Goal: Transaction & Acquisition: Purchase product/service

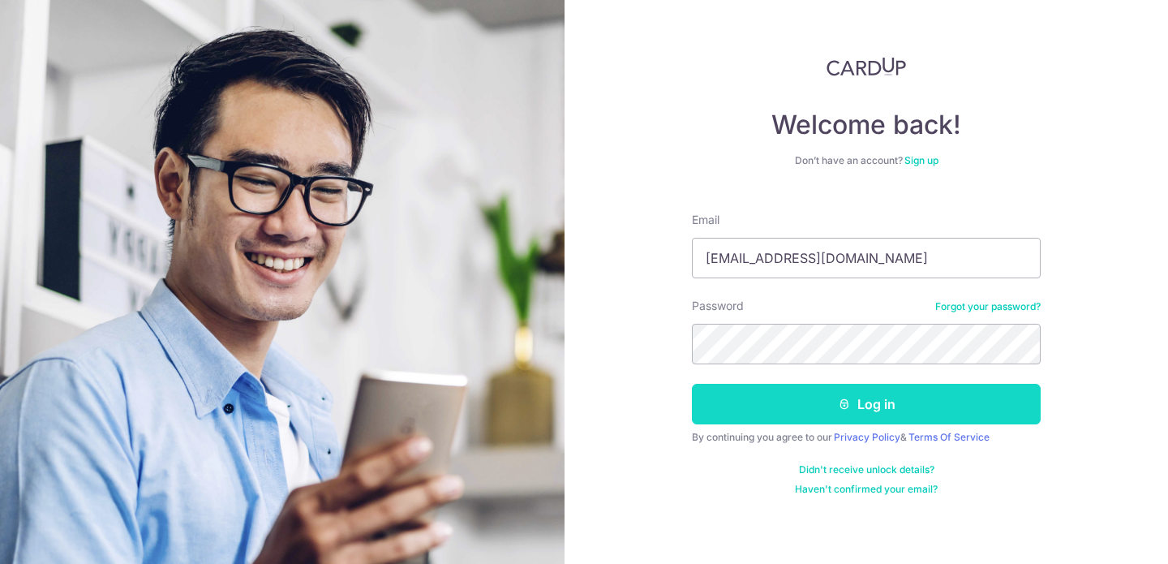
click at [868, 423] on button "Log in" at bounding box center [866, 404] width 349 height 41
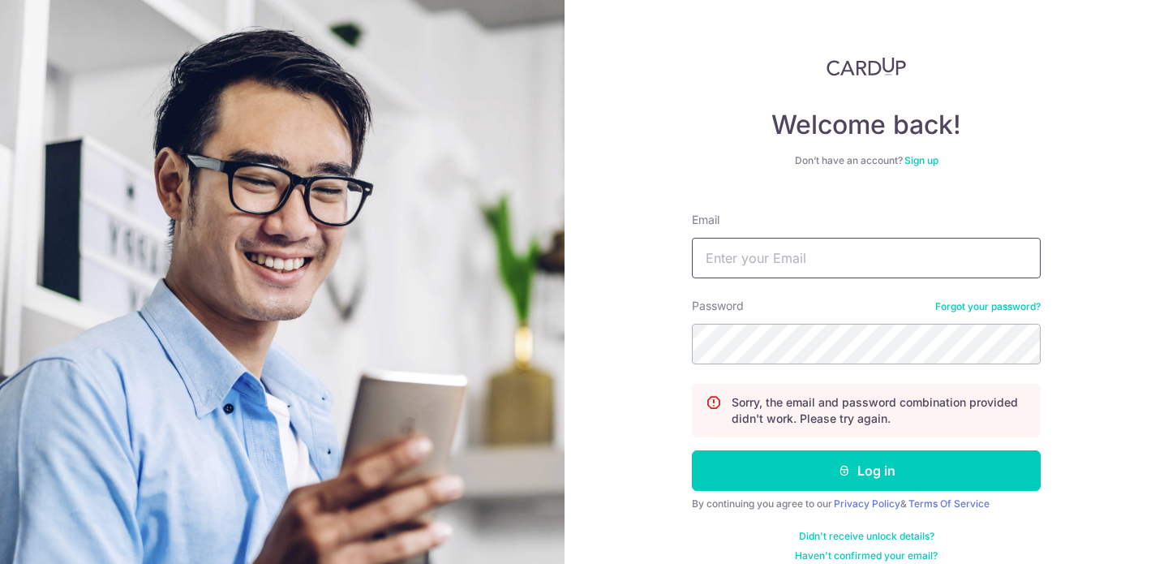
click at [770, 258] on input "Email" at bounding box center [866, 258] width 349 height 41
type input "[EMAIL_ADDRESS][DOMAIN_NAME]"
click at [692, 450] on button "Log in" at bounding box center [866, 470] width 349 height 41
click at [828, 462] on button "Log in" at bounding box center [866, 470] width 349 height 41
click at [764, 264] on input "Email" at bounding box center [866, 258] width 349 height 41
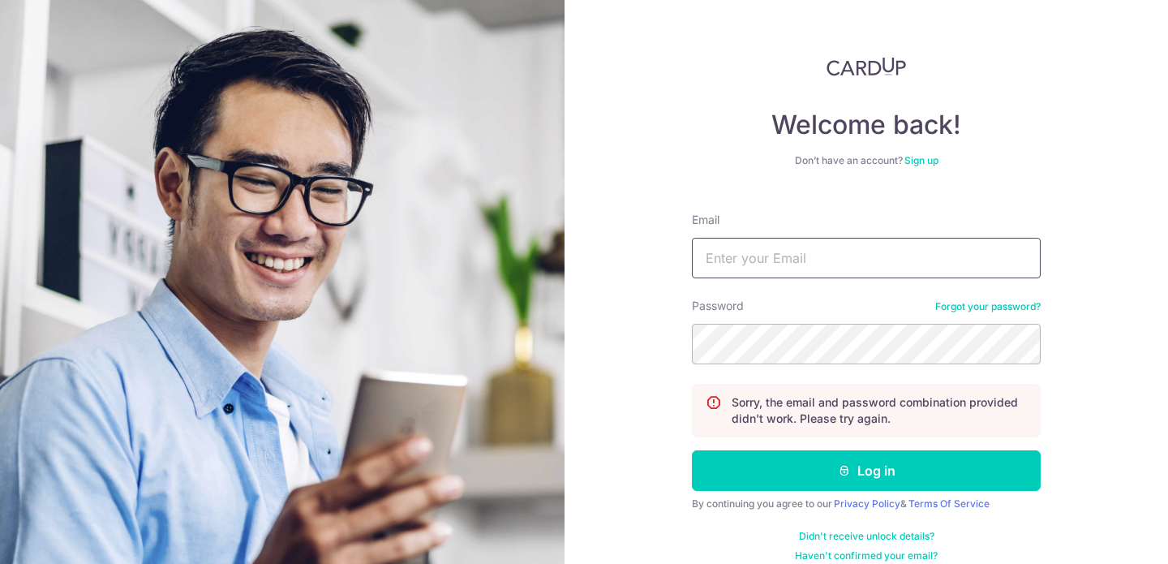
type input "lay_chang_yao@hotmail.com"
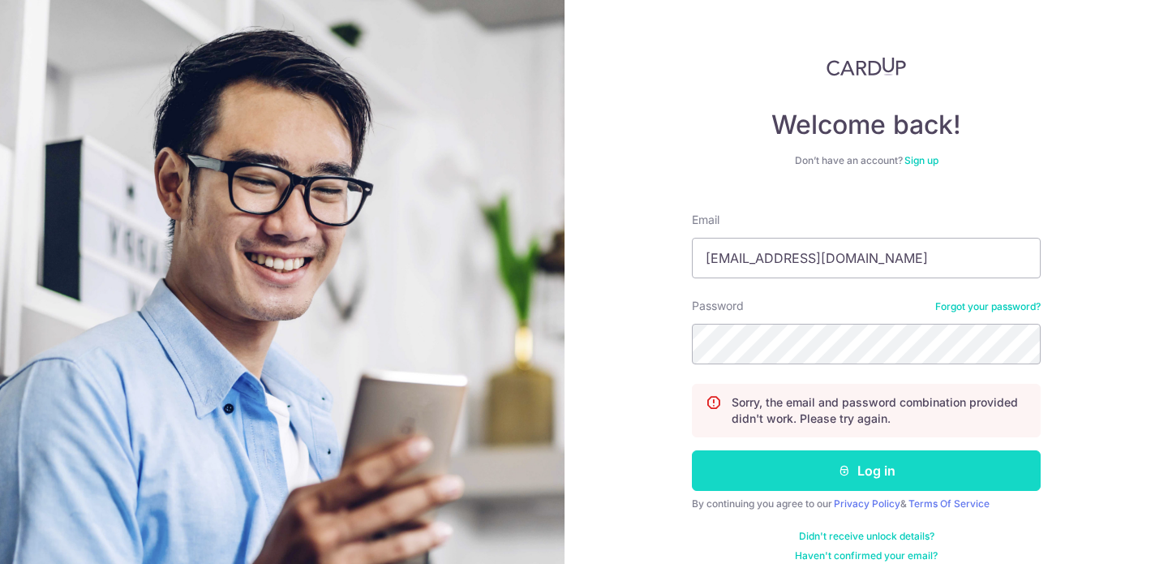
click at [844, 467] on icon "submit" at bounding box center [844, 470] width 13 height 13
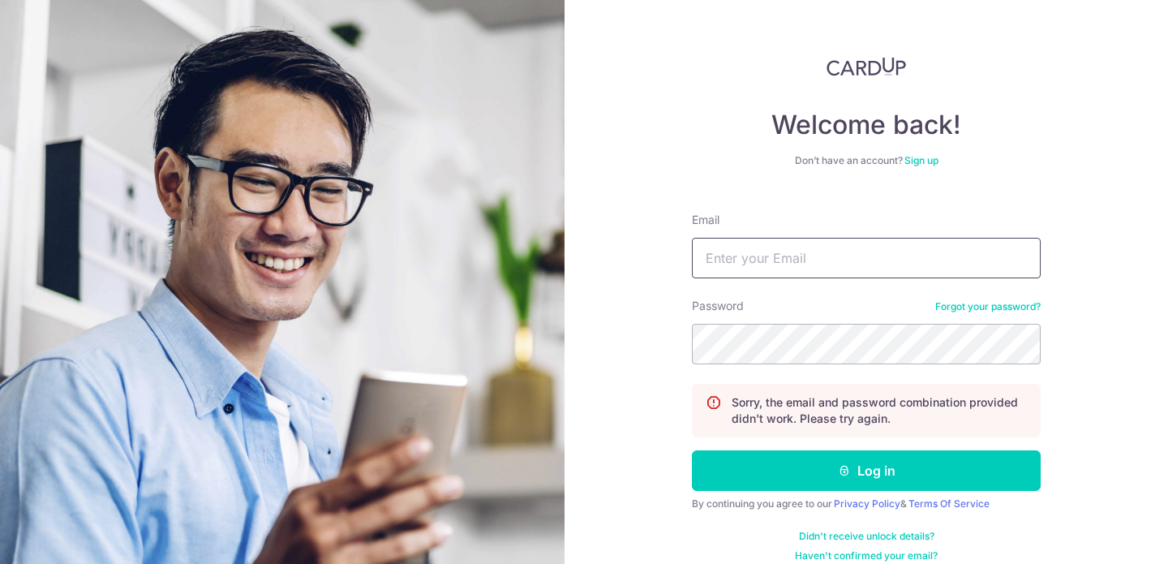
click at [767, 258] on input "Email" at bounding box center [866, 258] width 349 height 41
type input "[EMAIL_ADDRESS][DOMAIN_NAME]"
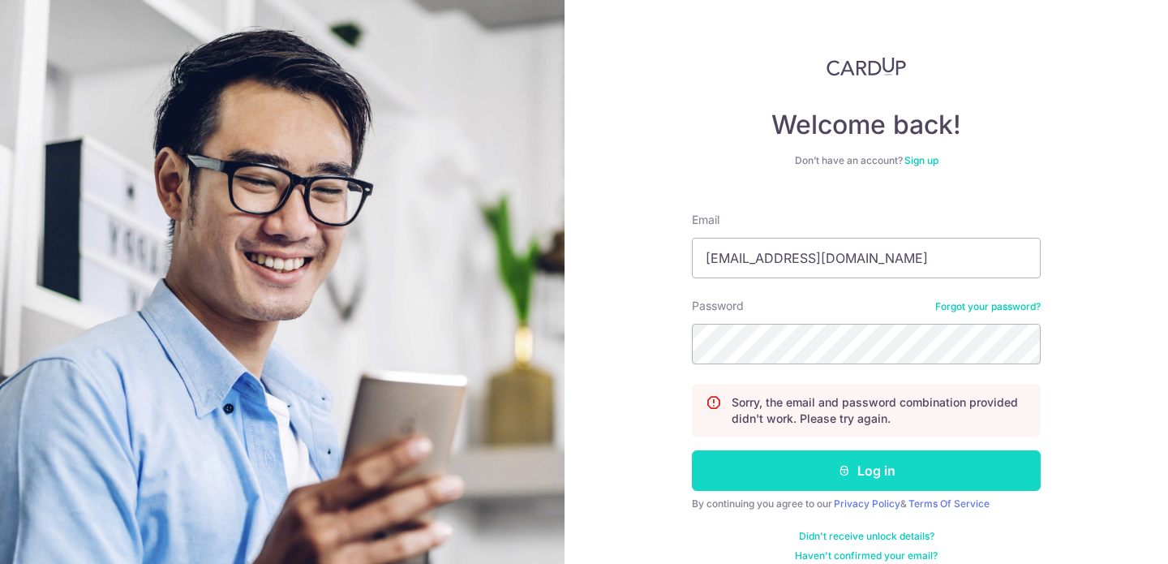
click at [858, 462] on button "Log in" at bounding box center [866, 470] width 349 height 41
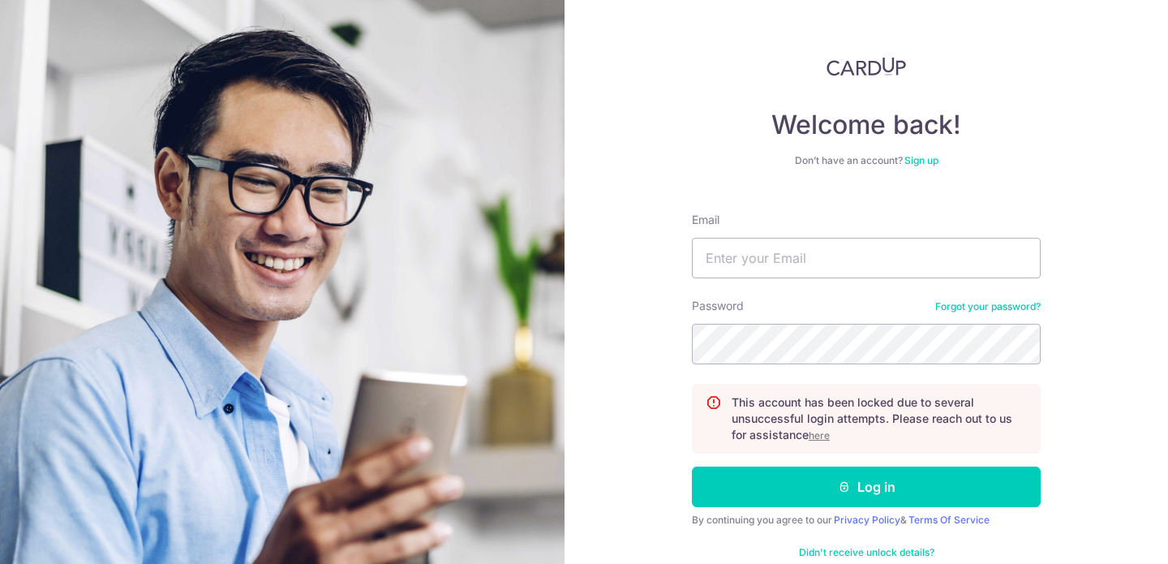
click at [818, 439] on u "here" at bounding box center [819, 435] width 21 height 12
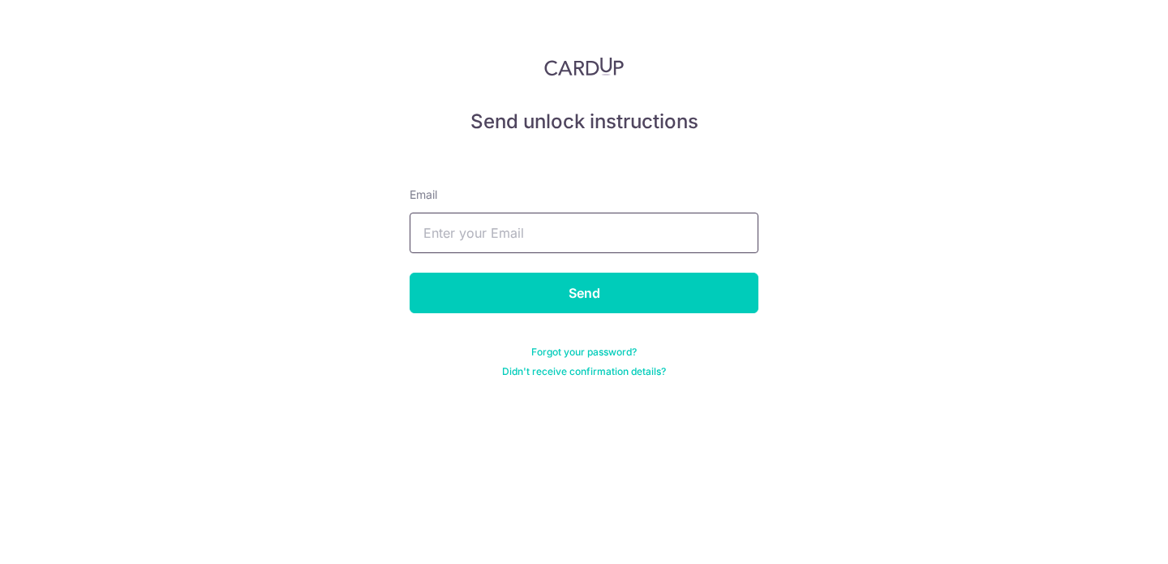
click at [486, 224] on input "text" at bounding box center [584, 233] width 349 height 41
type input "[EMAIL_ADDRESS][DOMAIN_NAME]"
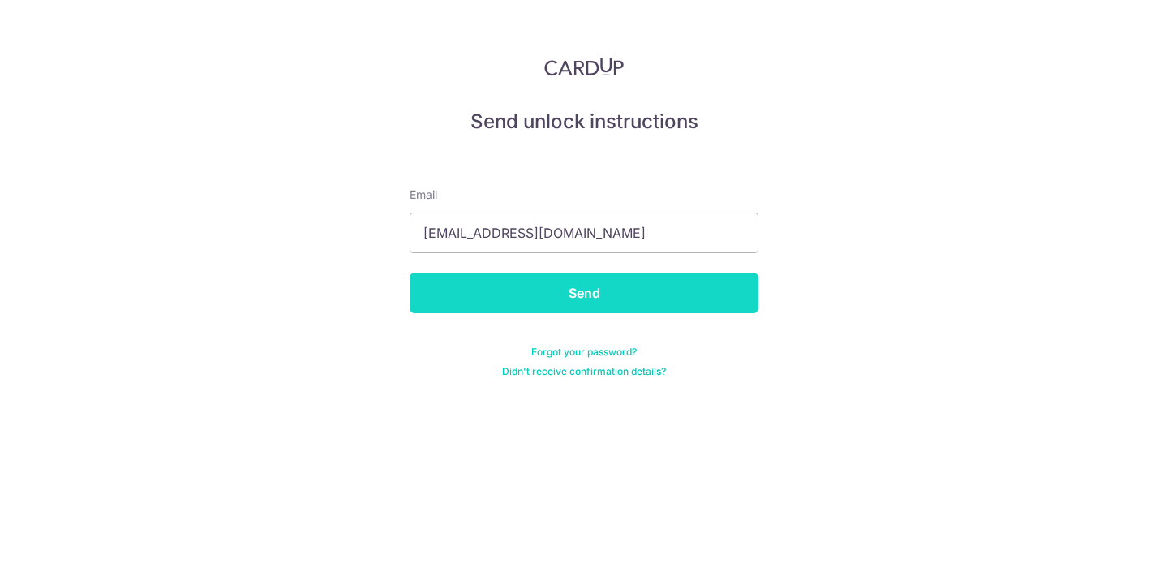
click at [509, 290] on input "Send" at bounding box center [584, 293] width 349 height 41
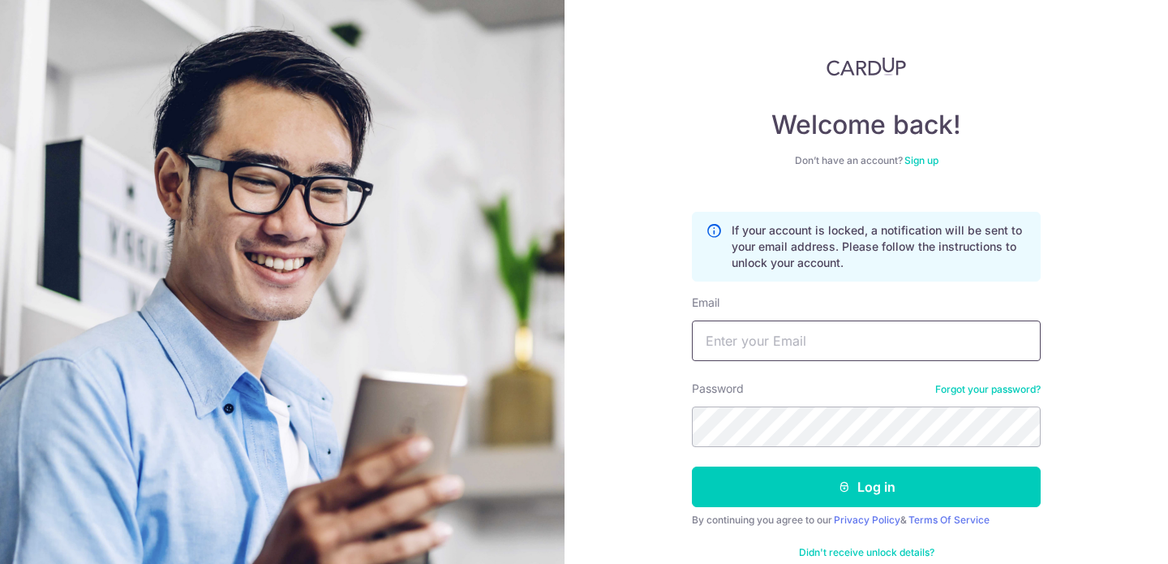
click at [784, 350] on input "Email" at bounding box center [866, 340] width 349 height 41
type input "Laychangyaos9646#"
click at [734, 356] on input "Email" at bounding box center [866, 340] width 349 height 41
type input "lay_chang_yao@hotmail.com"
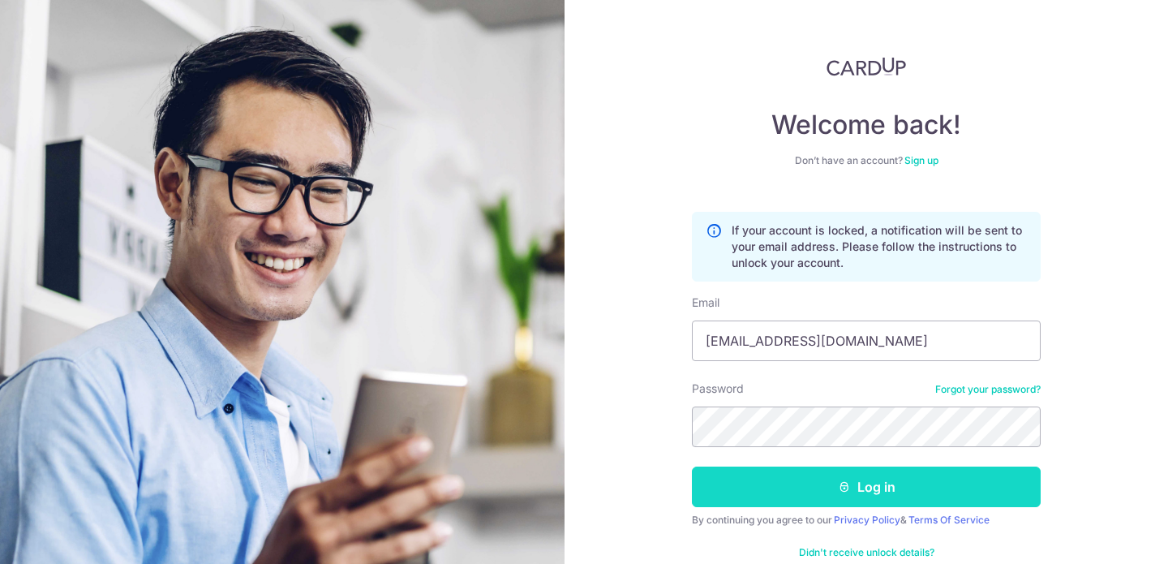
click at [797, 472] on button "Log in" at bounding box center [866, 486] width 349 height 41
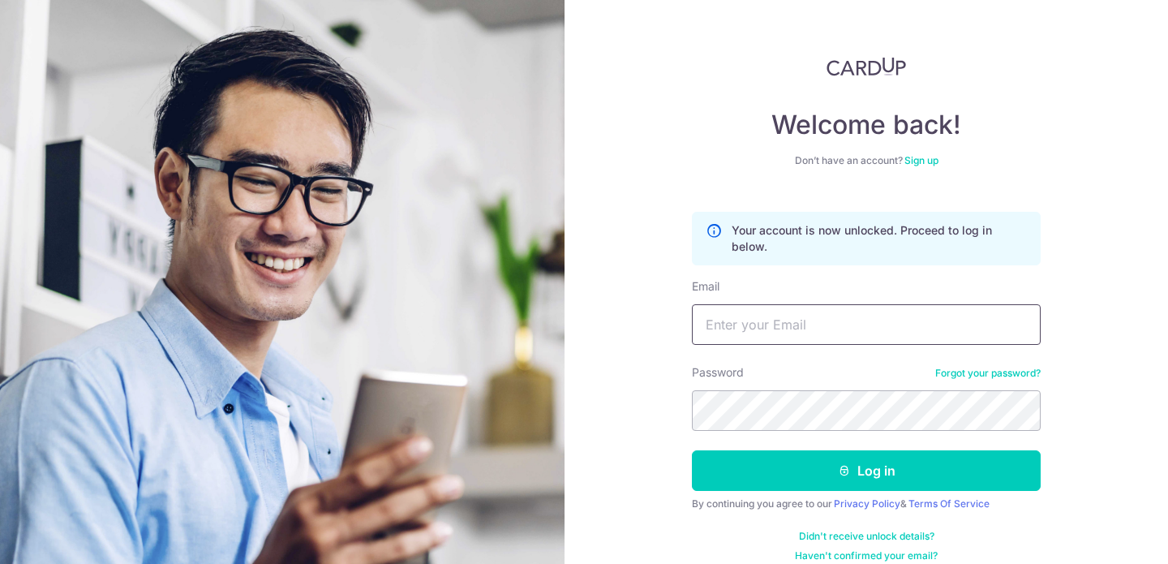
click at [852, 341] on input "Email" at bounding box center [866, 324] width 349 height 41
click at [1003, 375] on link "Forgot your password?" at bounding box center [987, 373] width 105 height 13
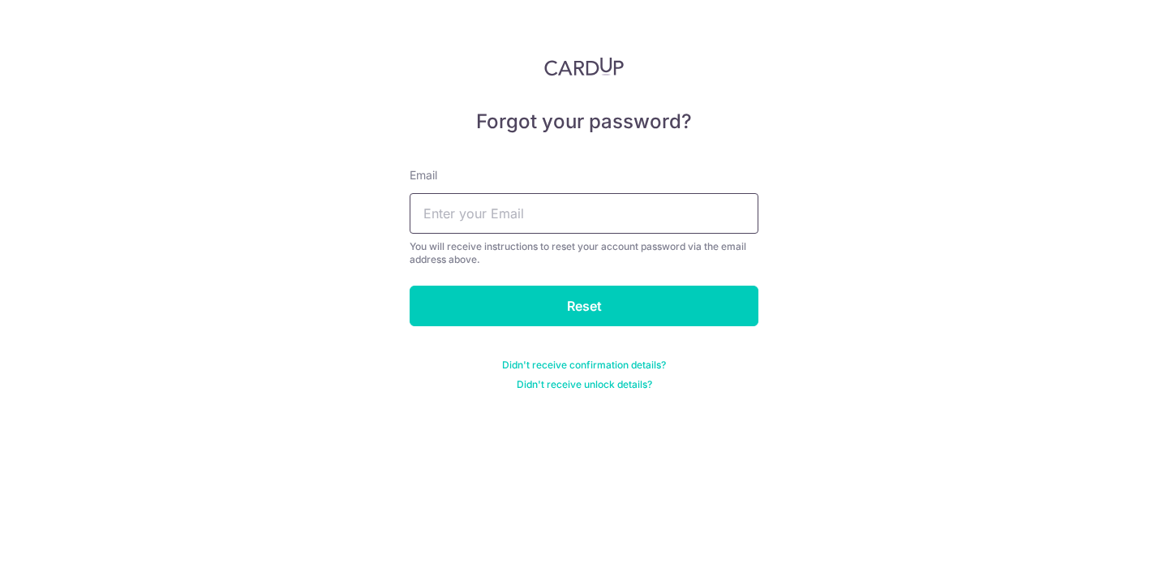
click at [540, 223] on input "text" at bounding box center [584, 213] width 349 height 41
type input "[EMAIL_ADDRESS][DOMAIN_NAME]"
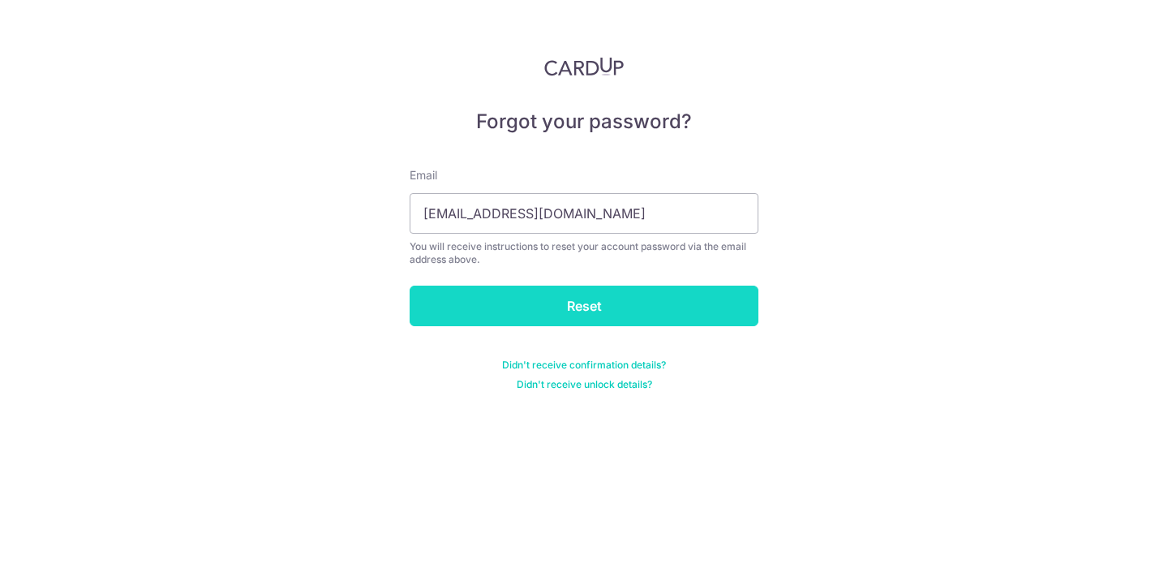
click at [526, 295] on input "Reset" at bounding box center [584, 306] width 349 height 41
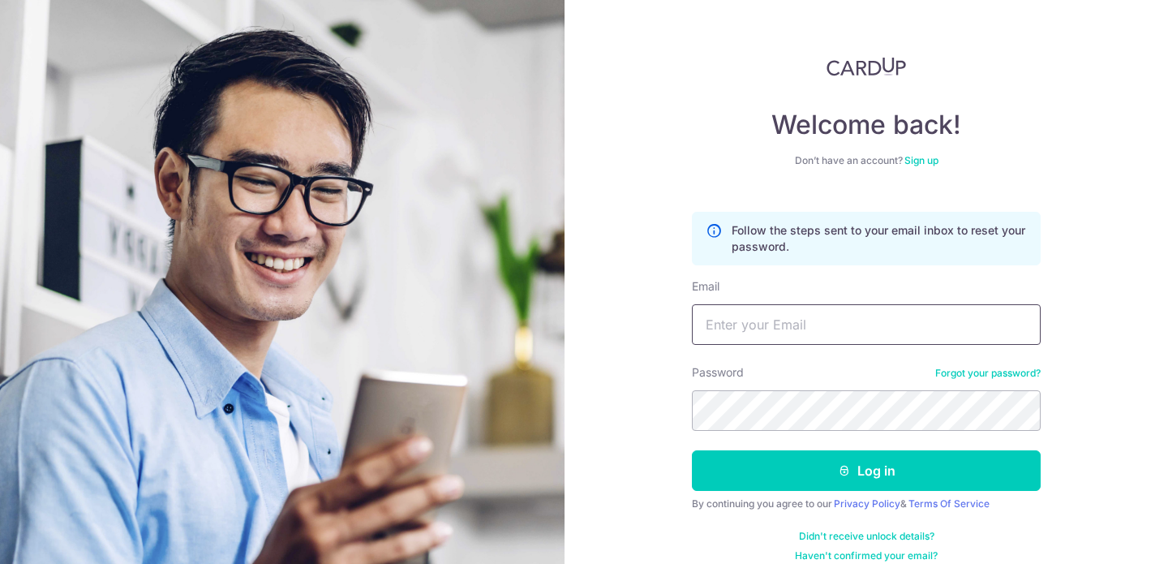
click at [764, 334] on input "Email" at bounding box center [866, 324] width 349 height 41
type input "lay_chang_yao@hotmail.com"
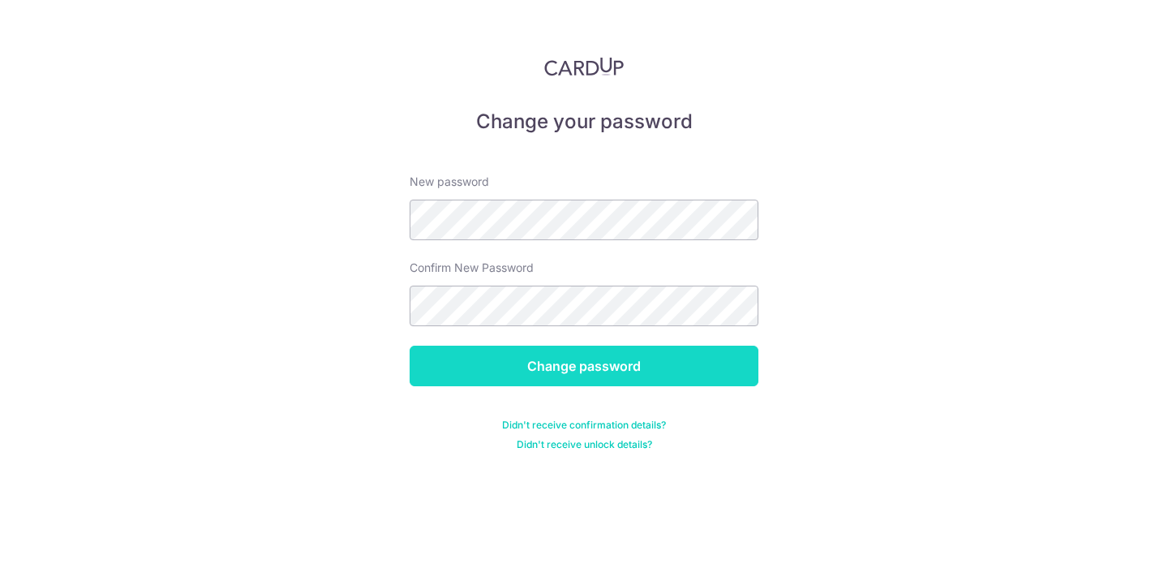
click at [561, 373] on input "Change password" at bounding box center [584, 366] width 349 height 41
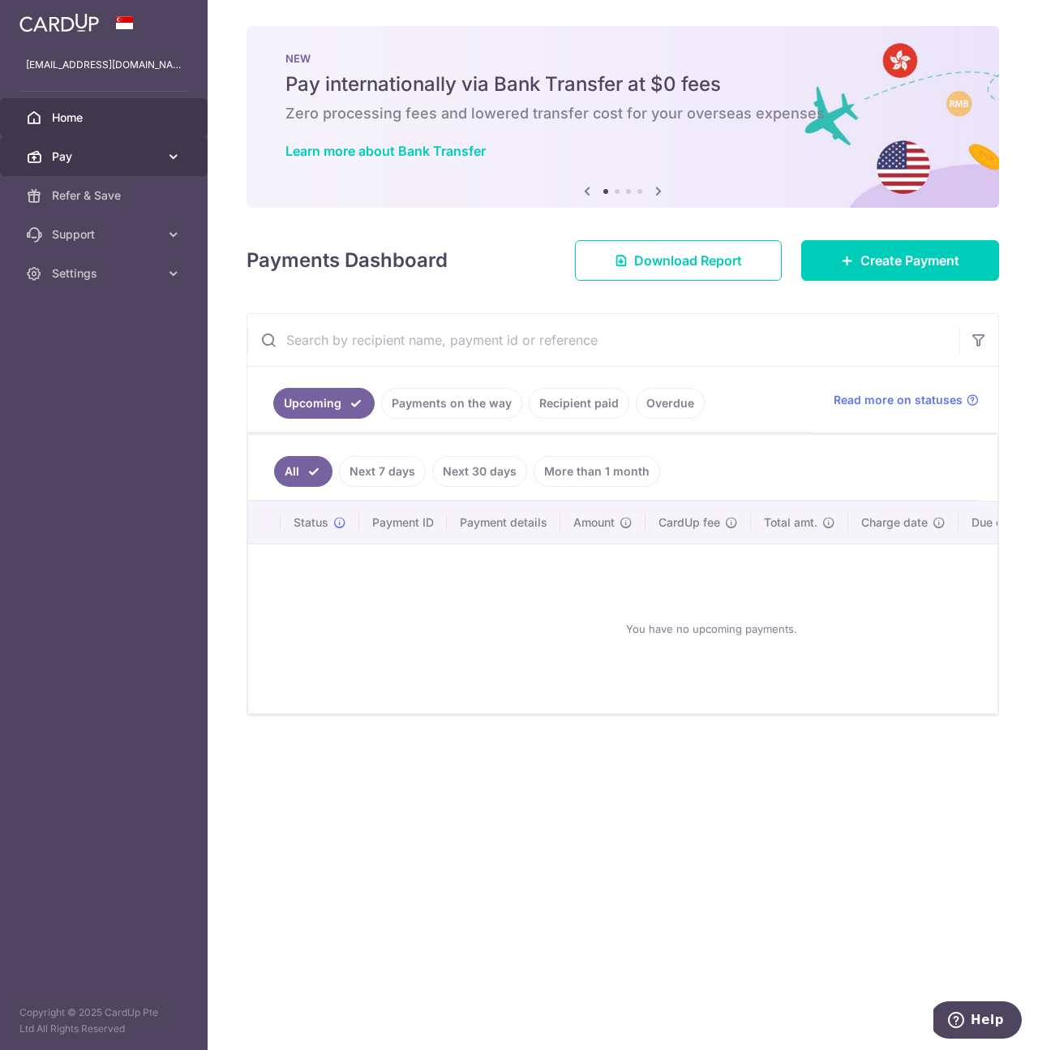
click at [153, 148] on span "Pay" at bounding box center [105, 156] width 107 height 16
click at [658, 187] on icon at bounding box center [658, 191] width 19 height 20
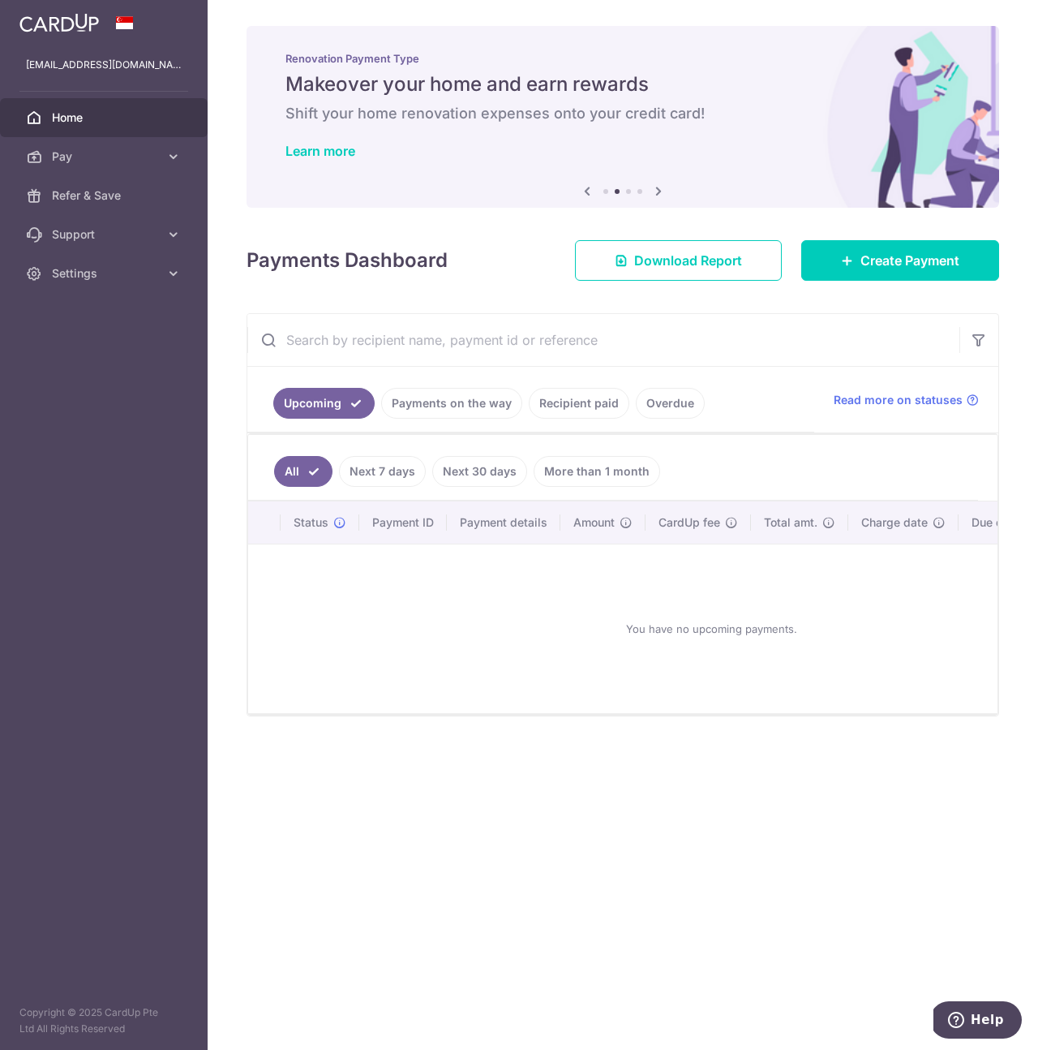
click at [658, 187] on icon at bounding box center [658, 191] width 19 height 20
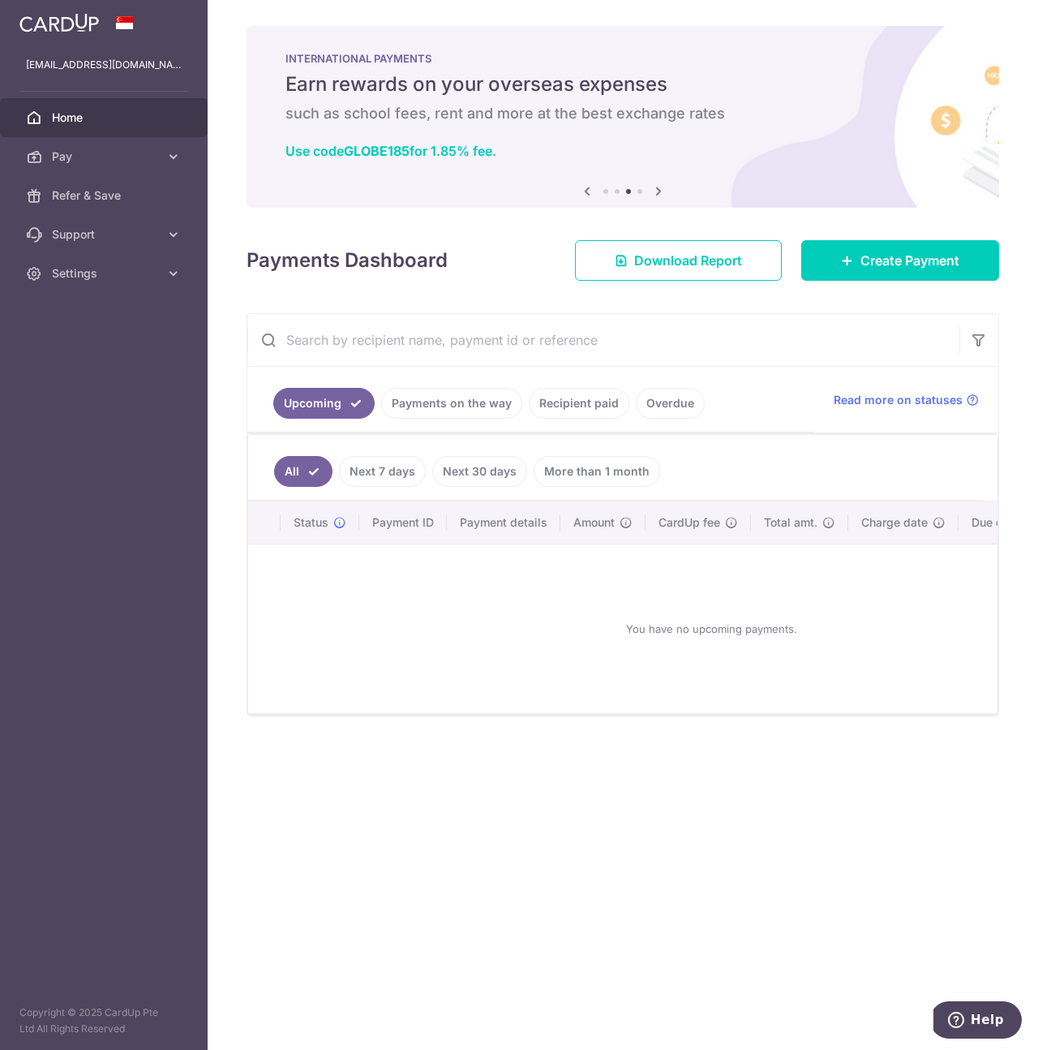
click at [658, 187] on icon at bounding box center [658, 191] width 19 height 20
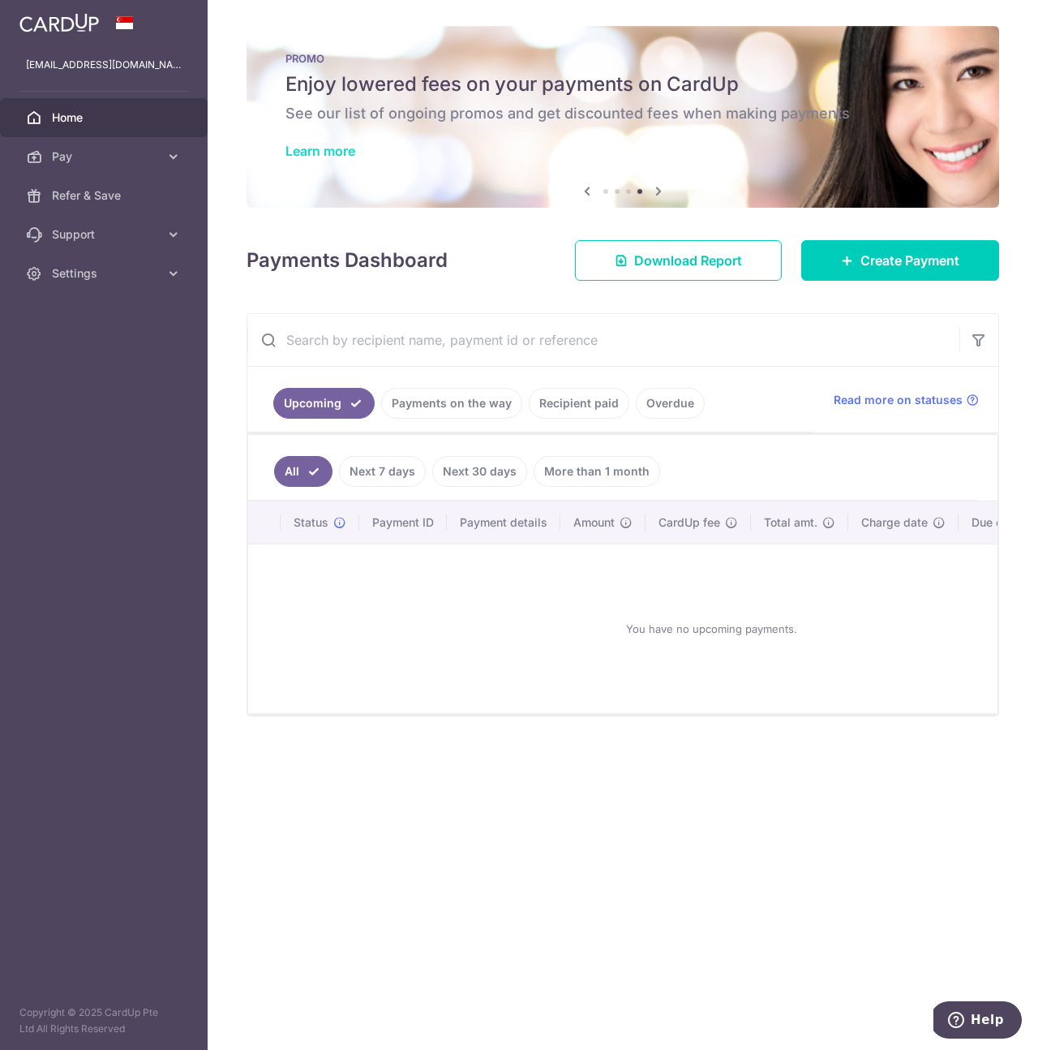
click at [323, 153] on link "Learn more" at bounding box center [321, 151] width 70 height 16
click at [660, 187] on icon at bounding box center [658, 191] width 19 height 20
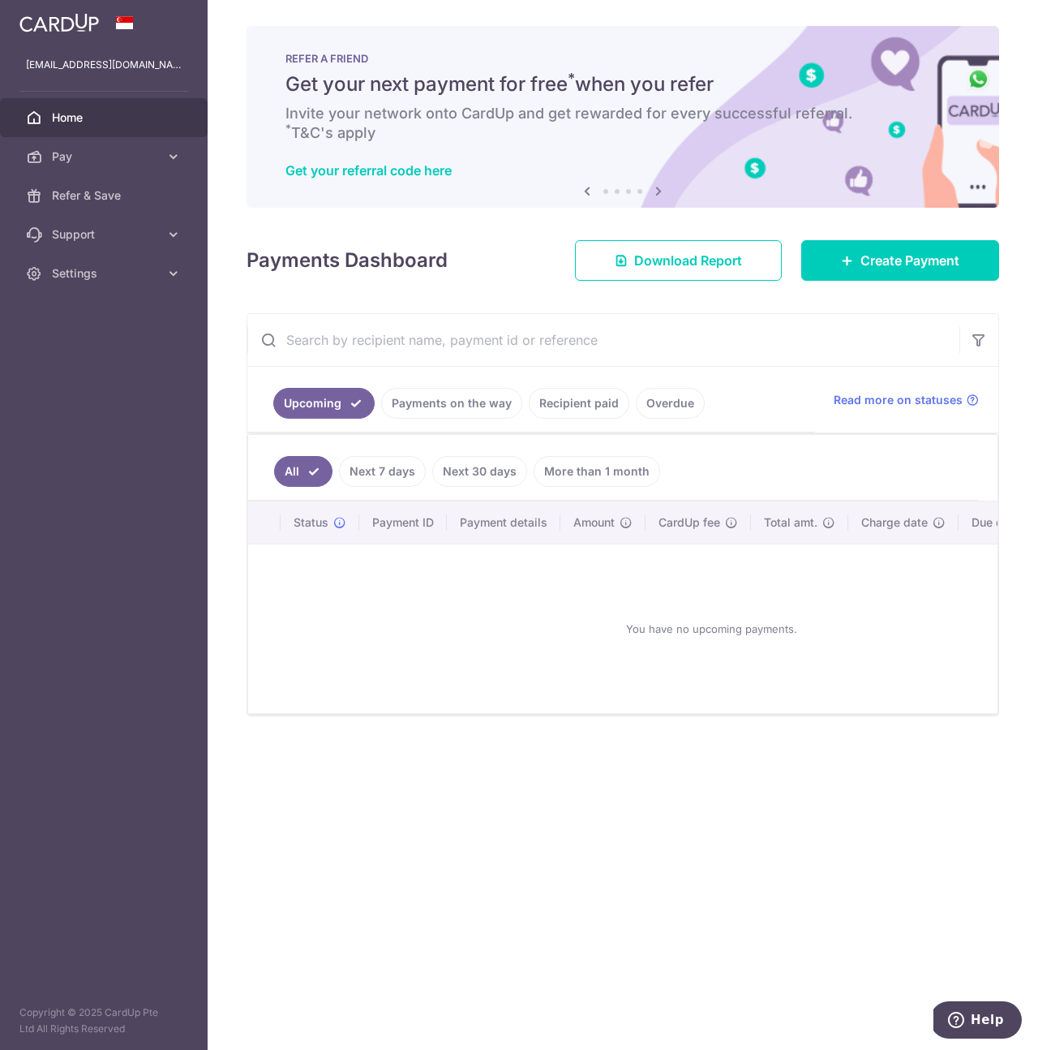
click at [660, 187] on icon at bounding box center [658, 191] width 19 height 20
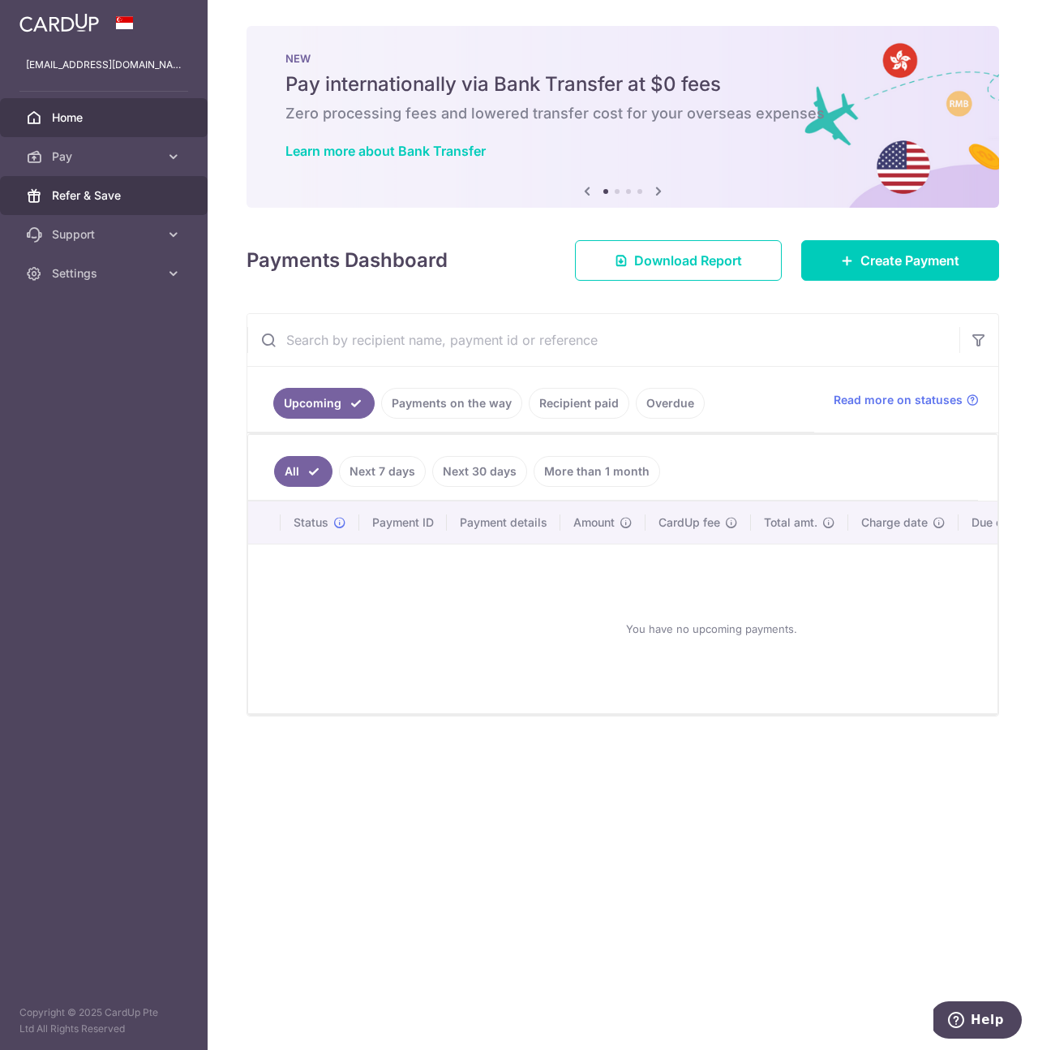
click at [78, 183] on link "Refer & Save" at bounding box center [104, 195] width 208 height 39
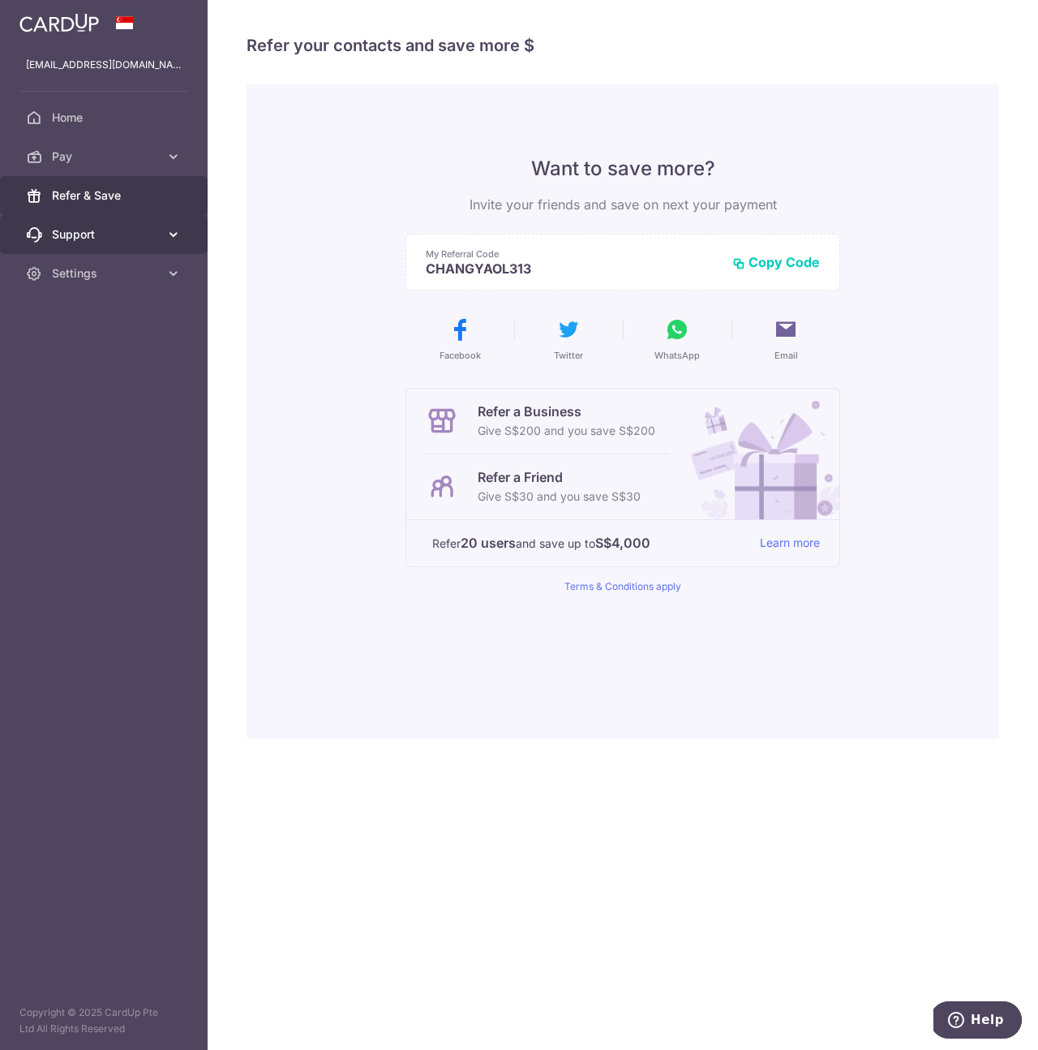
click at [98, 234] on span "Support" at bounding box center [105, 234] width 107 height 16
click at [61, 122] on span "Home" at bounding box center [105, 118] width 107 height 16
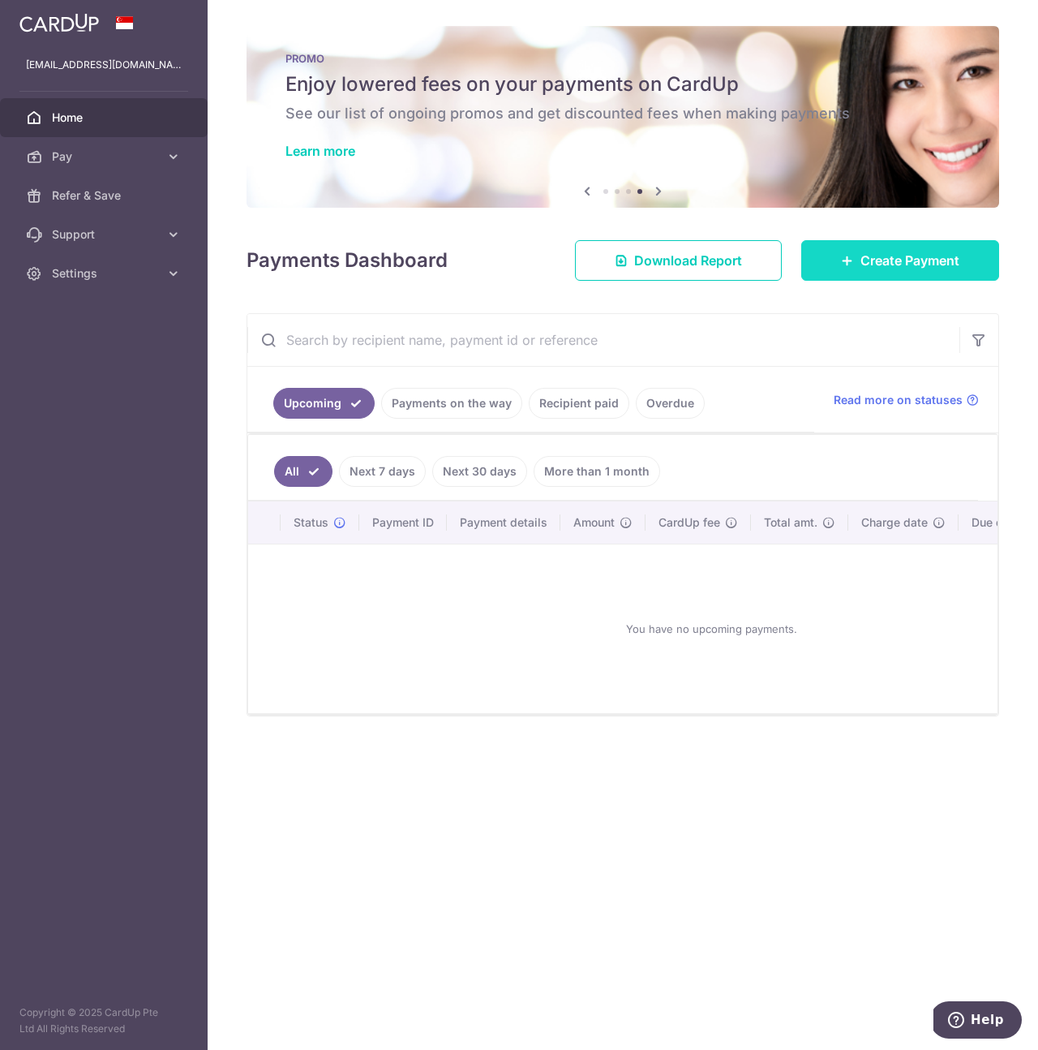
click at [870, 263] on span "Create Payment" at bounding box center [910, 260] width 99 height 19
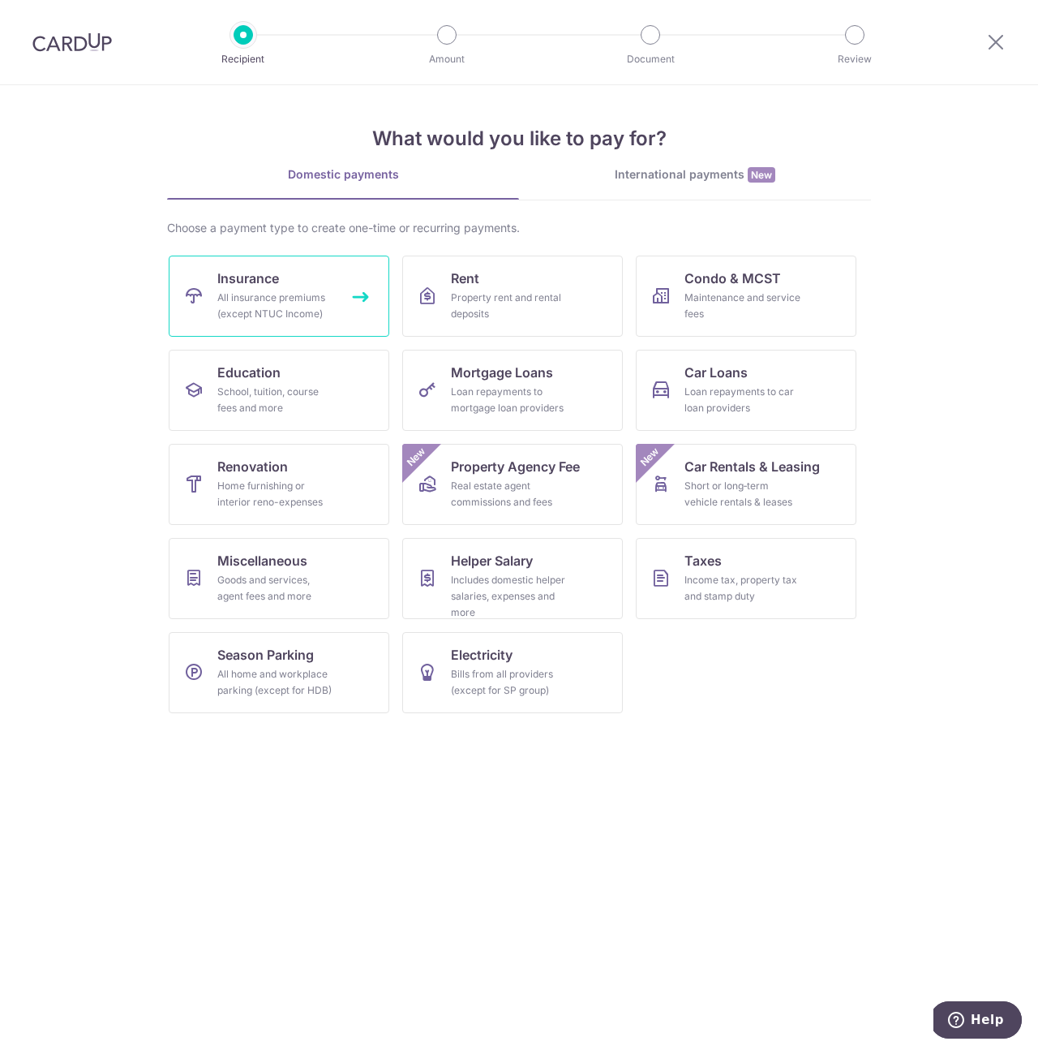
click at [328, 313] on div "All insurance premiums (except NTUC Income)" at bounding box center [275, 306] width 117 height 32
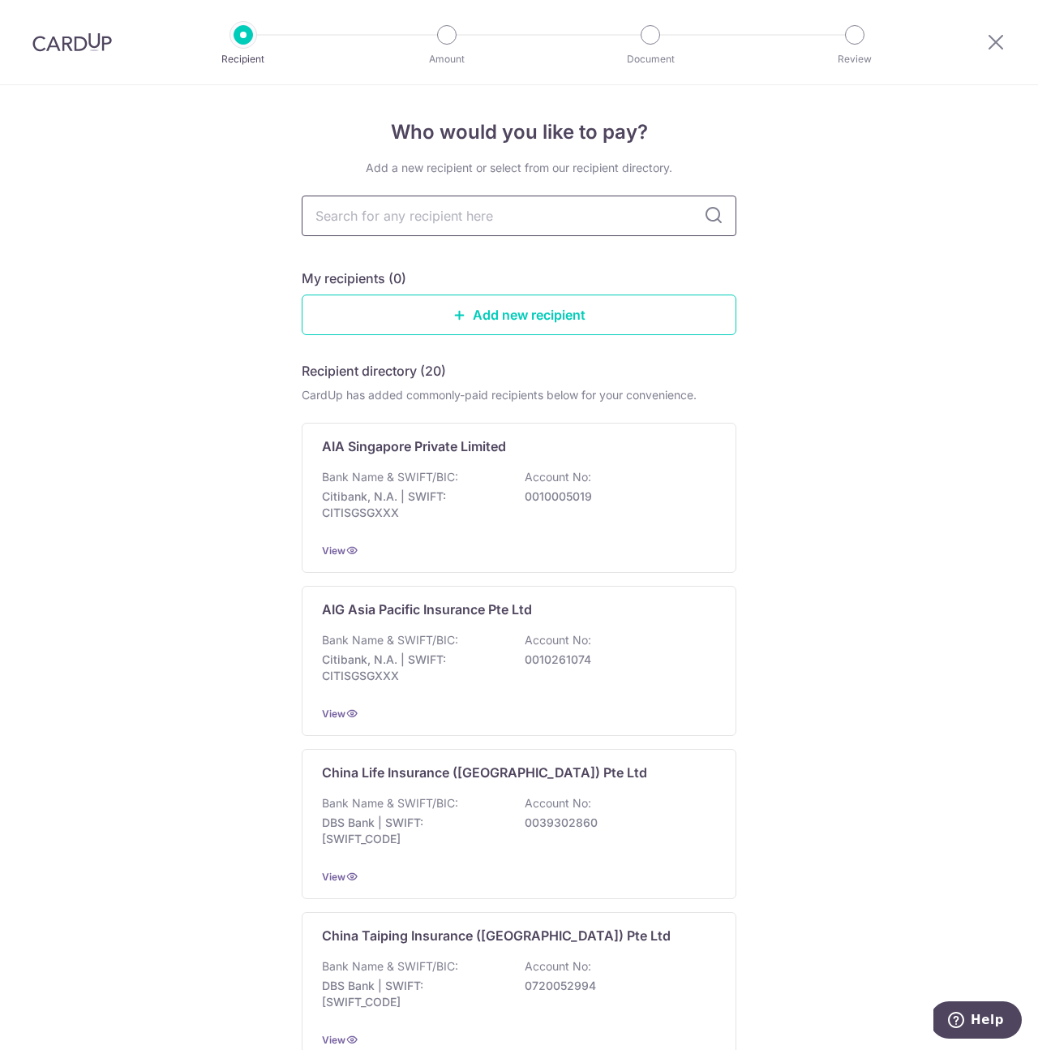
click at [446, 220] on input "text" at bounding box center [519, 216] width 435 height 41
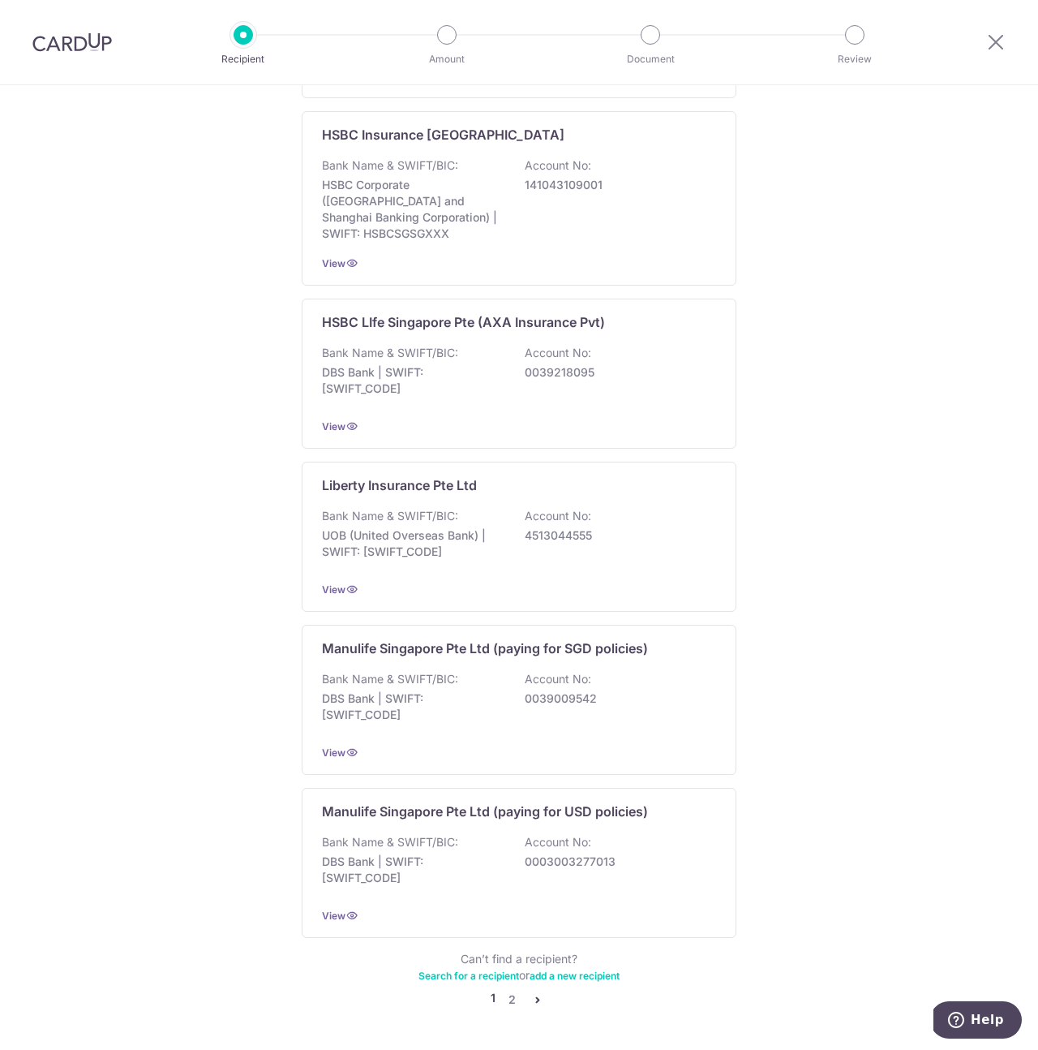
scroll to position [1166, 0]
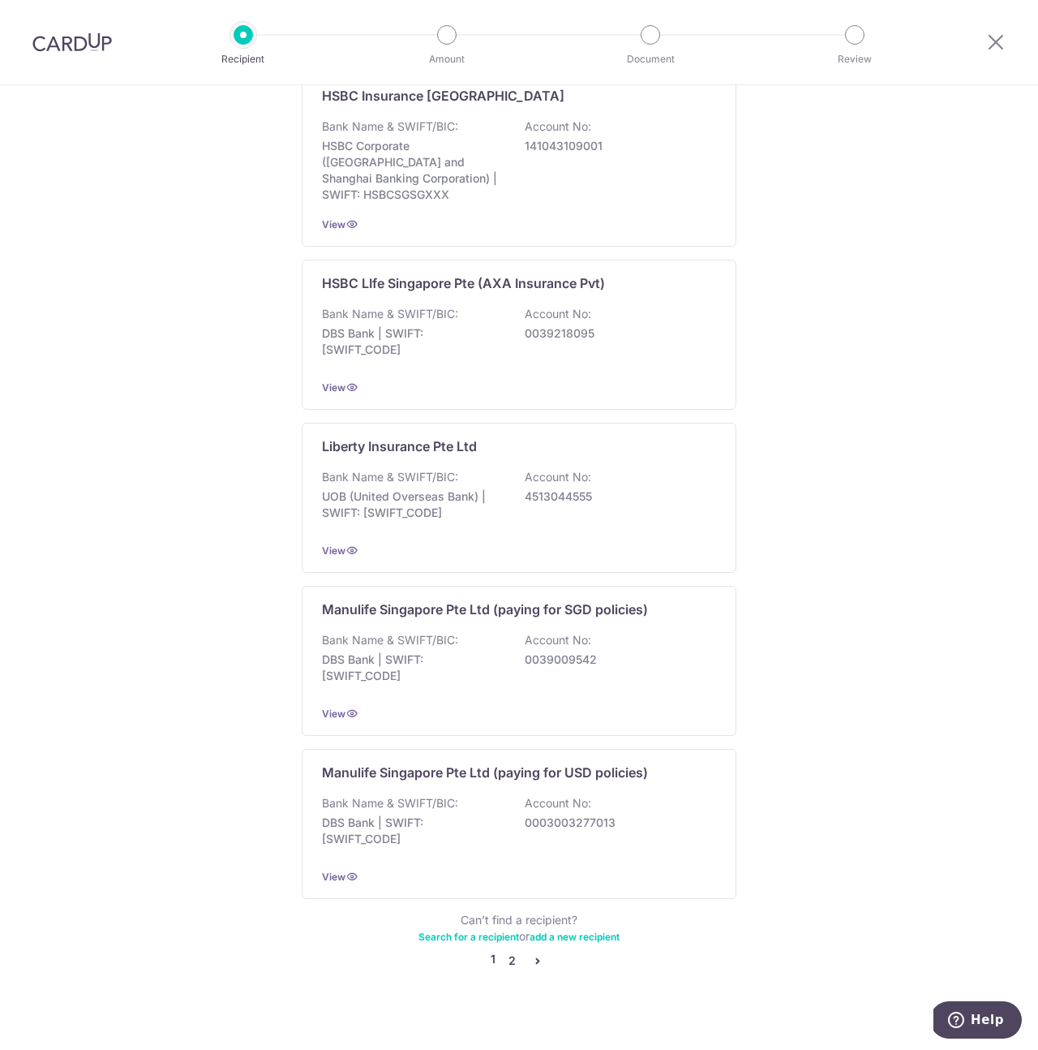
click at [514, 951] on link "2" at bounding box center [511, 960] width 19 height 19
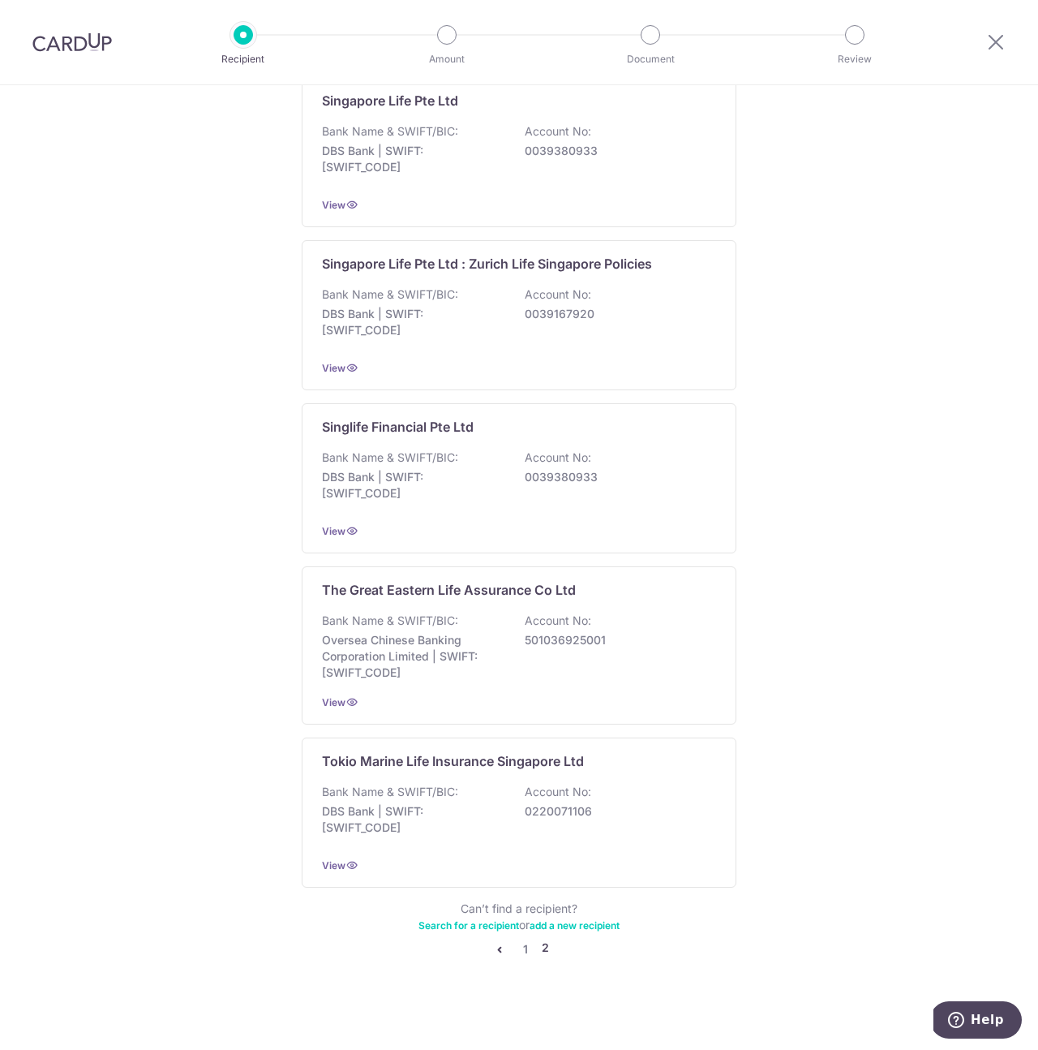
scroll to position [1170, 0]
click at [510, 646] on div "Bank Name & SWIFT/BIC: Oversea Chinese Banking Corporation Limited | SWIFT: OCB…" at bounding box center [519, 646] width 394 height 68
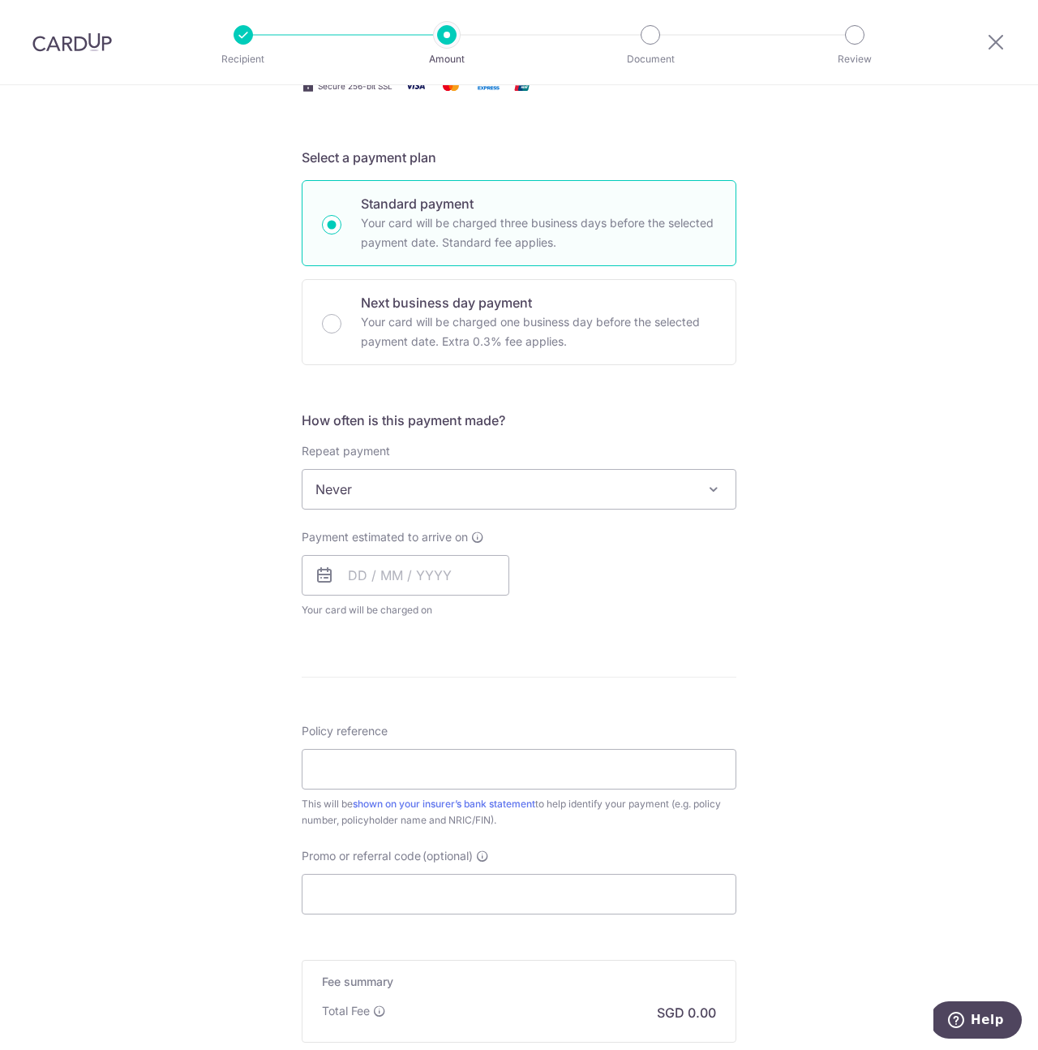
scroll to position [303, 0]
click at [462, 495] on span "Never" at bounding box center [519, 488] width 433 height 39
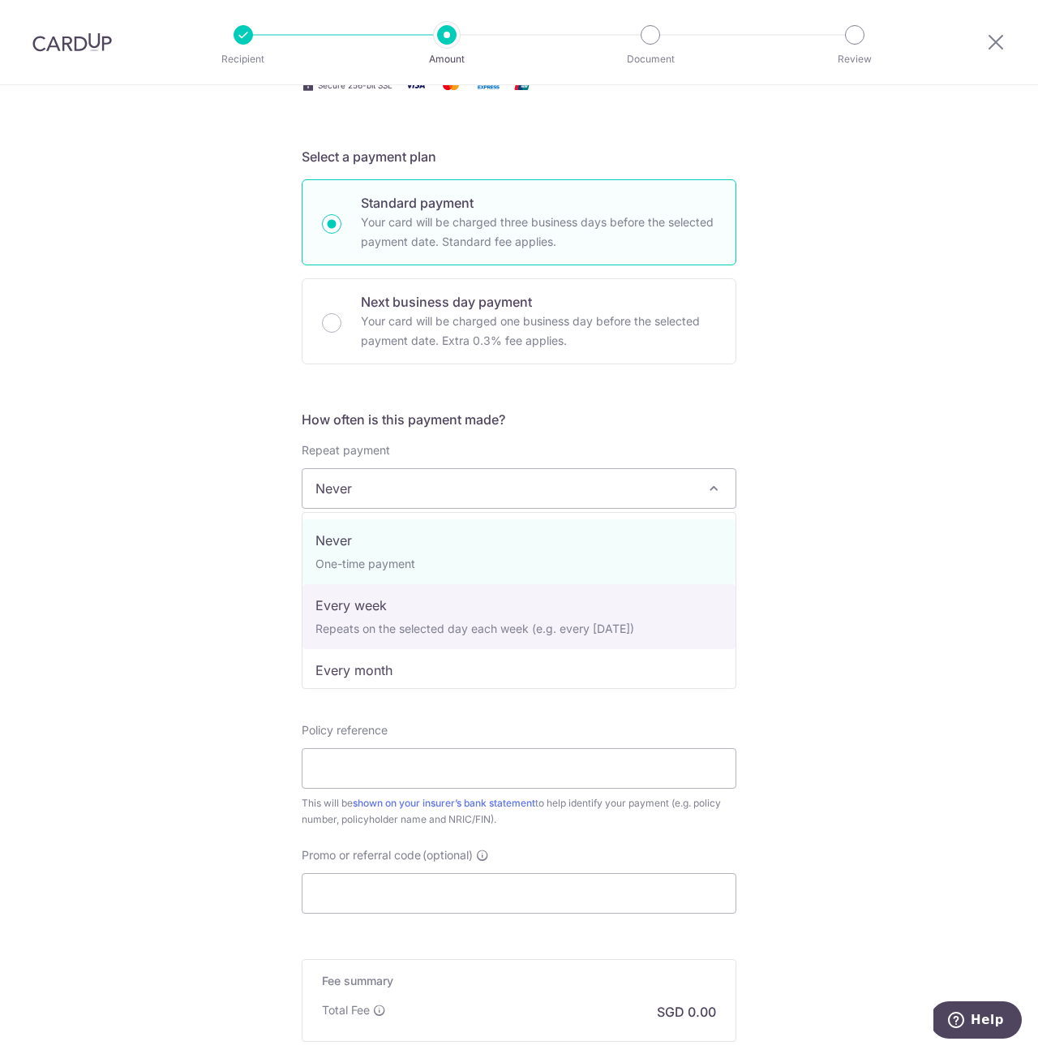
click at [185, 639] on div "Tell us more about your payment Enter payment amount SGD Select Card Select opt…" at bounding box center [519, 516] width 1038 height 1468
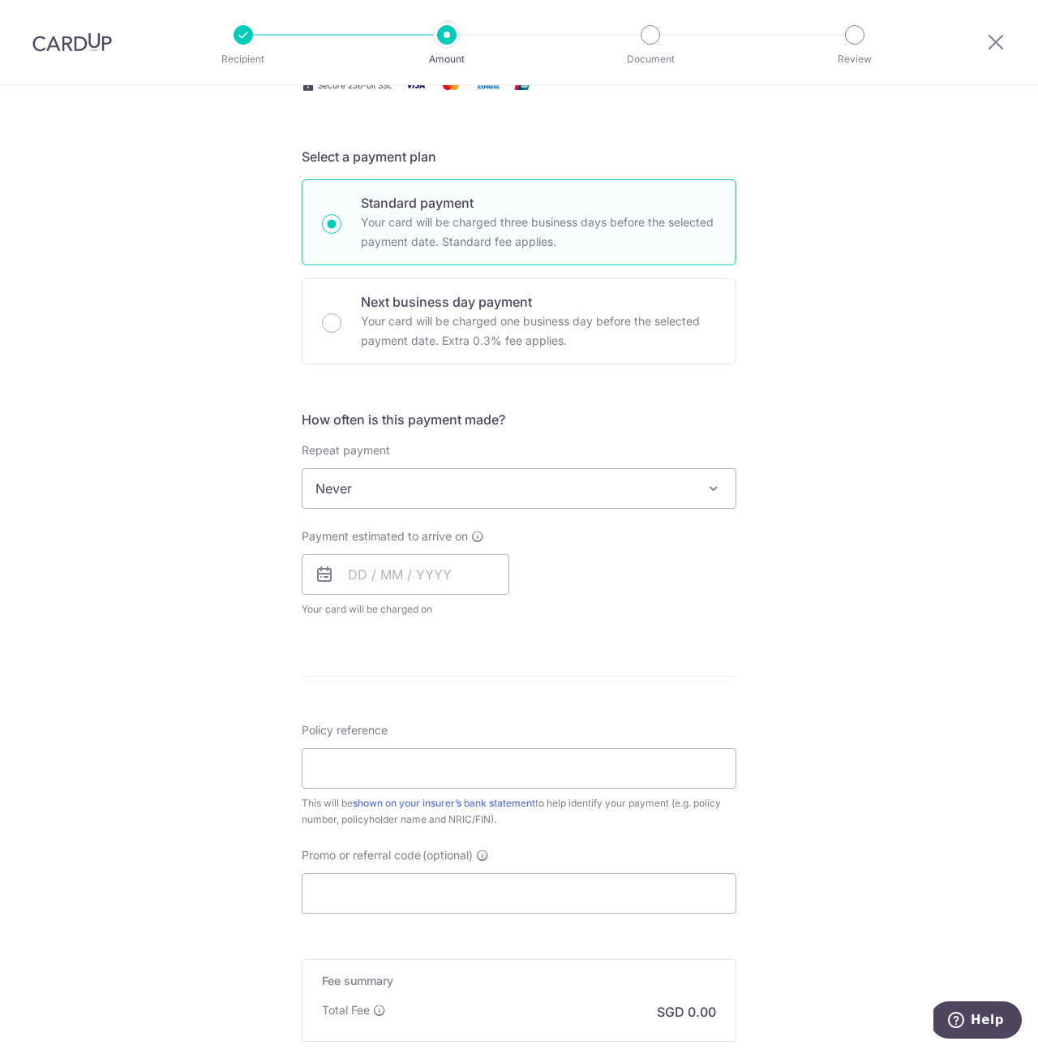
click at [399, 492] on span "Never" at bounding box center [519, 488] width 433 height 39
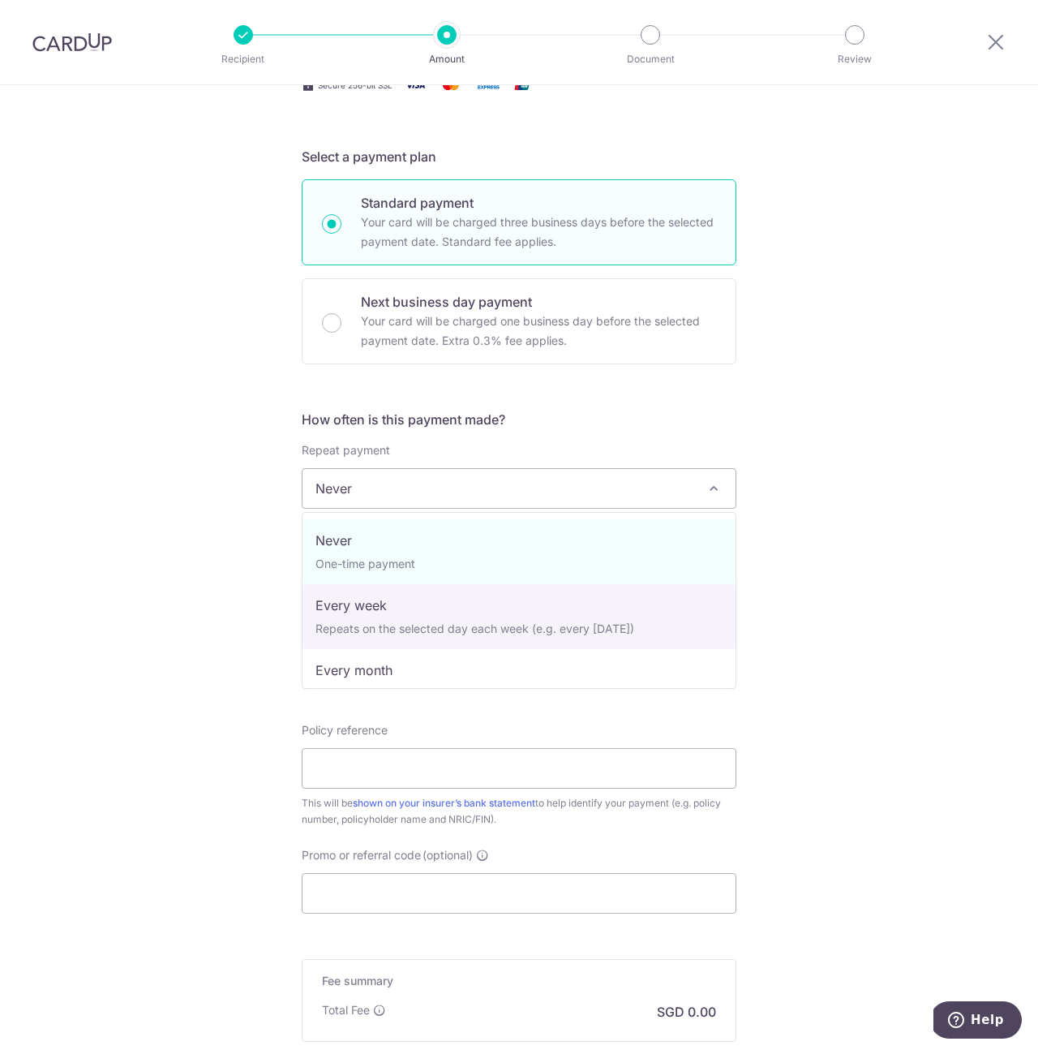
select select "2"
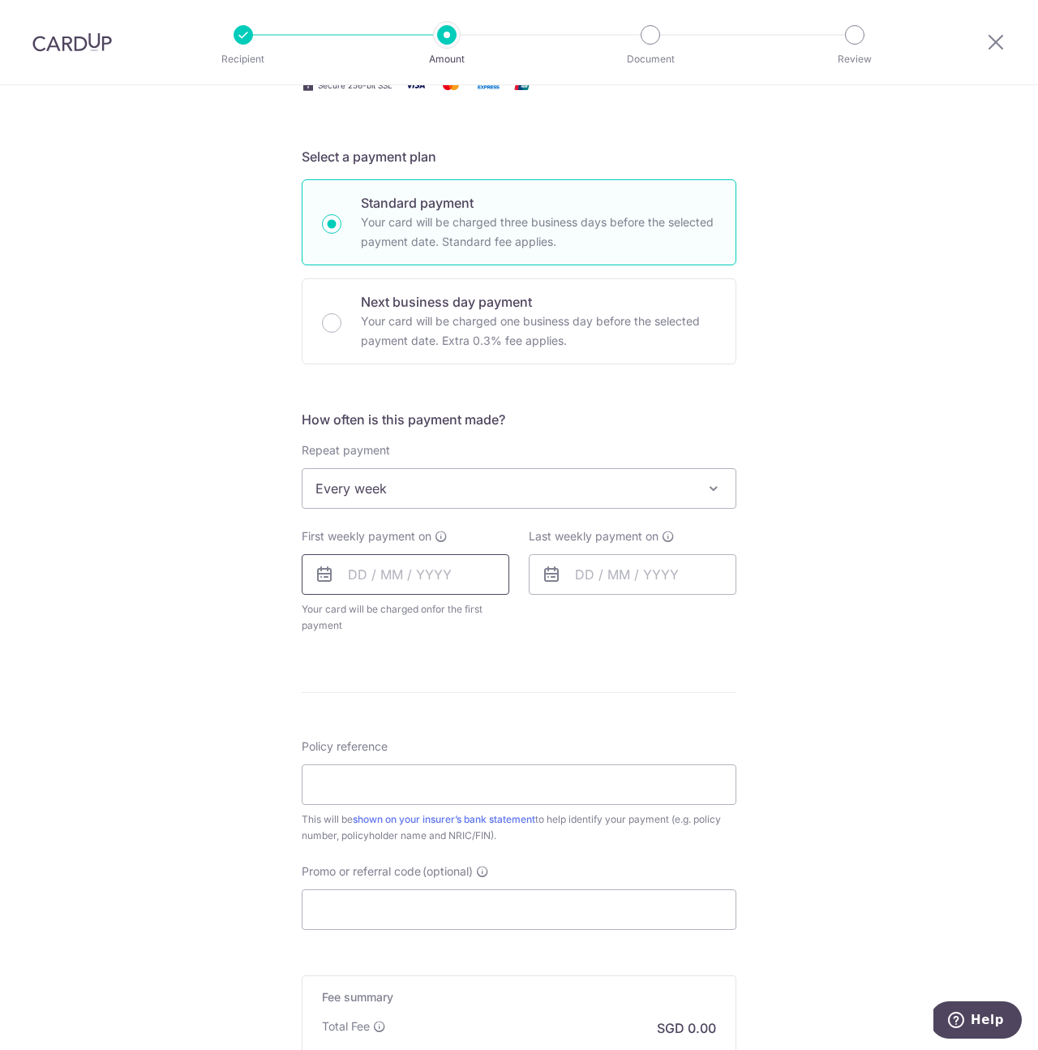
click at [458, 580] on input "text" at bounding box center [406, 574] width 208 height 41
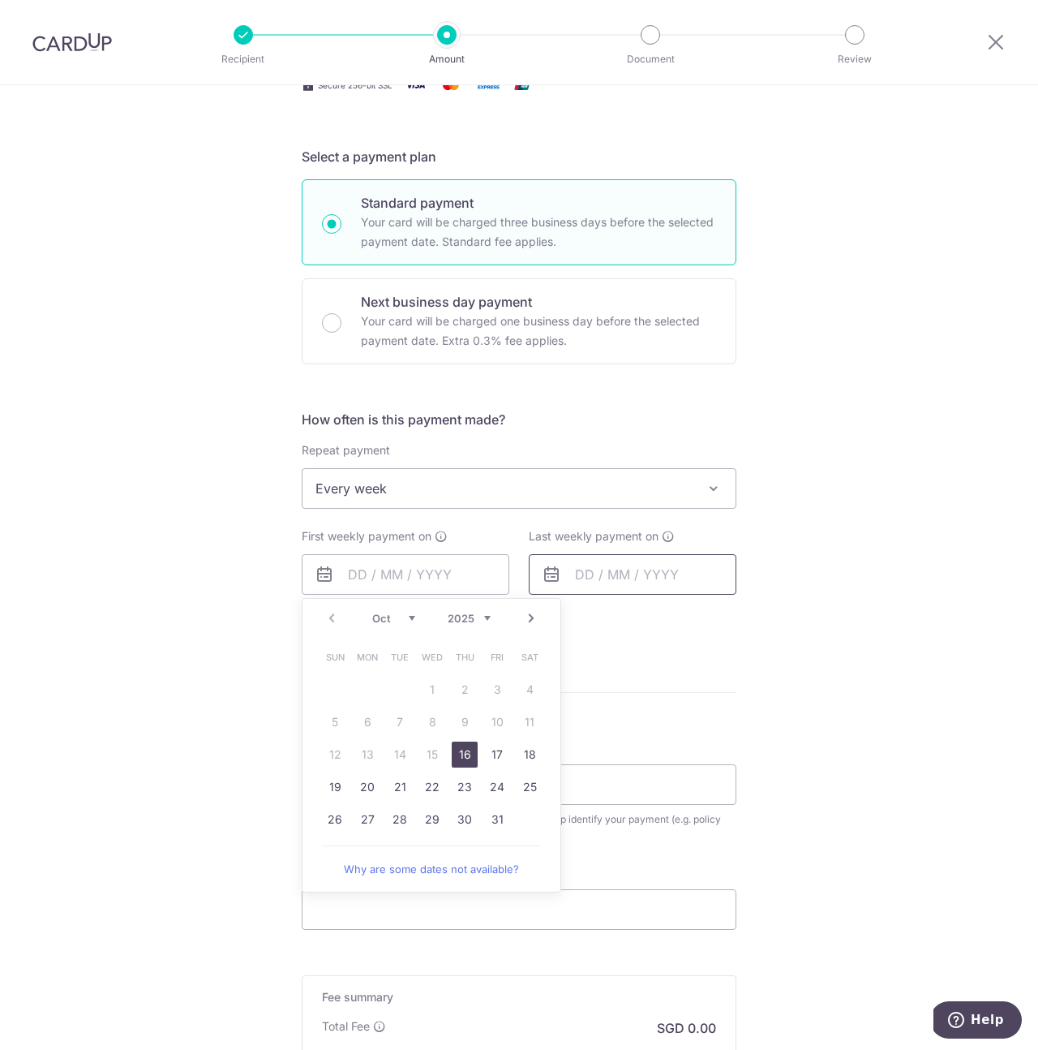
click at [602, 569] on input "text" at bounding box center [633, 574] width 208 height 41
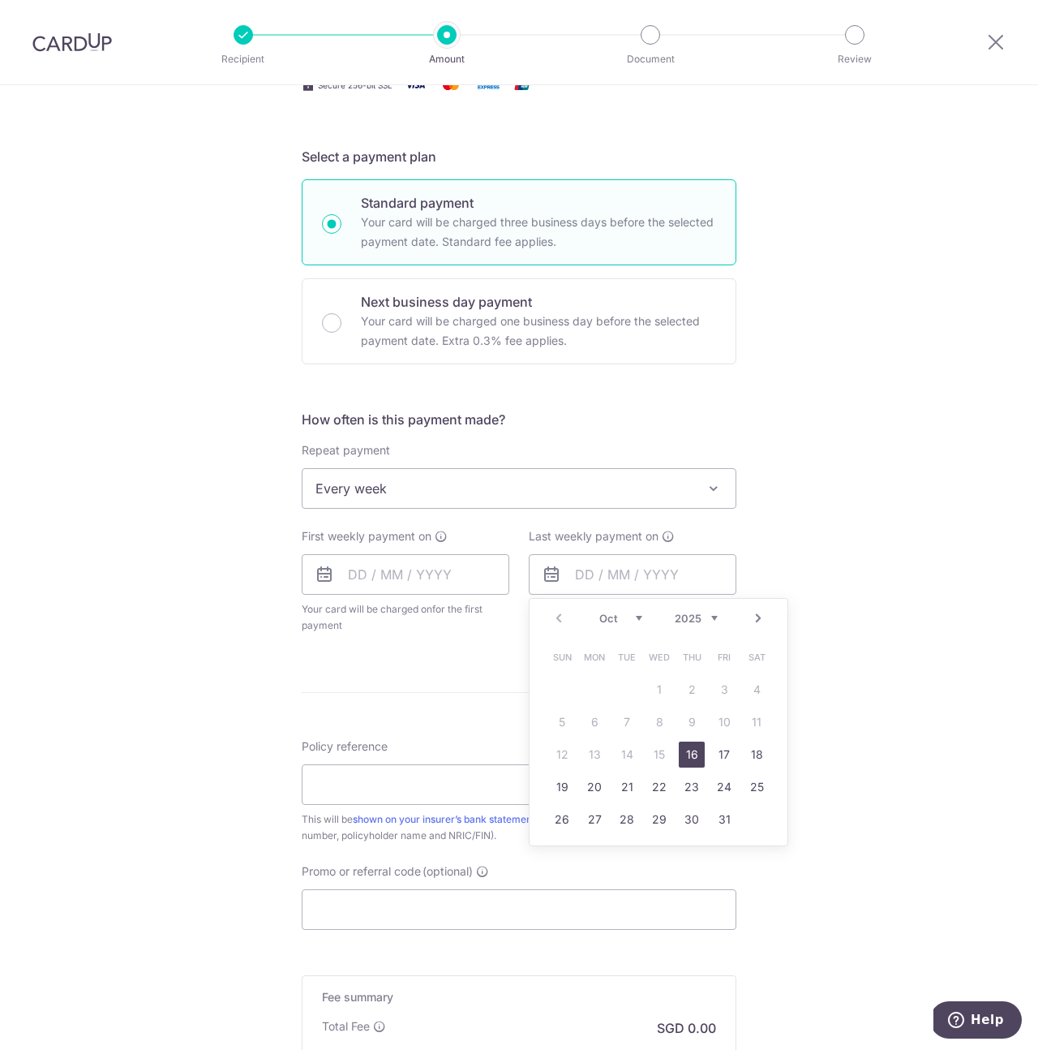
click at [509, 486] on span "Every week" at bounding box center [519, 488] width 433 height 39
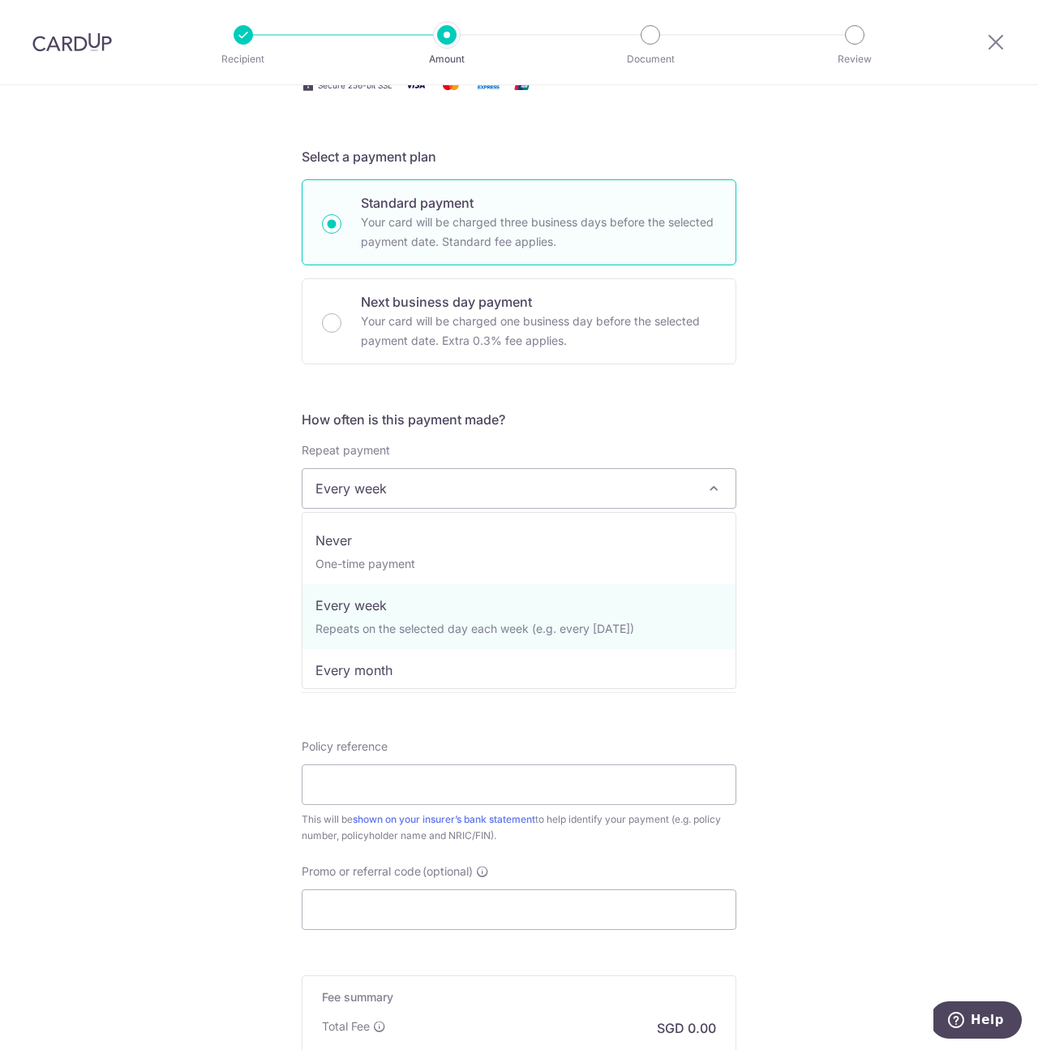
click at [809, 634] on div "Tell us more about your payment Enter payment amount SGD Select Card Select opt…" at bounding box center [519, 524] width 1038 height 1484
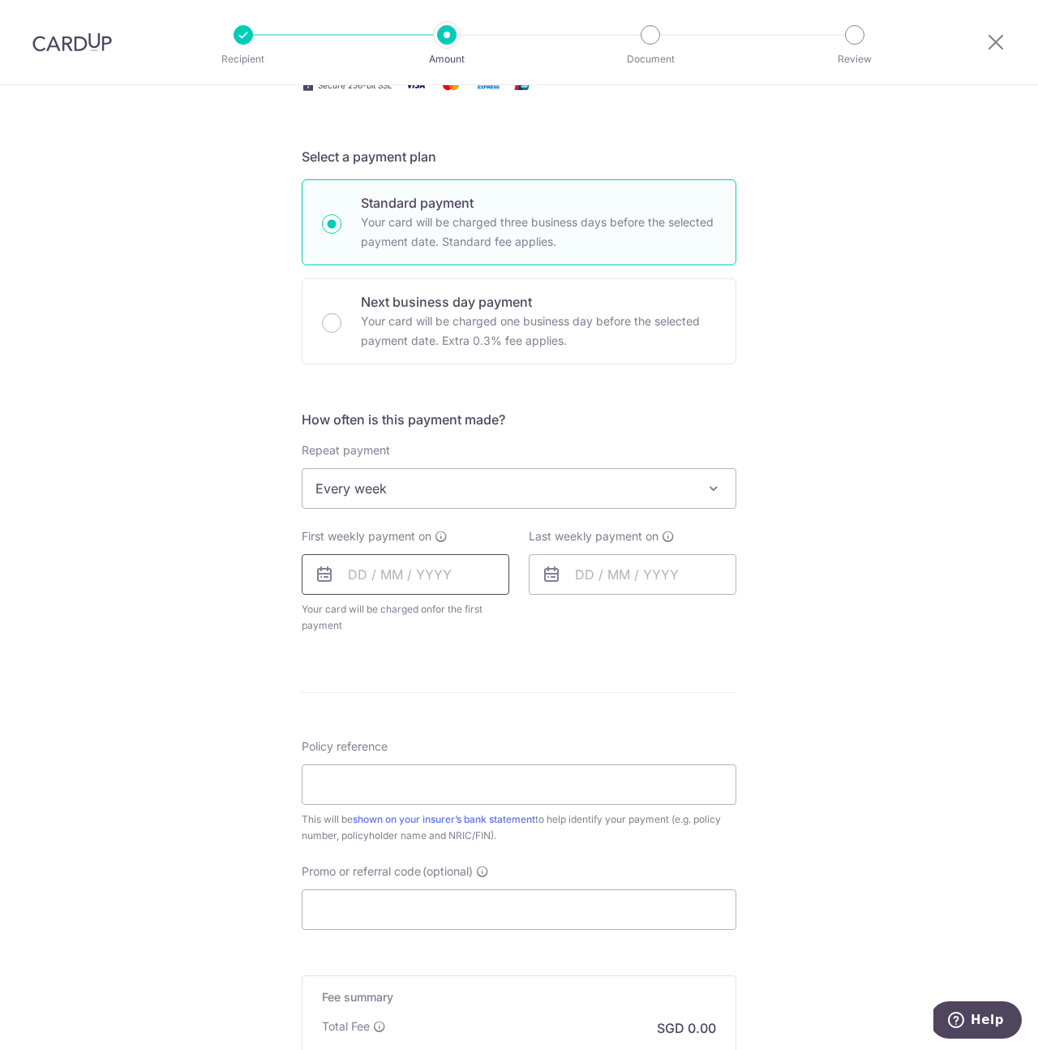
click at [409, 580] on input "text" at bounding box center [406, 574] width 208 height 41
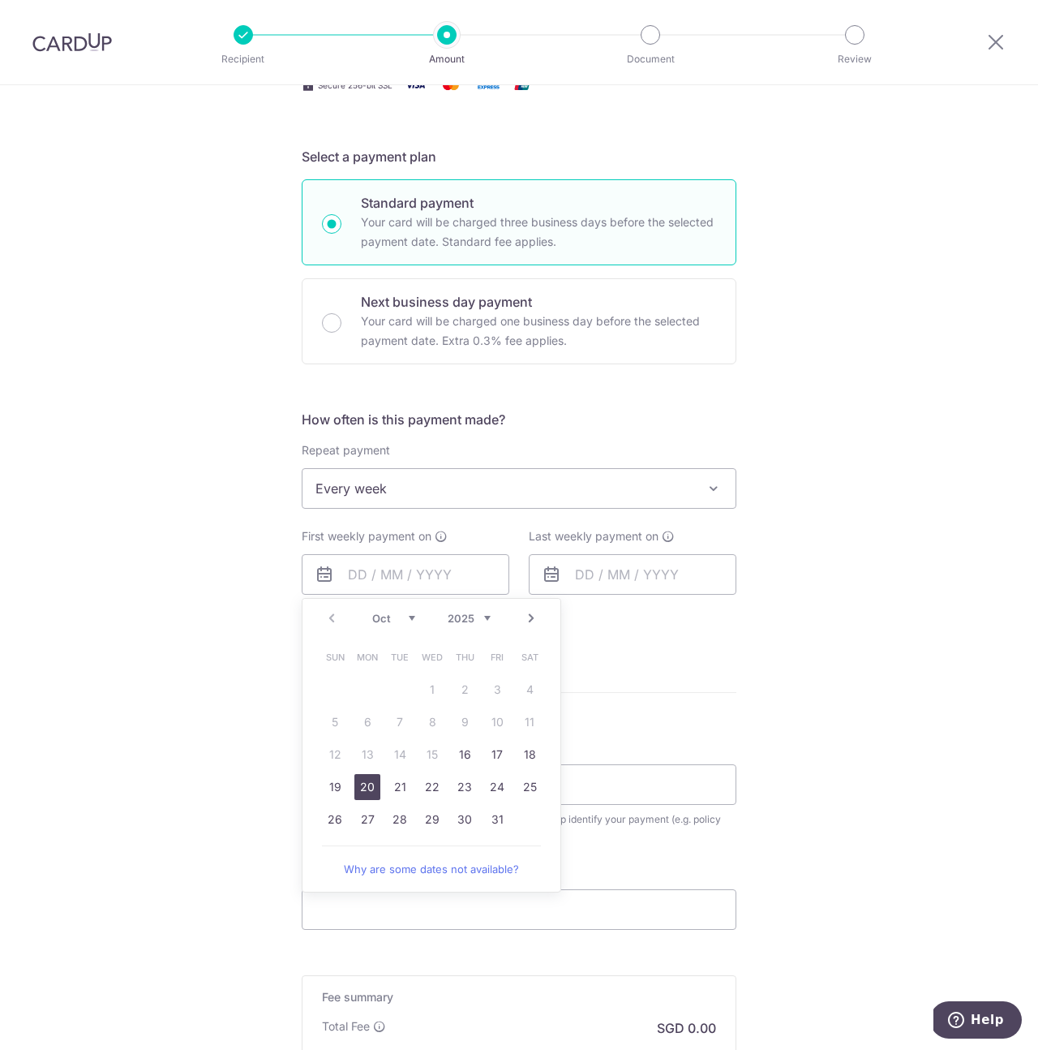
click at [362, 797] on link "20" at bounding box center [368, 787] width 26 height 26
type input "20/10/2025"
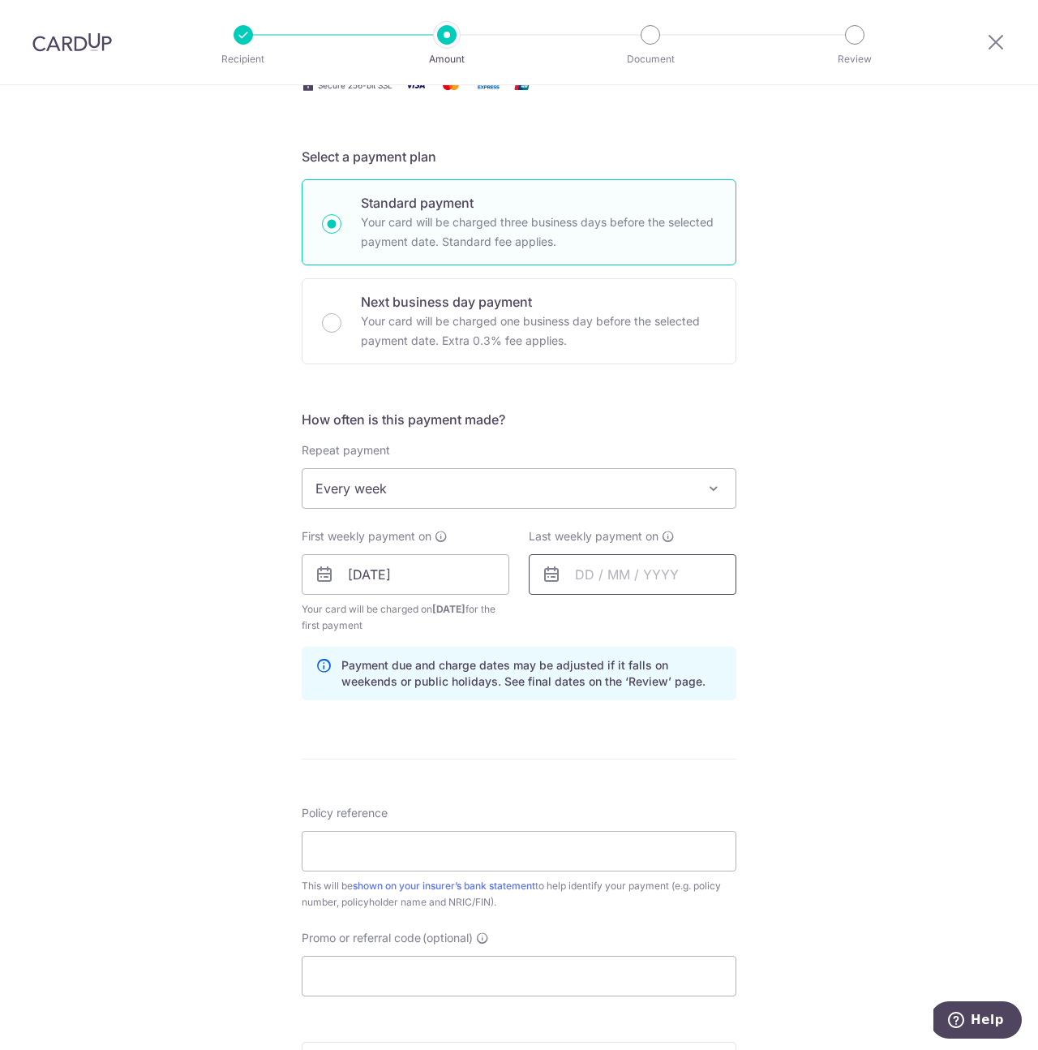
click at [567, 588] on input "text" at bounding box center [633, 574] width 208 height 41
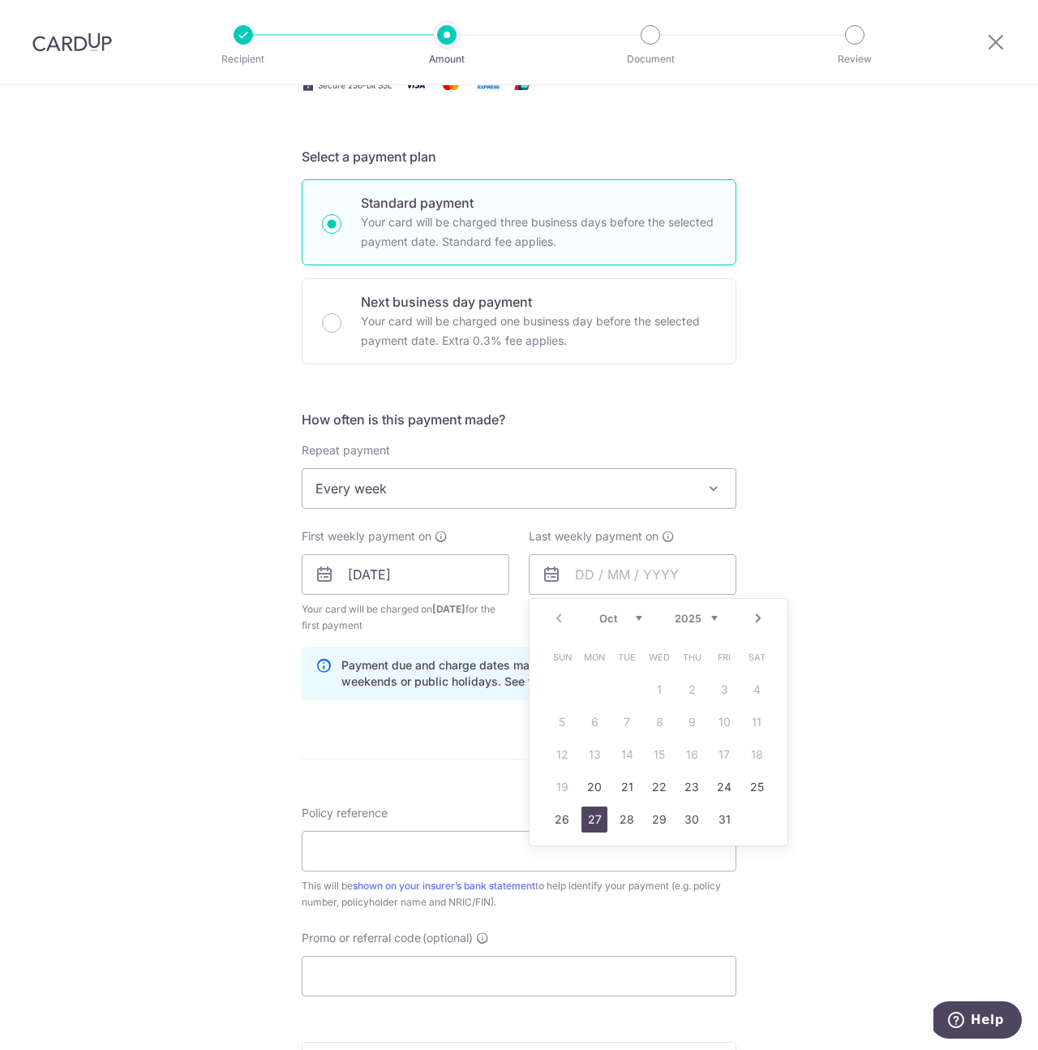
click at [595, 819] on link "27" at bounding box center [595, 819] width 26 height 26
type input "27/10/2025"
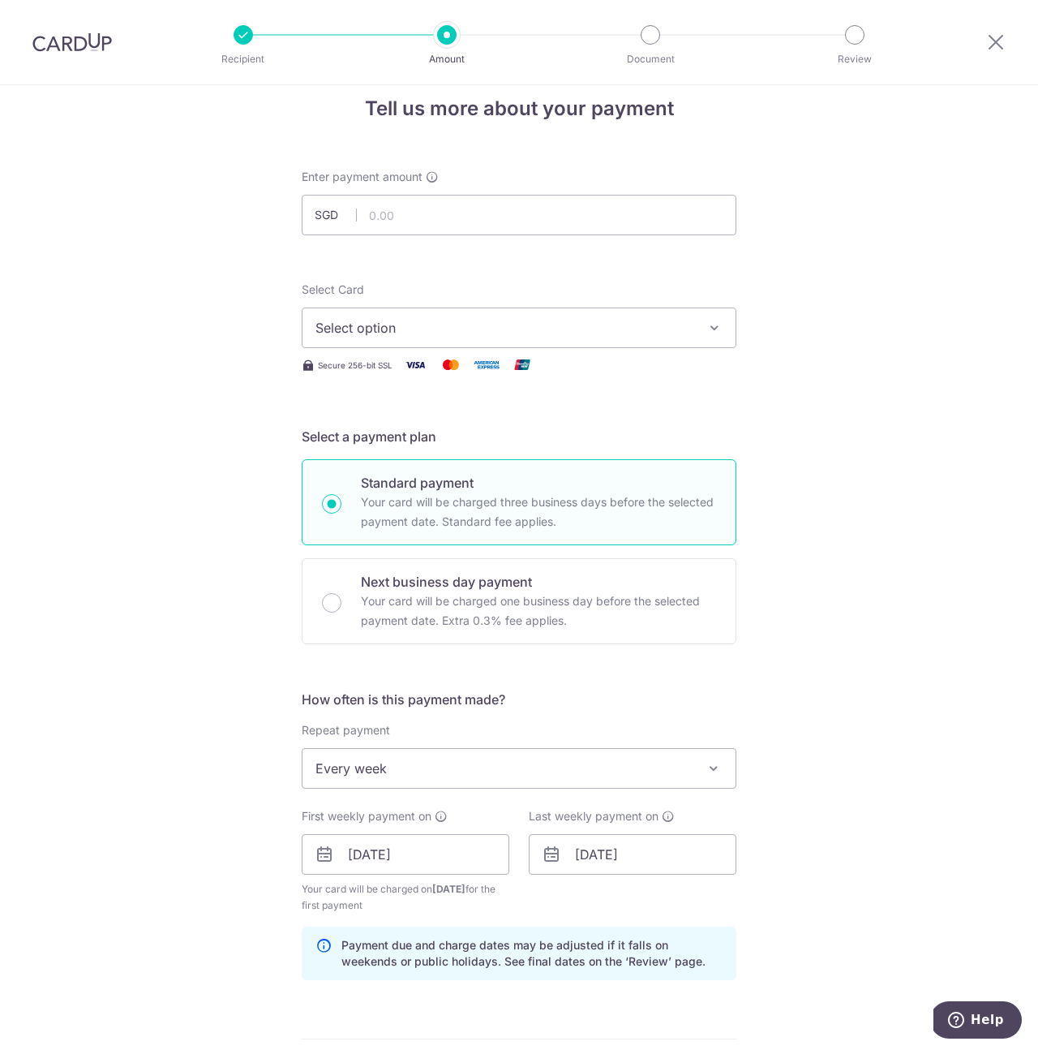
scroll to position [0, 0]
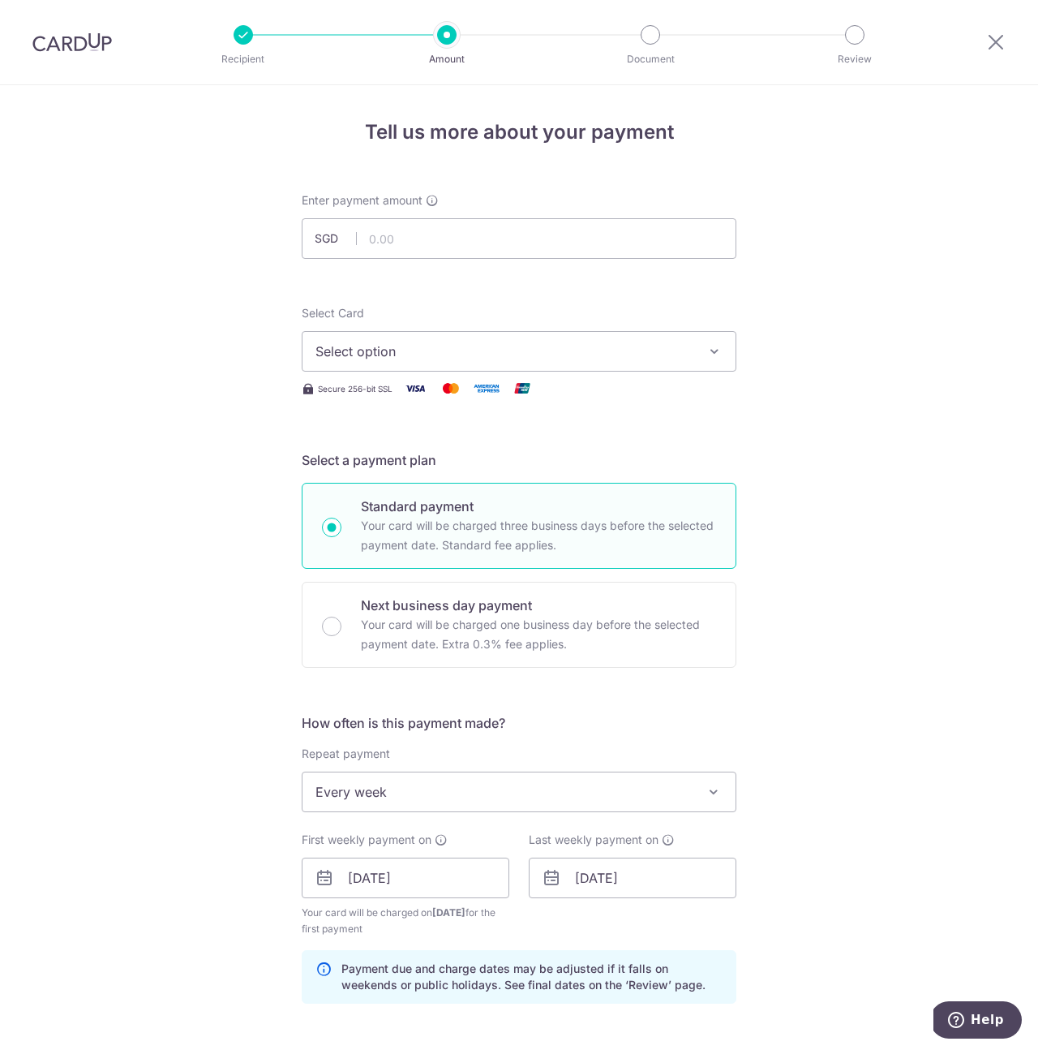
click at [414, 349] on span "Select option" at bounding box center [505, 351] width 378 height 19
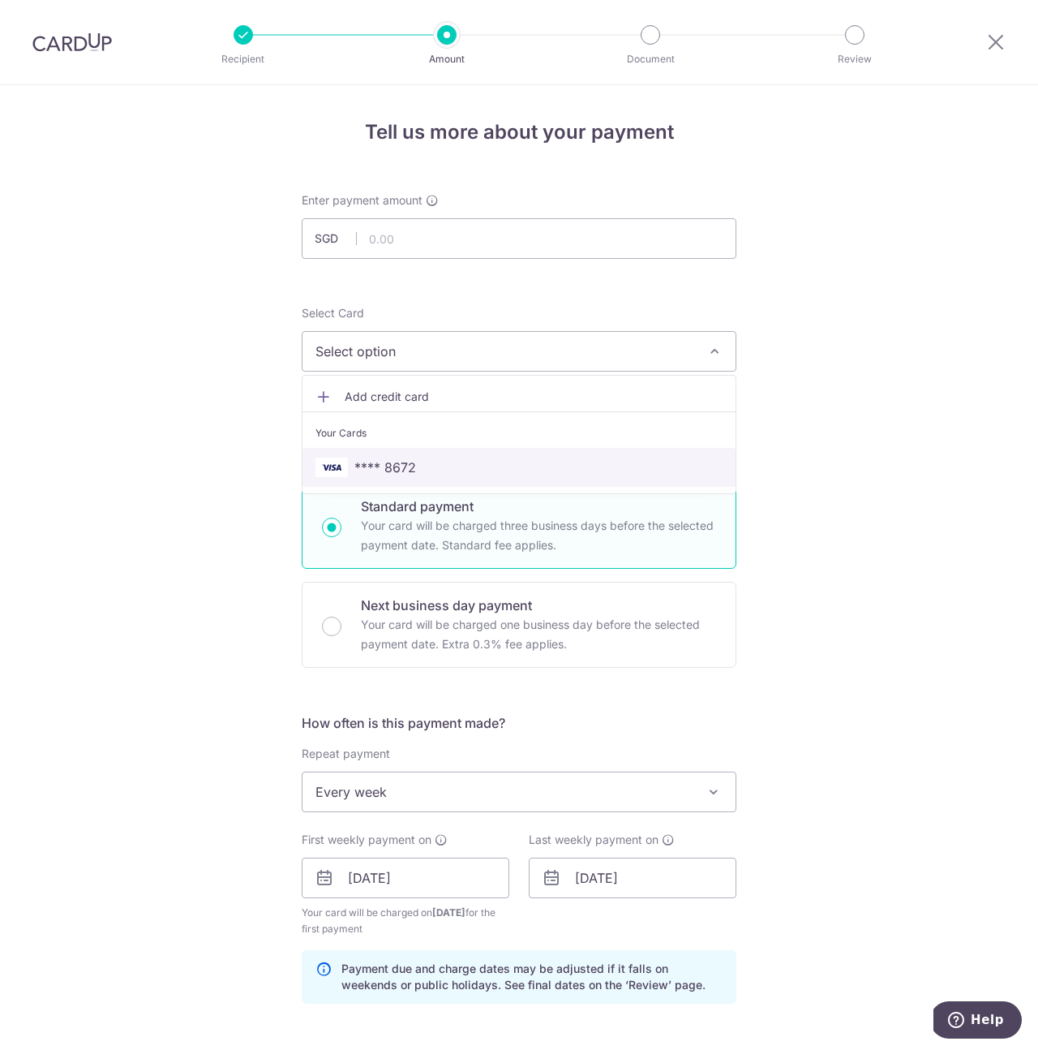
click at [428, 477] on link "**** 8672" at bounding box center [519, 467] width 433 height 39
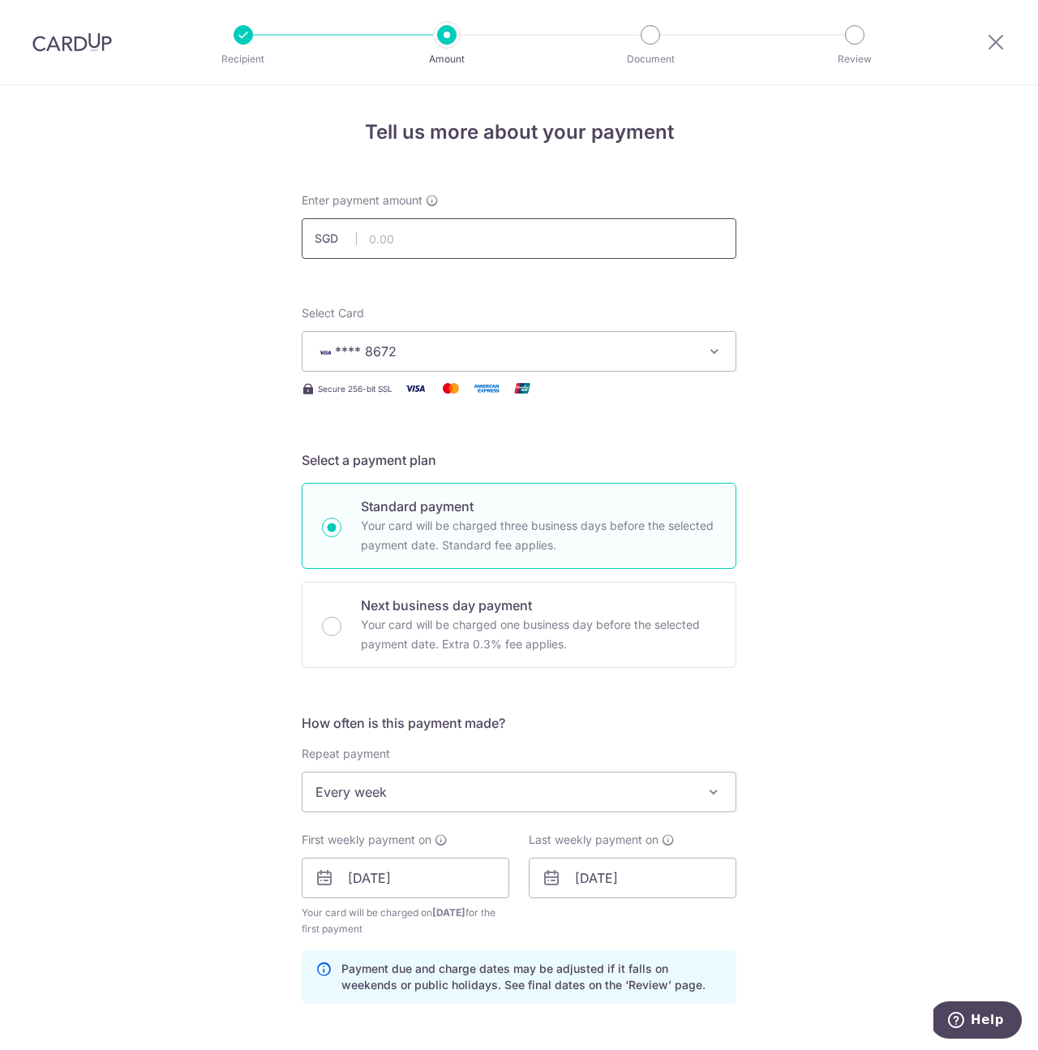
click at [417, 248] on input "text" at bounding box center [519, 238] width 435 height 41
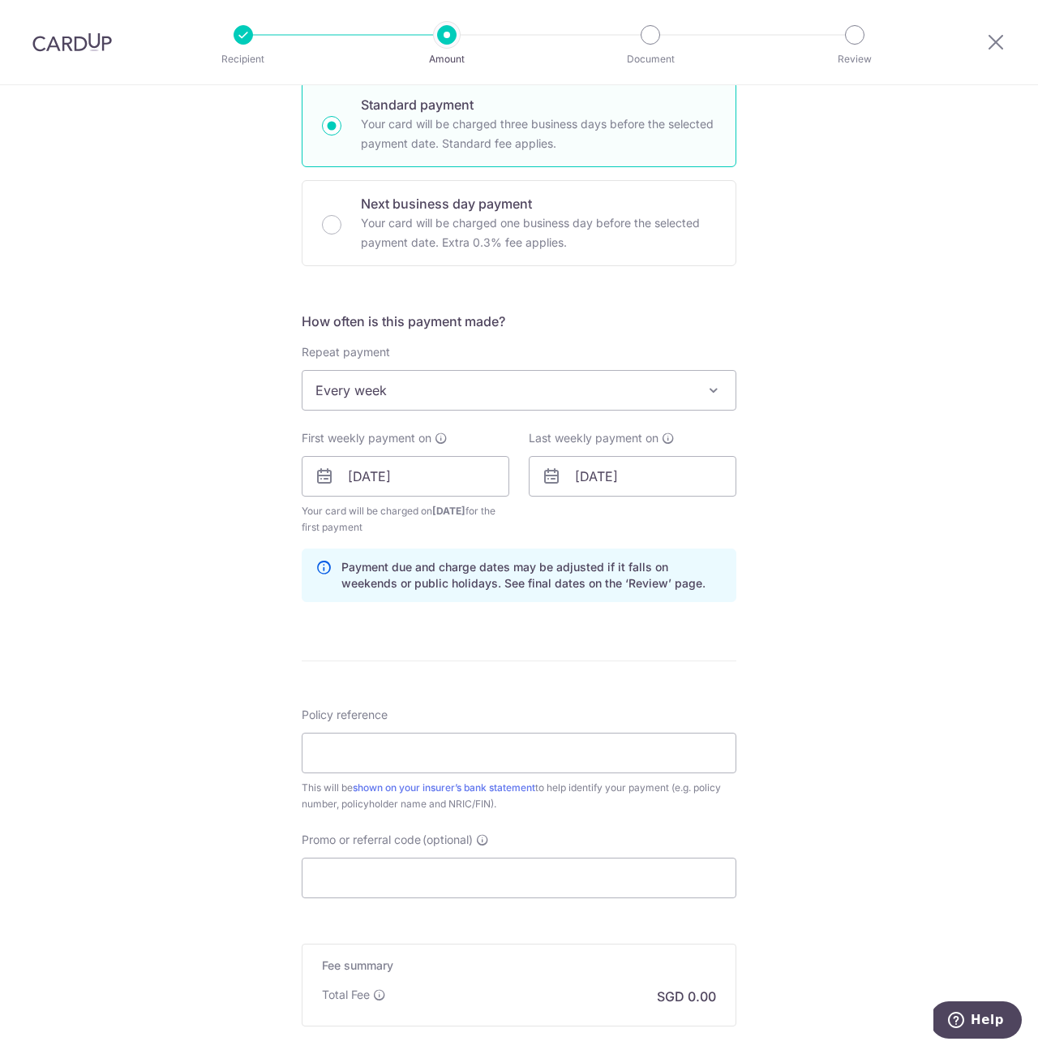
scroll to position [402, 0]
click at [544, 746] on input "Policy reference" at bounding box center [519, 752] width 435 height 41
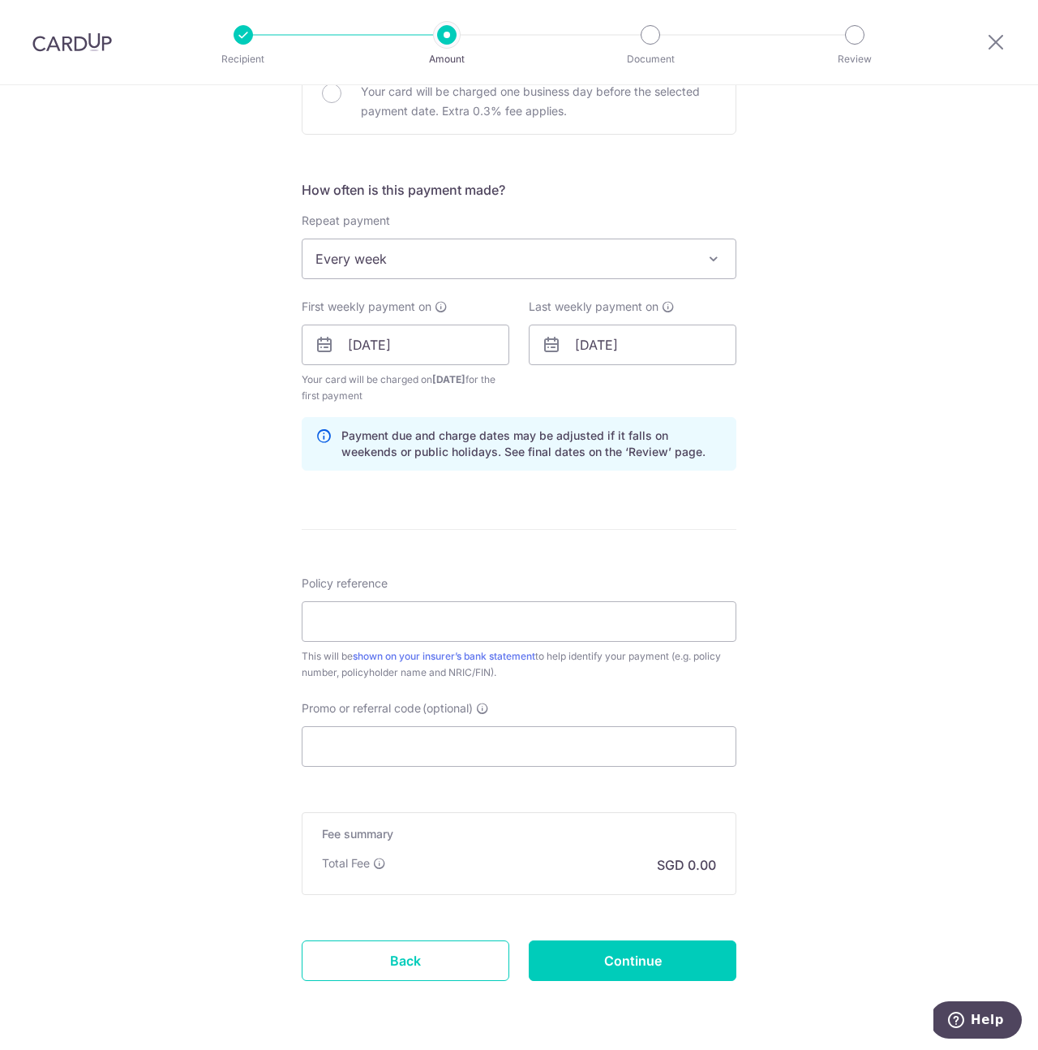
scroll to position [586, 0]
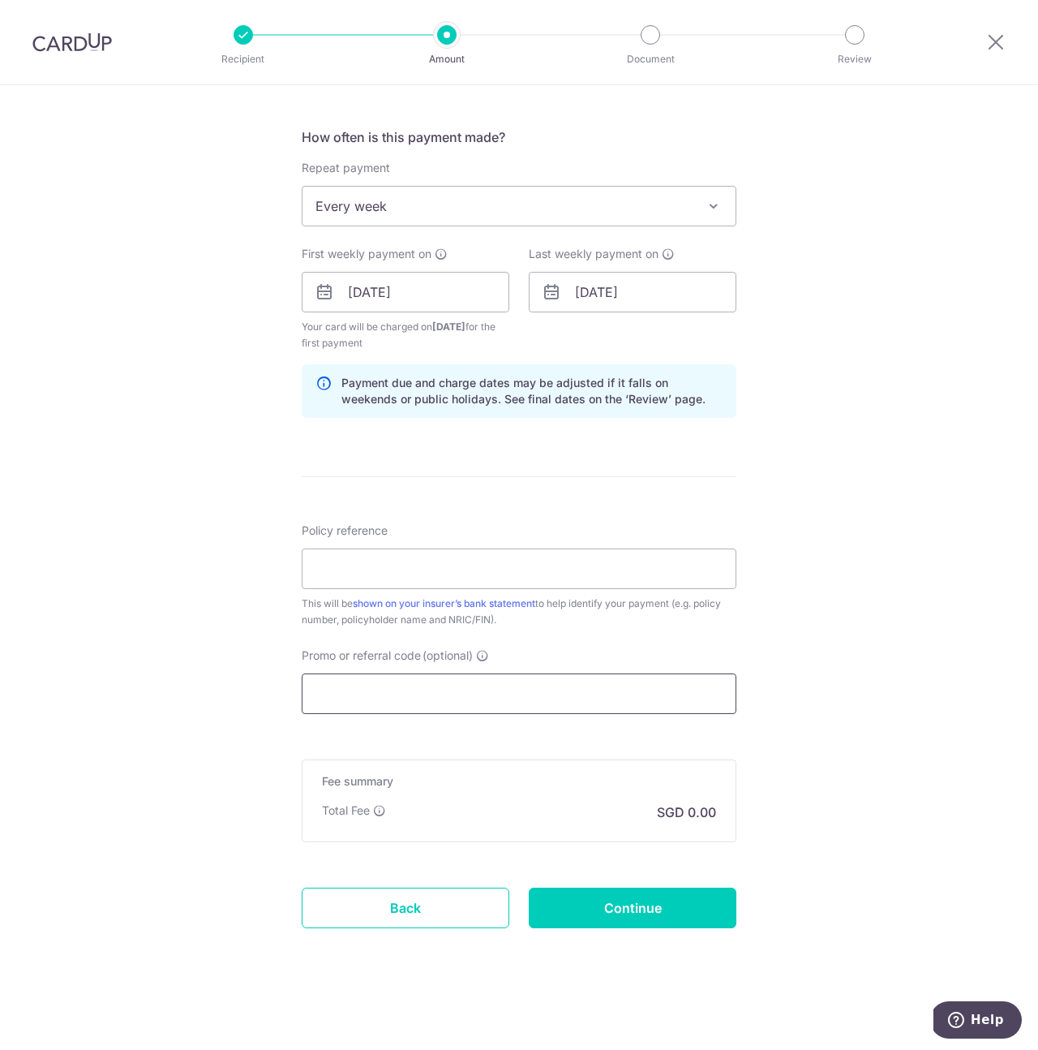
click at [421, 681] on input "Promo or referral code (optional)" at bounding box center [519, 693] width 435 height 41
paste input "3NEWR4"
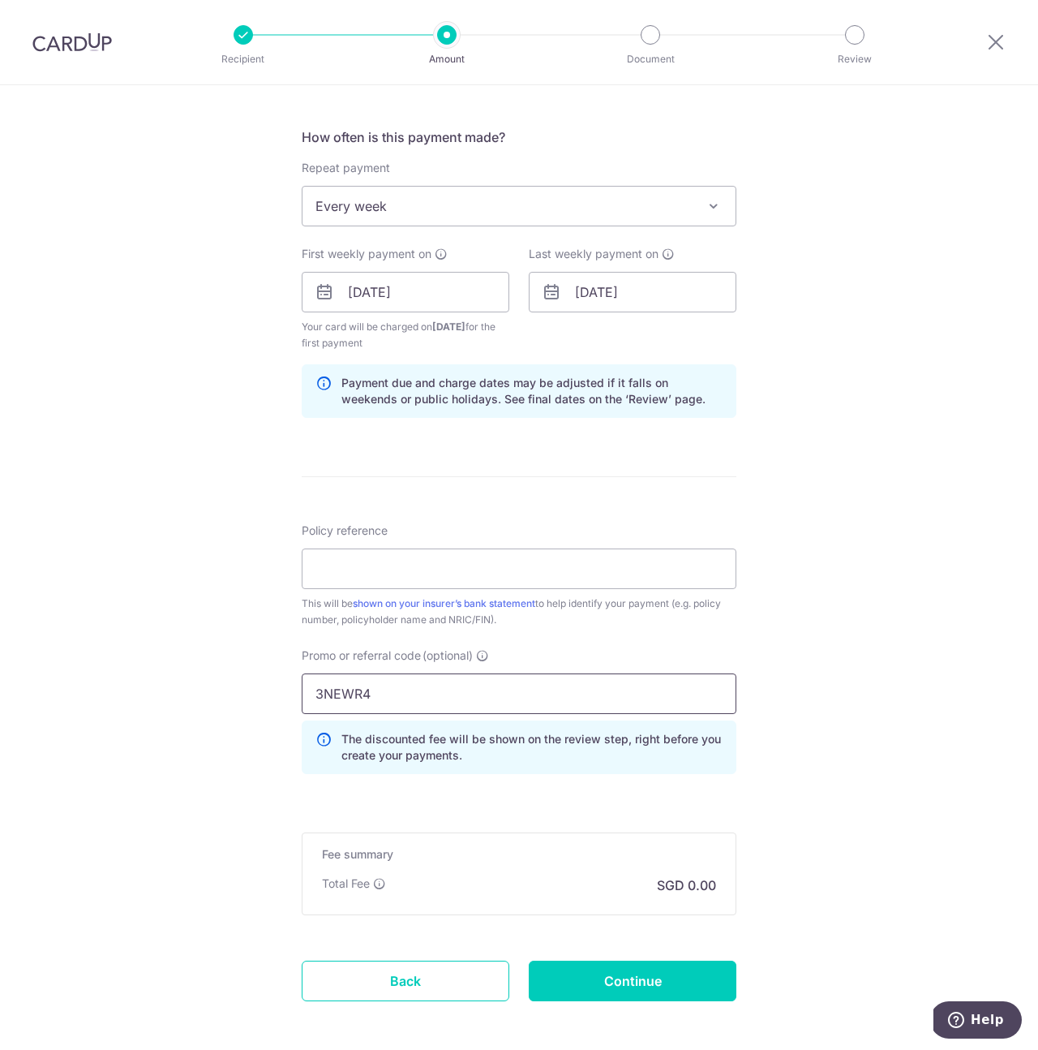
type input "3NEWR4"
click at [475, 794] on form "Enter payment amount SGD Select Card **** 8672 Add credit card Your Cards **** …" at bounding box center [519, 327] width 435 height 1440
click at [415, 573] on input "Policy reference" at bounding box center [519, 568] width 435 height 41
paste input "1678135­5"
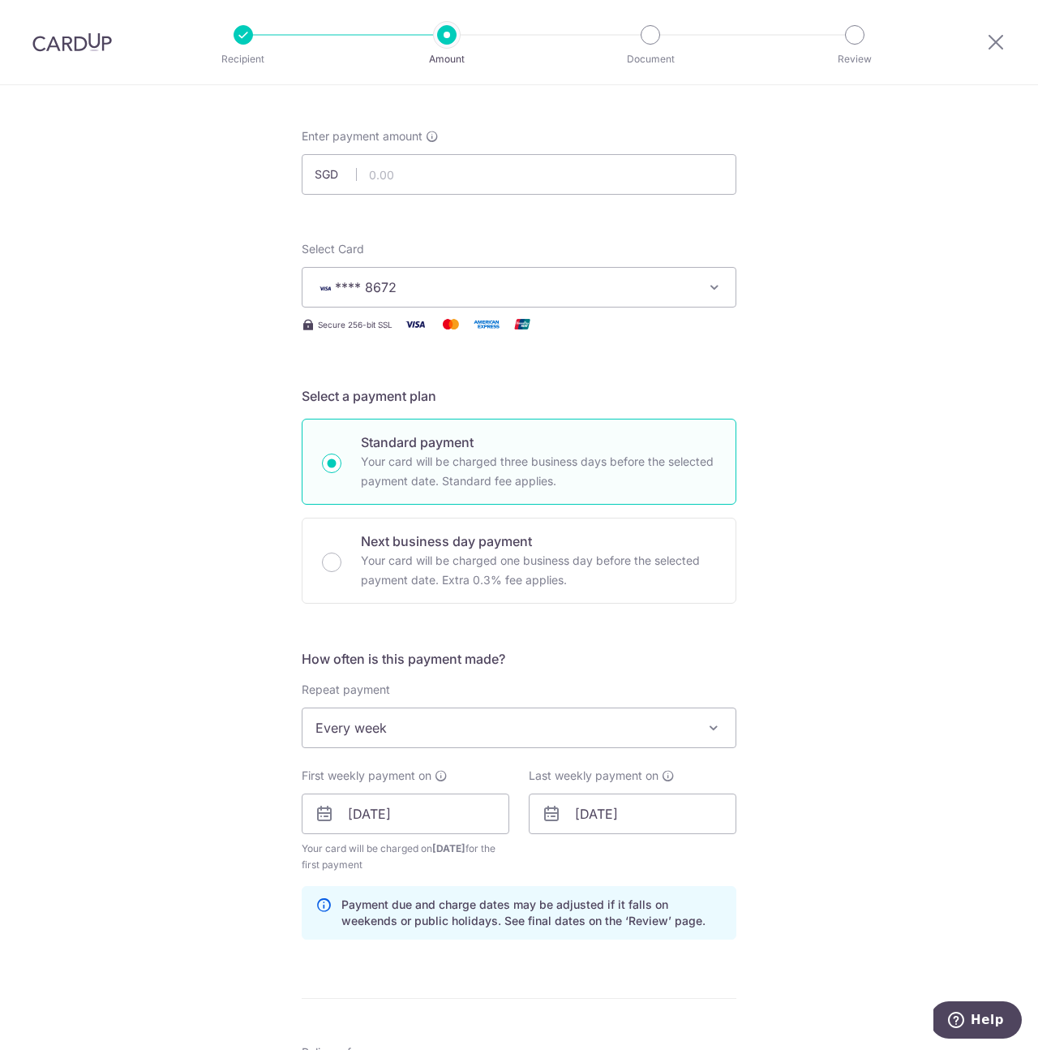
scroll to position [105, 0]
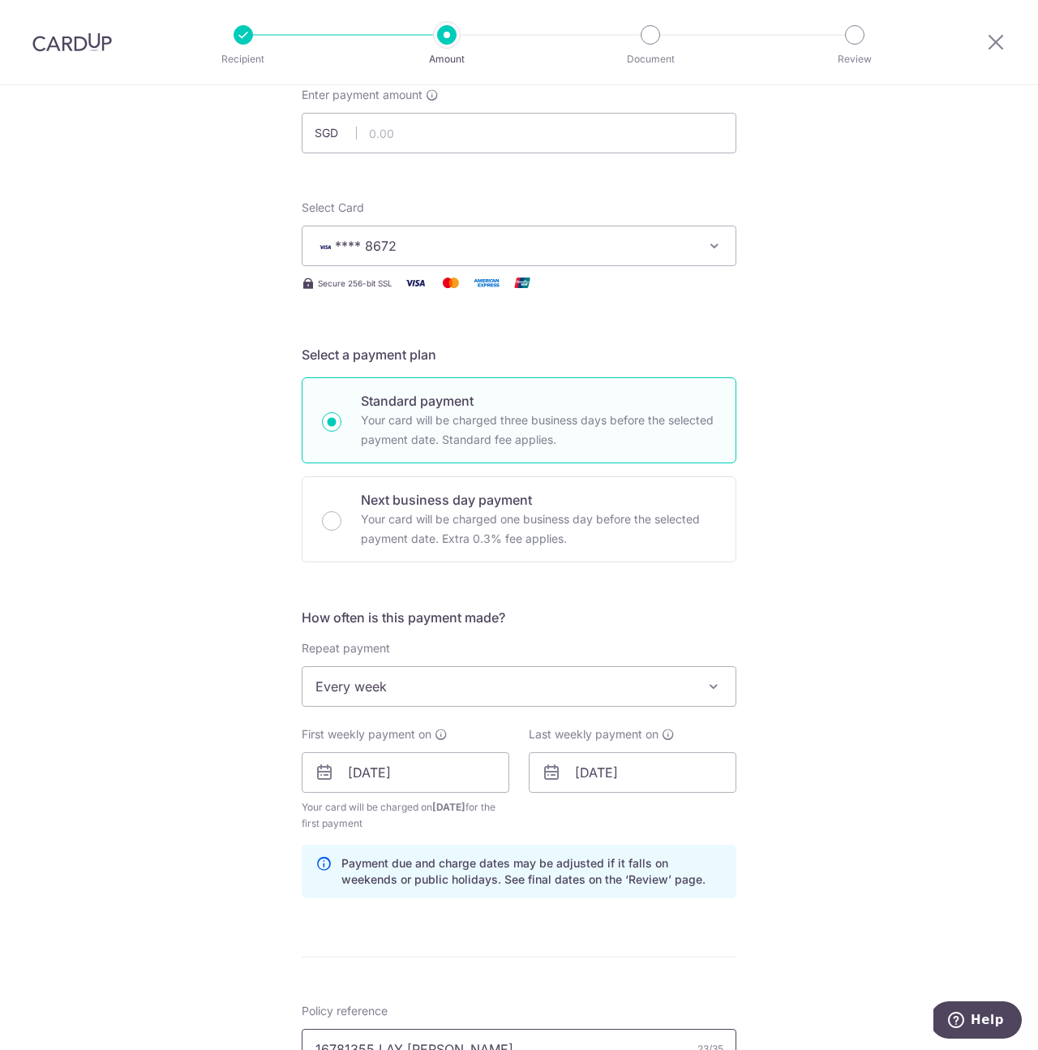
type input "1678135­5 LAY CHANG YAO"
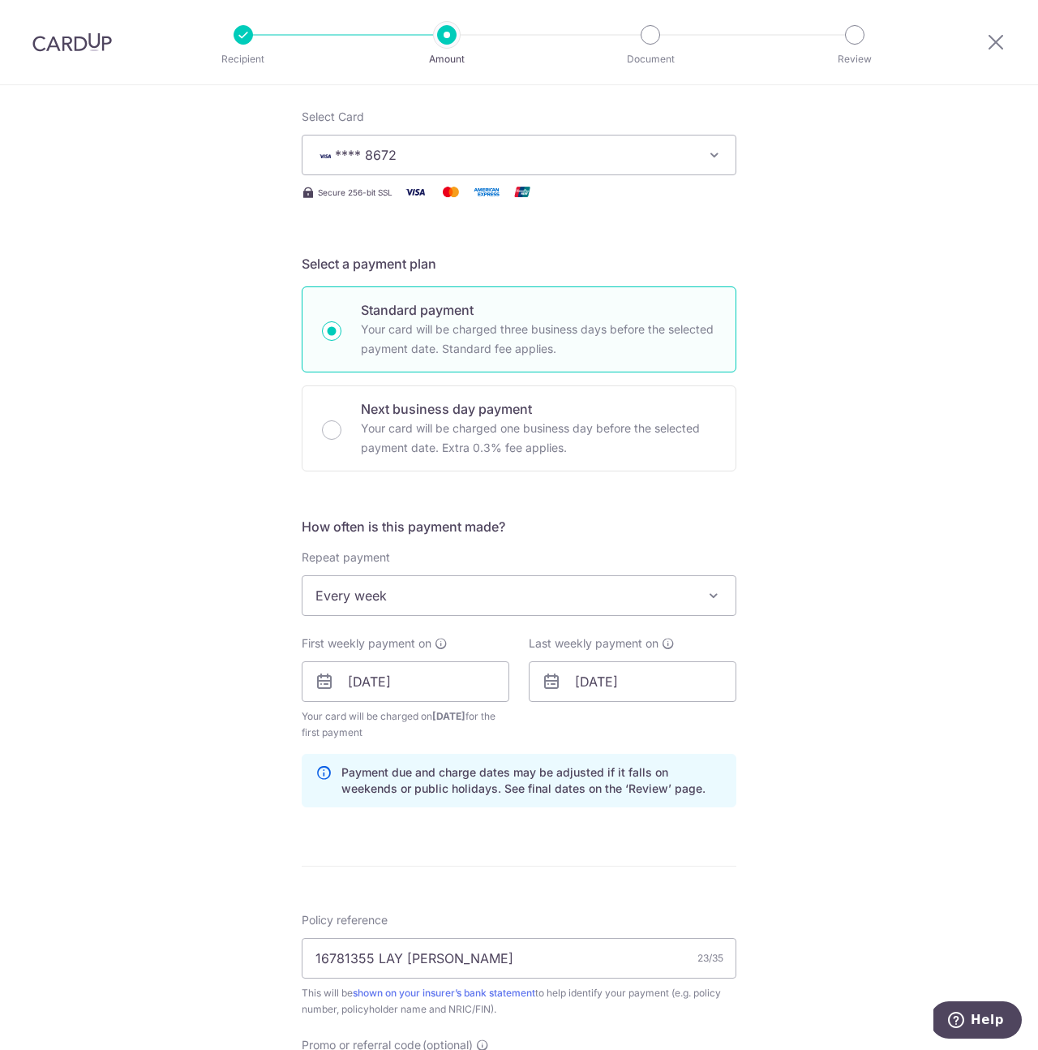
scroll to position [276, 0]
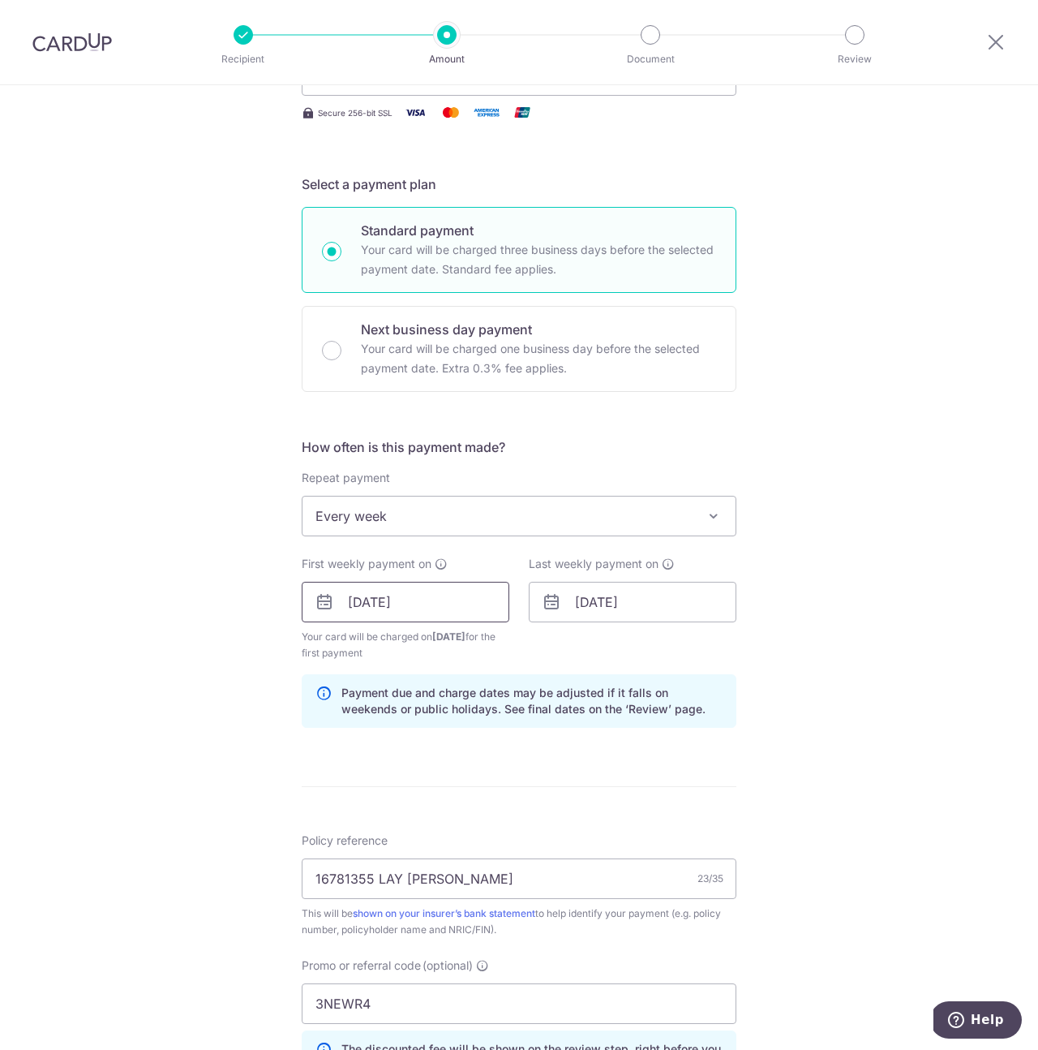
click at [401, 599] on input "20/10/2025" at bounding box center [406, 602] width 208 height 41
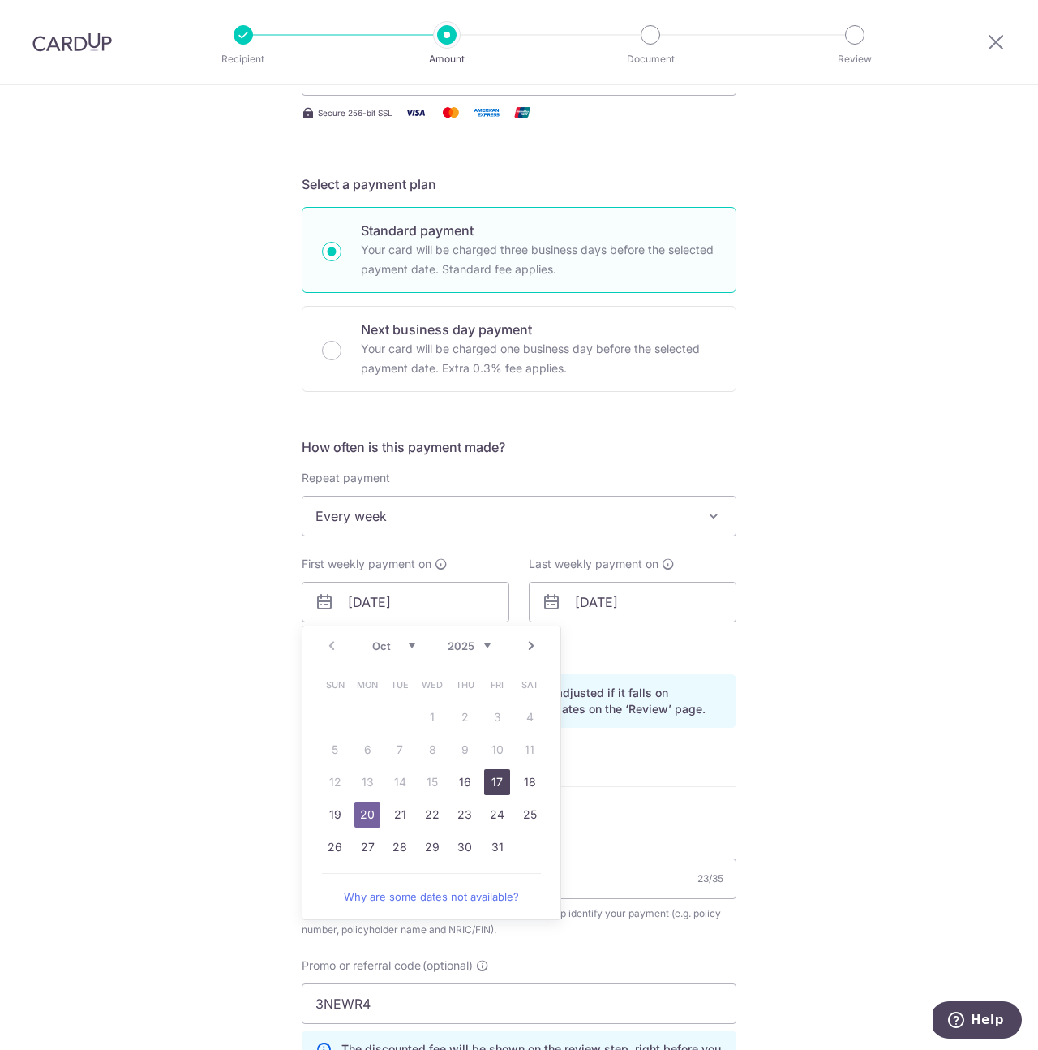
click at [498, 784] on link "17" at bounding box center [497, 782] width 26 height 26
type input "17/10/2025"
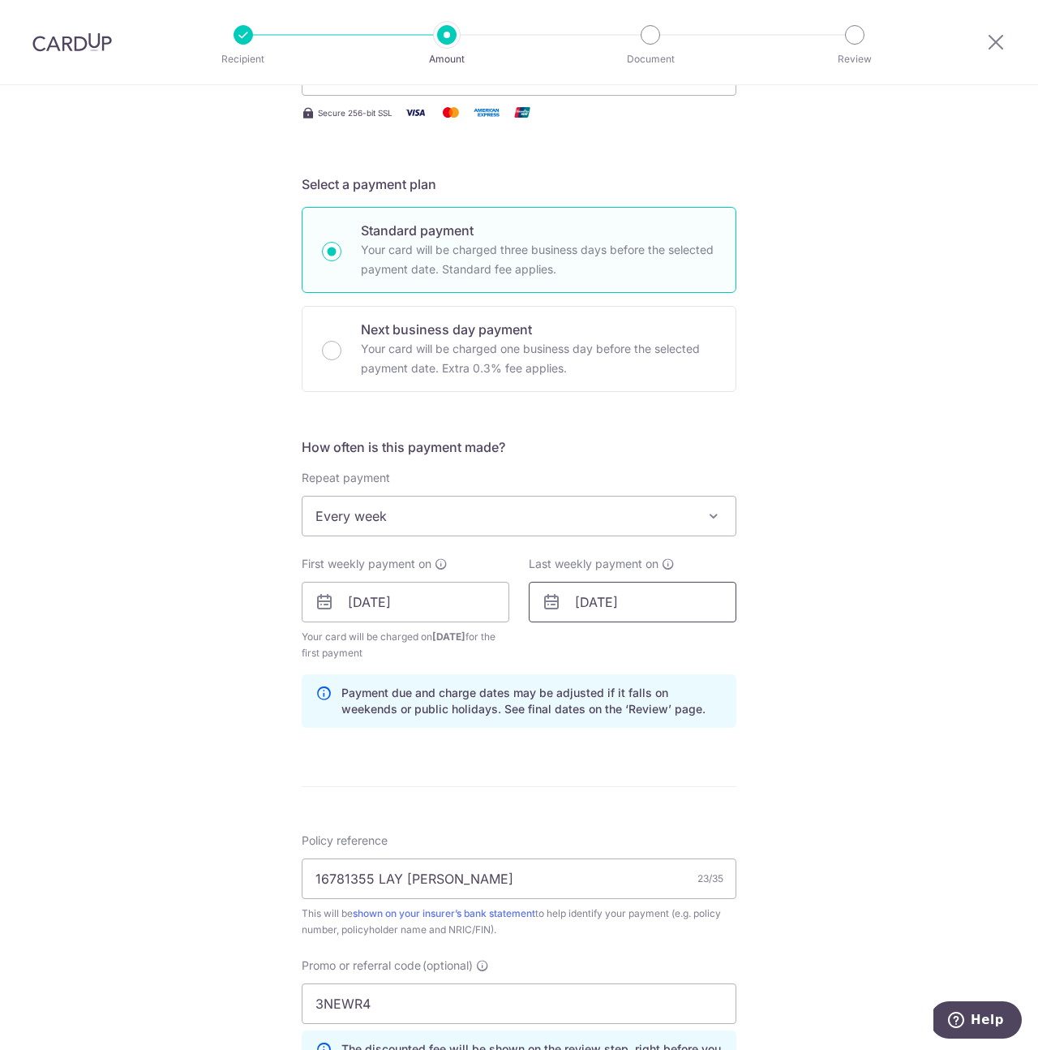
click at [596, 599] on input "27/10/2025" at bounding box center [633, 602] width 208 height 41
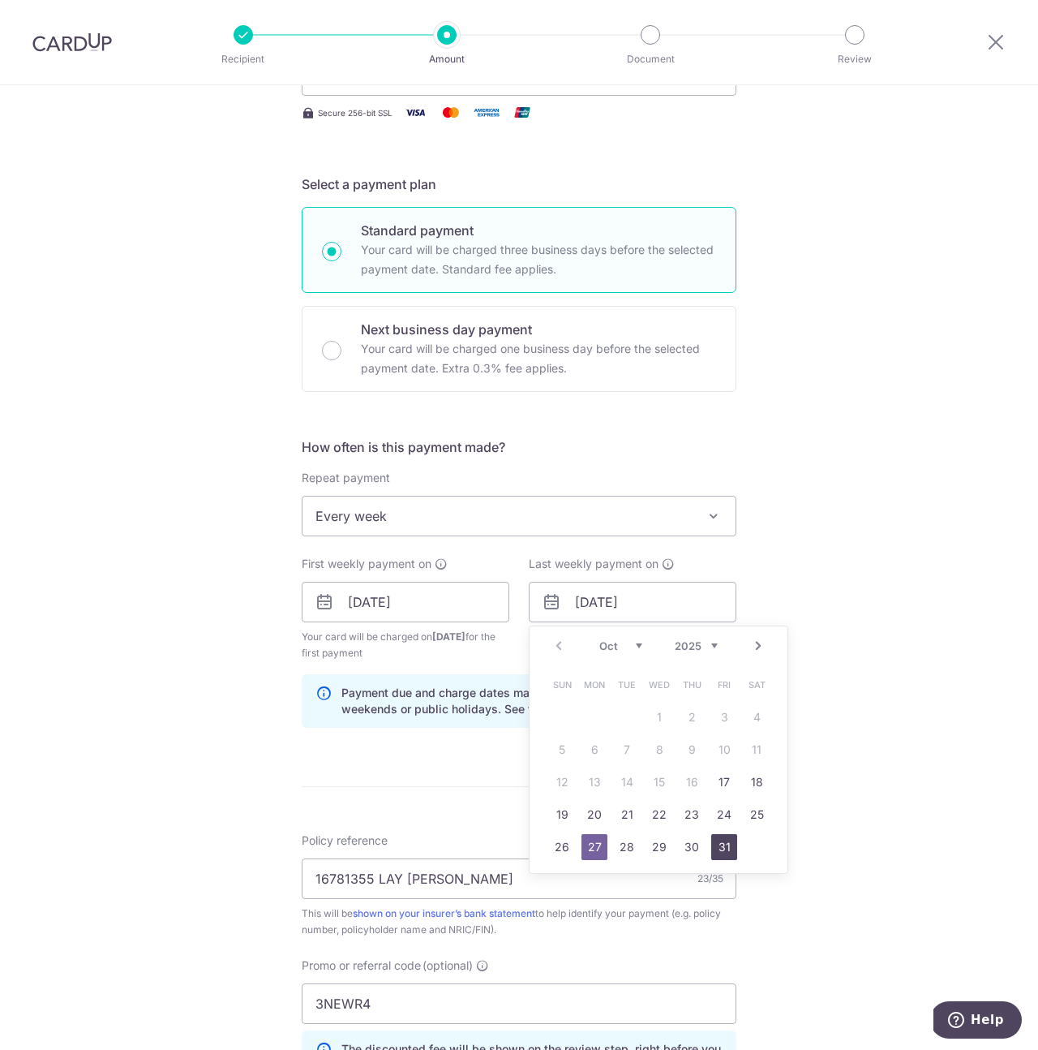
click at [721, 846] on link "31" at bounding box center [724, 847] width 26 height 26
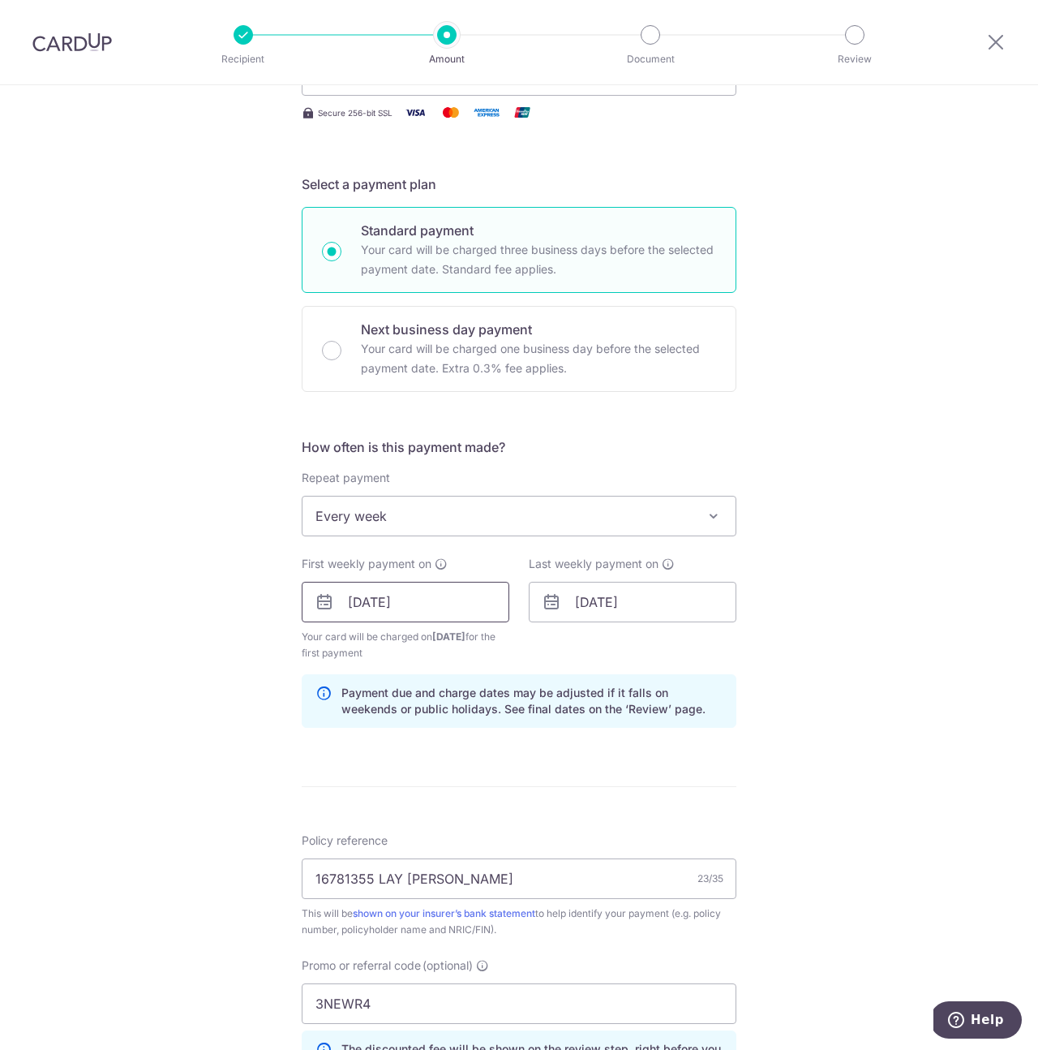
click at [422, 602] on input "17/10/2025" at bounding box center [406, 602] width 208 height 41
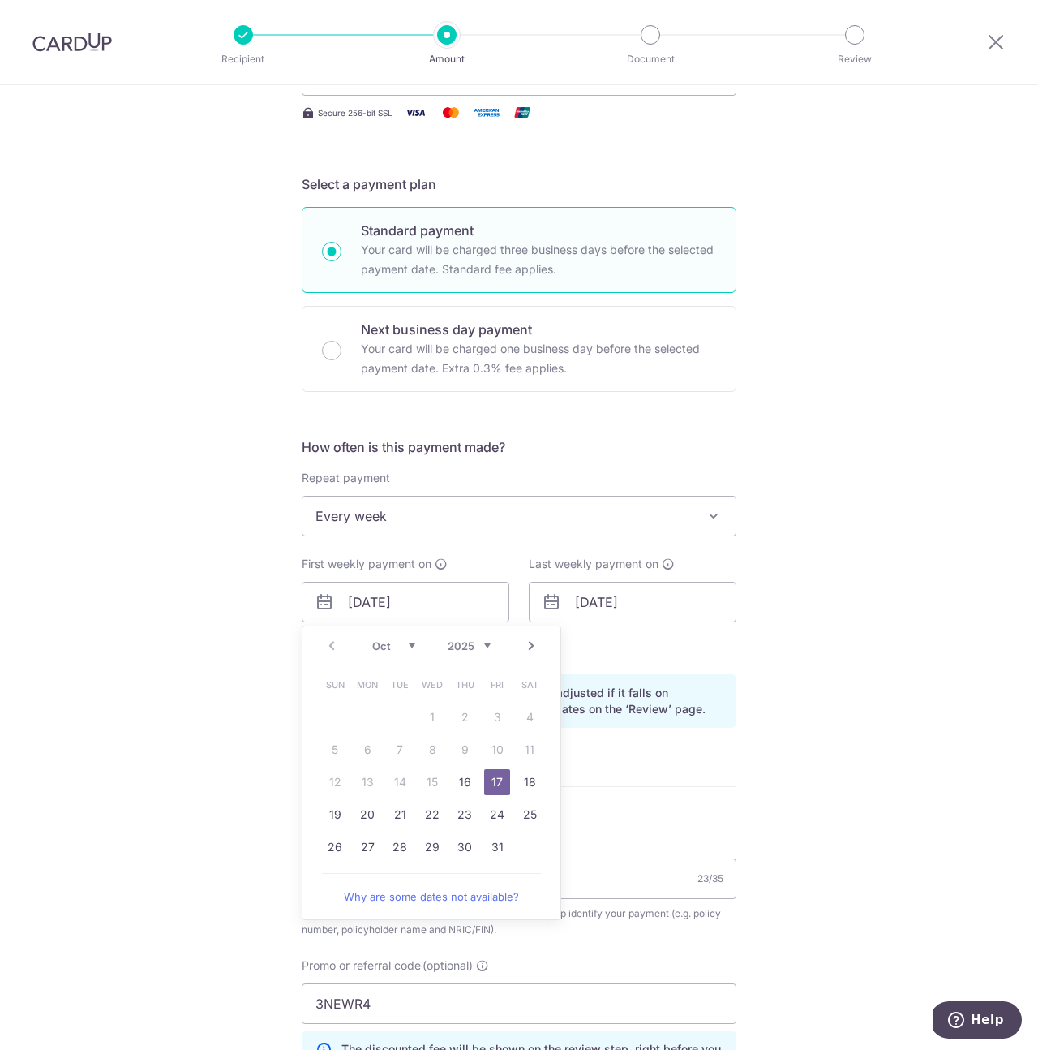
click at [552, 602] on icon at bounding box center [551, 601] width 19 height 19
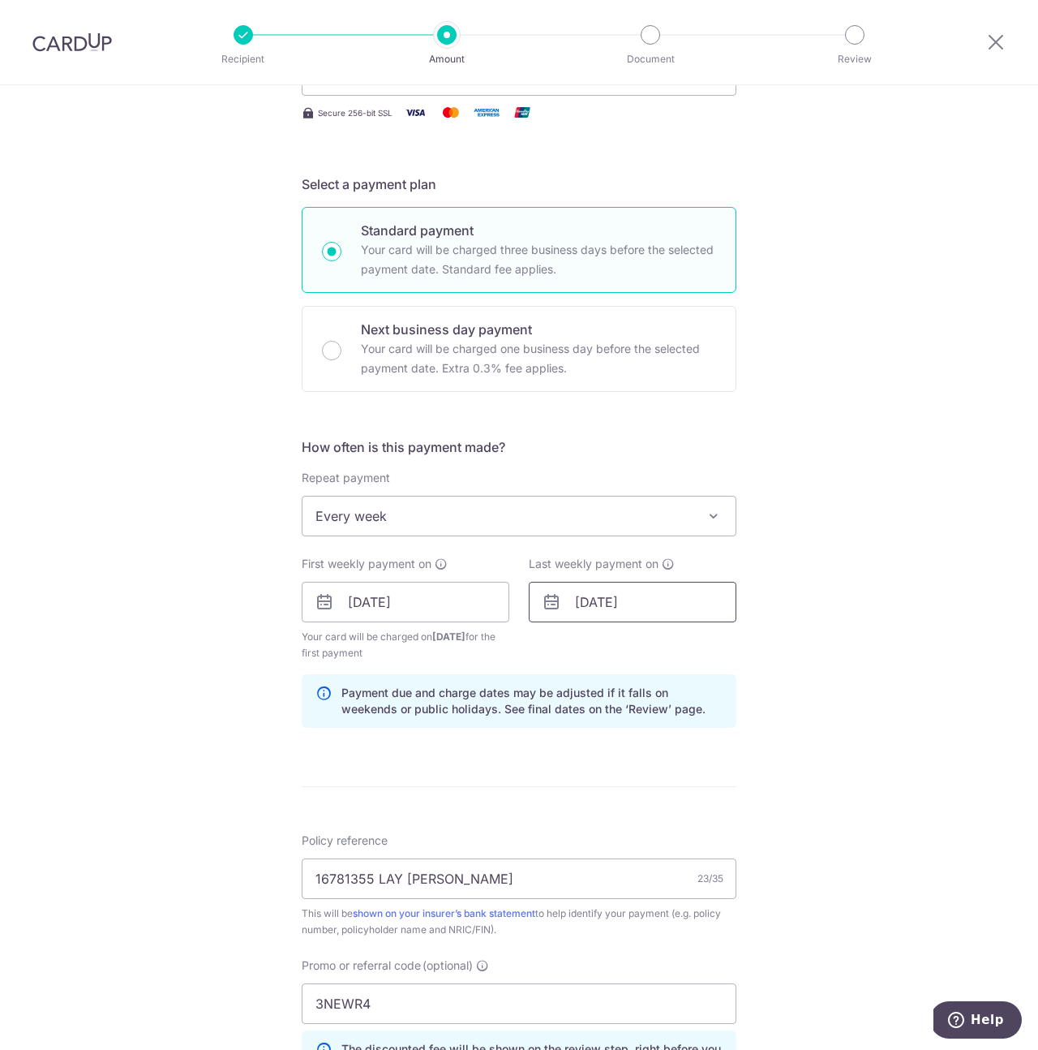
click at [591, 602] on input "31/10/2025" at bounding box center [633, 602] width 208 height 41
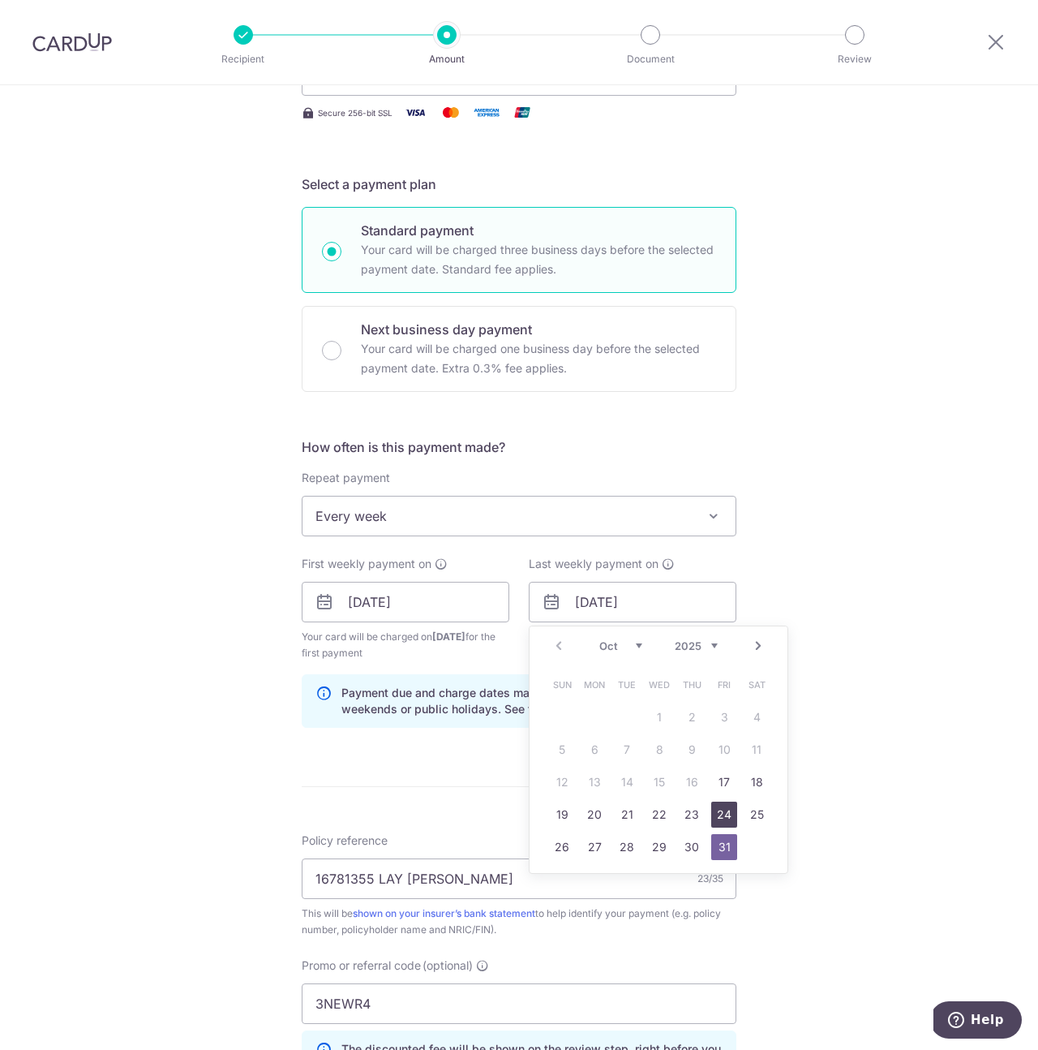
click at [722, 812] on link "24" at bounding box center [724, 814] width 26 height 26
type input "24/10/2025"
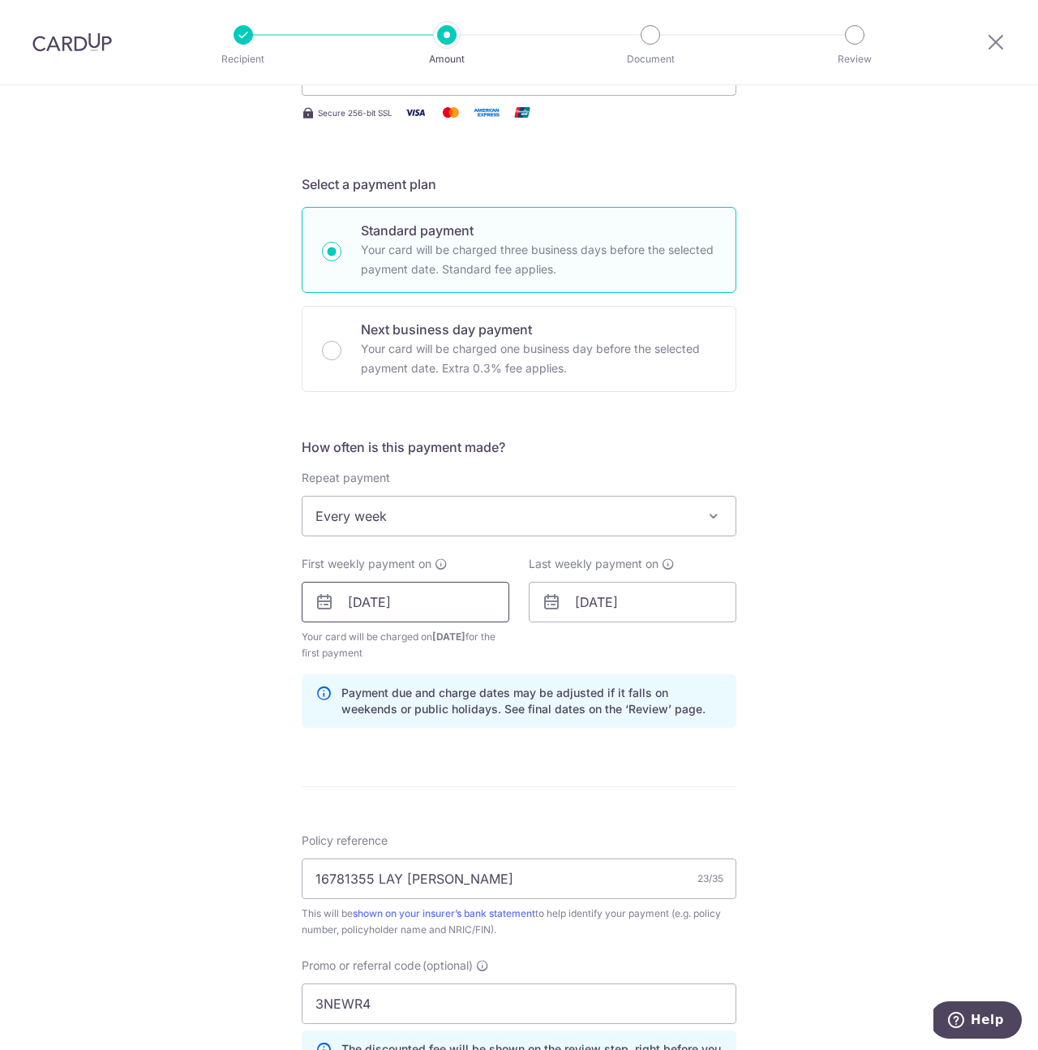
click at [419, 593] on input "17/10/2025" at bounding box center [406, 602] width 208 height 41
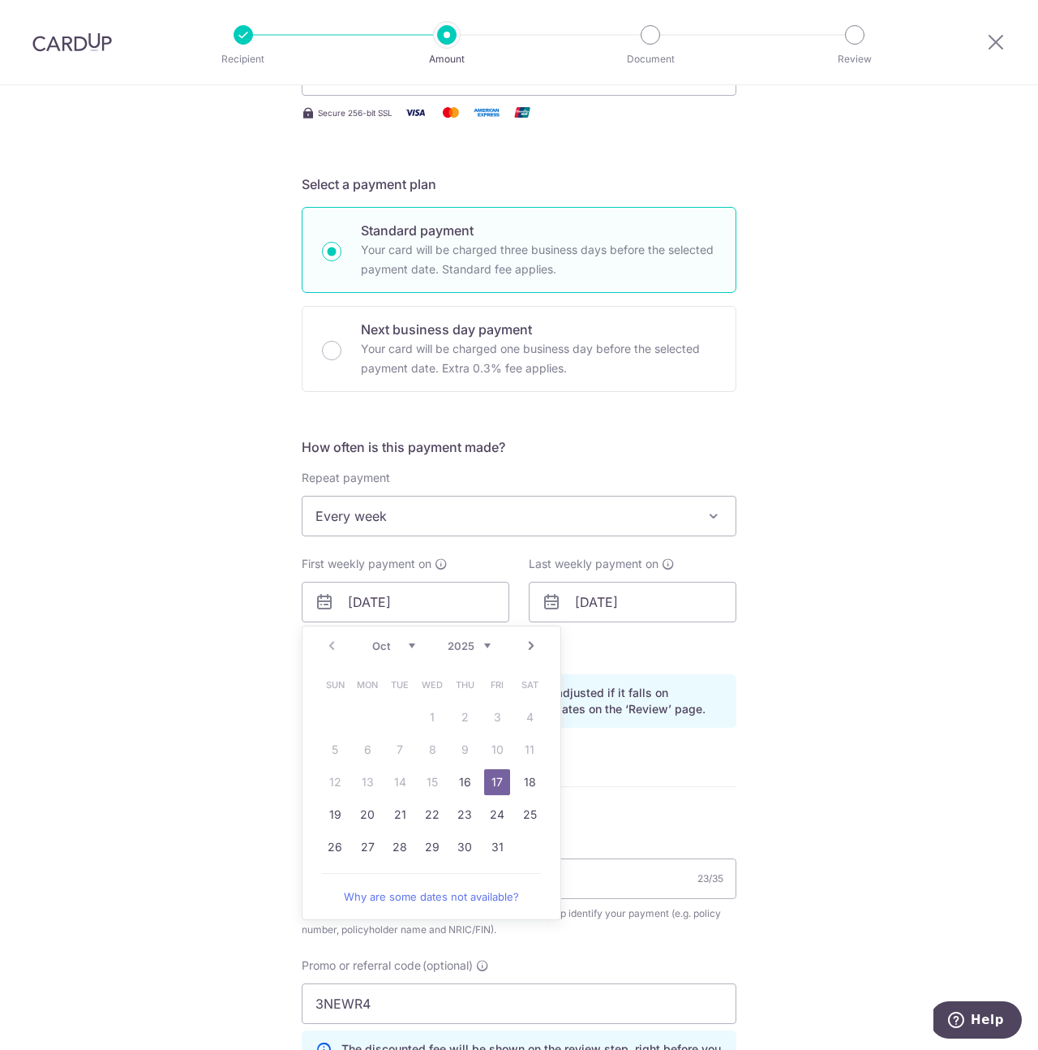
click at [503, 772] on link "17" at bounding box center [497, 782] width 26 height 26
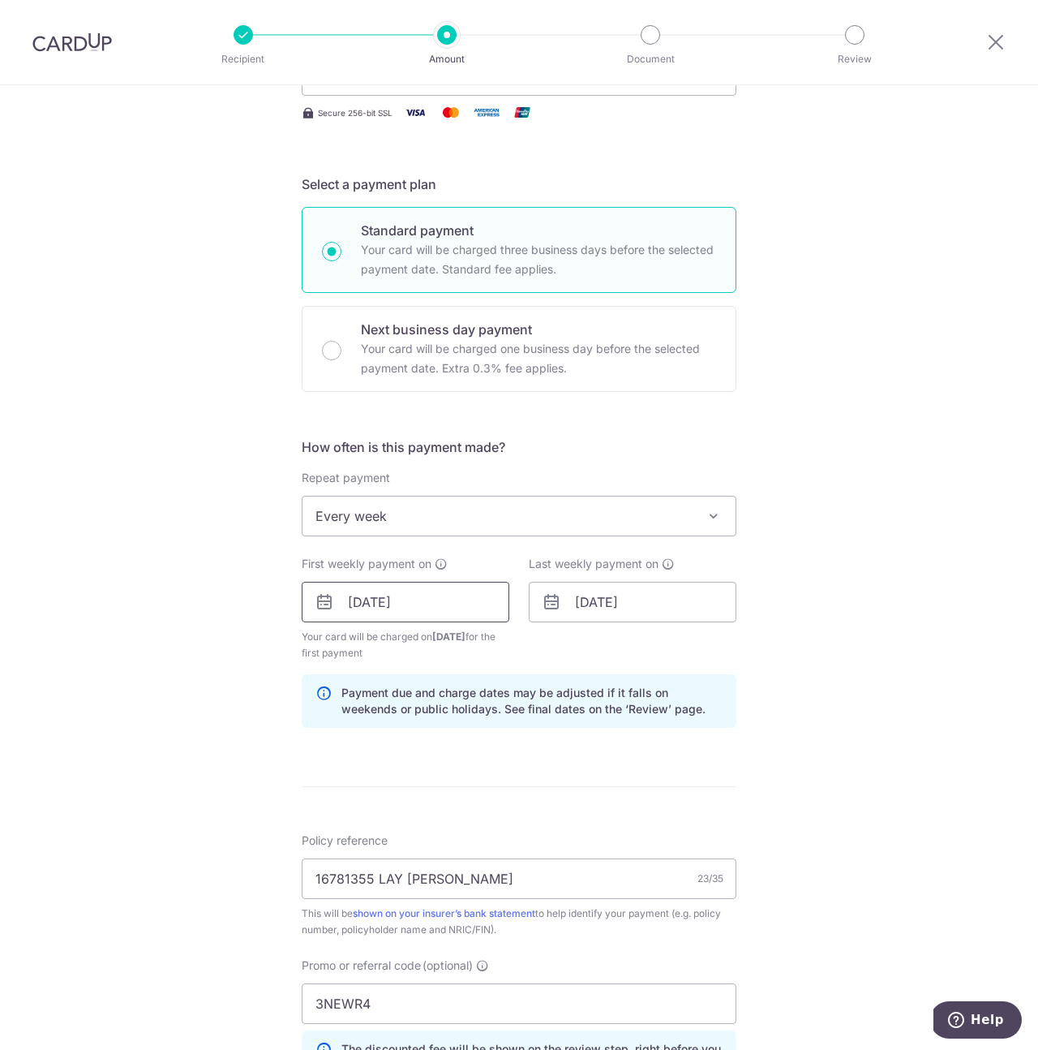
click at [464, 608] on input "17/10/2025" at bounding box center [406, 602] width 208 height 41
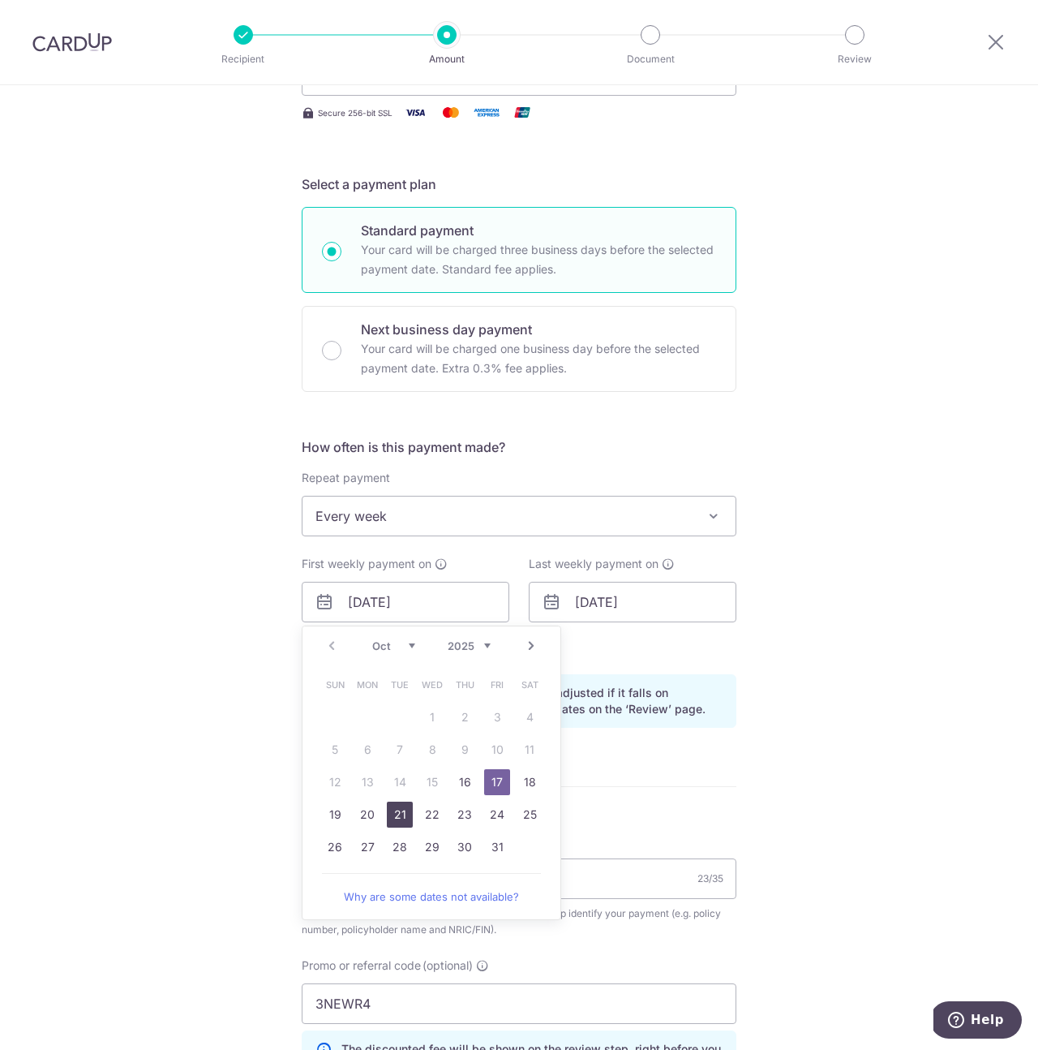
click at [397, 816] on link "21" at bounding box center [400, 814] width 26 height 26
type input "21/10/2025"
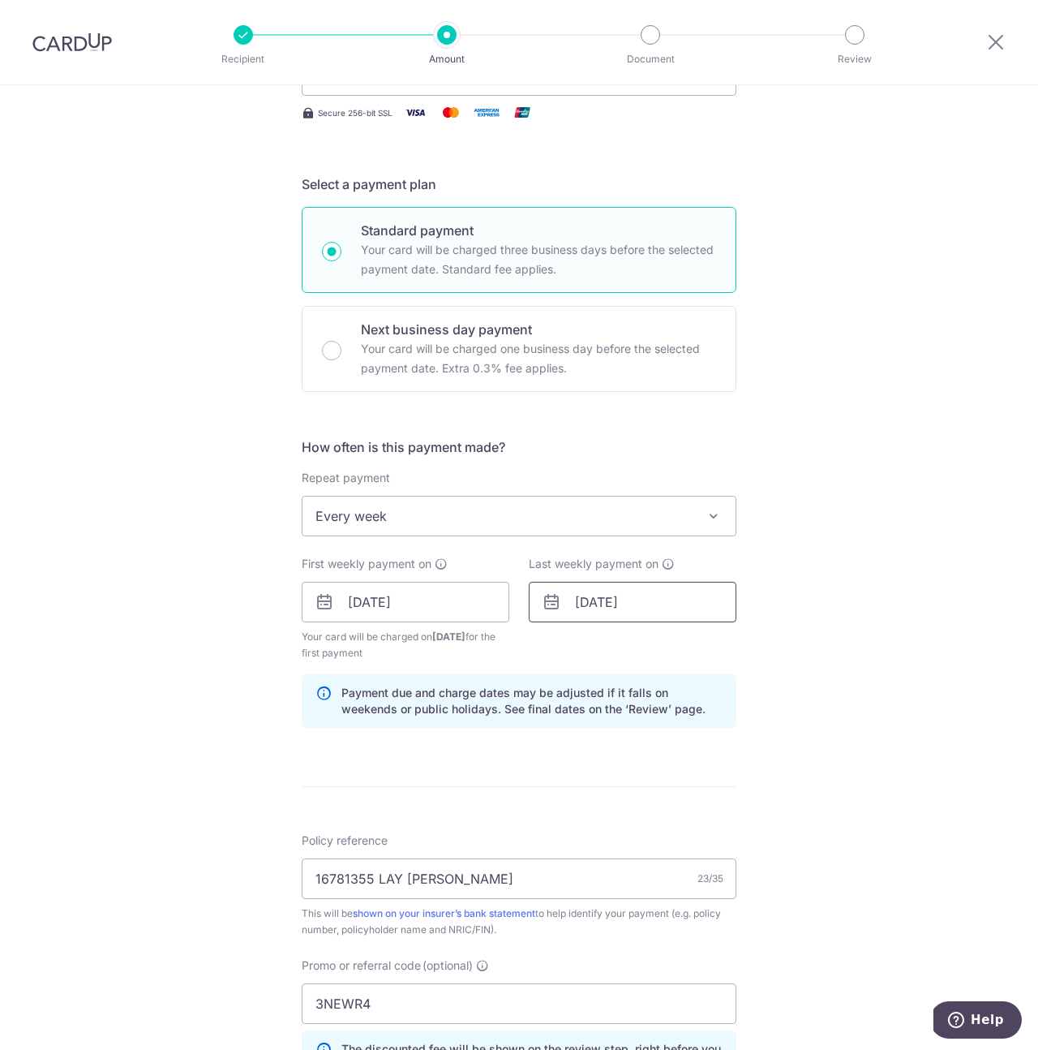
click at [569, 607] on input "24/10/2025" at bounding box center [633, 602] width 208 height 41
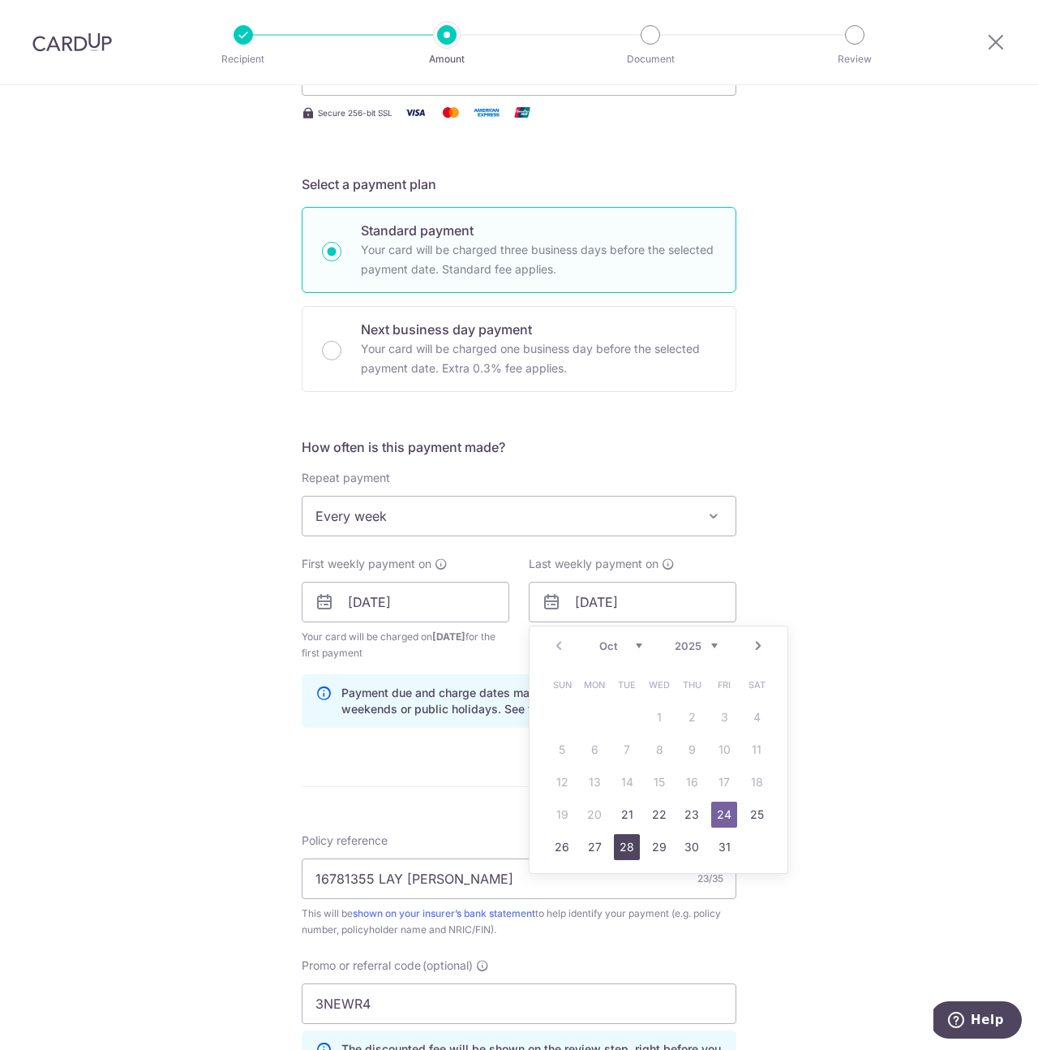
click at [633, 847] on link "28" at bounding box center [627, 847] width 26 height 26
type input "28/10/2025"
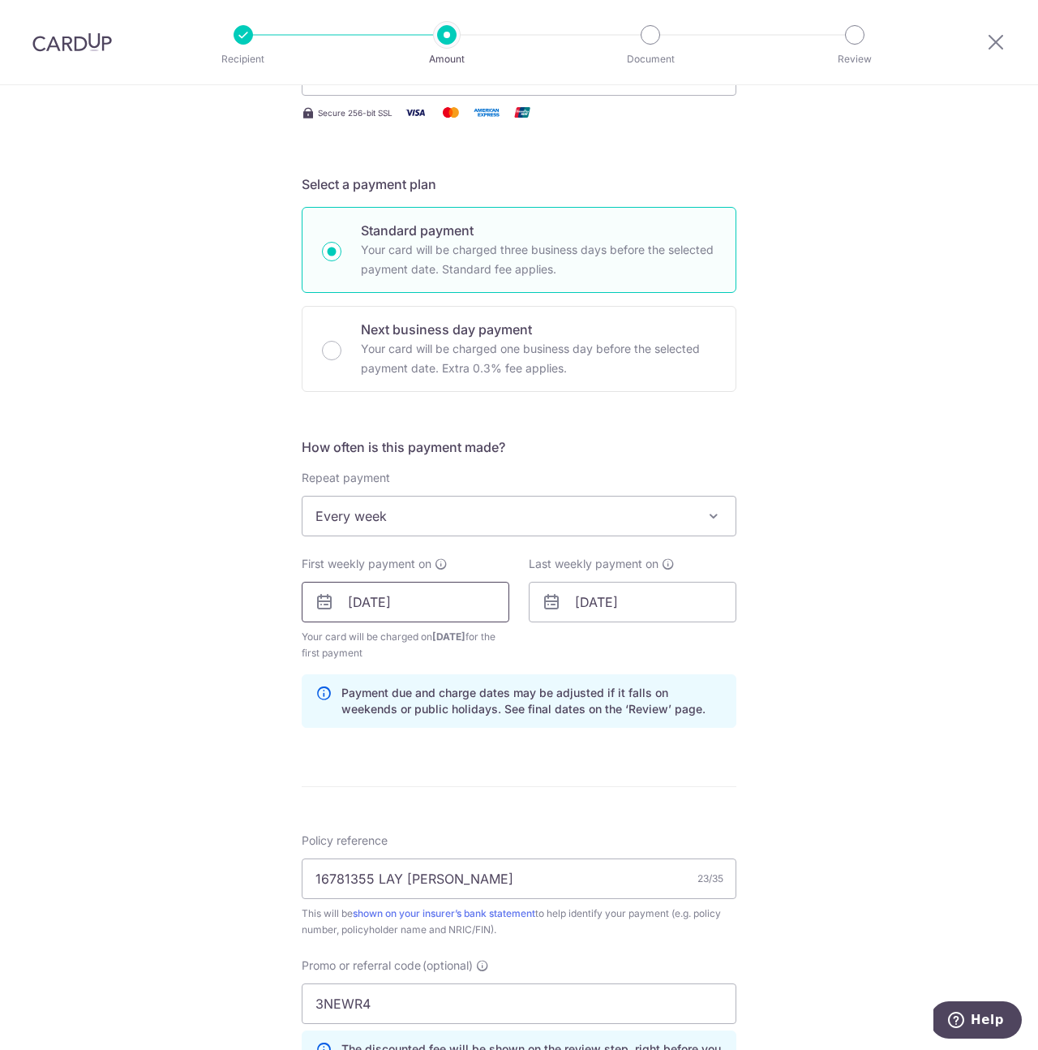
click at [444, 599] on input "21/10/2025" at bounding box center [406, 602] width 208 height 41
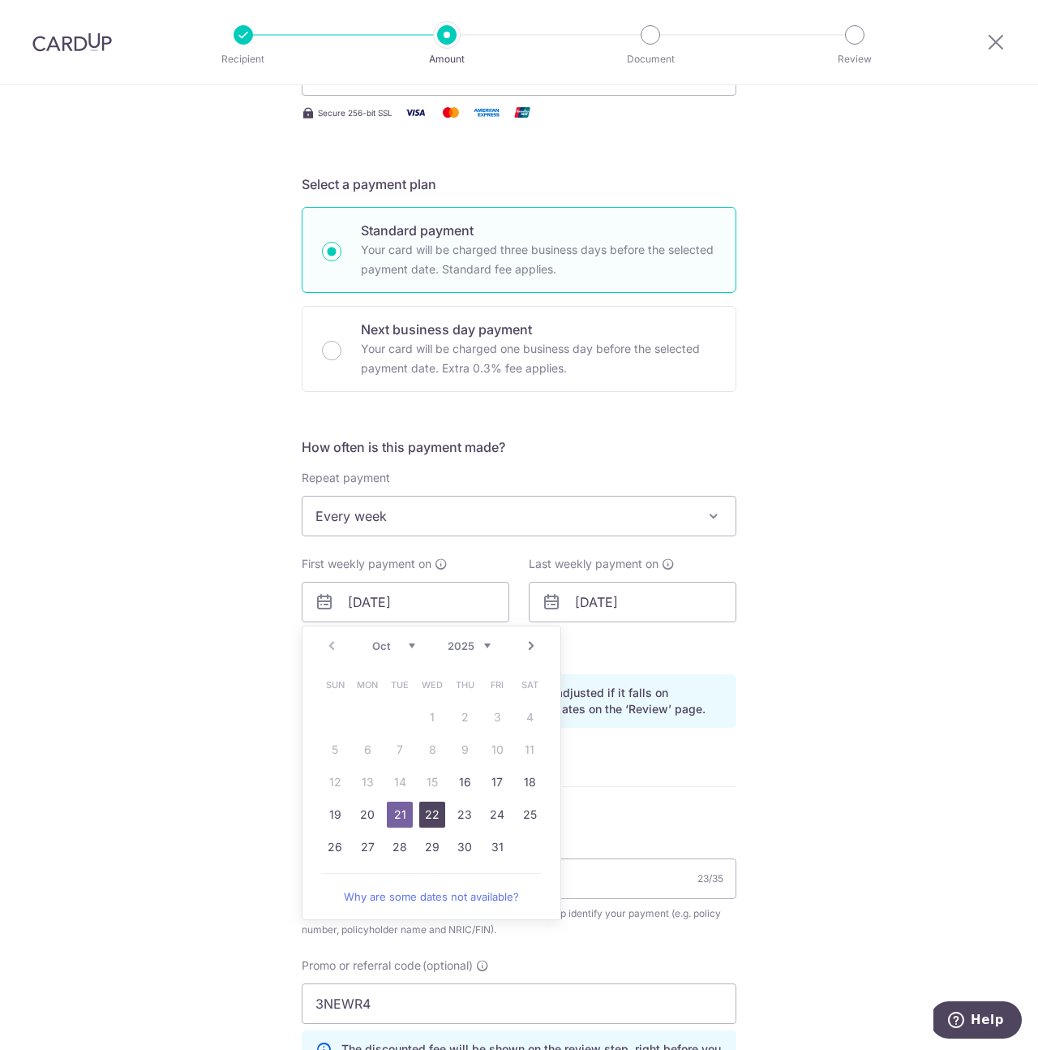
click at [430, 815] on link "22" at bounding box center [432, 814] width 26 height 26
type input "22/10/2025"
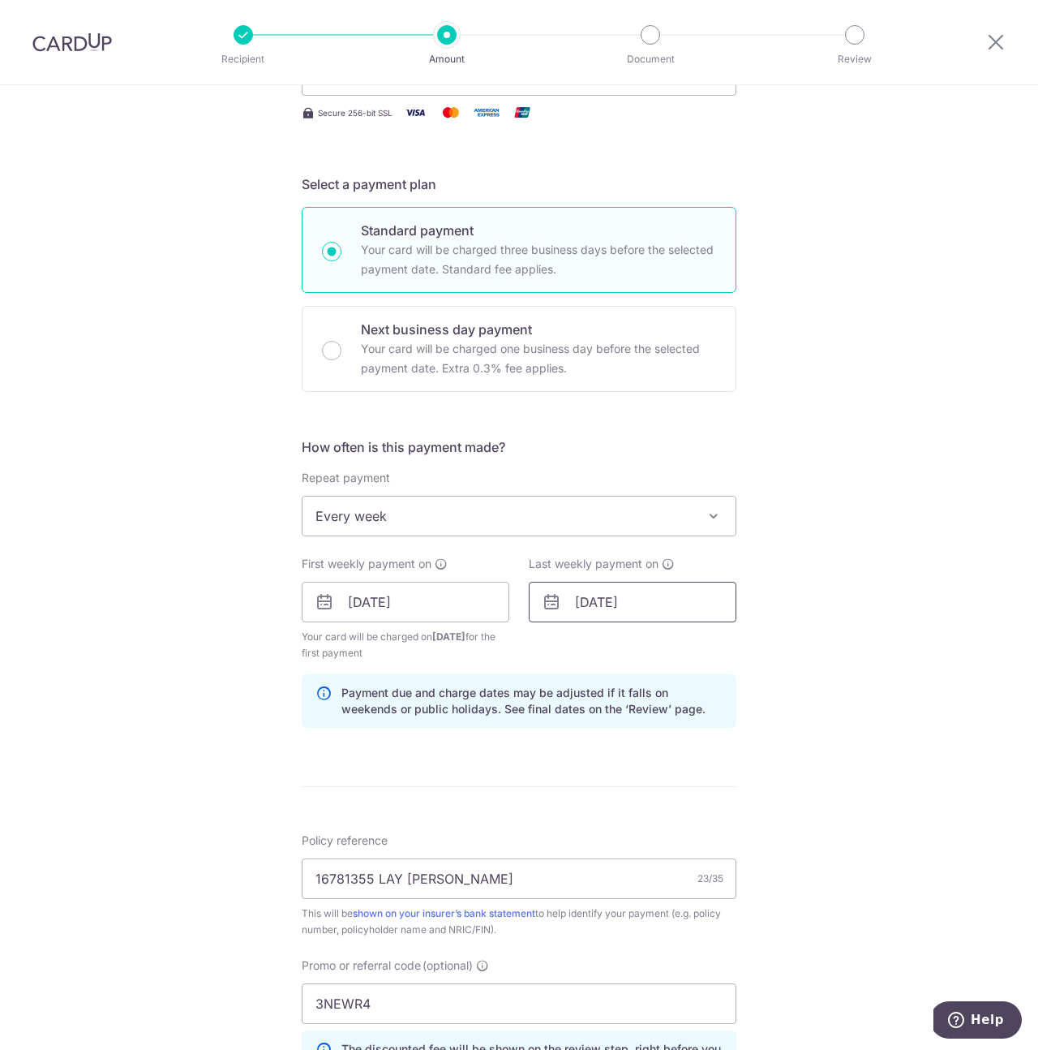
click at [580, 612] on input "28/10/2025" at bounding box center [633, 602] width 208 height 41
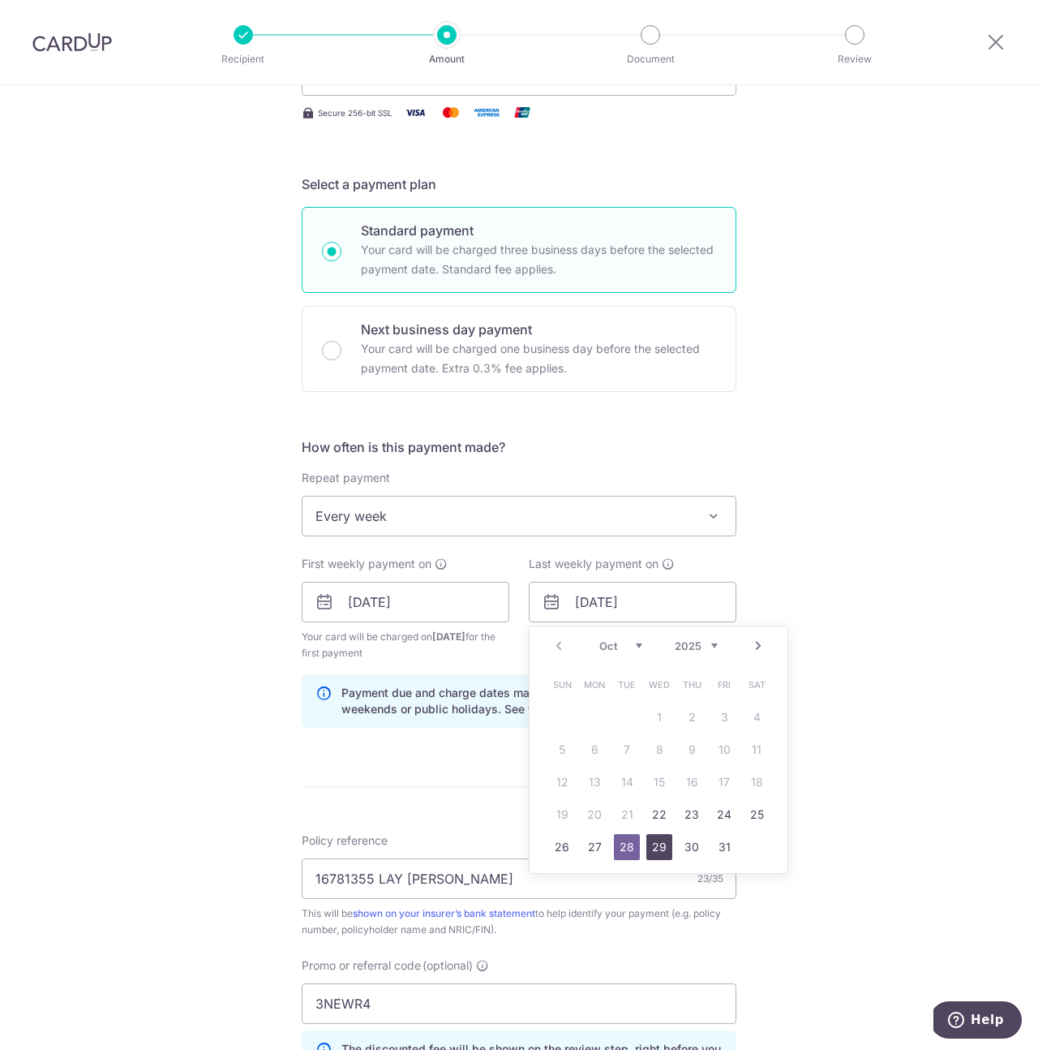
click at [653, 844] on link "29" at bounding box center [660, 847] width 26 height 26
type input "29/10/2025"
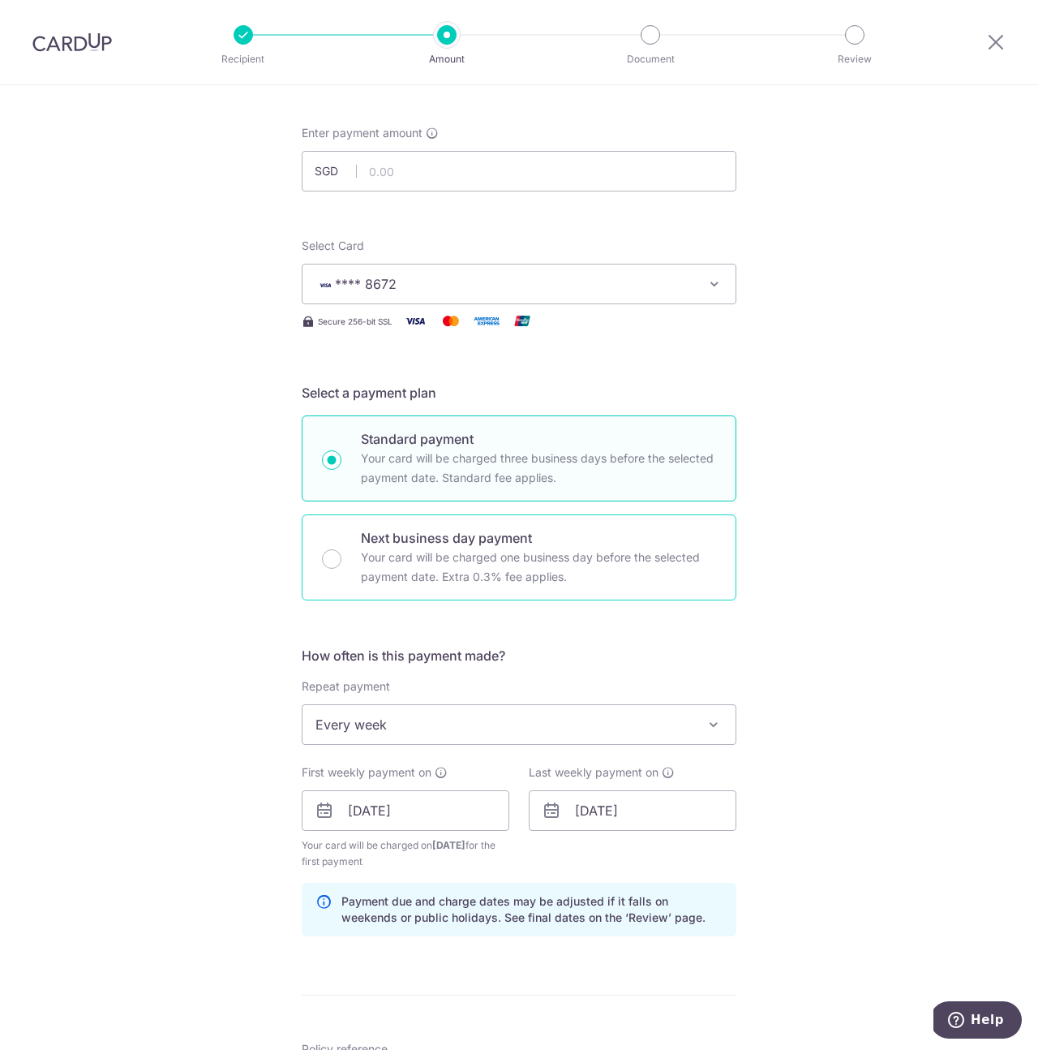
scroll to position [0, 0]
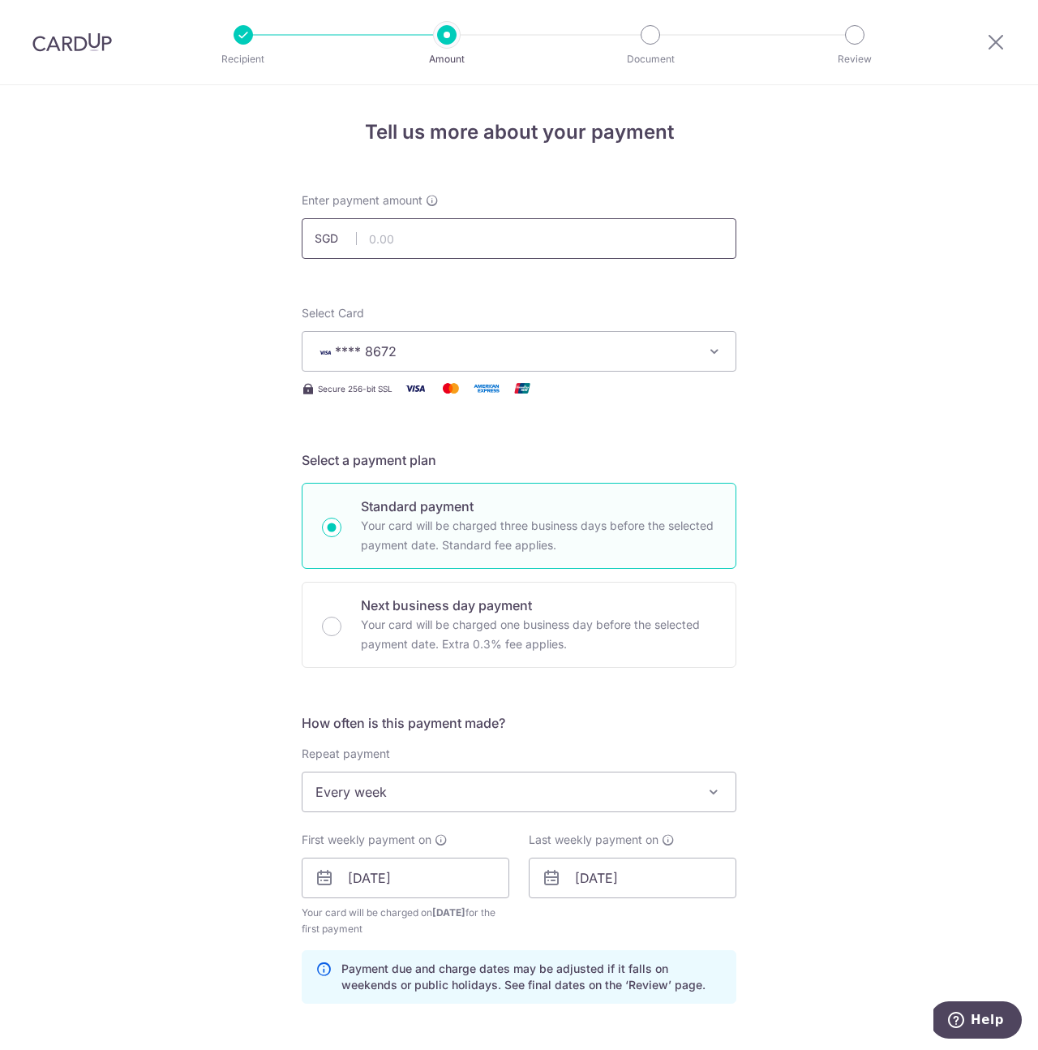
click at [423, 238] on input "text" at bounding box center [519, 238] width 435 height 41
type input "740.52"
click at [874, 549] on div "Tell us more about your payment Enter payment amount SGD 740.52 Select Card ***…" at bounding box center [519, 896] width 1038 height 1623
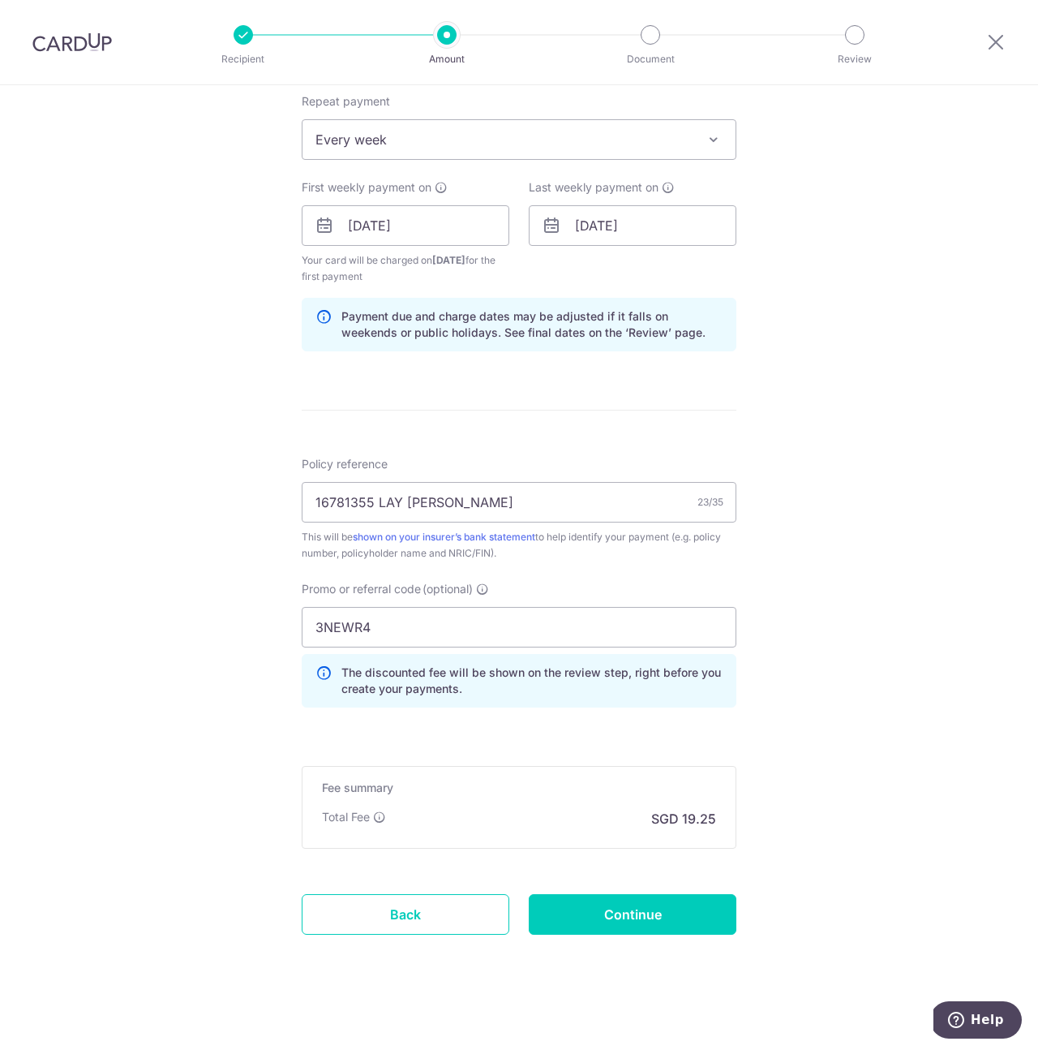
scroll to position [659, 0]
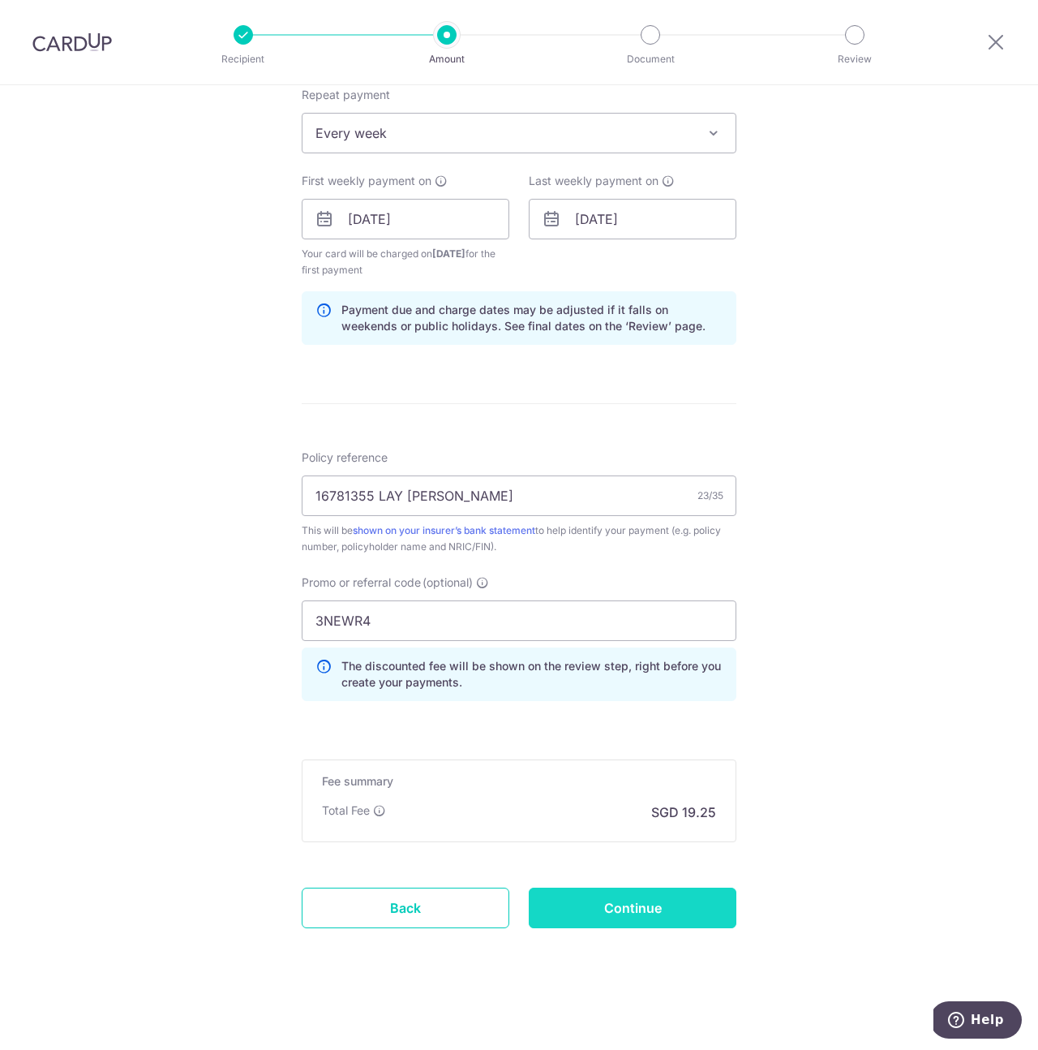
click at [595, 913] on input "Continue" at bounding box center [633, 907] width 208 height 41
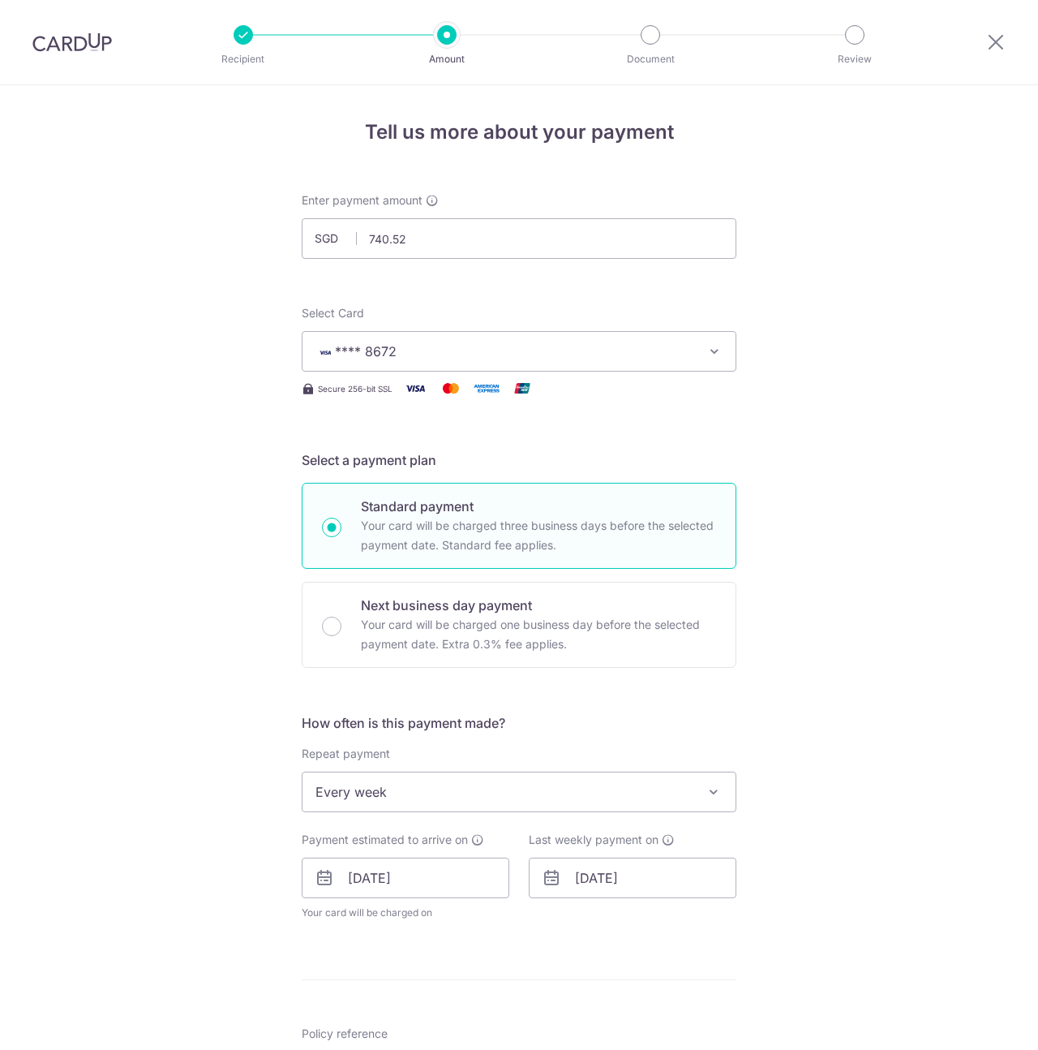
scroll to position [599, 0]
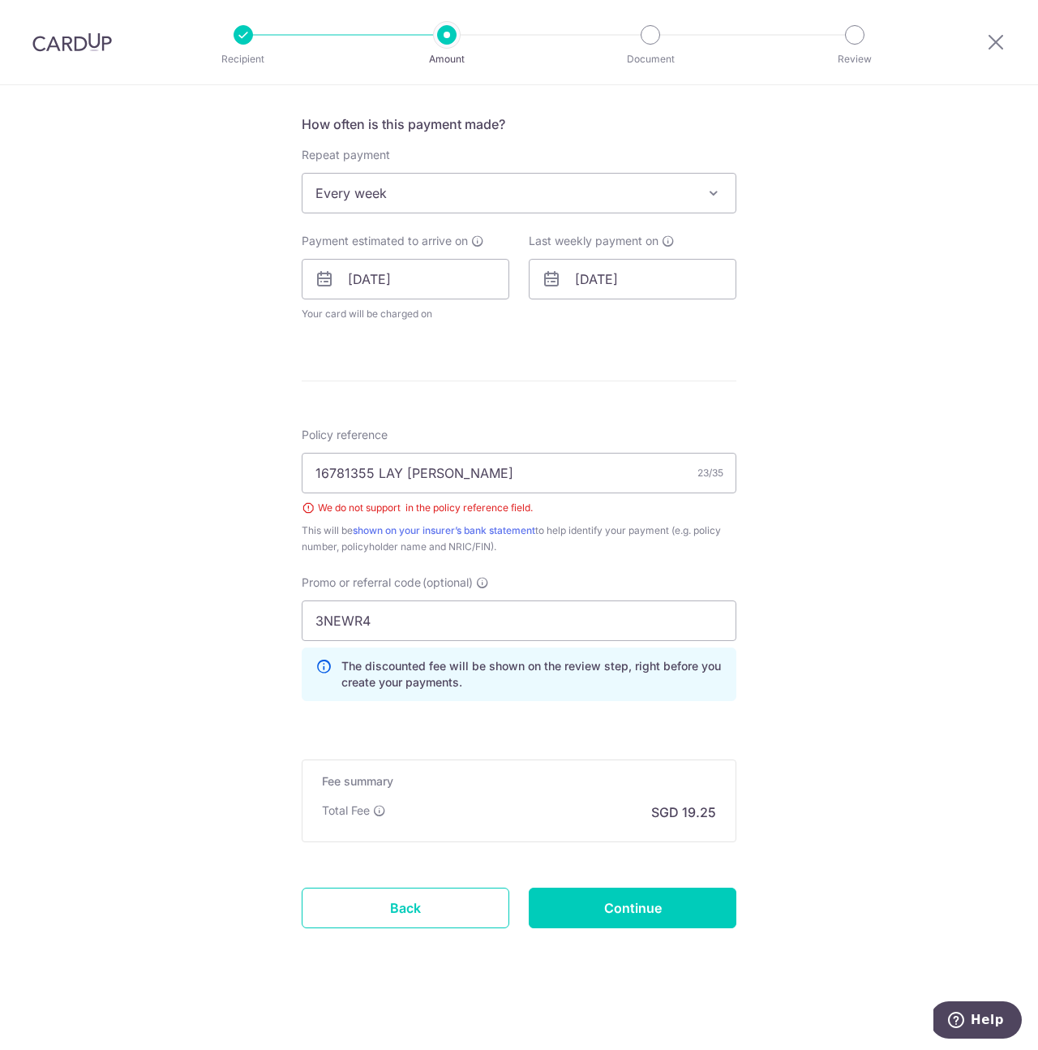
click at [408, 510] on div "We do not support ­ in the policy reference field." at bounding box center [519, 508] width 435 height 16
click at [505, 489] on input "1678135­5 LAY [PERSON_NAME]" at bounding box center [519, 473] width 435 height 41
type input "1678135­5"
click at [587, 912] on input "Continue" at bounding box center [633, 907] width 208 height 41
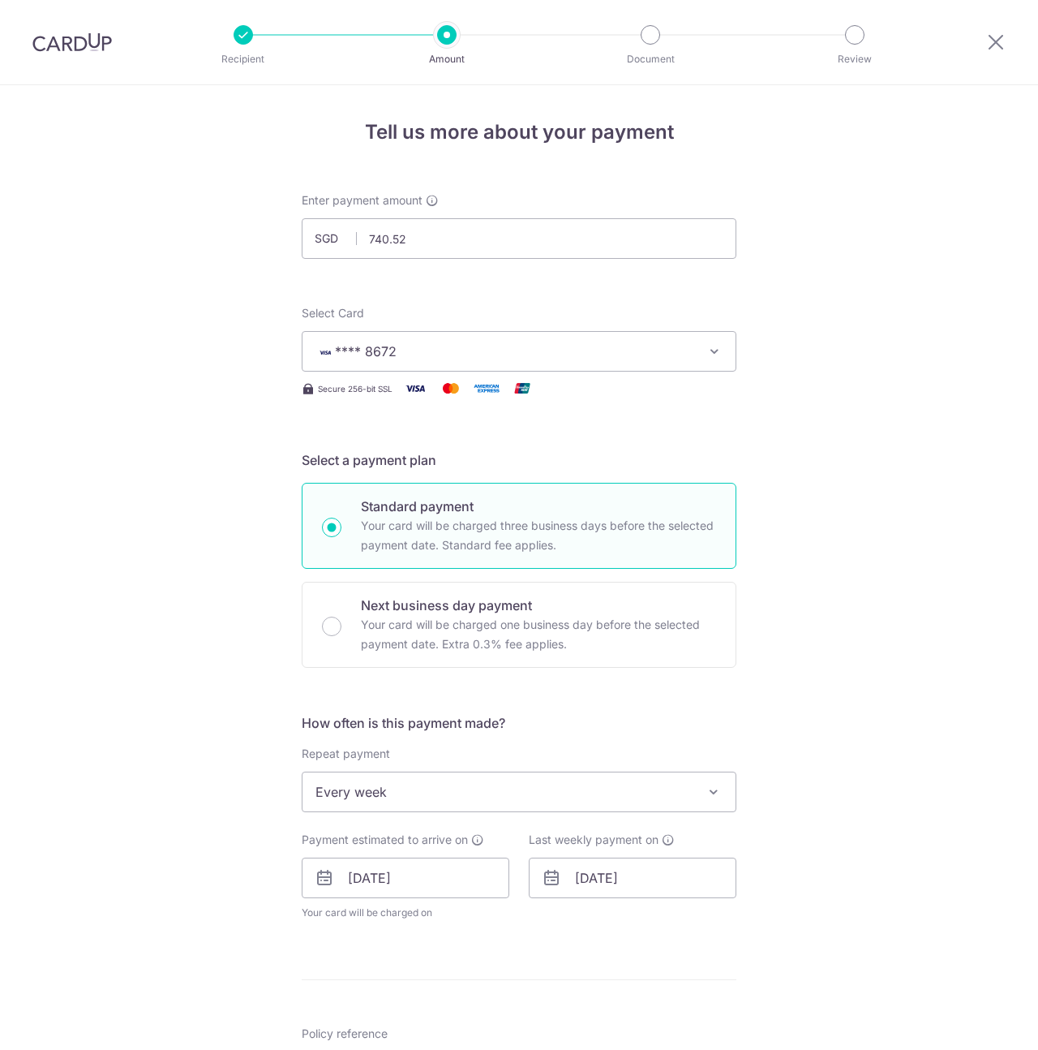
scroll to position [599, 0]
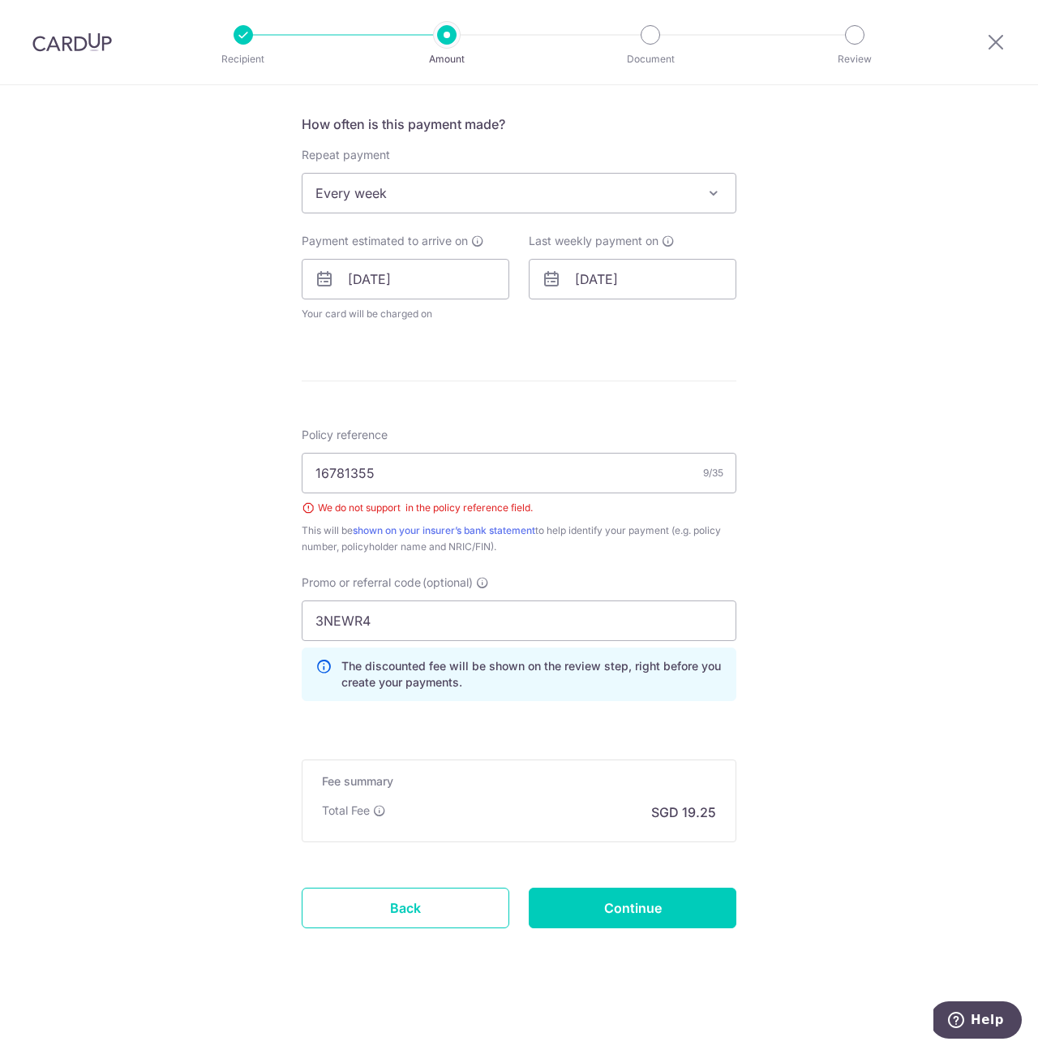
click at [309, 508] on div "We do not support ­ in the policy reference field." at bounding box center [519, 508] width 435 height 16
click at [376, 481] on input "1678135­5" at bounding box center [519, 473] width 435 height 41
type input "1"
type input "L"
paste input "1678135­5"
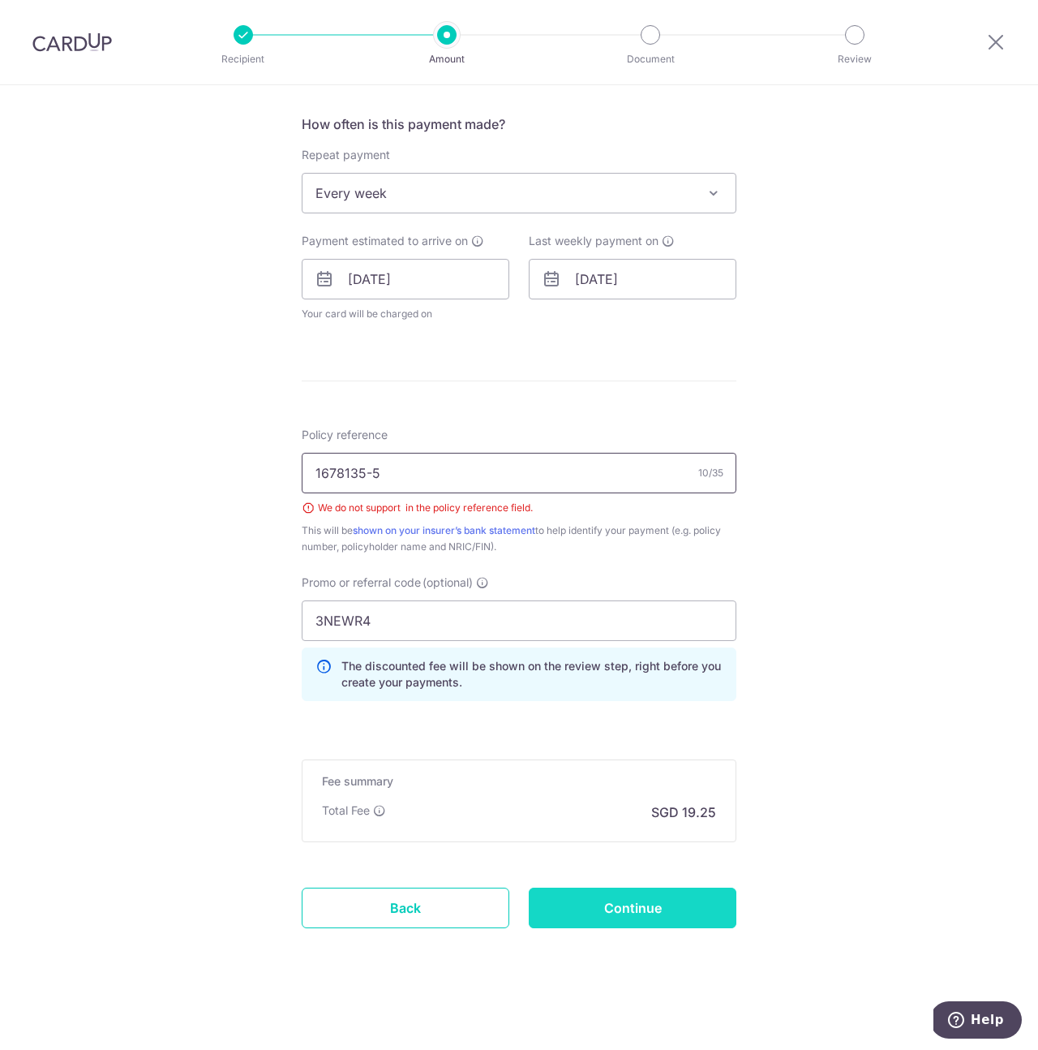
type input "1678135­-5"
click at [660, 915] on input "Continue" at bounding box center [633, 907] width 208 height 41
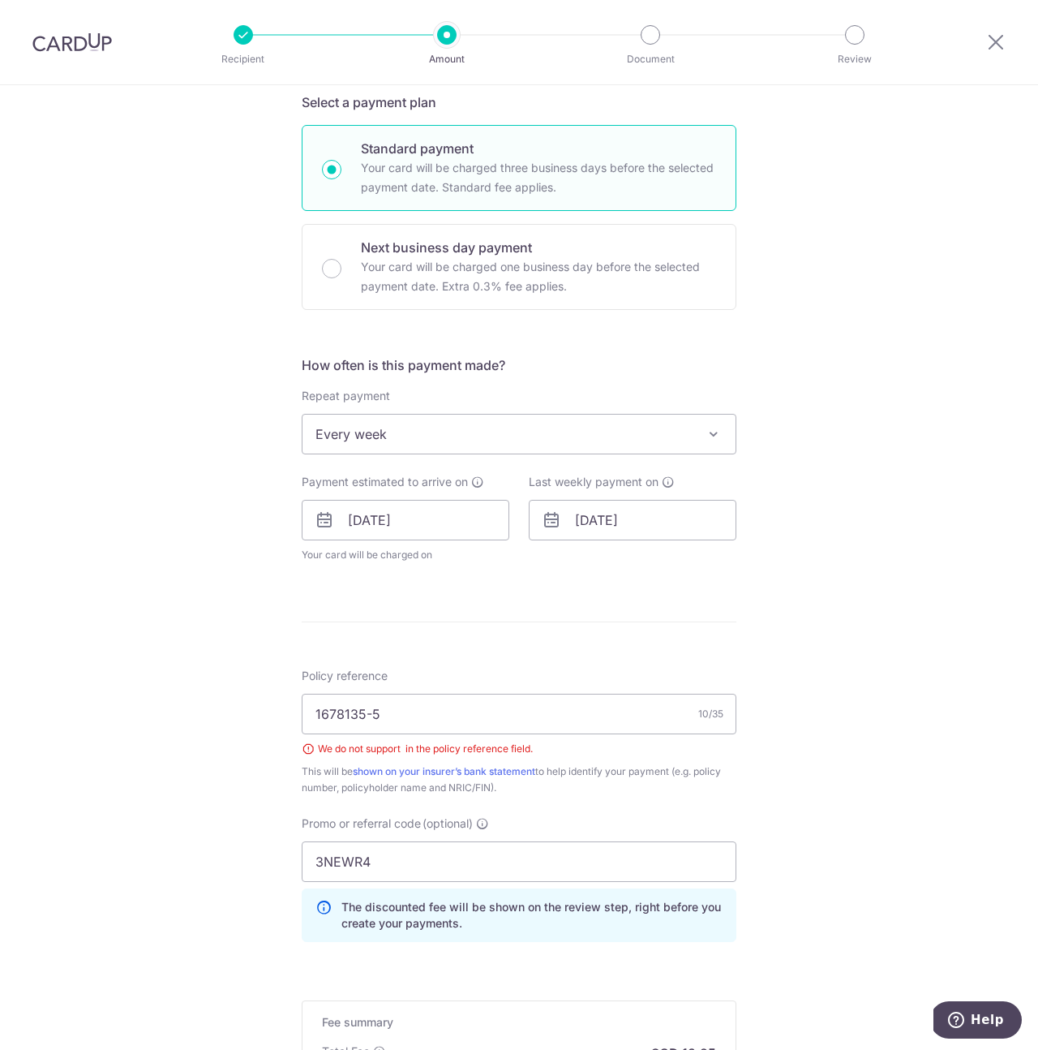
scroll to position [355, 0]
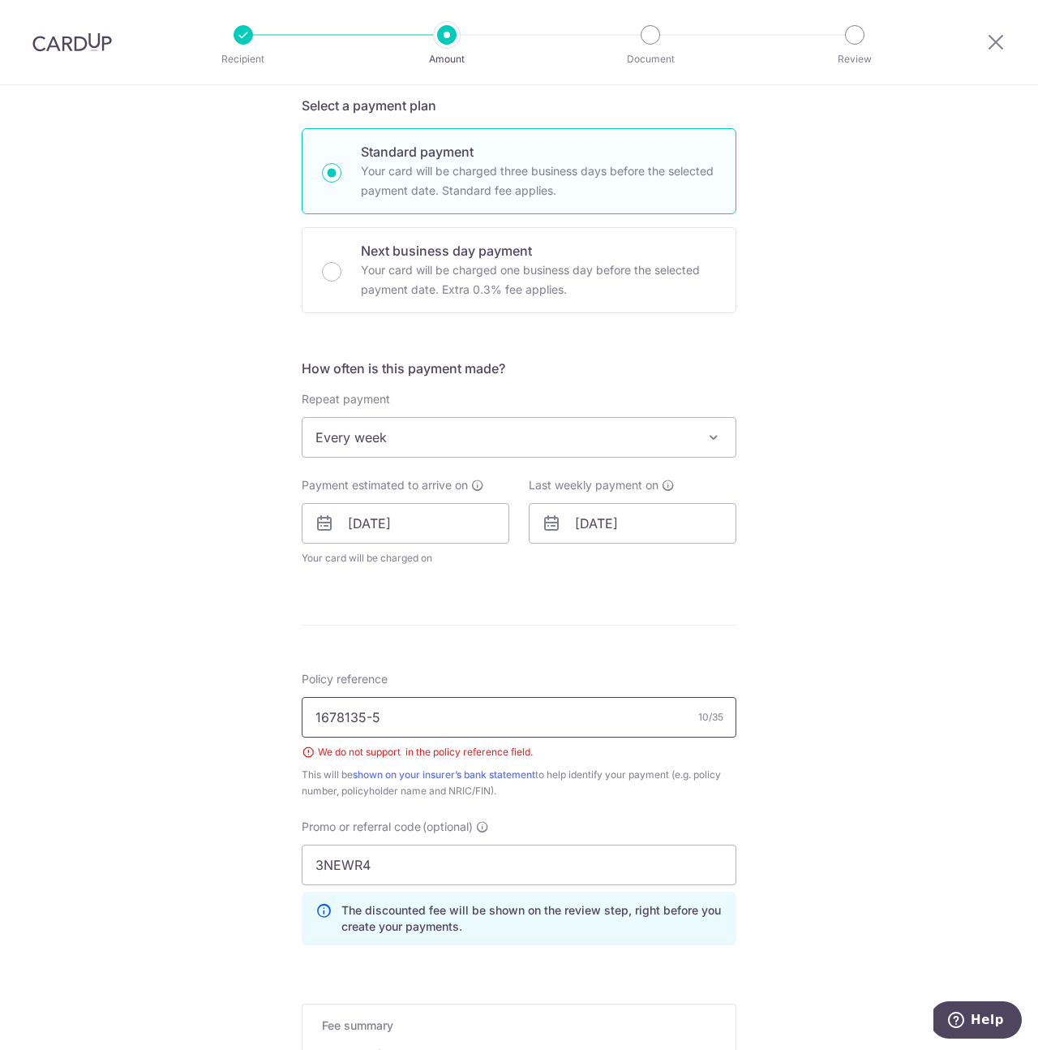
click at [408, 724] on input "1678135­-5" at bounding box center [519, 717] width 435 height 41
type input "1"
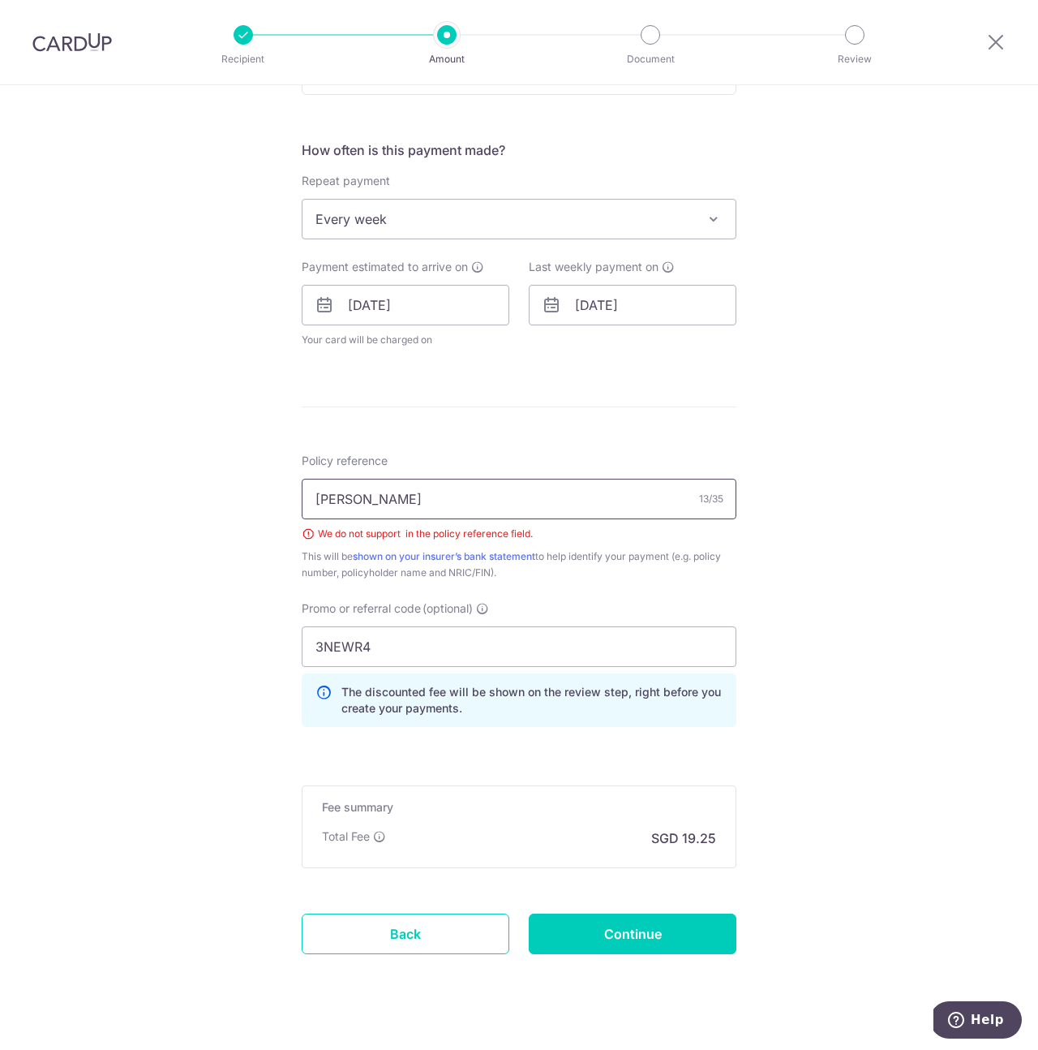
scroll to position [599, 0]
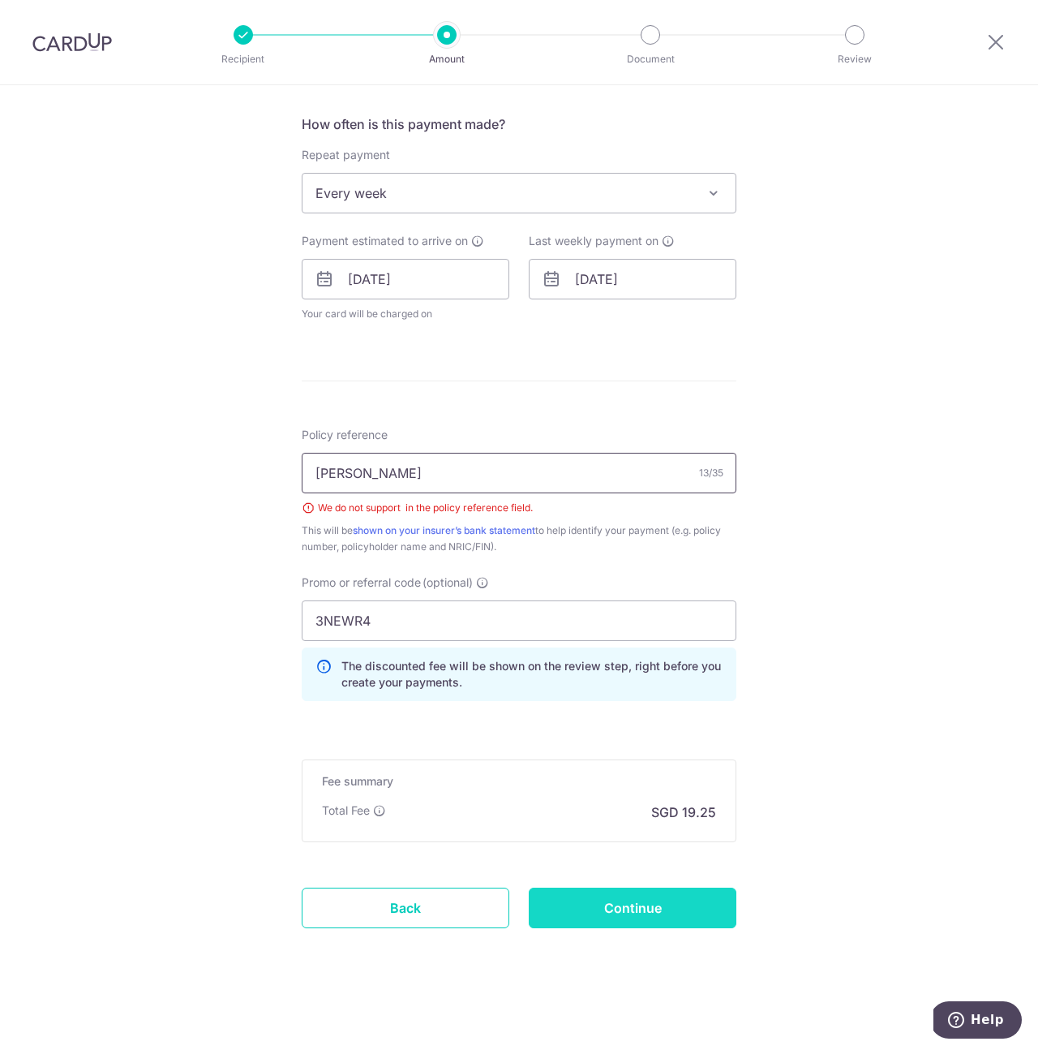
type input "LAY CHANG YAO"
click at [613, 917] on input "Continue" at bounding box center [633, 907] width 208 height 41
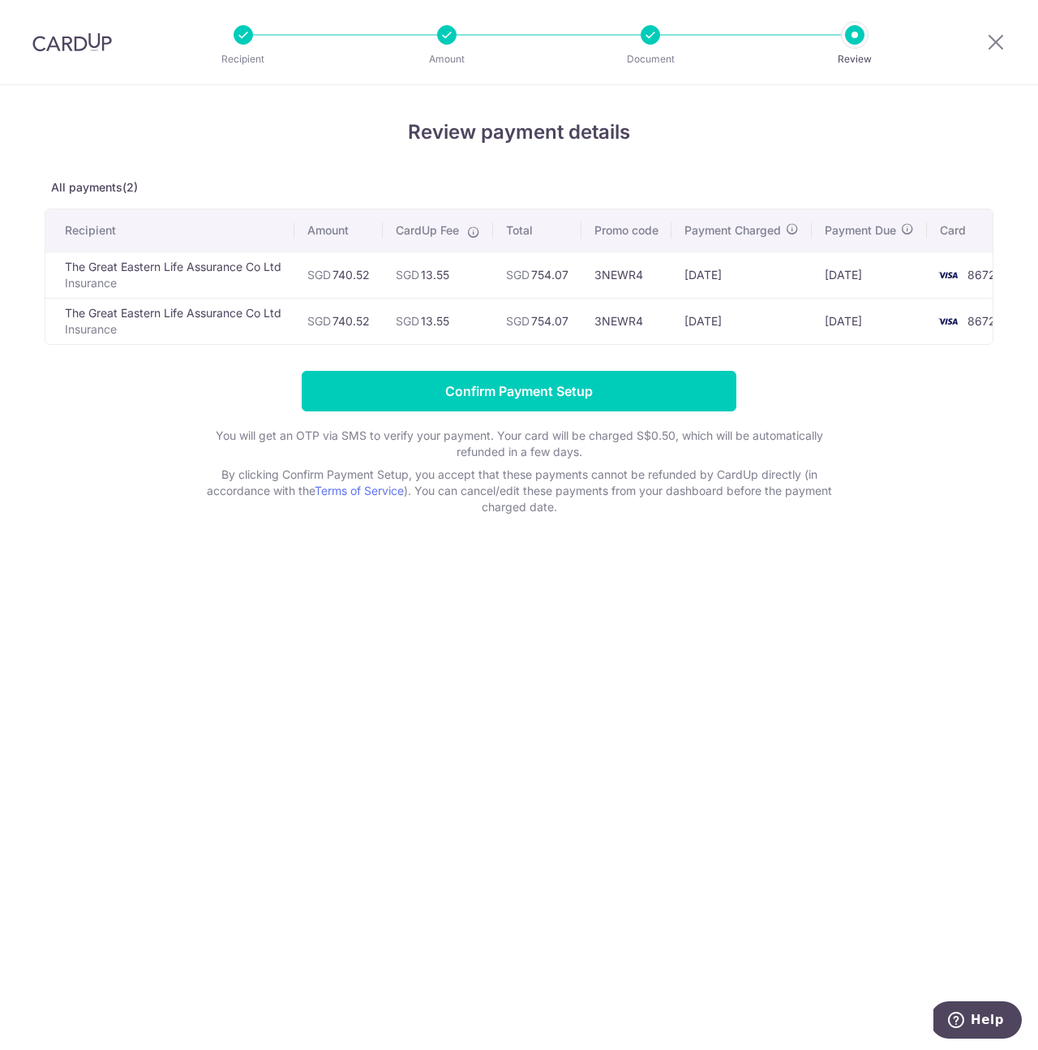
click at [480, 232] on icon at bounding box center [473, 232] width 13 height 13
click at [481, 237] on div at bounding box center [477, 240] width 10 height 6
click at [480, 234] on icon at bounding box center [473, 232] width 13 height 13
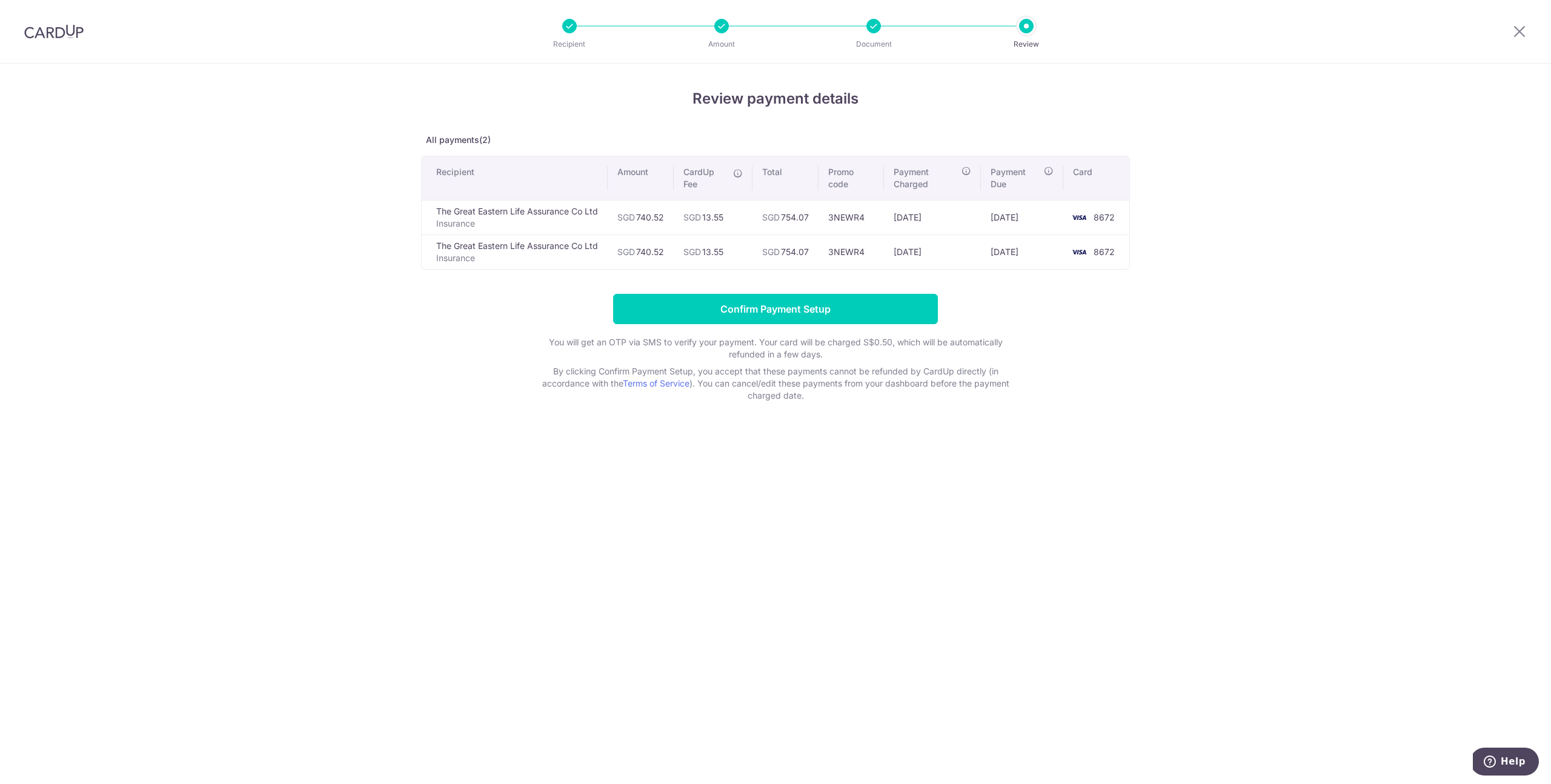
click at [766, 57] on div "Recipient Amount Document Review" at bounding box center [798, 31] width 520 height 63
click at [724, 213] on td "SGD 13.55" at bounding box center [712, 217] width 78 height 34
click at [775, 31] on icon at bounding box center [1519, 31] width 14 height 15
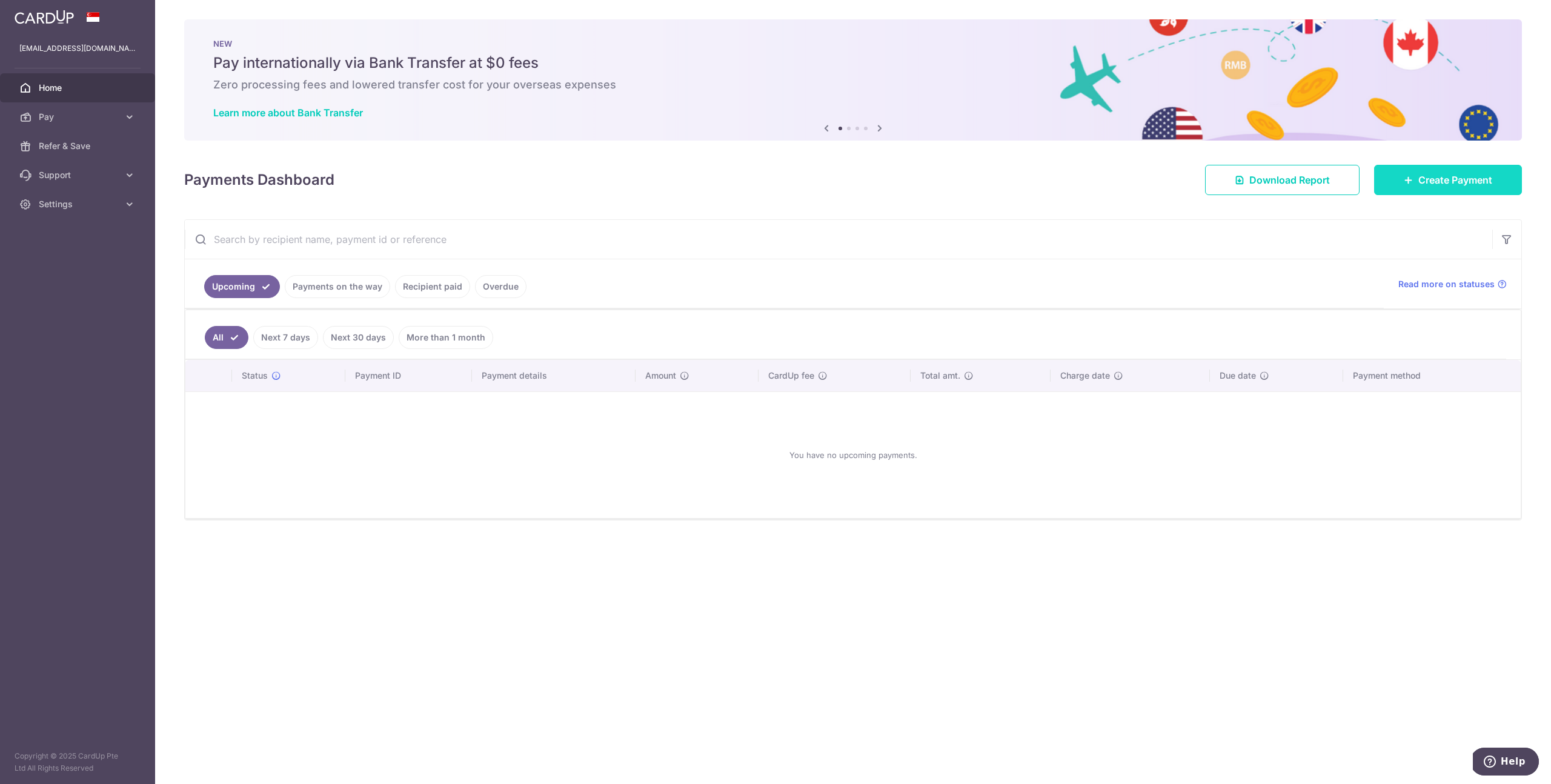
click at [775, 184] on span "Create Payment" at bounding box center [1455, 179] width 74 height 14
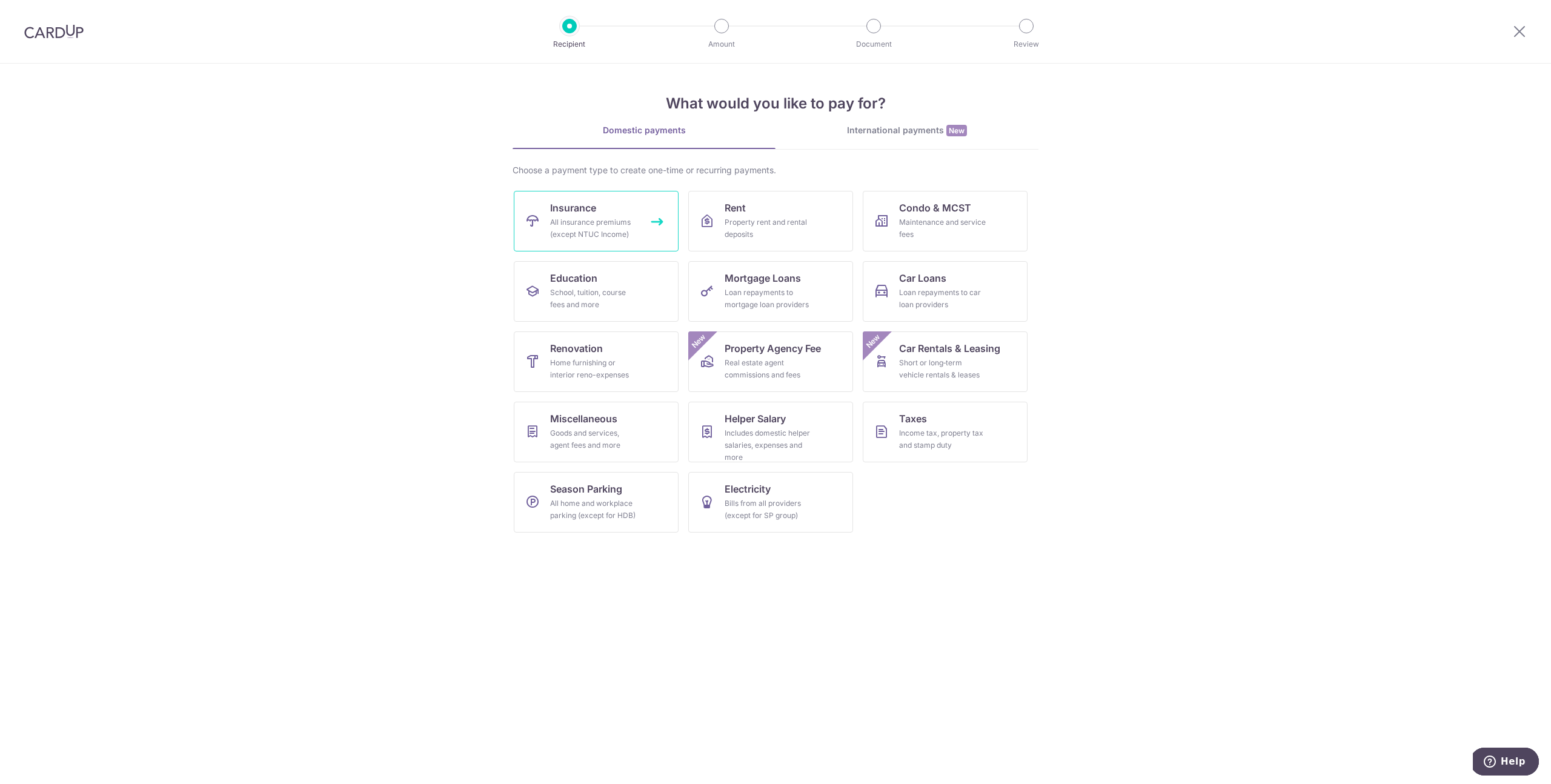
click at [592, 233] on div "All insurance premiums (except NTUC Income)" at bounding box center [594, 228] width 87 height 24
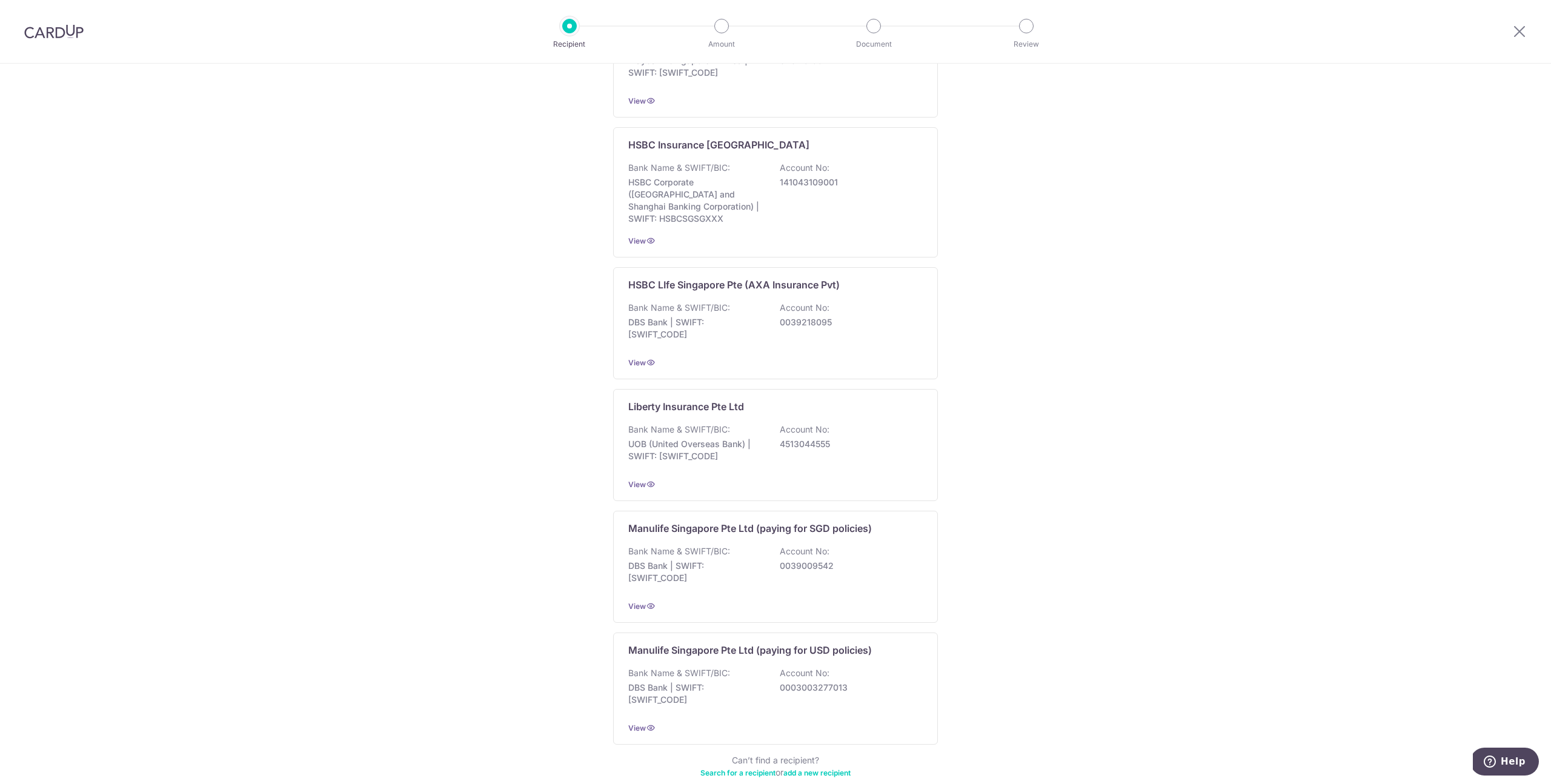
scroll to position [871, 0]
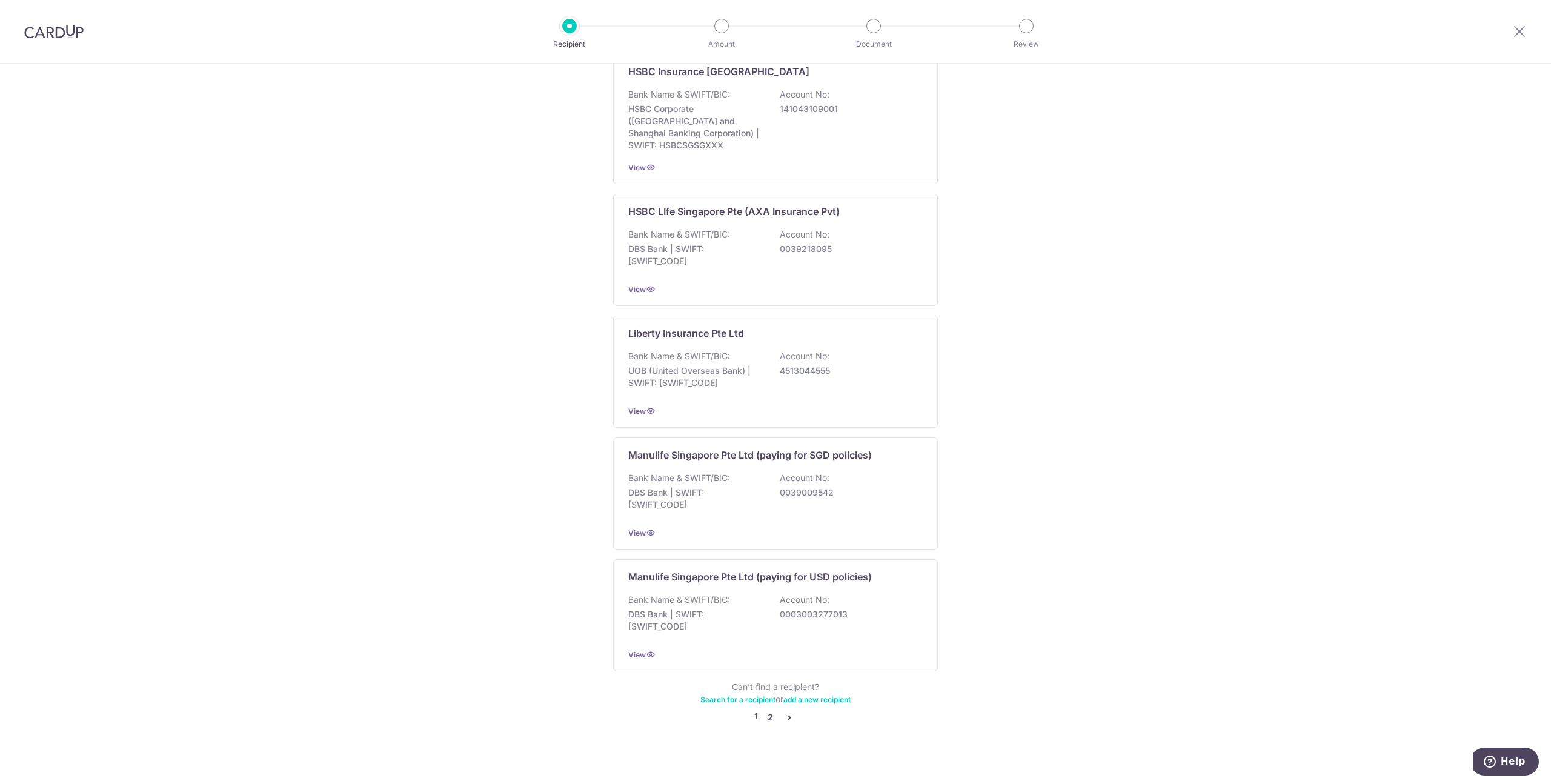
click at [770, 710] on link "2" at bounding box center [769, 717] width 14 height 14
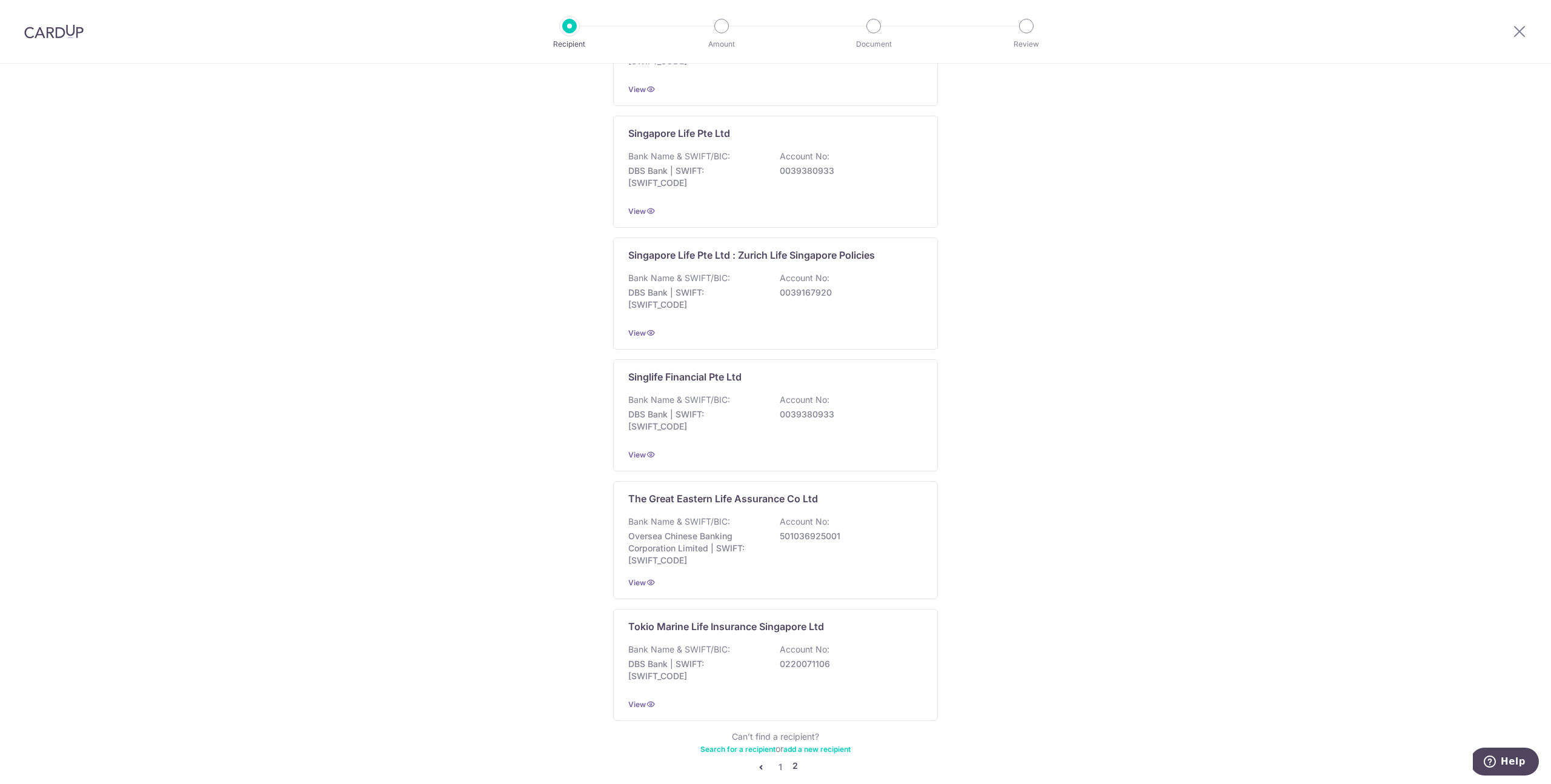
scroll to position [877, 0]
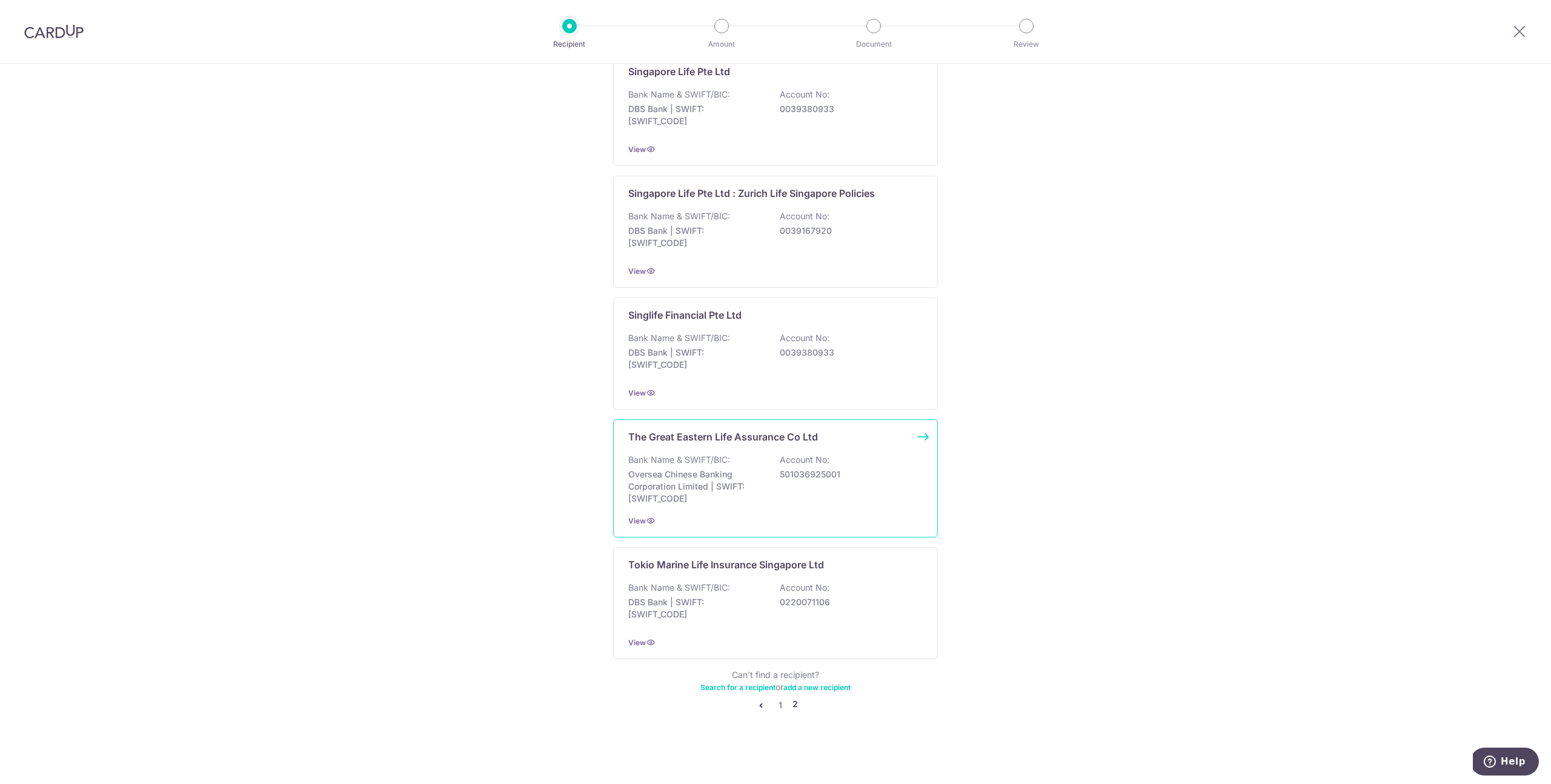
click at [767, 485] on div "Bank Name & SWIFT/BIC: Oversea Chinese Banking Corporation Limited | SWIFT: OCB…" at bounding box center [775, 479] width 294 height 51
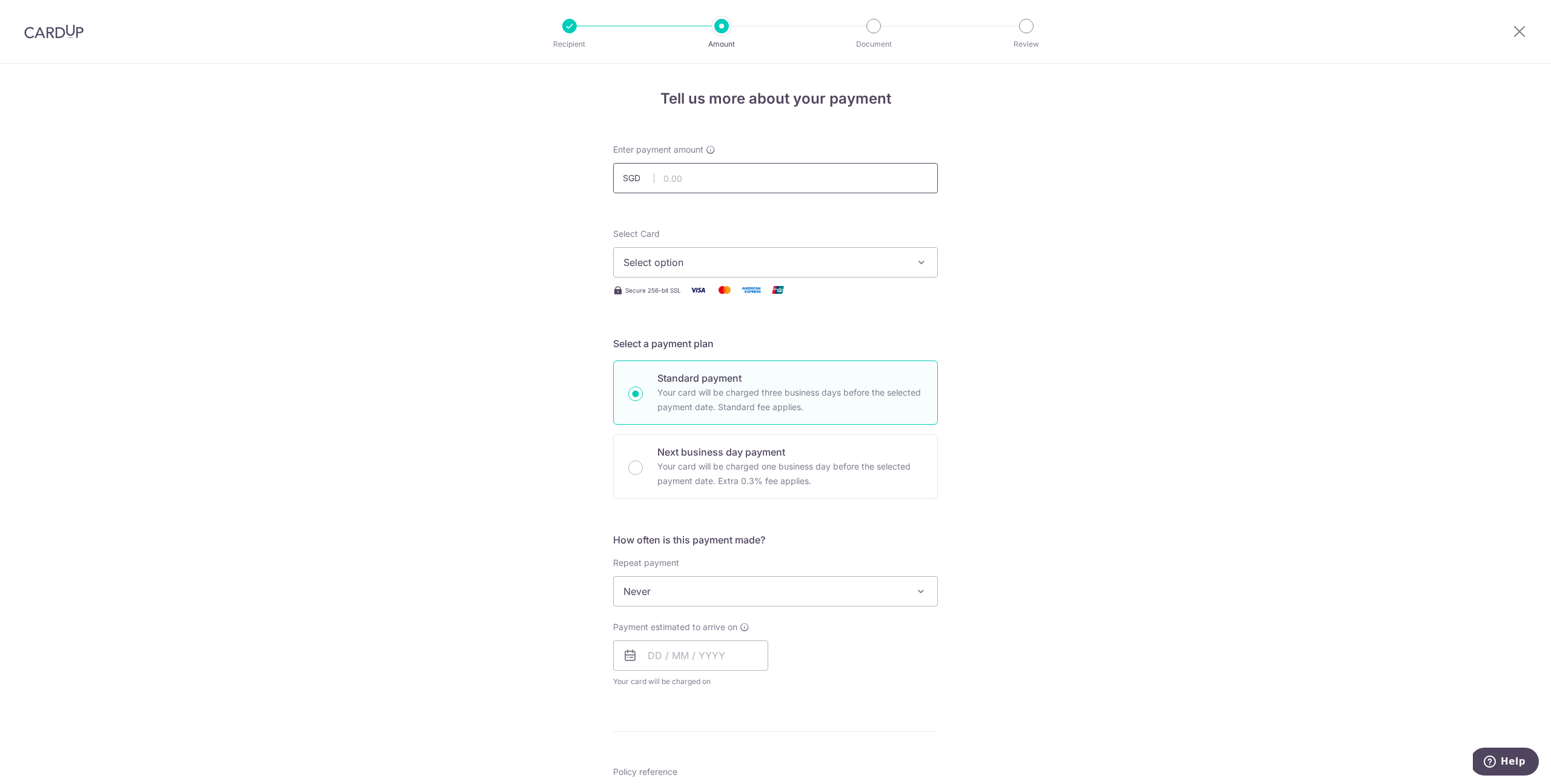
click at [672, 188] on input "text" at bounding box center [775, 178] width 325 height 31
click at [839, 258] on span "Select option" at bounding box center [765, 262] width 282 height 14
click at [727, 348] on span "**** 8672" at bounding box center [775, 349] width 304 height 14
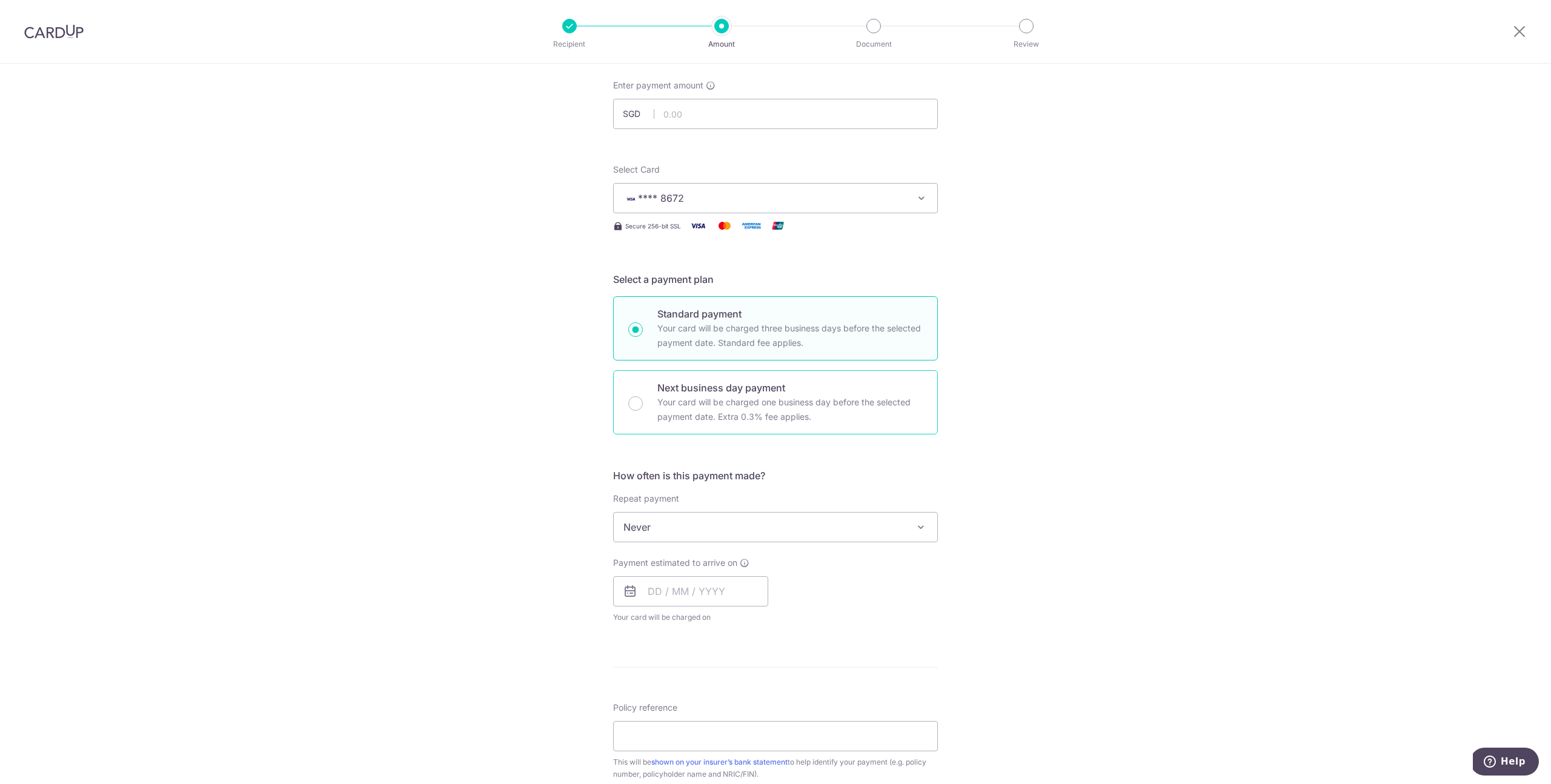
scroll to position [123, 0]
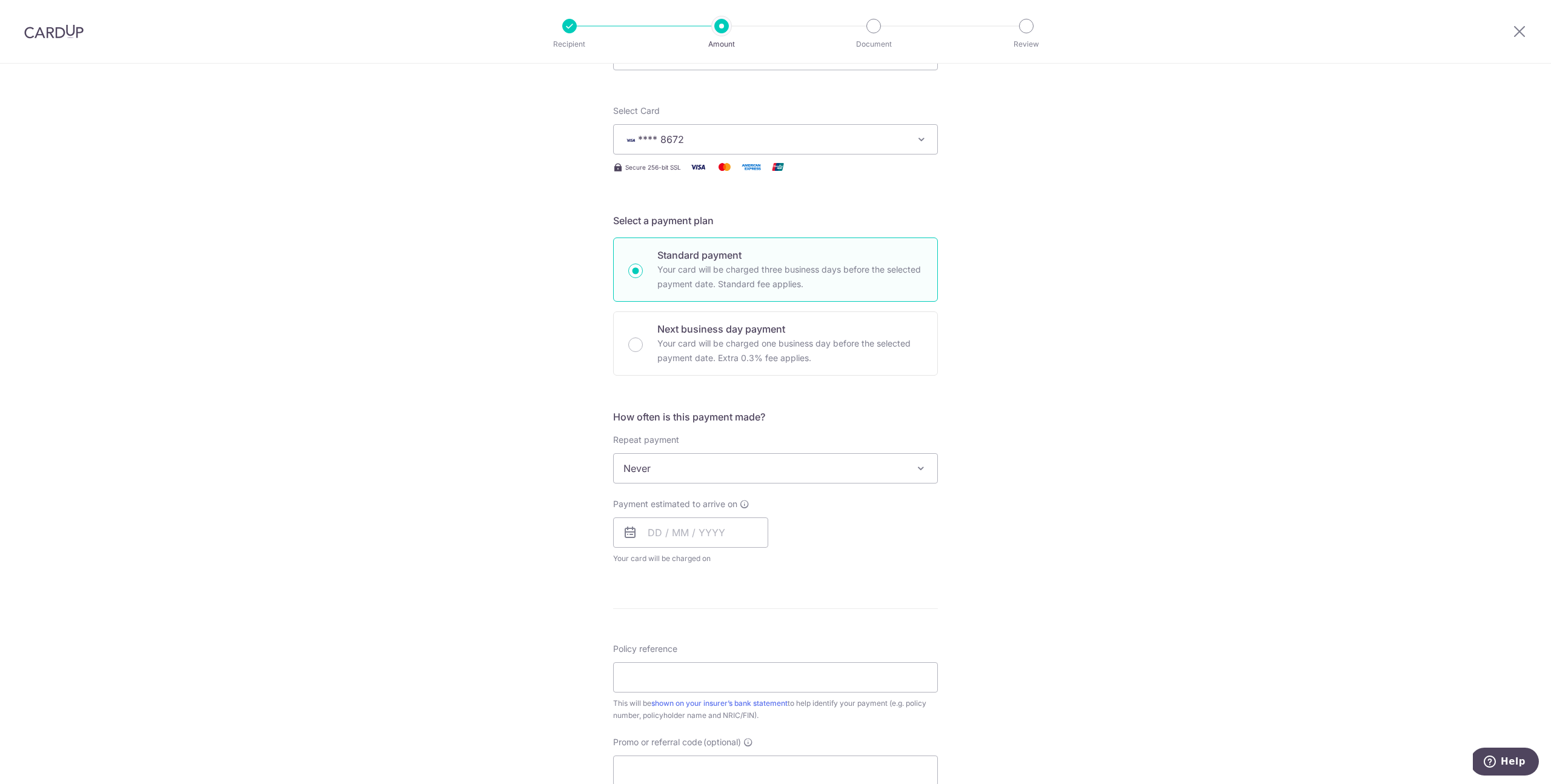
click at [732, 464] on span "Never" at bounding box center [775, 468] width 323 height 29
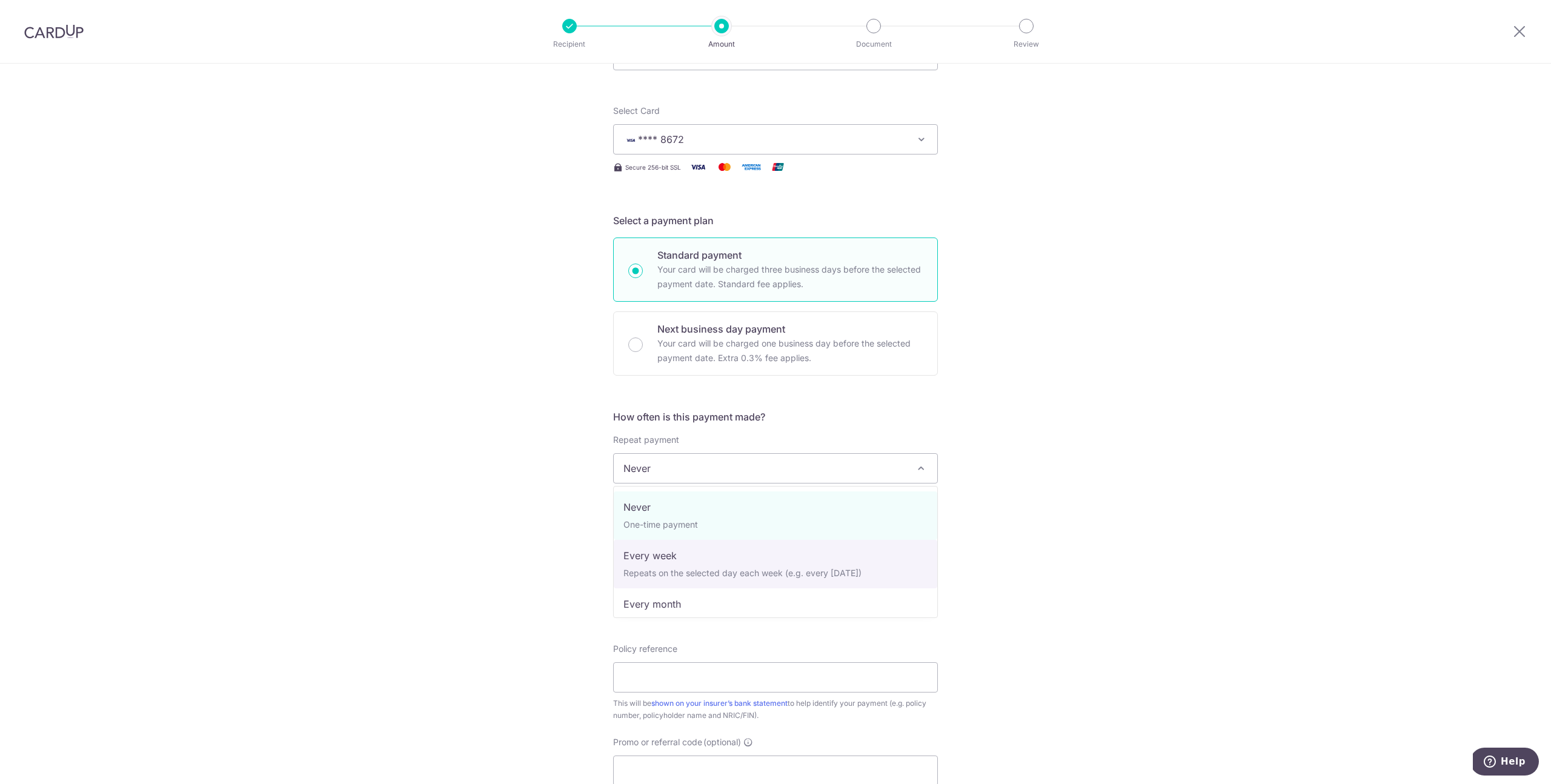
select select "2"
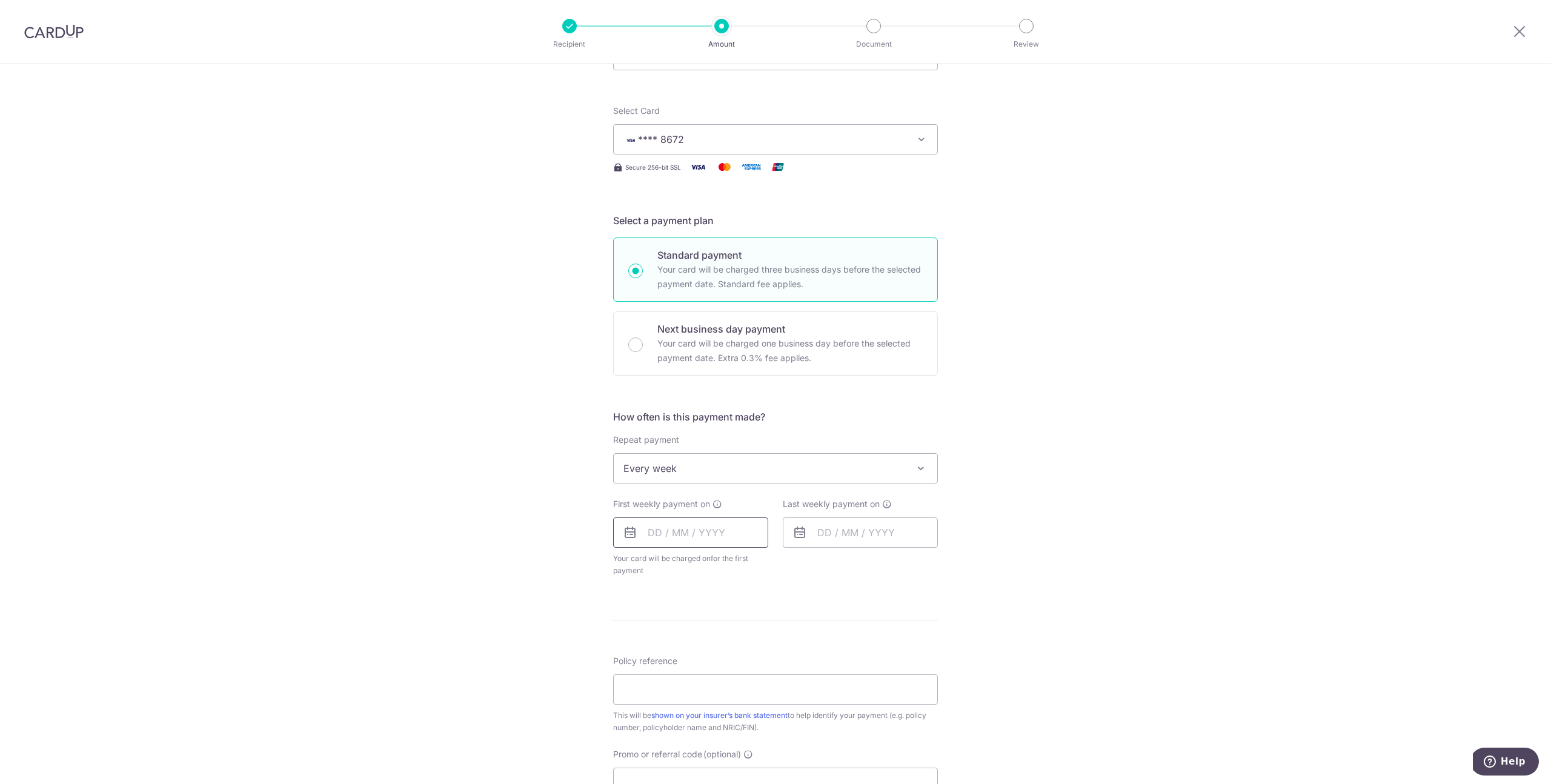
click at [732, 536] on input "text" at bounding box center [691, 532] width 155 height 31
click at [763, 673] on link "17" at bounding box center [759, 667] width 19 height 19
type input "[DATE]"
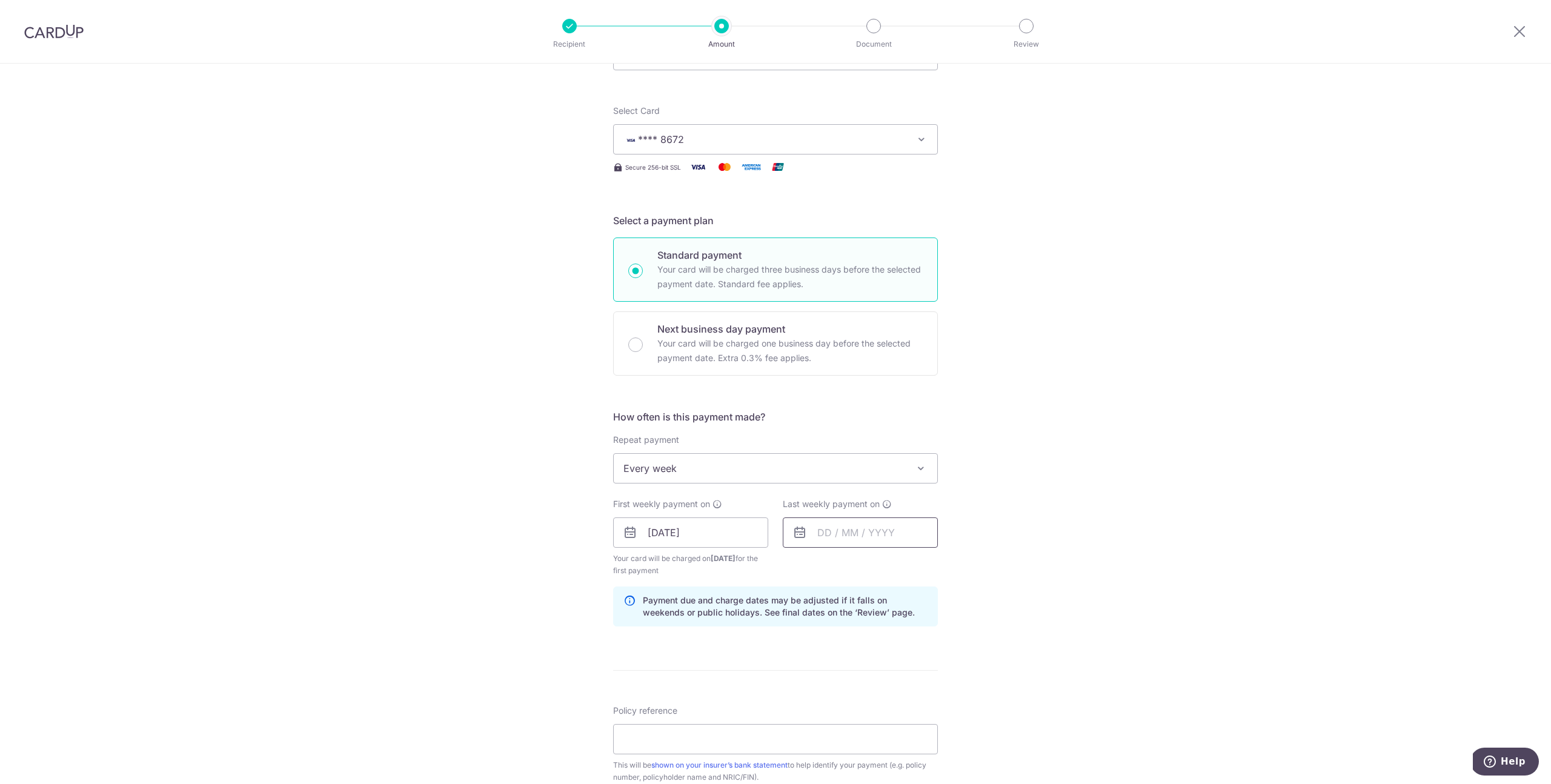
click at [848, 539] on input "text" at bounding box center [860, 532] width 155 height 31
click at [935, 721] on link "31" at bounding box center [929, 715] width 19 height 19
type input "31/10/2025"
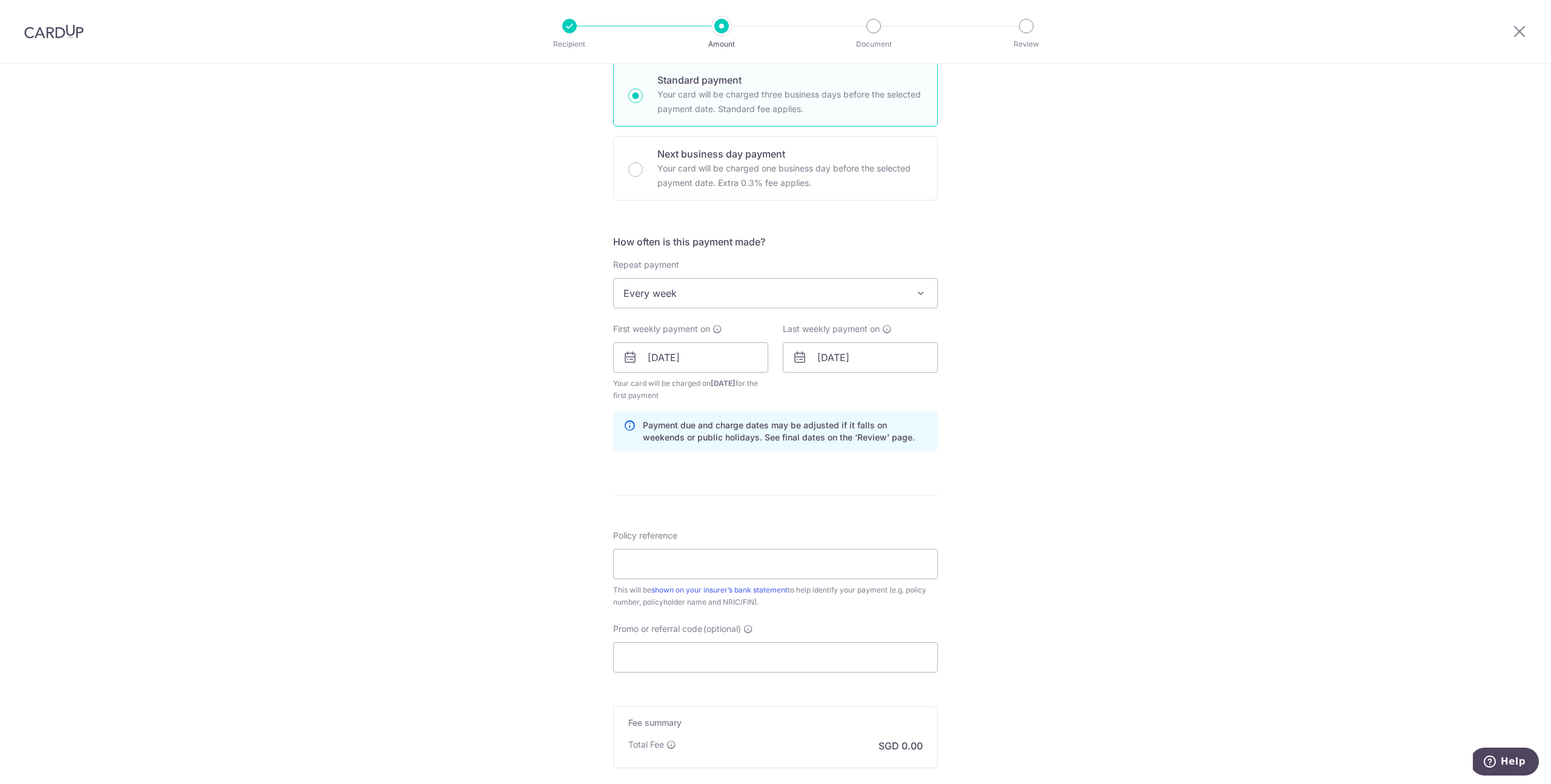
scroll to position [329, 0]
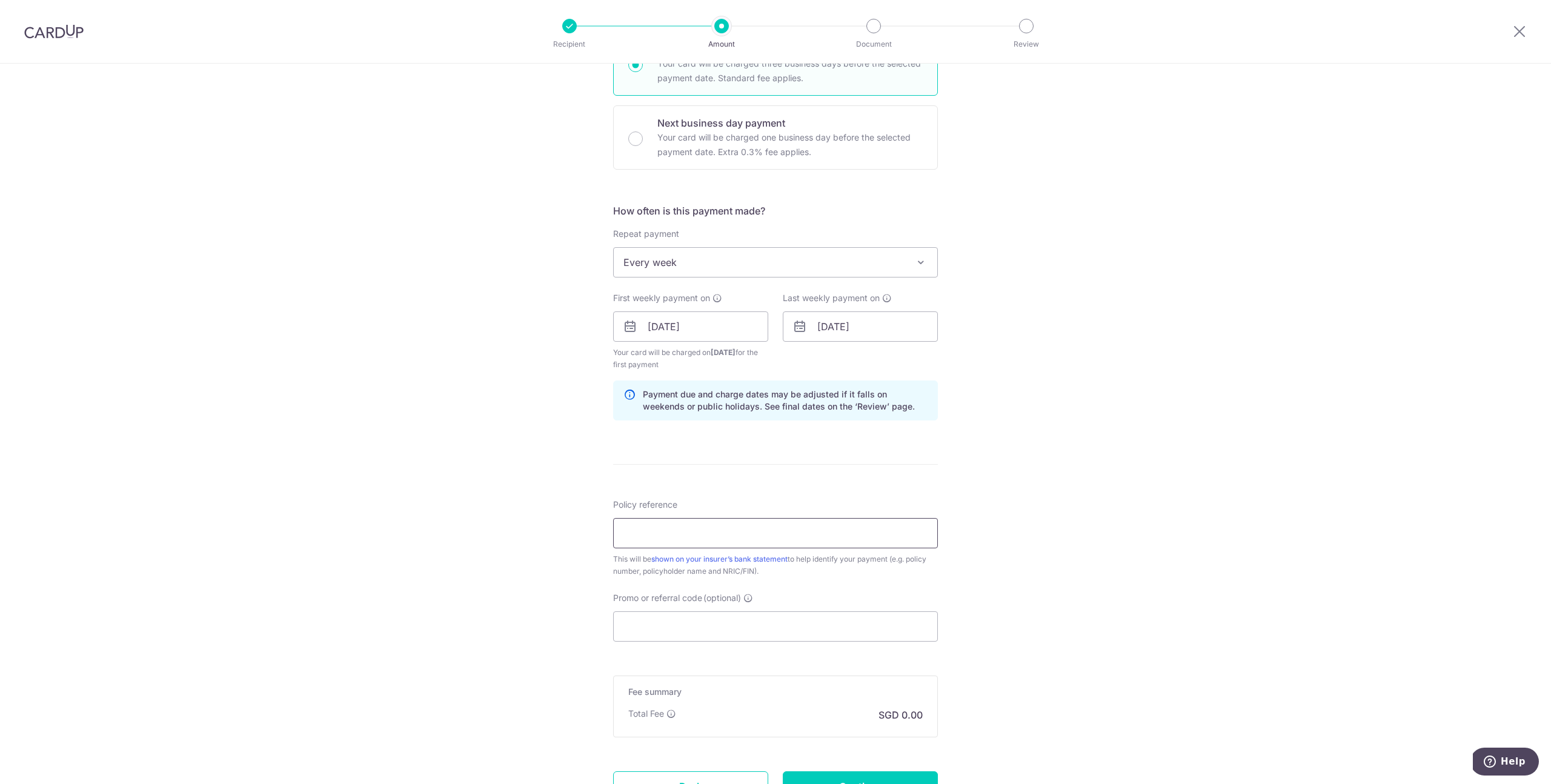
click at [633, 531] on input "Policy reference" at bounding box center [775, 533] width 325 height 31
click at [713, 560] on link "shown on your insurer’s bank statement" at bounding box center [719, 559] width 137 height 9
click at [755, 535] on input "16781355" at bounding box center [775, 533] width 325 height 31
type input "1678135-5"
click at [768, 620] on input "Promo or referral code (optional)" at bounding box center [775, 626] width 325 height 31
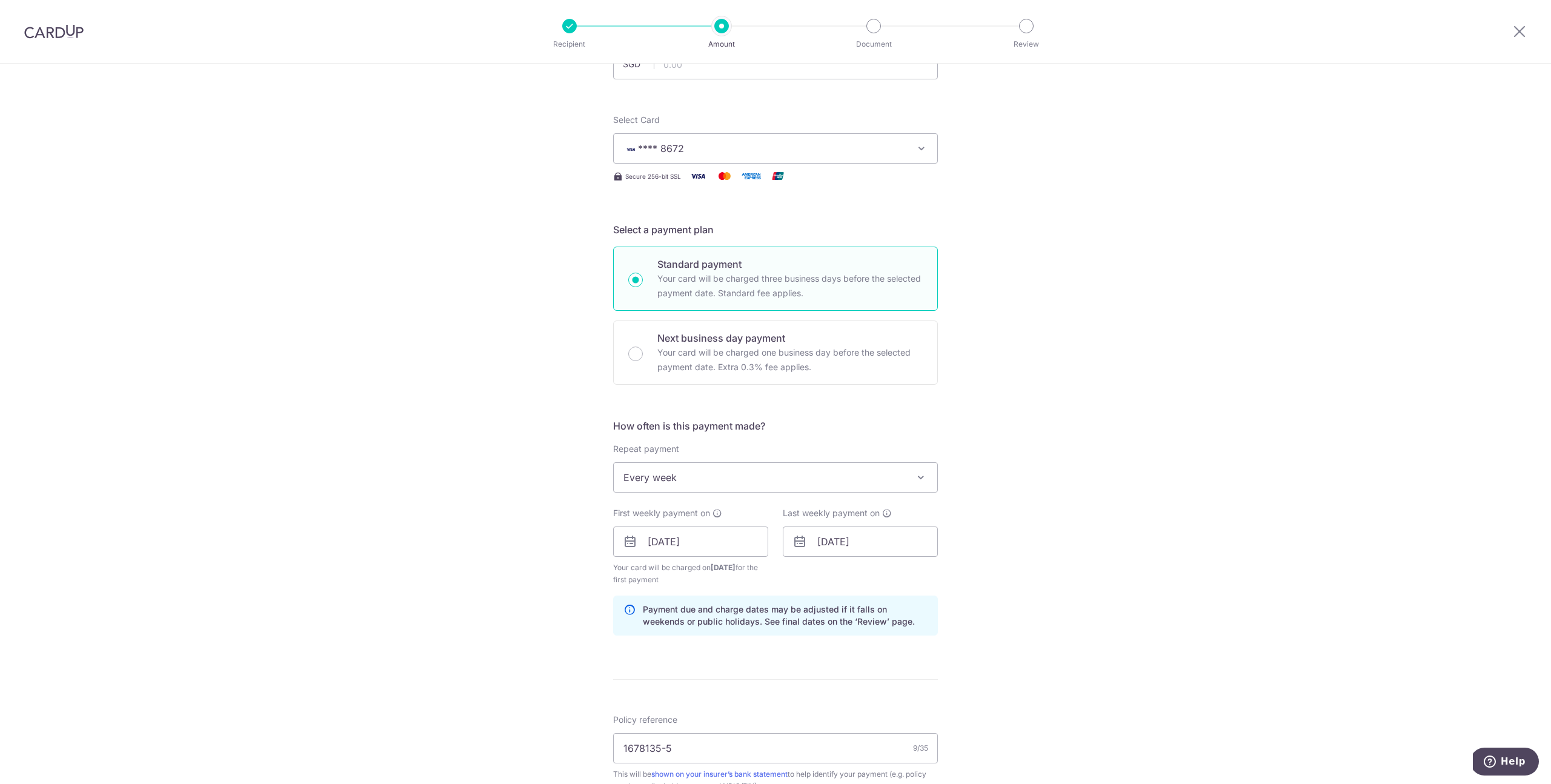
scroll to position [53, 0]
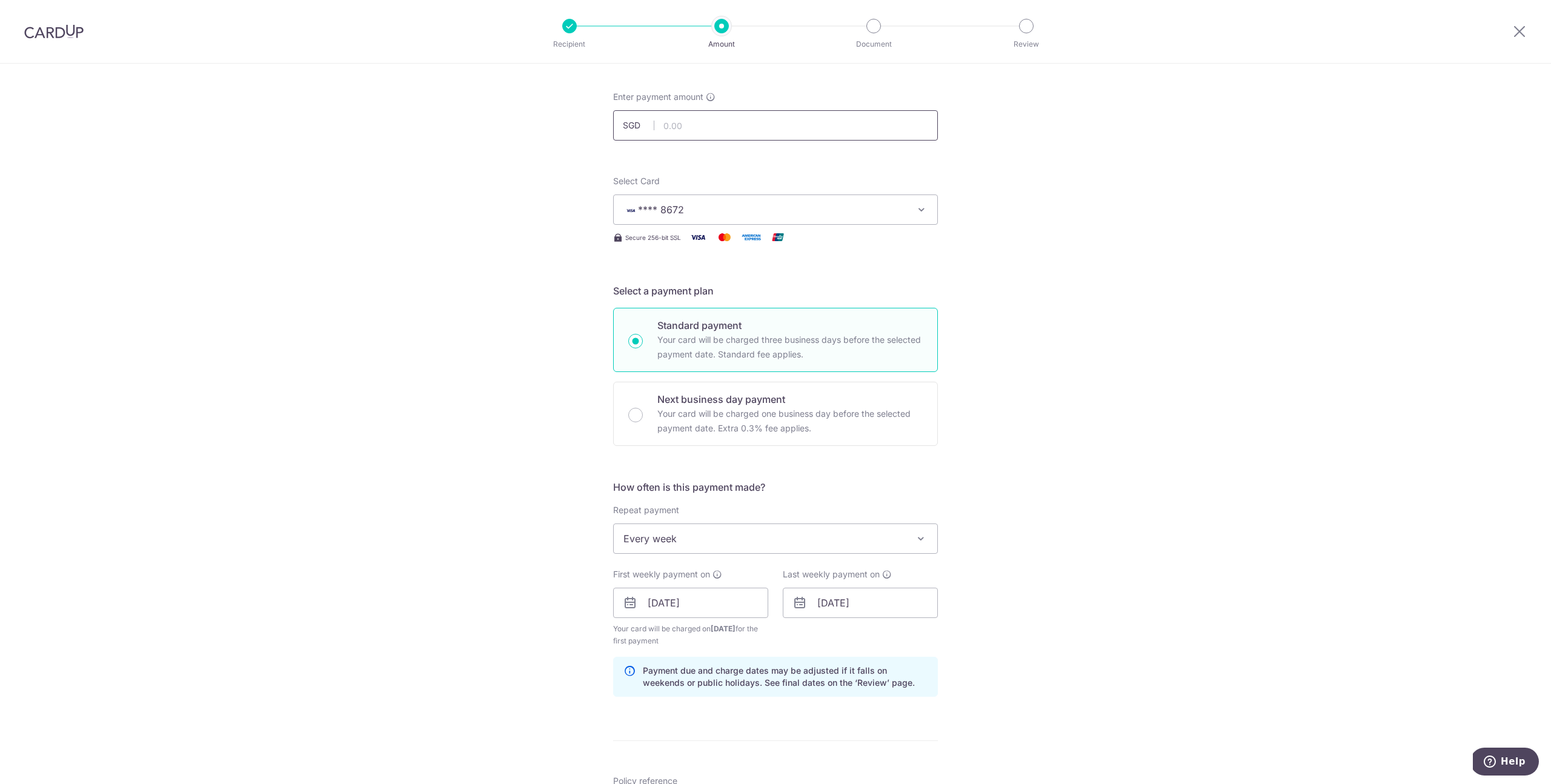
type input "MILELION"
click at [681, 121] on input "text" at bounding box center [775, 125] width 325 height 31
type input "493.68"
click at [1134, 251] on div "Tell us more about your payment Enter payment amount SGD 493.68 Select Card ***…" at bounding box center [775, 617] width 1551 height 1212
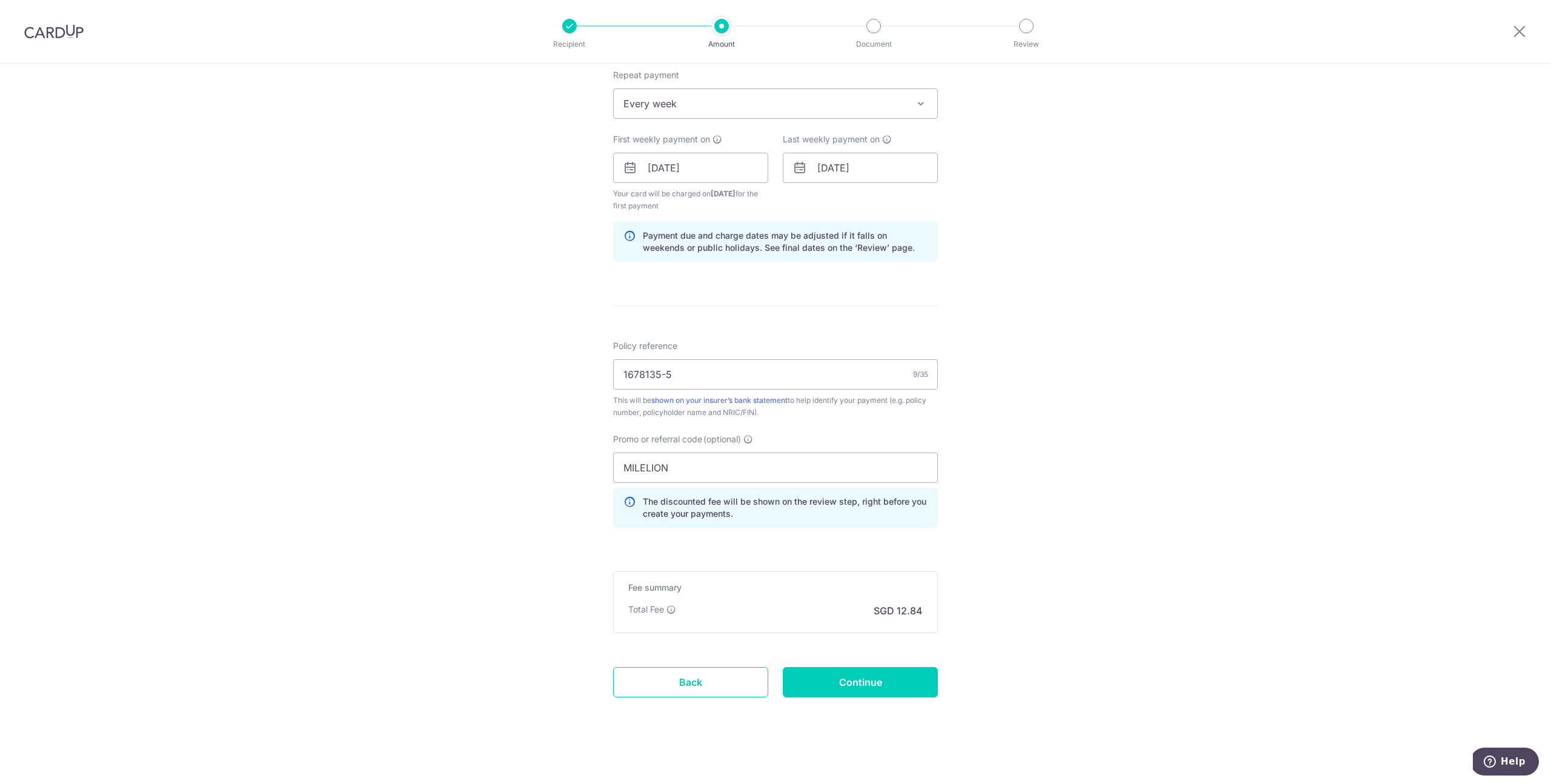
scroll to position [492, 0]
click at [898, 667] on input "Continue" at bounding box center [860, 677] width 155 height 31
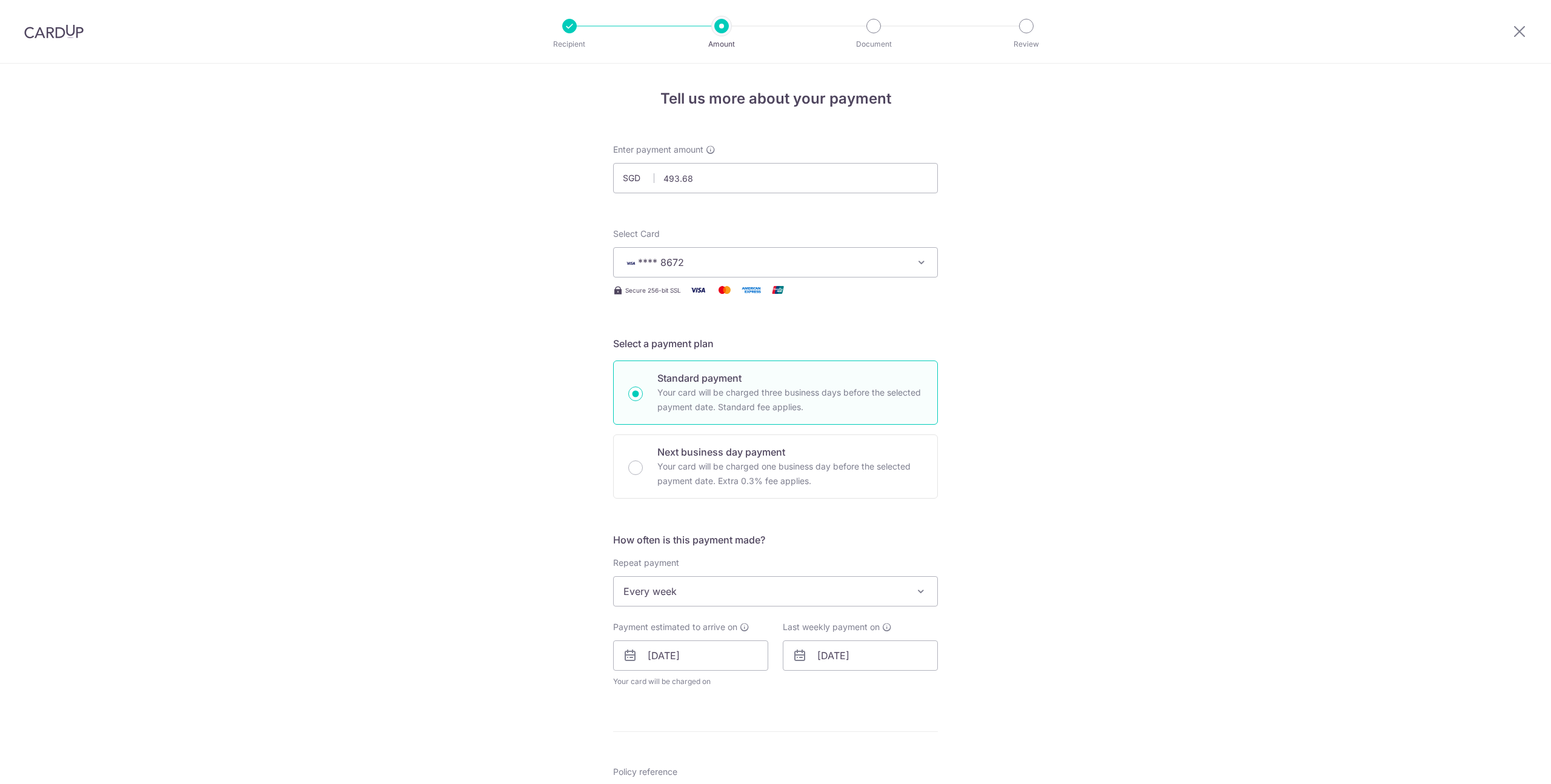
scroll to position [447, 0]
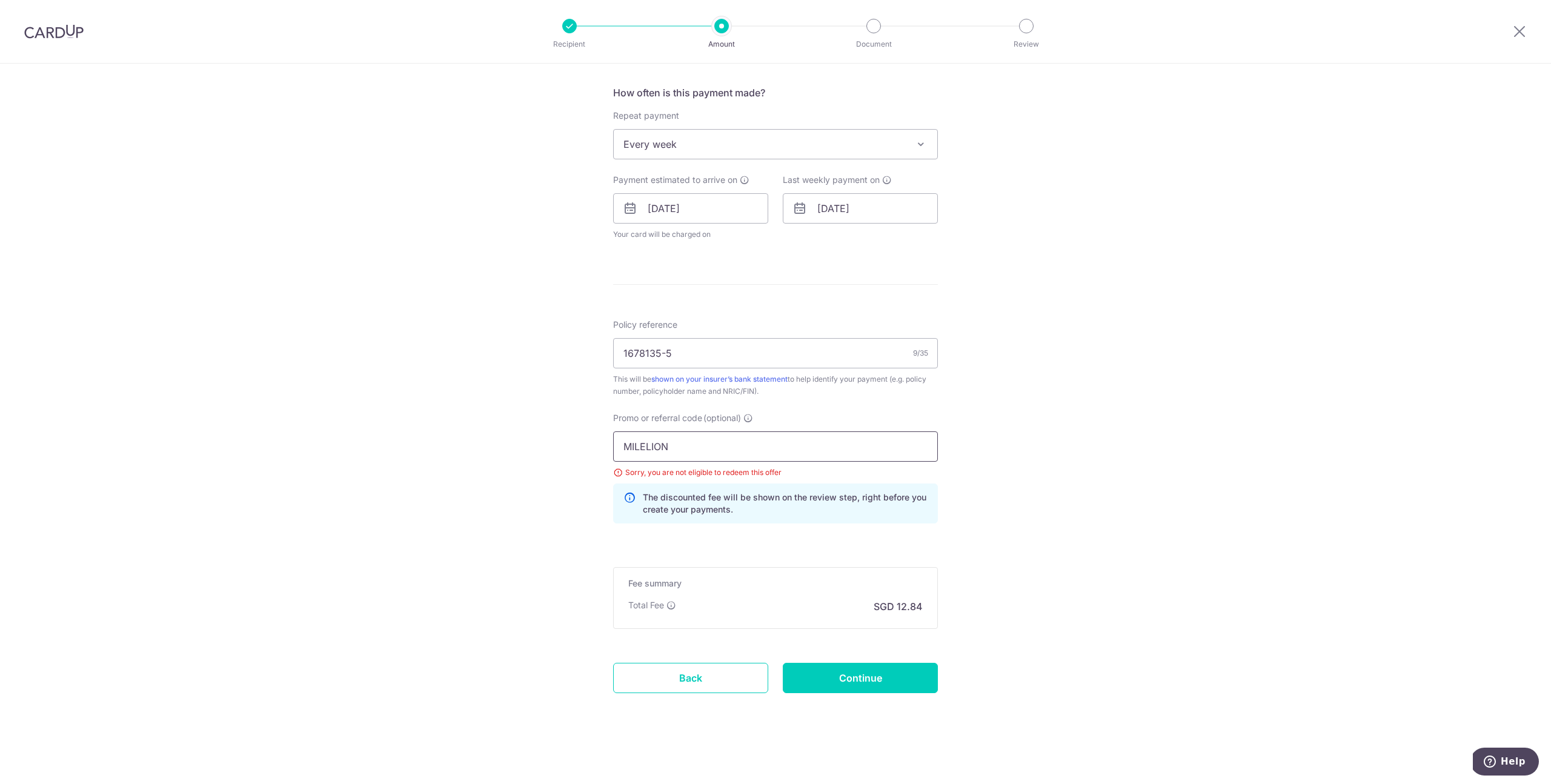
click at [675, 442] on input "MILELION" at bounding box center [775, 447] width 325 height 31
type input "M"
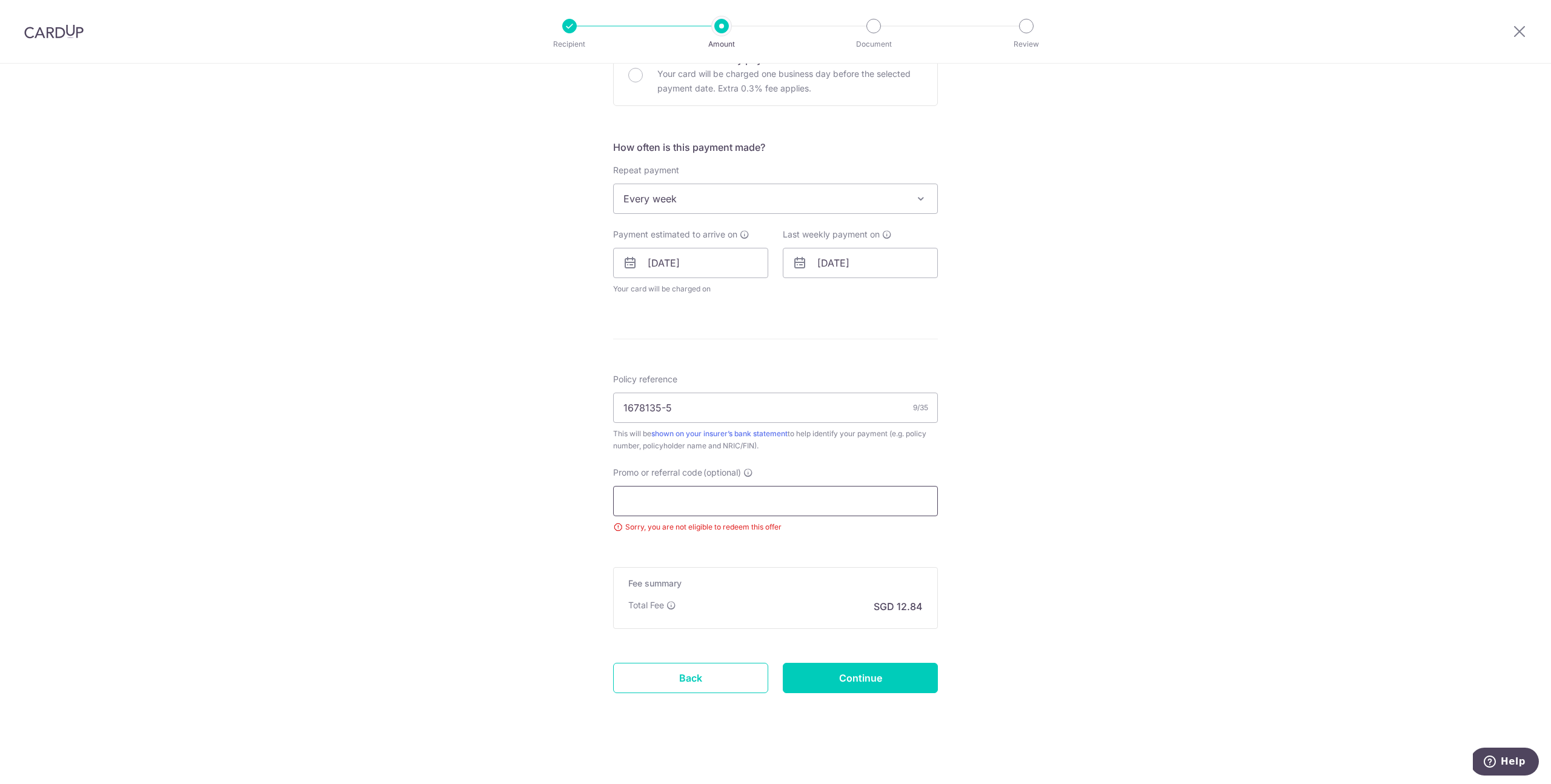
paste input "3NEWR4"
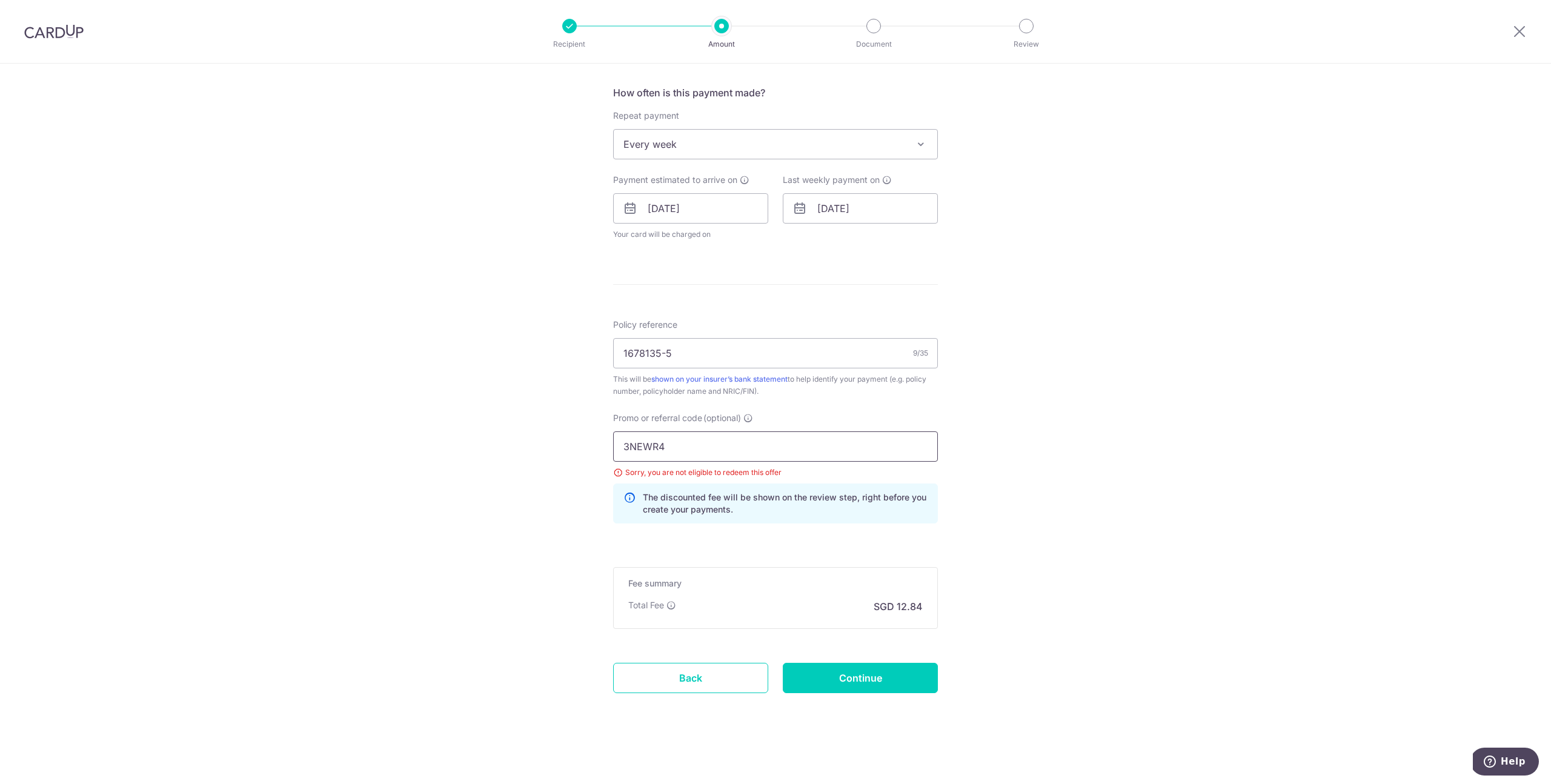
type input "3NEWR4"
click at [749, 561] on form "Enter payment amount SGD 493.68 493.68 Select Card **** 8672 Add credit card Yo…" at bounding box center [775, 212] width 325 height 1030
click at [837, 663] on input "Continue" at bounding box center [860, 677] width 155 height 31
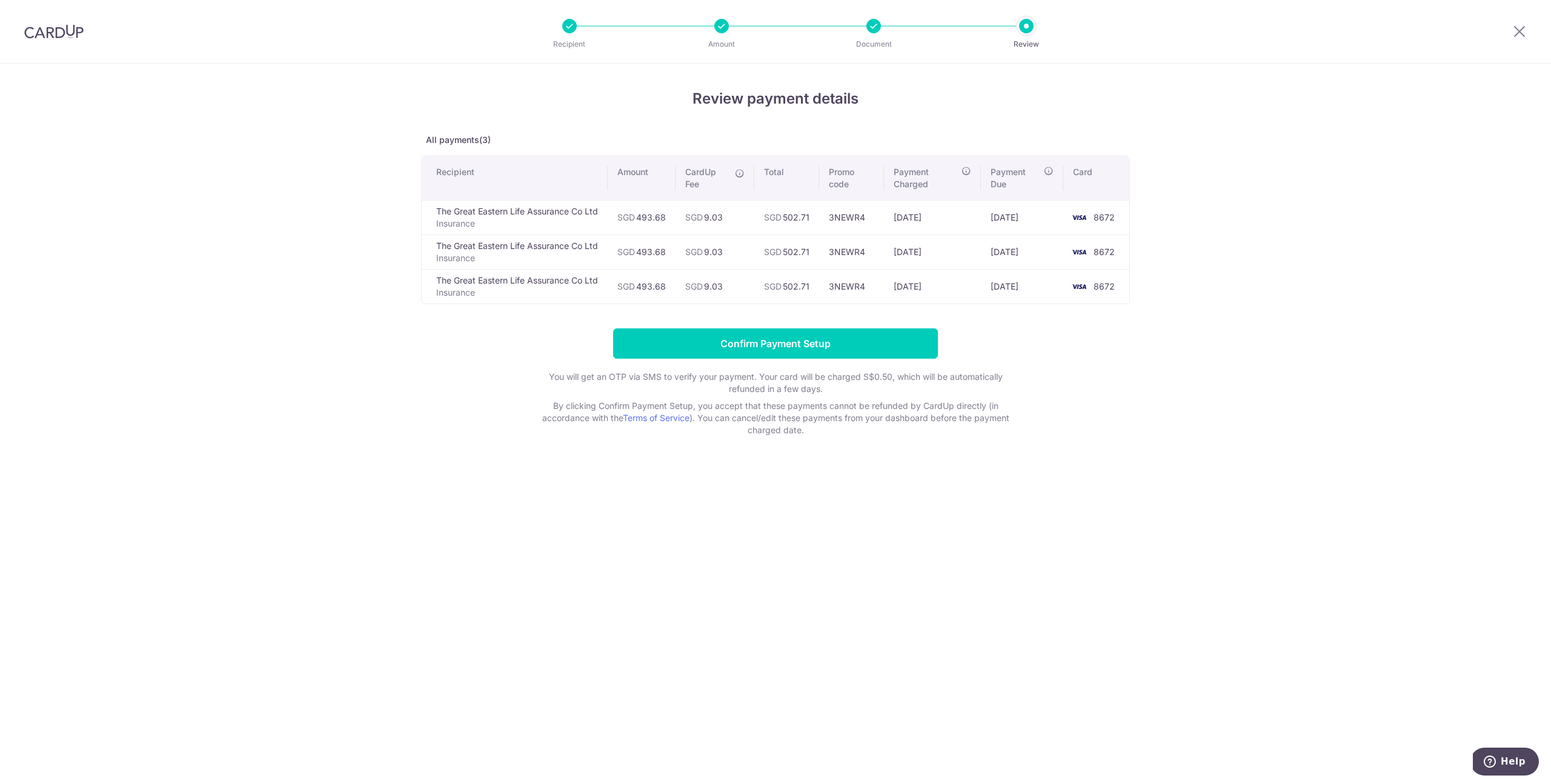
click at [1064, 204] on td "8672" at bounding box center [1096, 217] width 66 height 34
click at [488, 139] on p "All payments(3)" at bounding box center [775, 140] width 709 height 12
click at [1516, 37] on icon at bounding box center [1519, 31] width 14 height 15
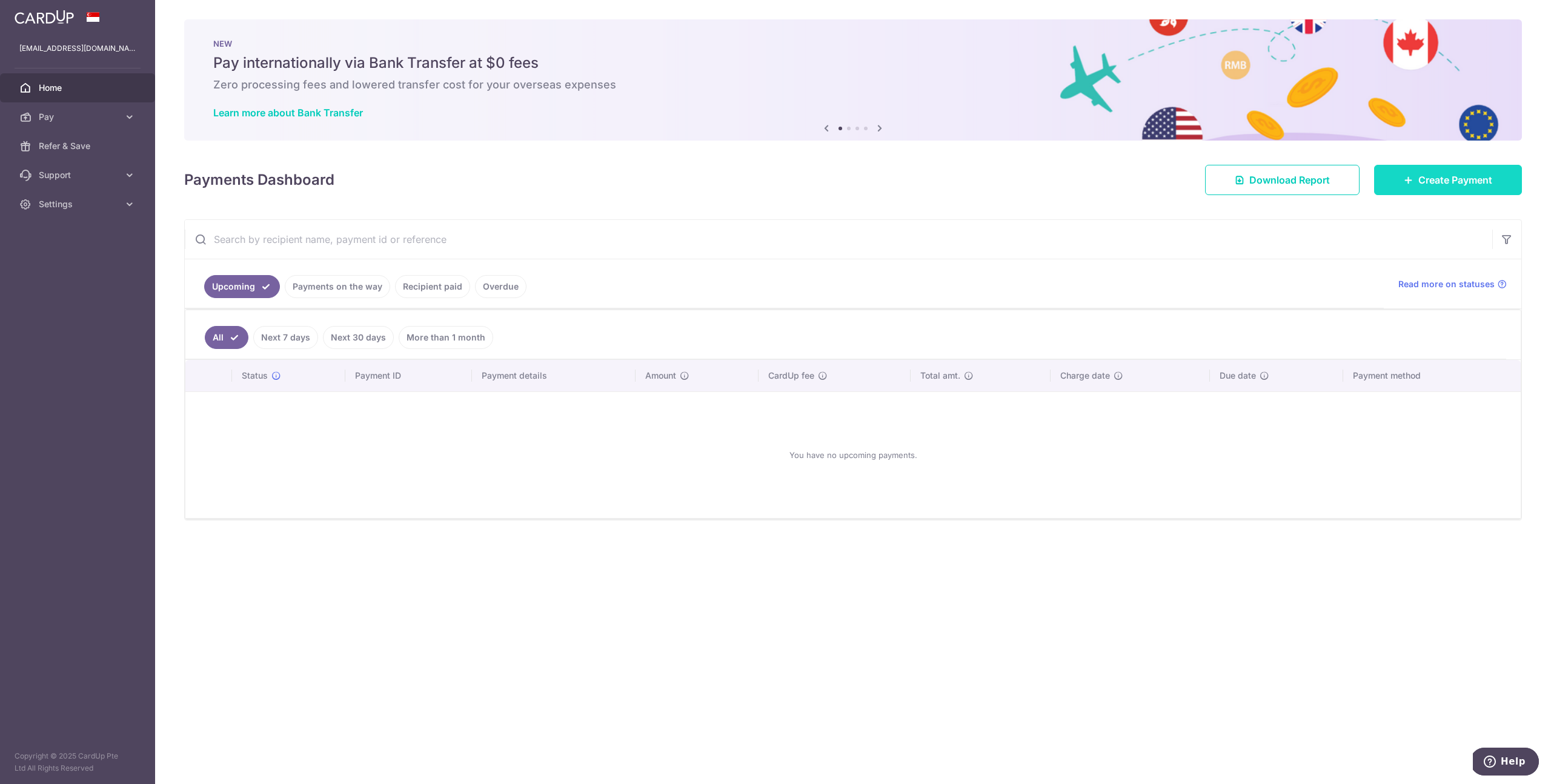
click at [1406, 184] on link "Create Payment" at bounding box center [1448, 180] width 148 height 31
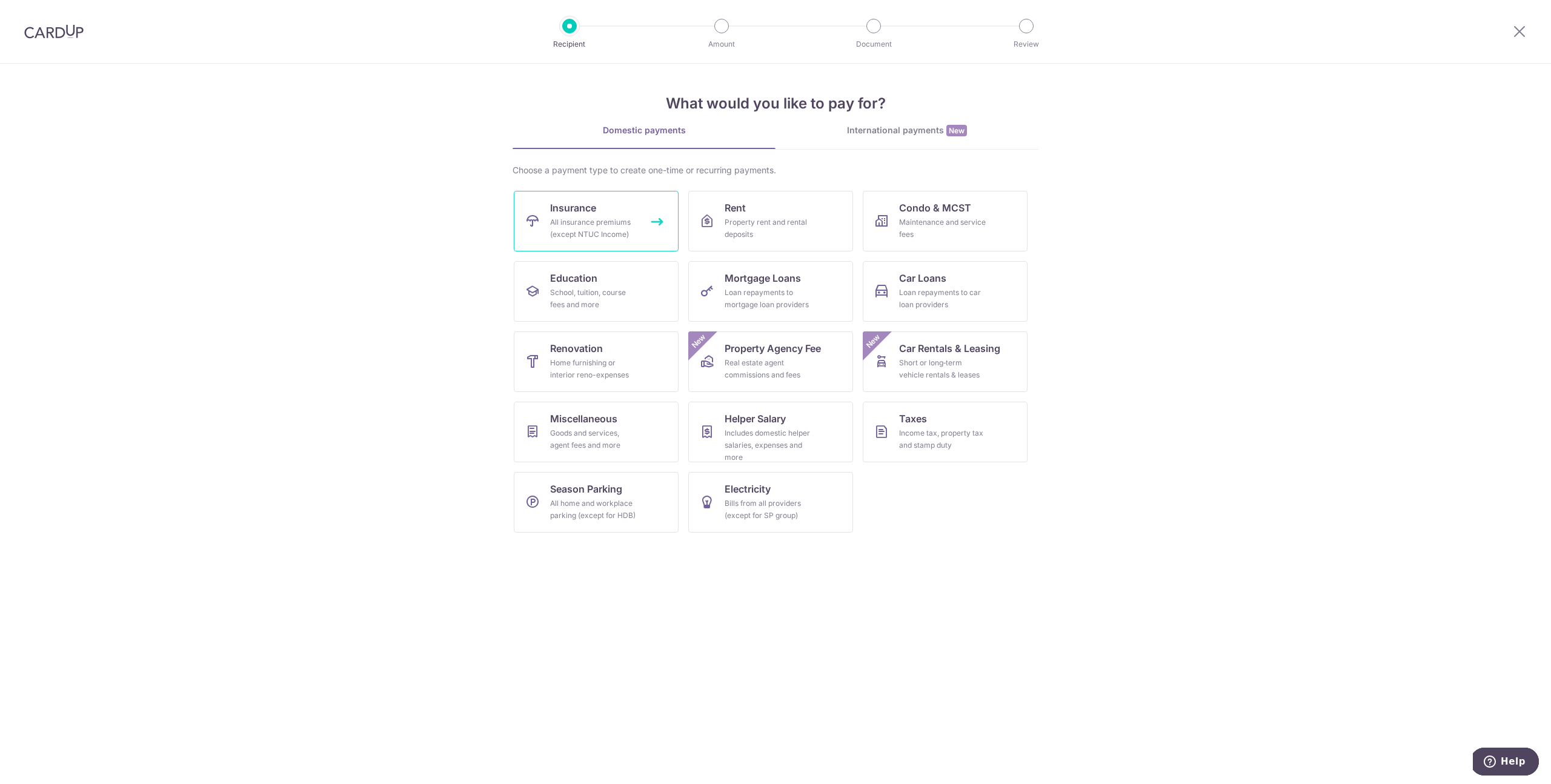
click at [595, 225] on div "All insurance premiums (except NTUC Income)" at bounding box center [594, 228] width 87 height 24
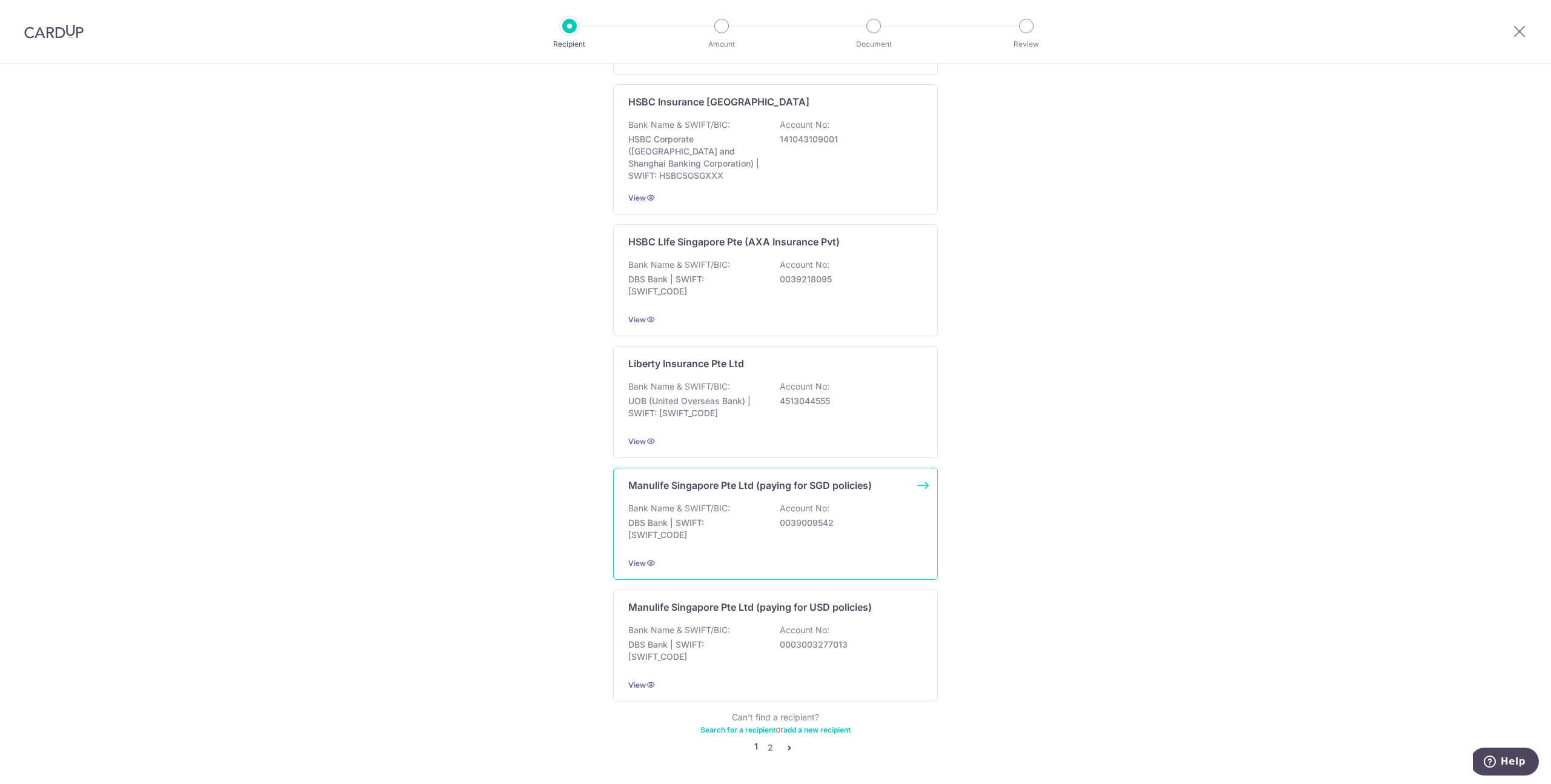
scroll to position [871, 0]
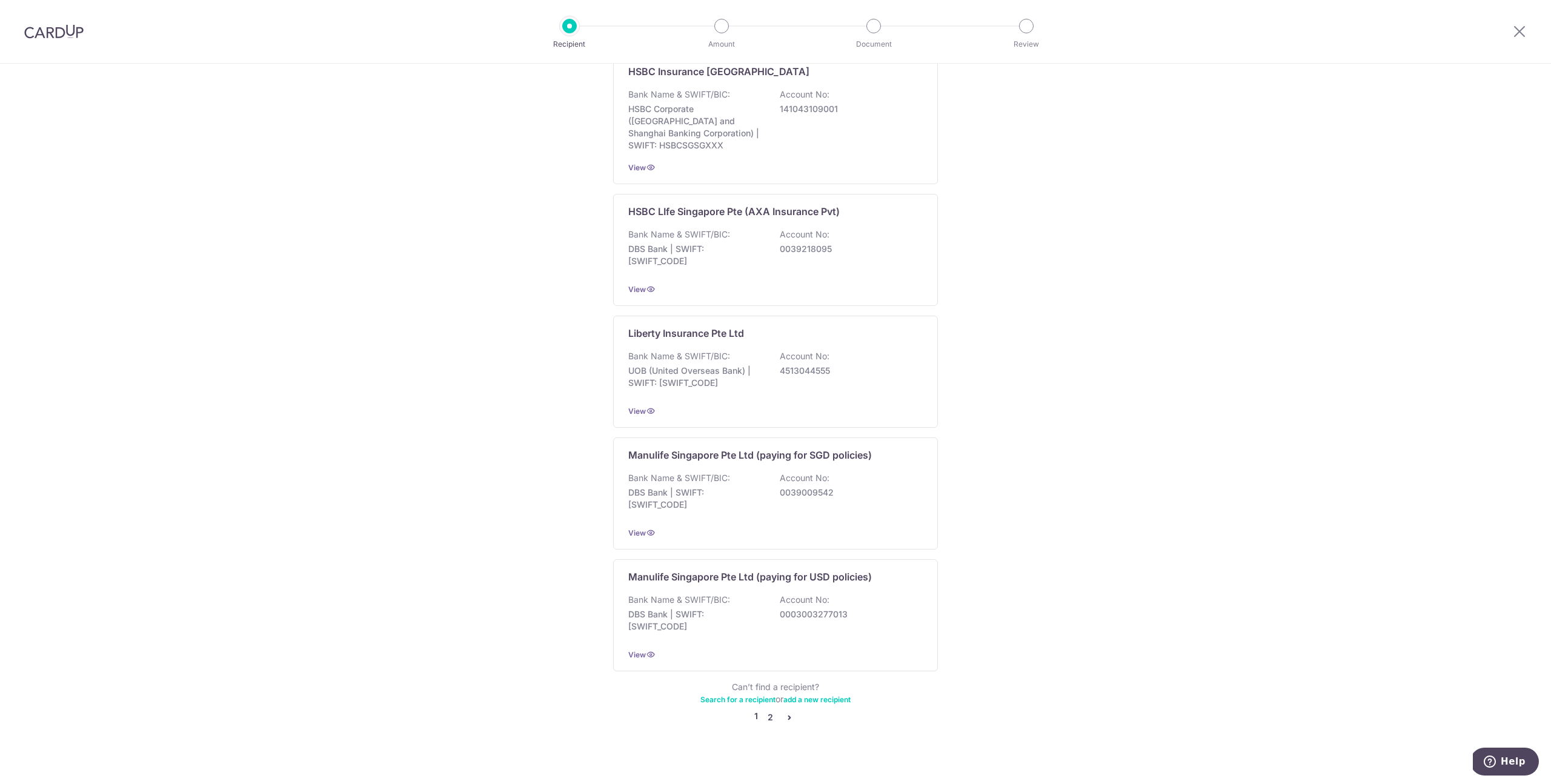
click at [772, 710] on link "2" at bounding box center [769, 717] width 14 height 14
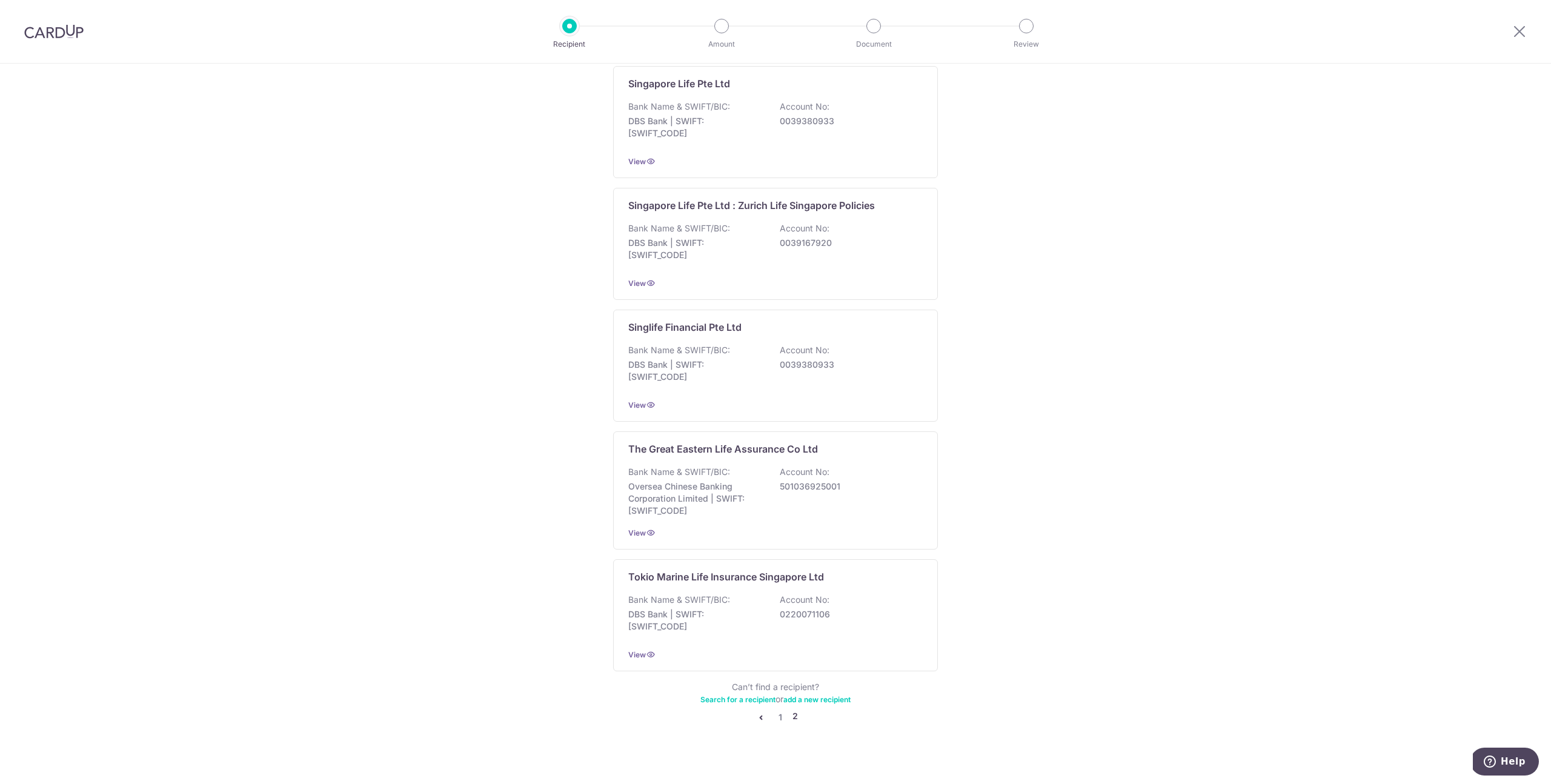
scroll to position [877, 0]
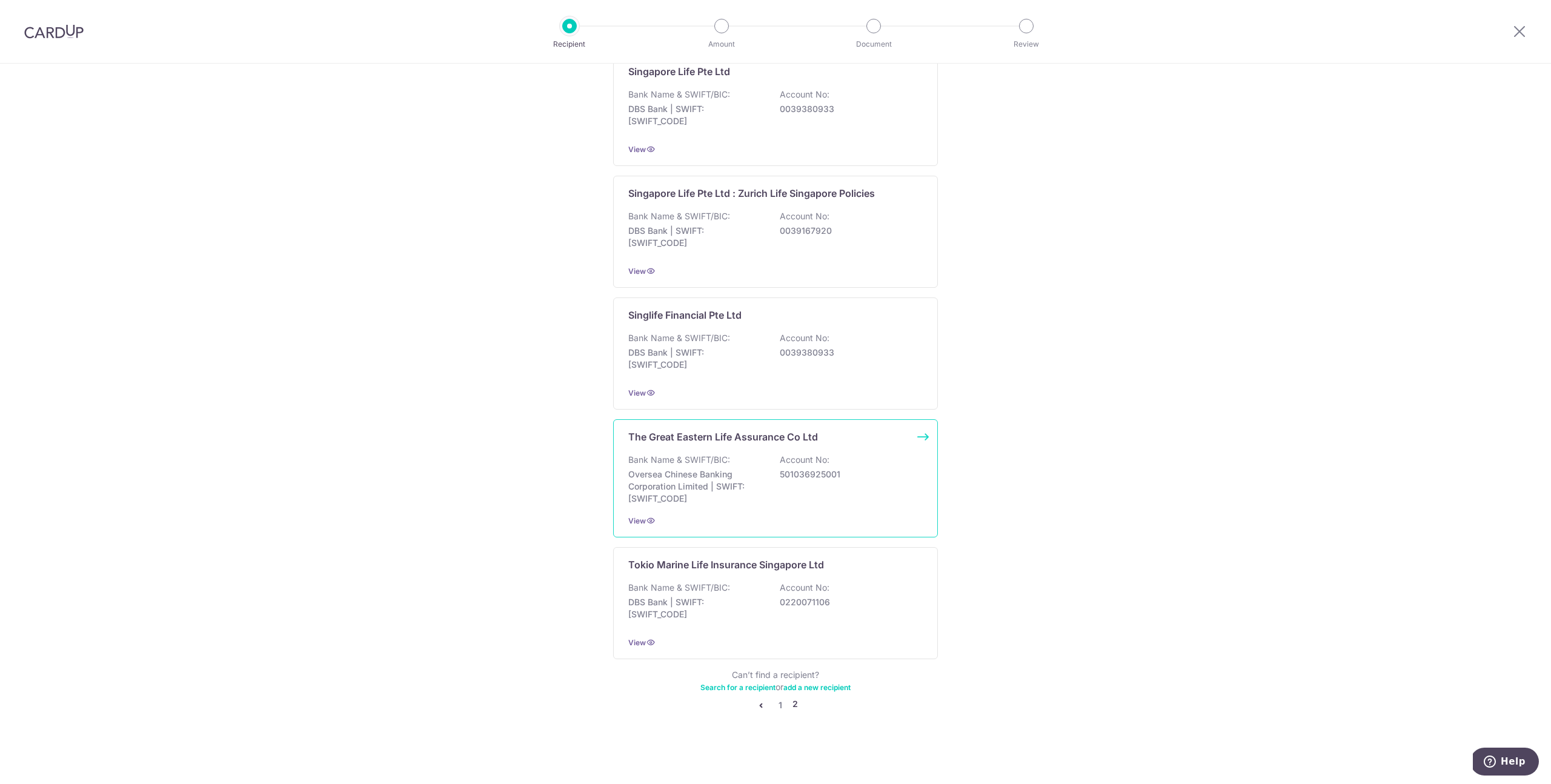
click at [723, 461] on p "Bank Name & SWIFT/BIC:" at bounding box center [679, 460] width 102 height 12
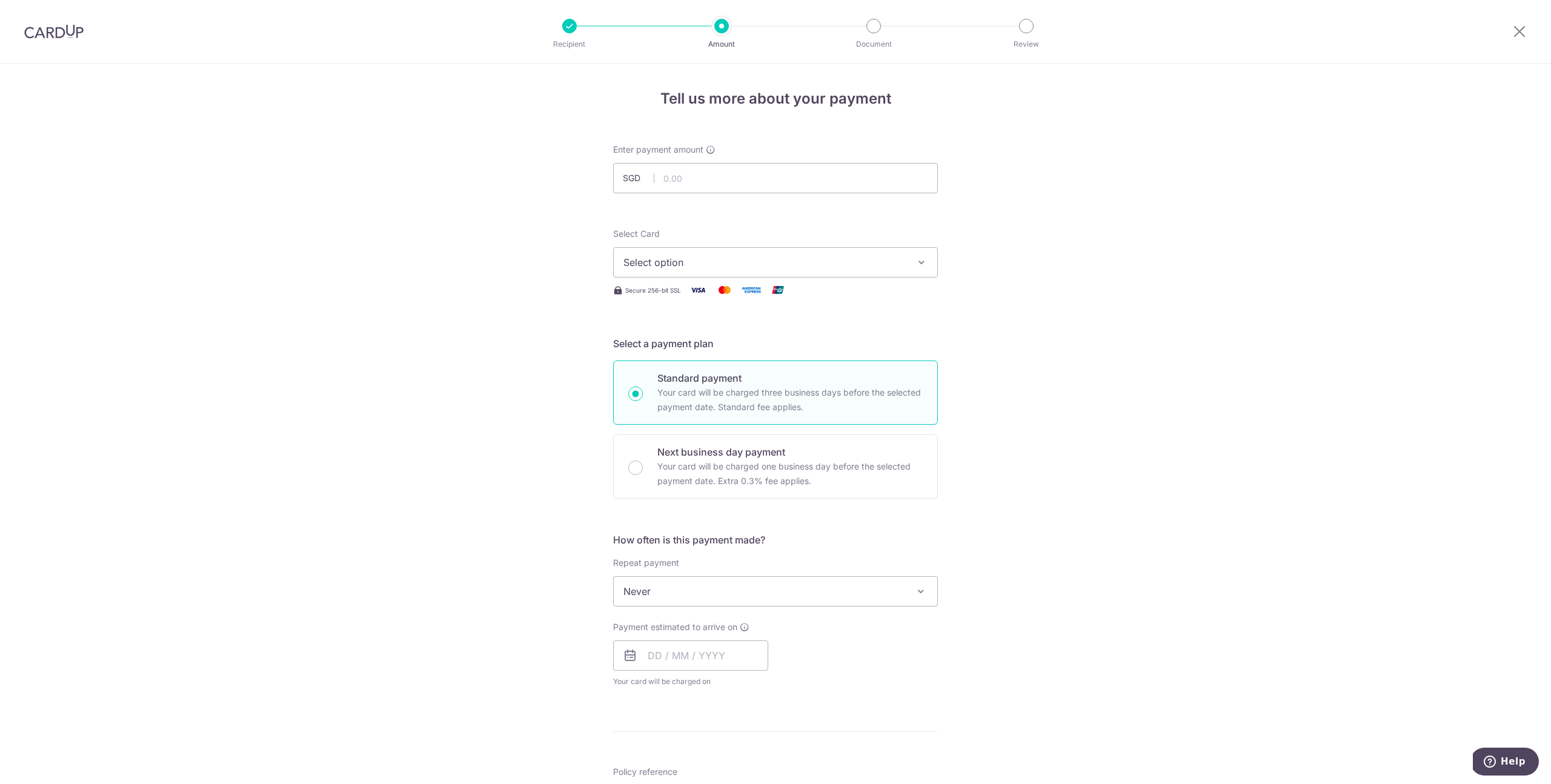
click at [698, 259] on span "Select option" at bounding box center [765, 262] width 282 height 14
click at [560, 278] on div "Tell us more about your payment Enter payment amount SGD Select Card Select opt…" at bounding box center [775, 612] width 1551 height 1096
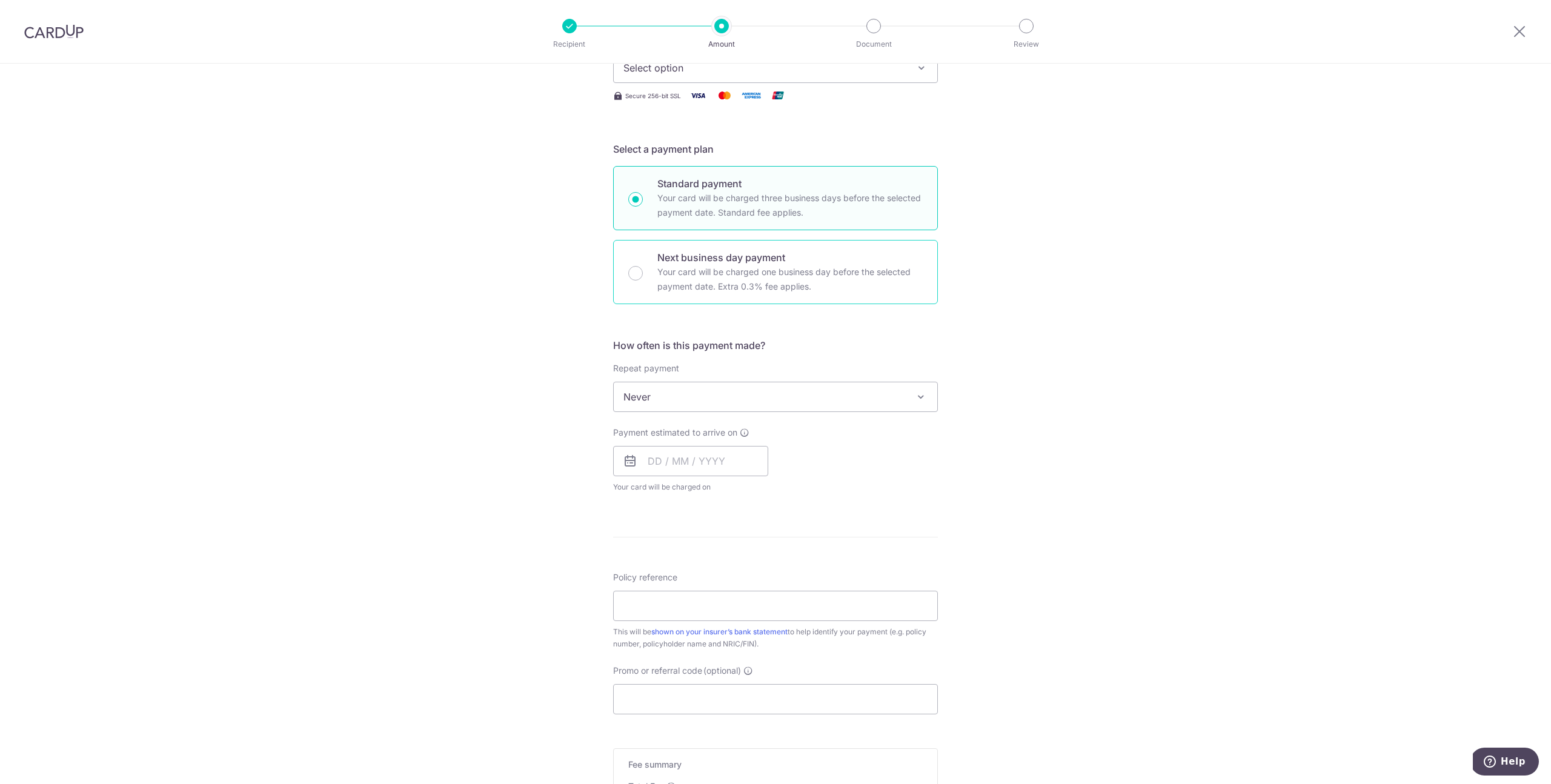
scroll to position [376, 0]
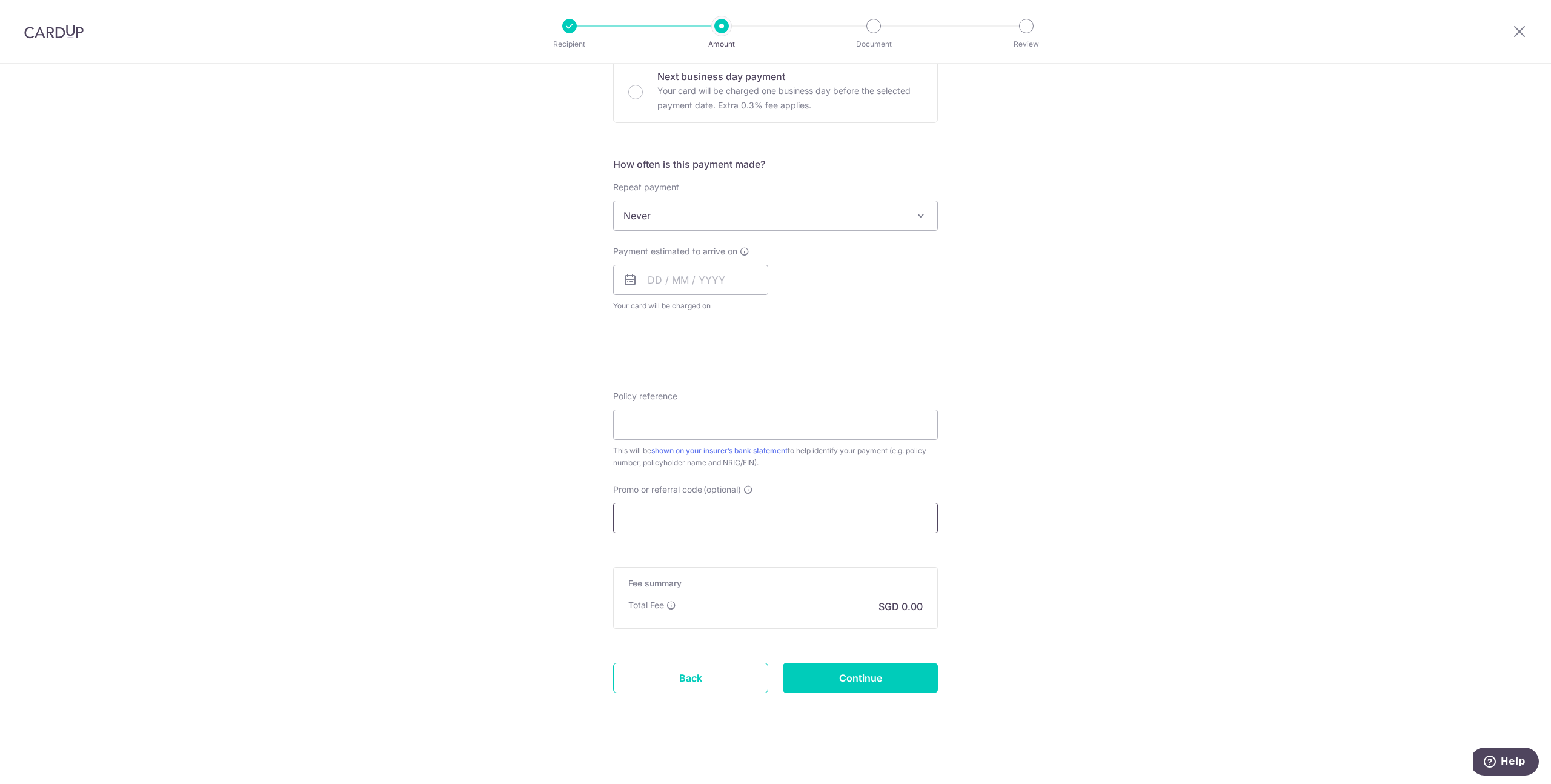
click at [680, 517] on input "Promo or referral code (optional)" at bounding box center [775, 517] width 325 height 31
paste input "VTAX25R"
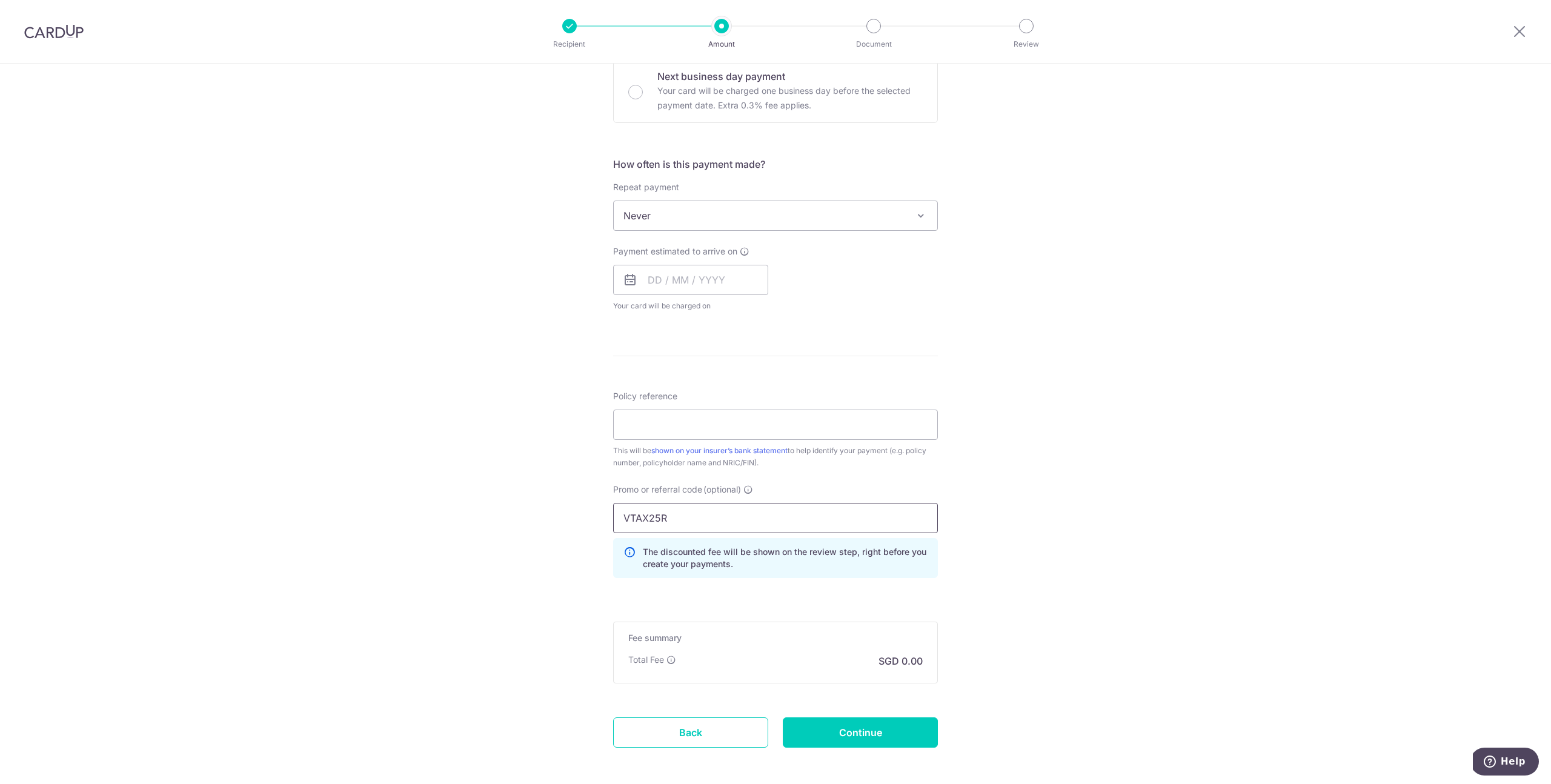
type input "VTAX25R"
click at [1008, 568] on div "Tell us more about your payment Enter payment amount SGD Select Card Select opt…" at bounding box center [775, 263] width 1551 height 1151
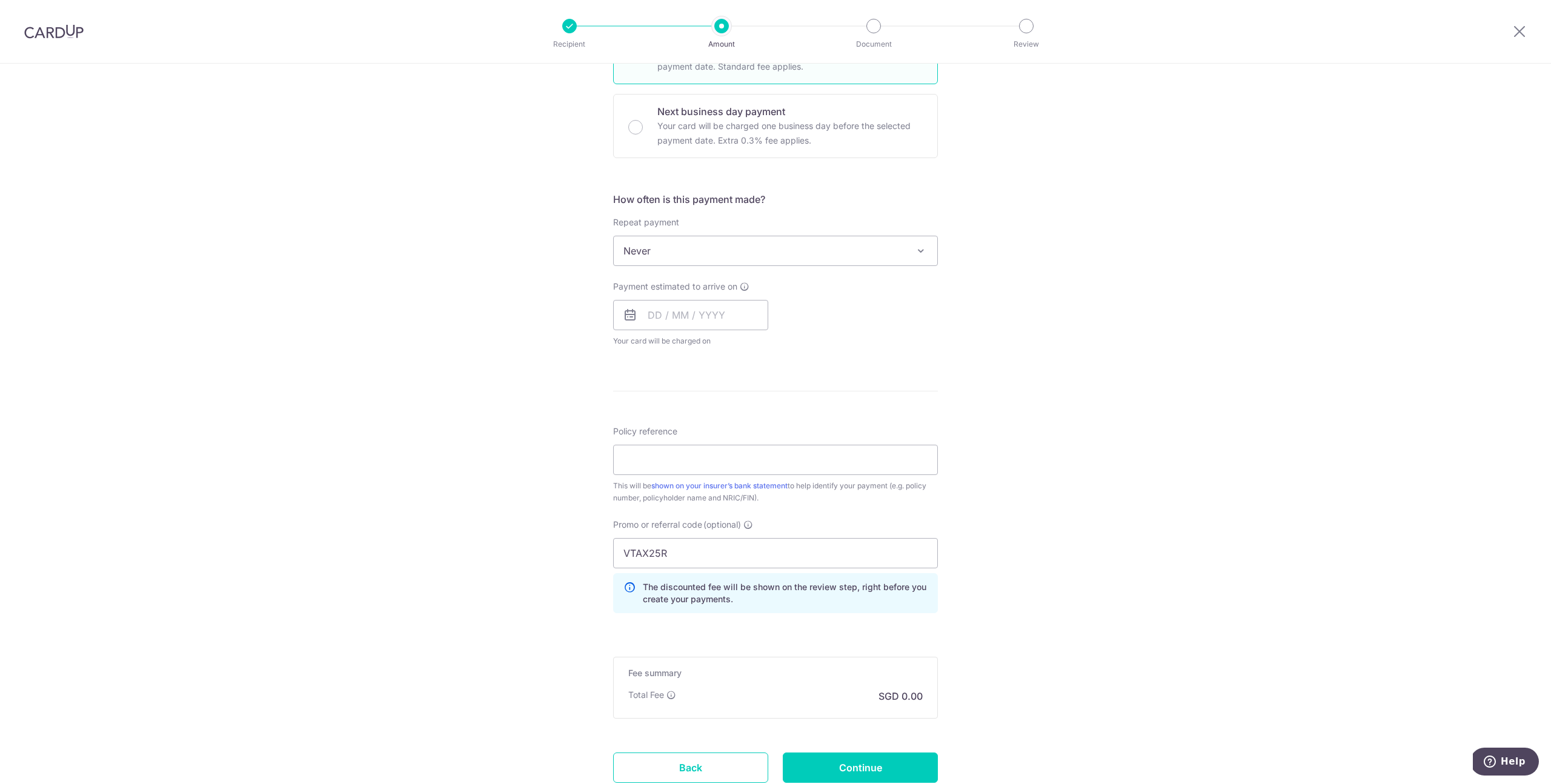
scroll to position [331, 0]
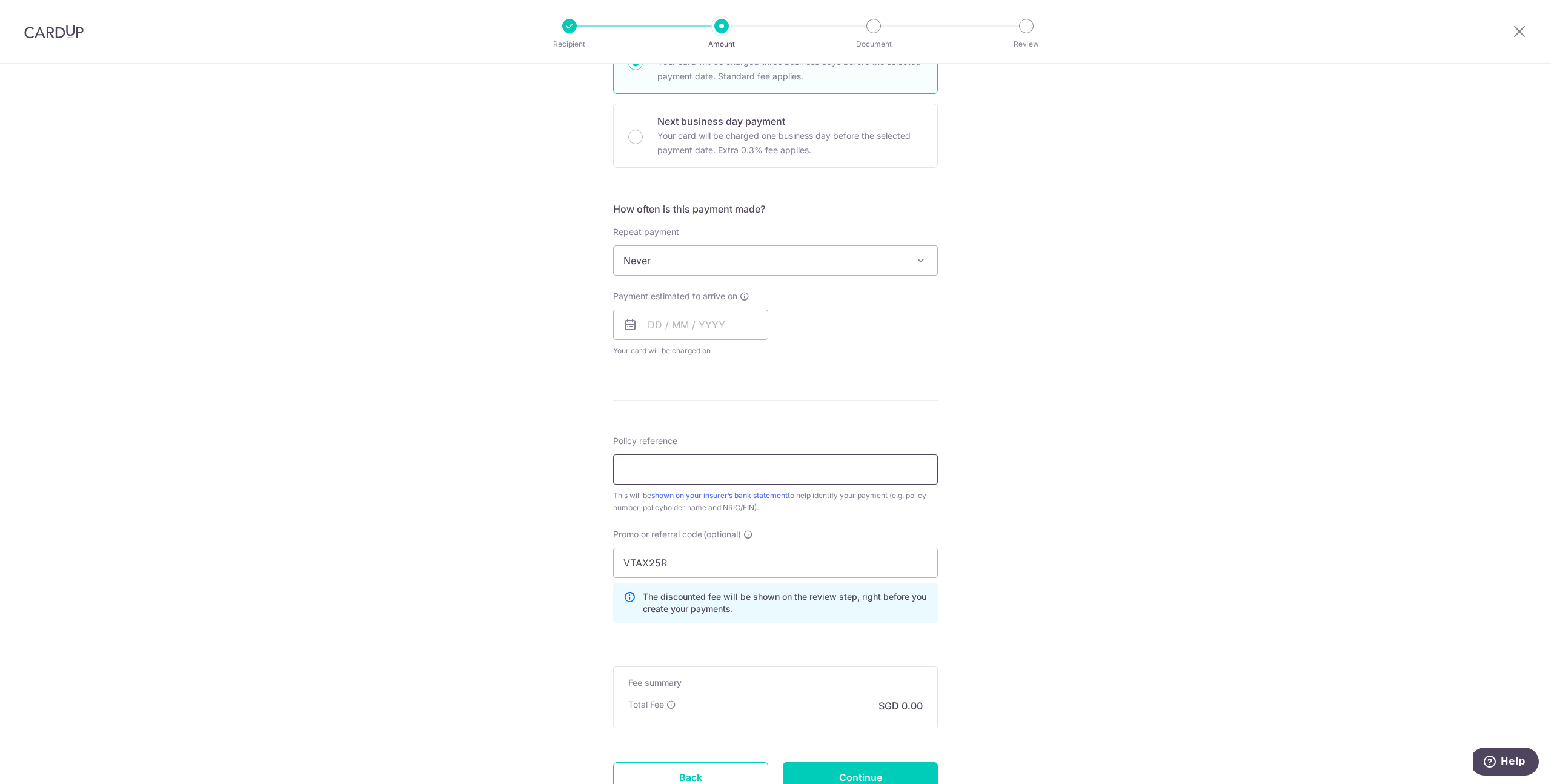
click at [746, 465] on input "Policy reference" at bounding box center [775, 469] width 325 height 31
type input "1678135-5"
click at [691, 248] on span "Never" at bounding box center [775, 260] width 323 height 29
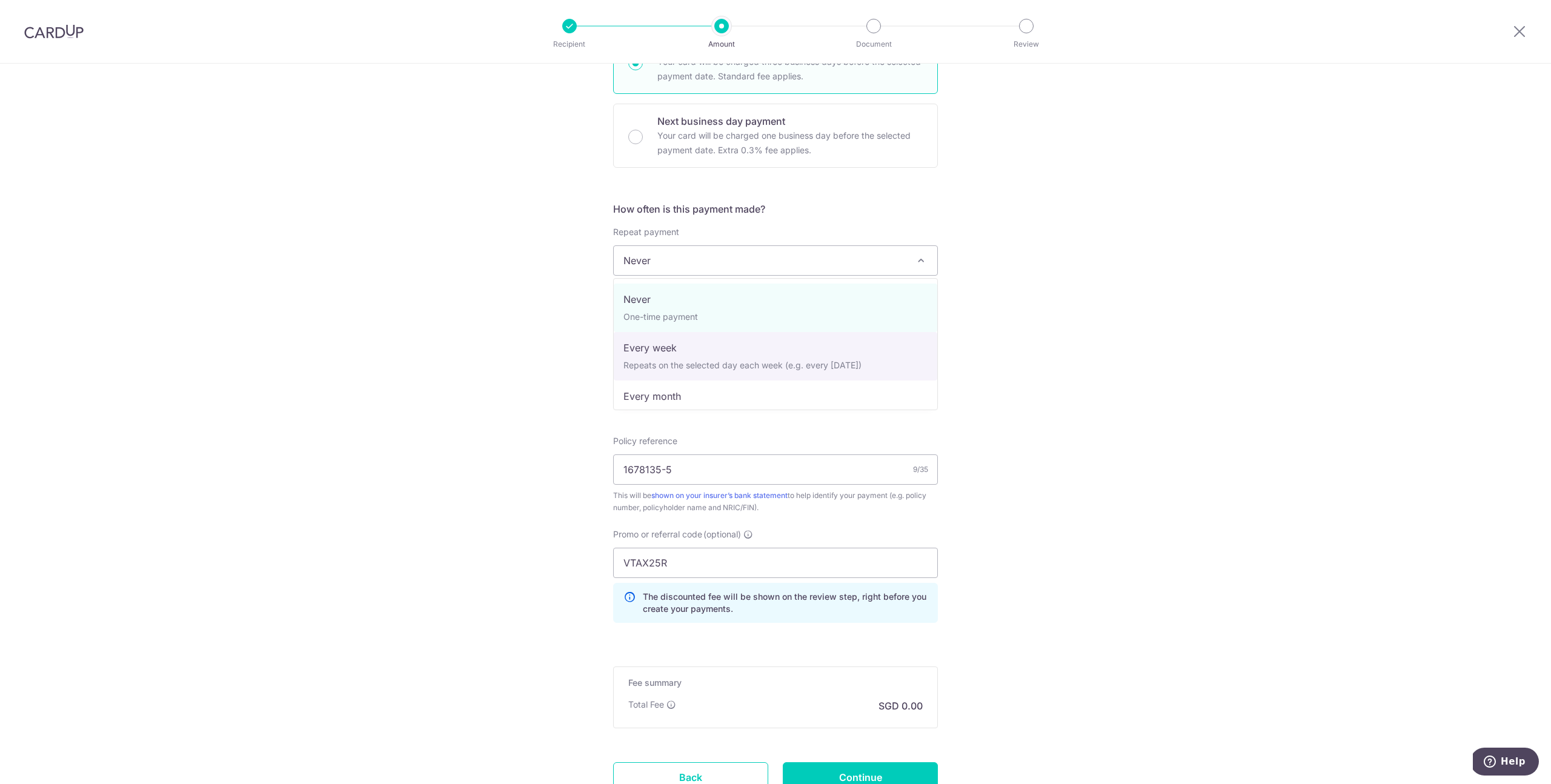
select select "2"
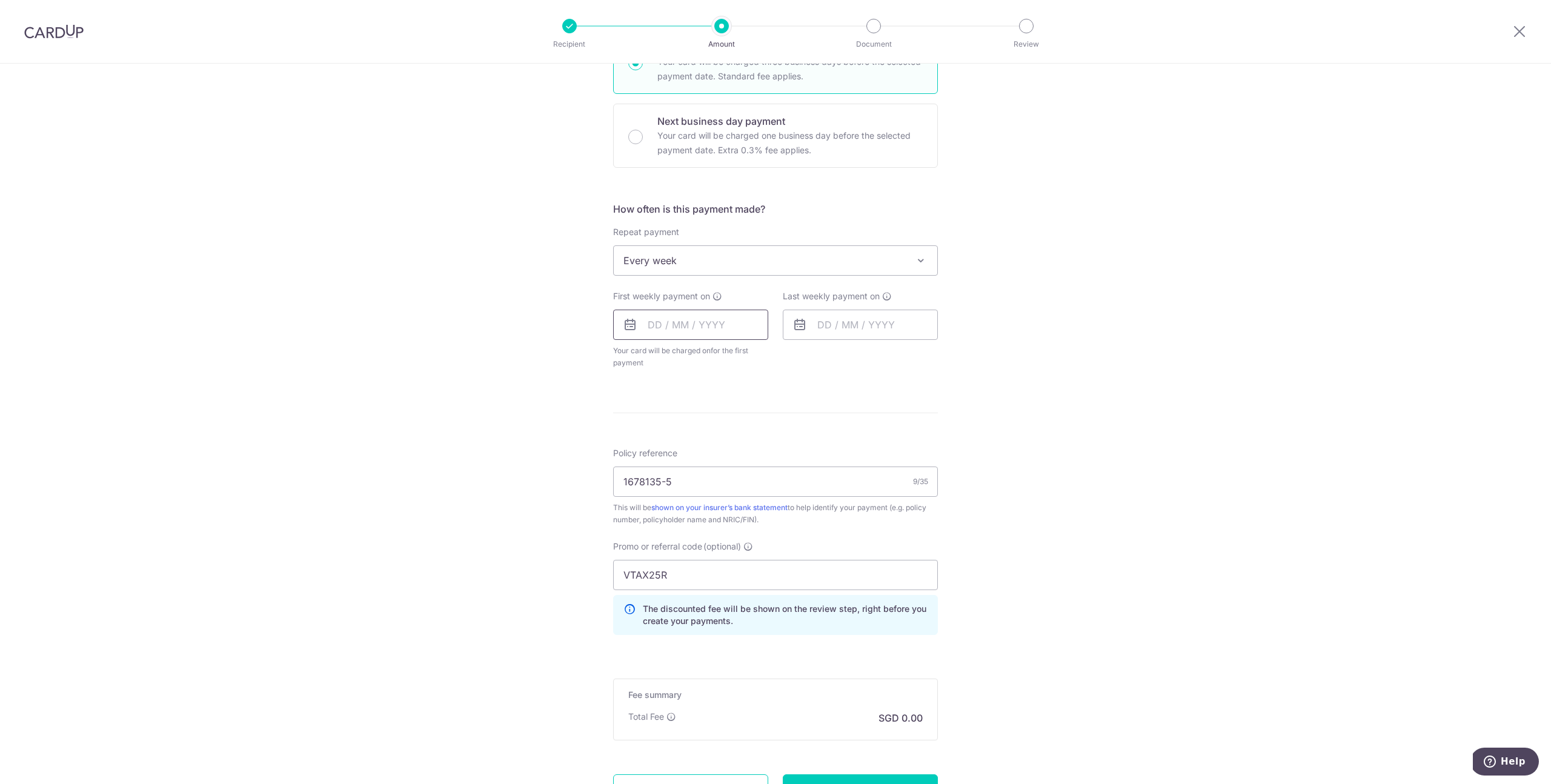
click at [686, 317] on input "text" at bounding box center [691, 325] width 155 height 31
click at [891, 409] on form "Enter payment amount SGD Select Card Select option Add credit card Your Cards *…" at bounding box center [775, 325] width 325 height 1025
click at [708, 330] on input "text" at bounding box center [691, 325] width 155 height 31
click at [763, 461] on link "17" at bounding box center [759, 459] width 19 height 19
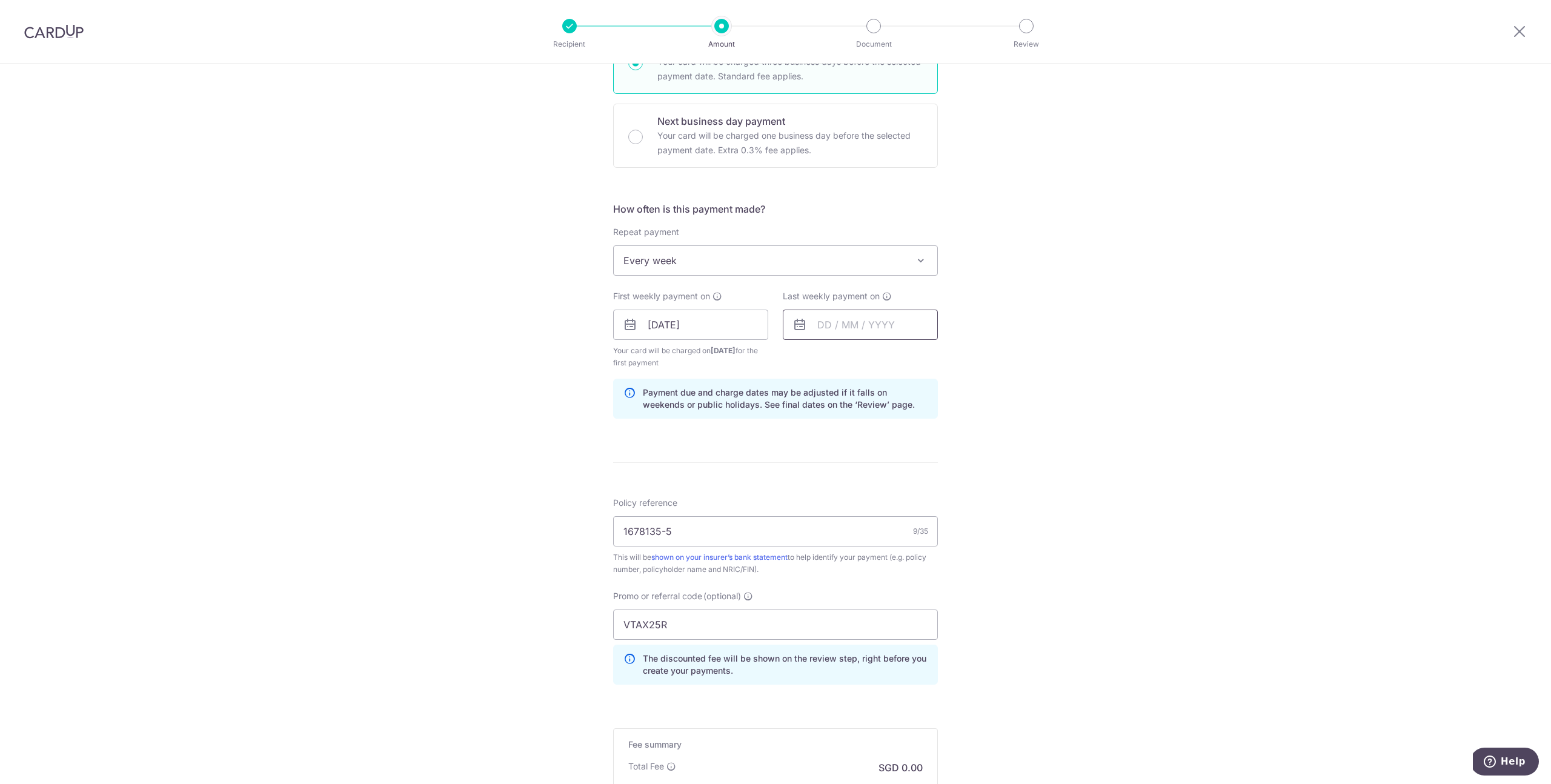
click at [848, 334] on input "text" at bounding box center [860, 325] width 155 height 31
click at [736, 346] on span "14/10/2025" at bounding box center [723, 350] width 25 height 9
click at [730, 337] on input "17/10/2025" at bounding box center [691, 325] width 155 height 31
click at [703, 488] on link "22" at bounding box center [711, 483] width 19 height 19
type input "[DATE]"
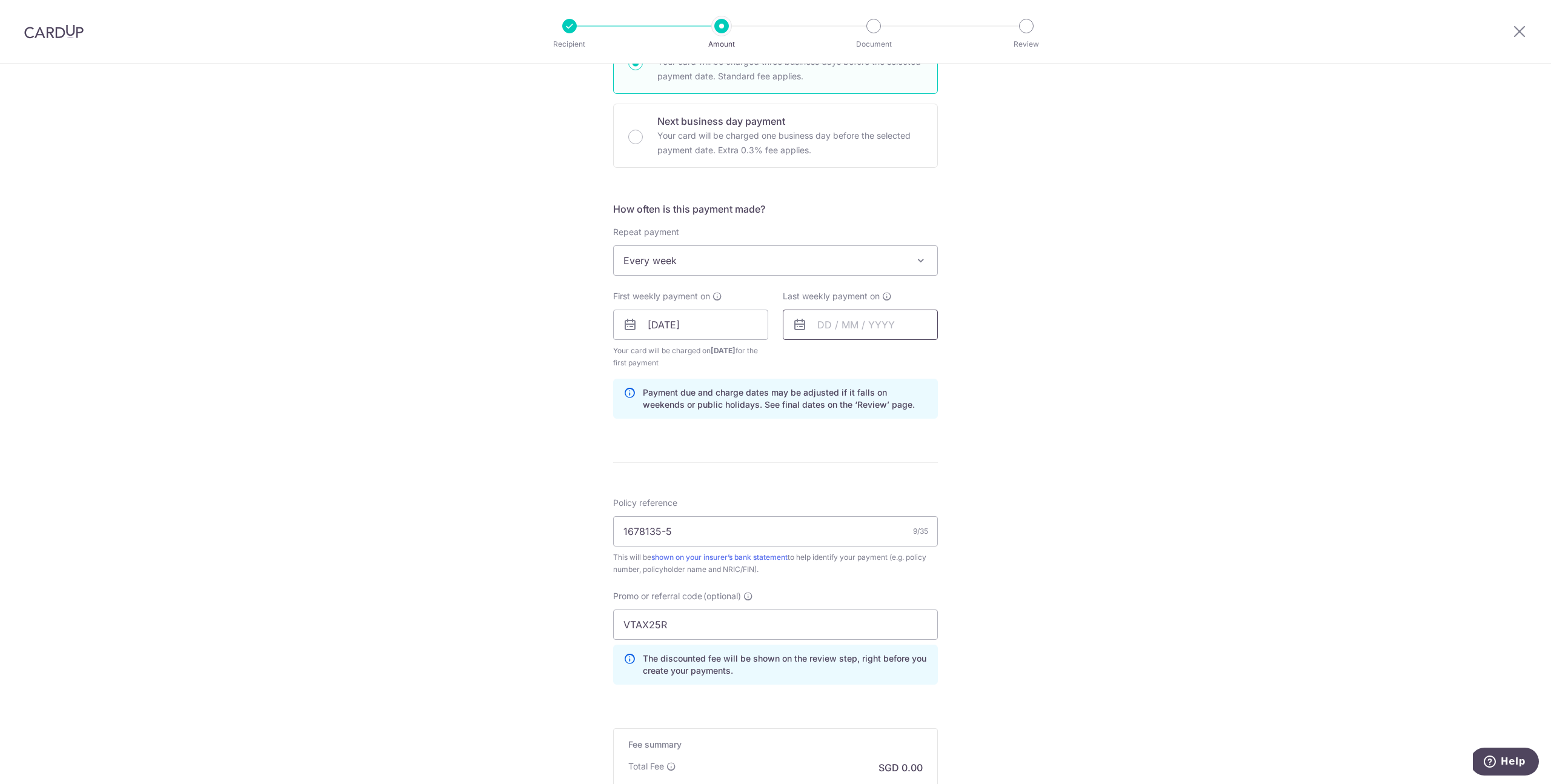
click at [840, 334] on input "text" at bounding box center [860, 325] width 155 height 31
click at [881, 503] on link "29" at bounding box center [880, 508] width 19 height 19
type input "[DATE]"
click at [1045, 416] on div "Tell us more about your payment Enter payment amount SGD Select Card Select opt…" at bounding box center [775, 338] width 1551 height 1212
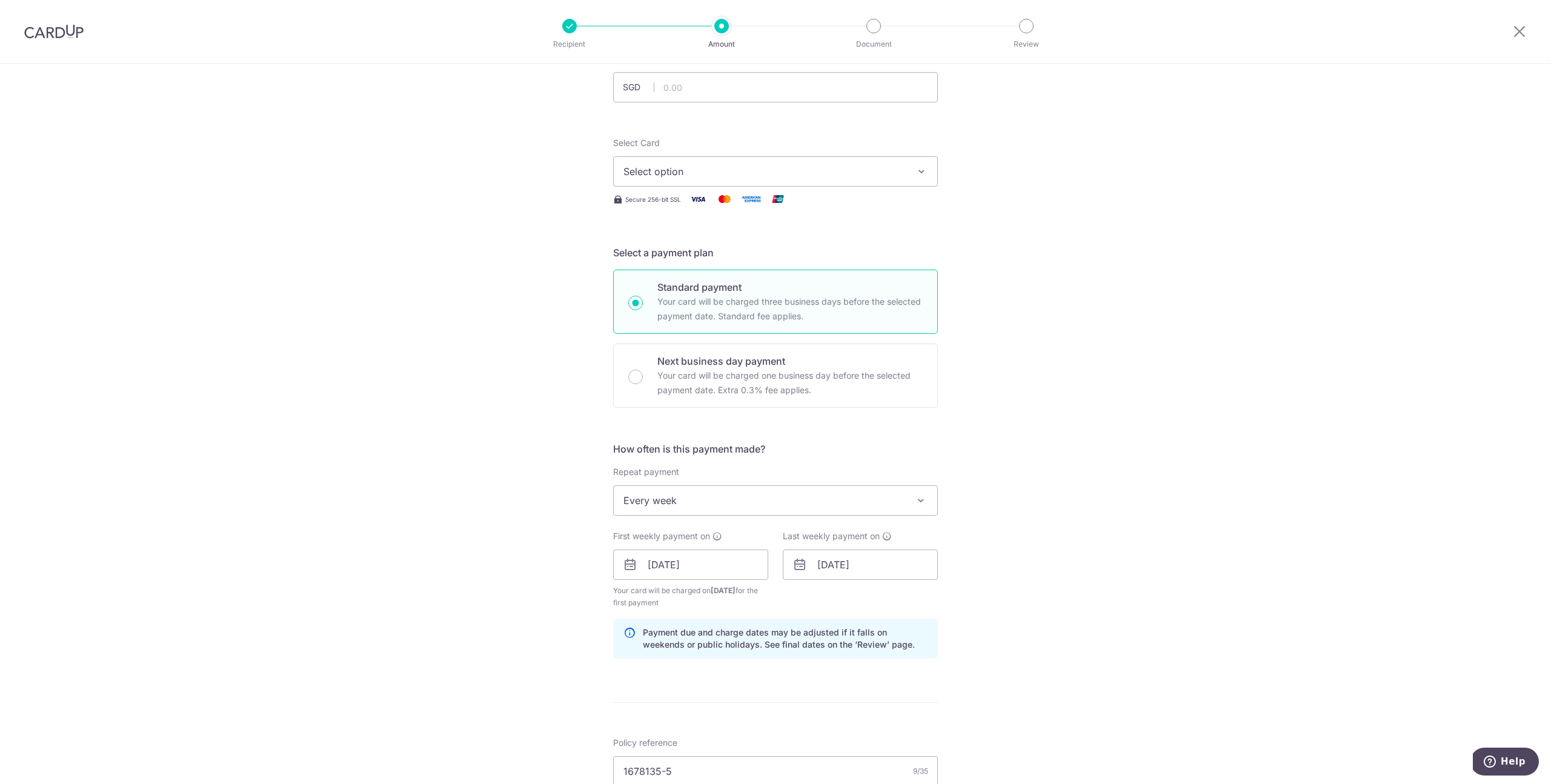
scroll to position [0, 0]
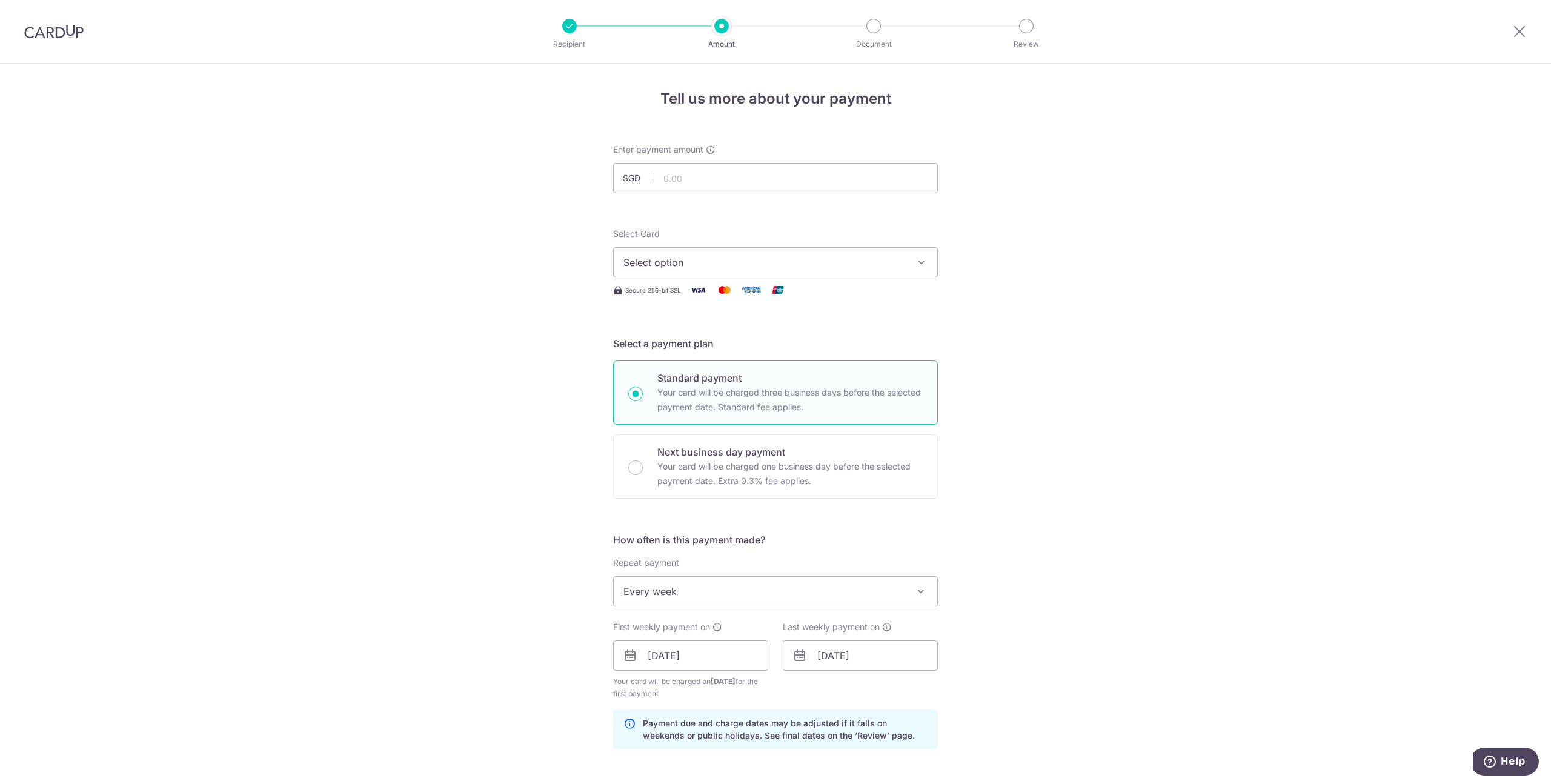
click at [759, 264] on span "Select option" at bounding box center [765, 262] width 282 height 14
click at [767, 352] on span "**** 8672" at bounding box center [775, 349] width 304 height 14
click at [703, 175] on input "text" at bounding box center [775, 178] width 325 height 31
type input "740.52"
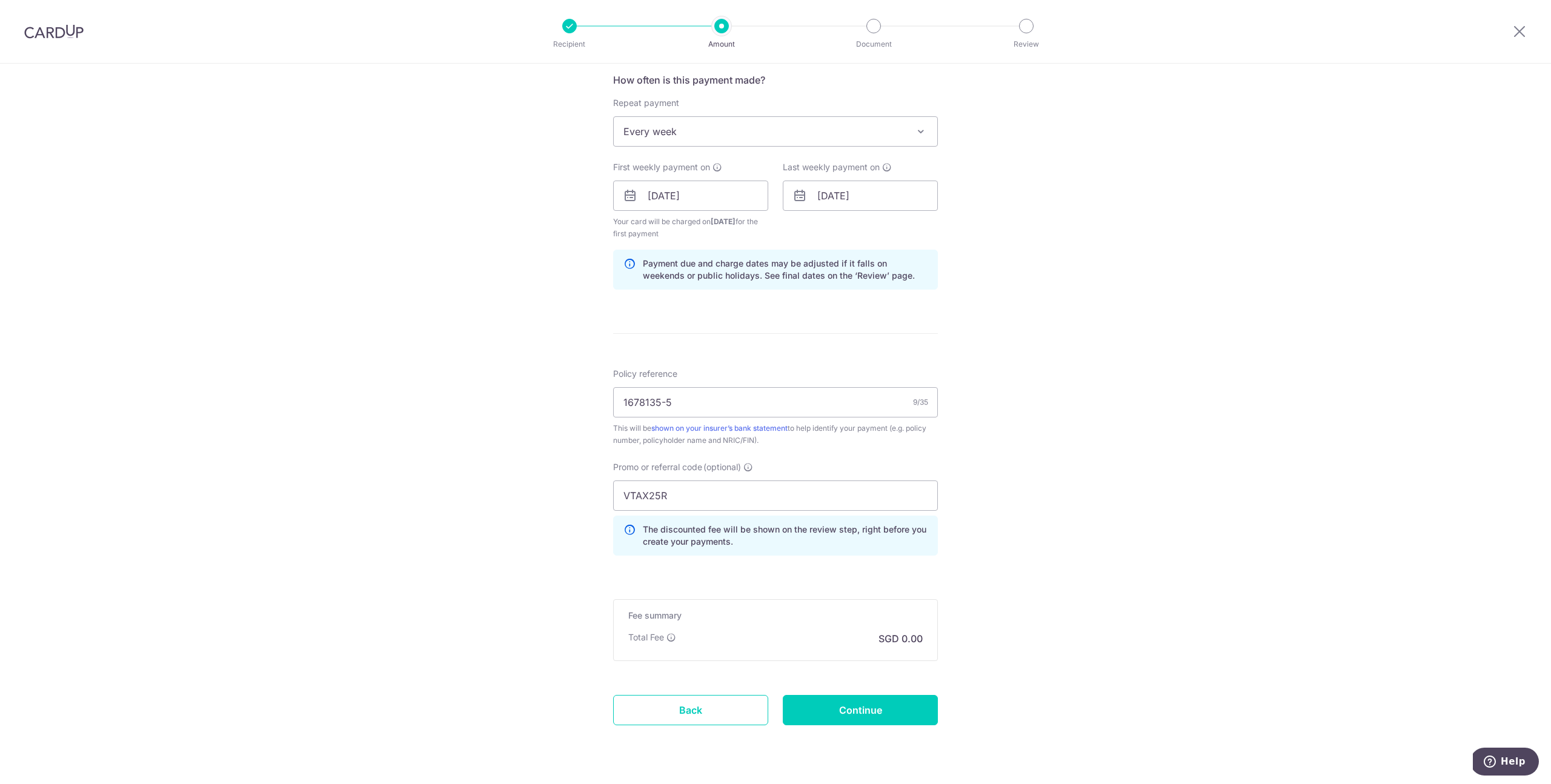
scroll to position [492, 0]
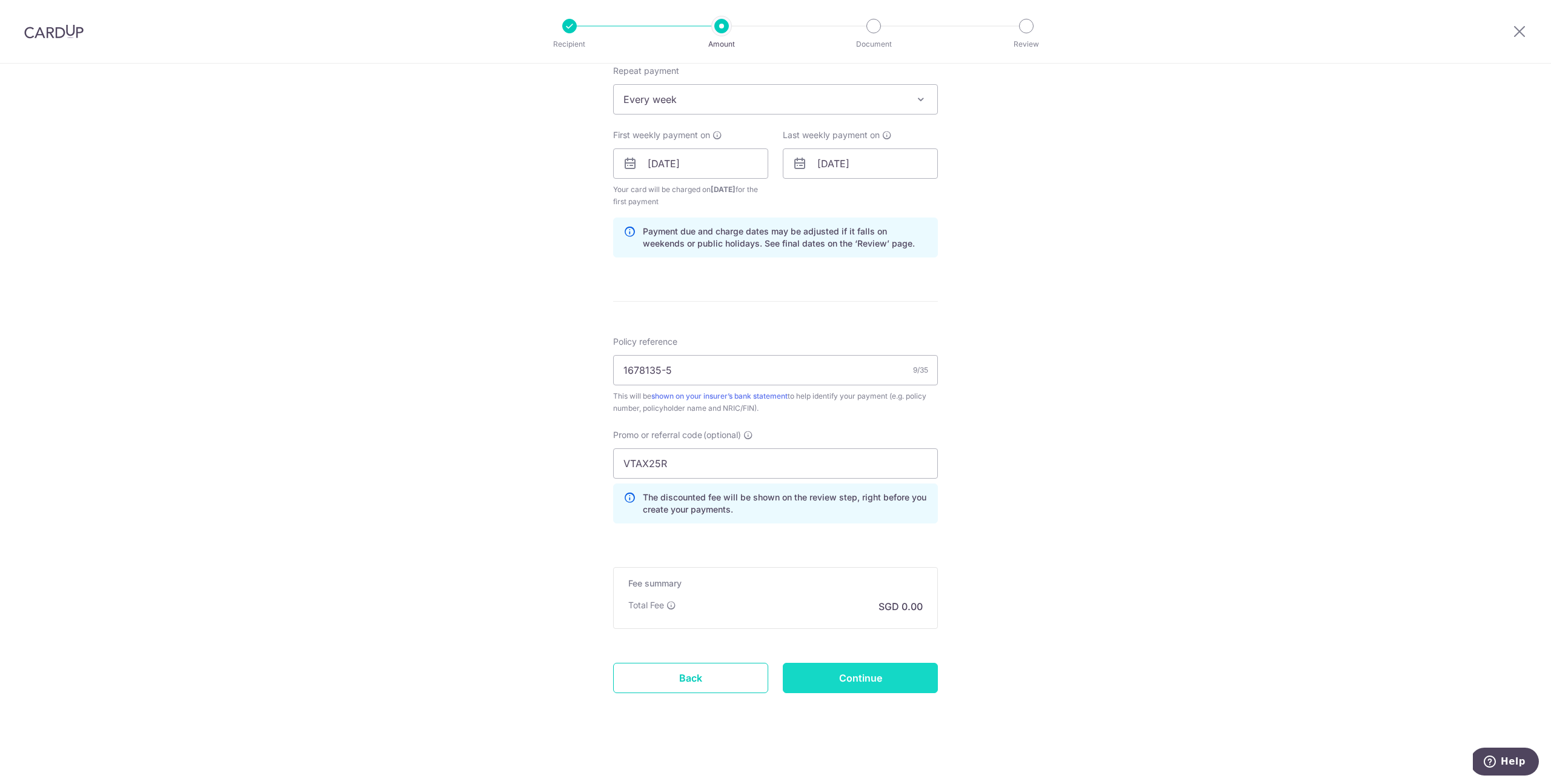
click at [861, 682] on input "Continue" at bounding box center [860, 677] width 155 height 31
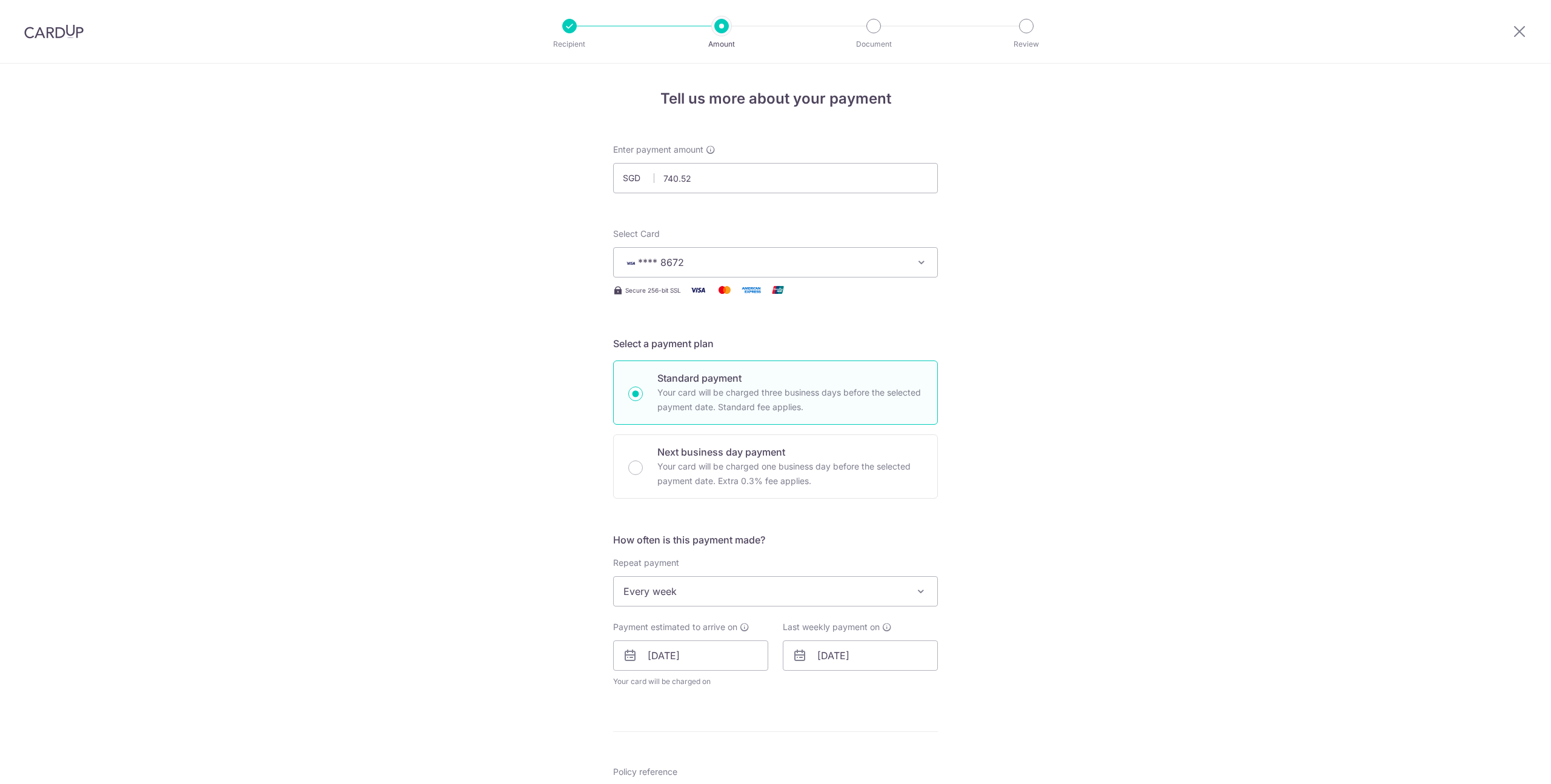
scroll to position [447, 0]
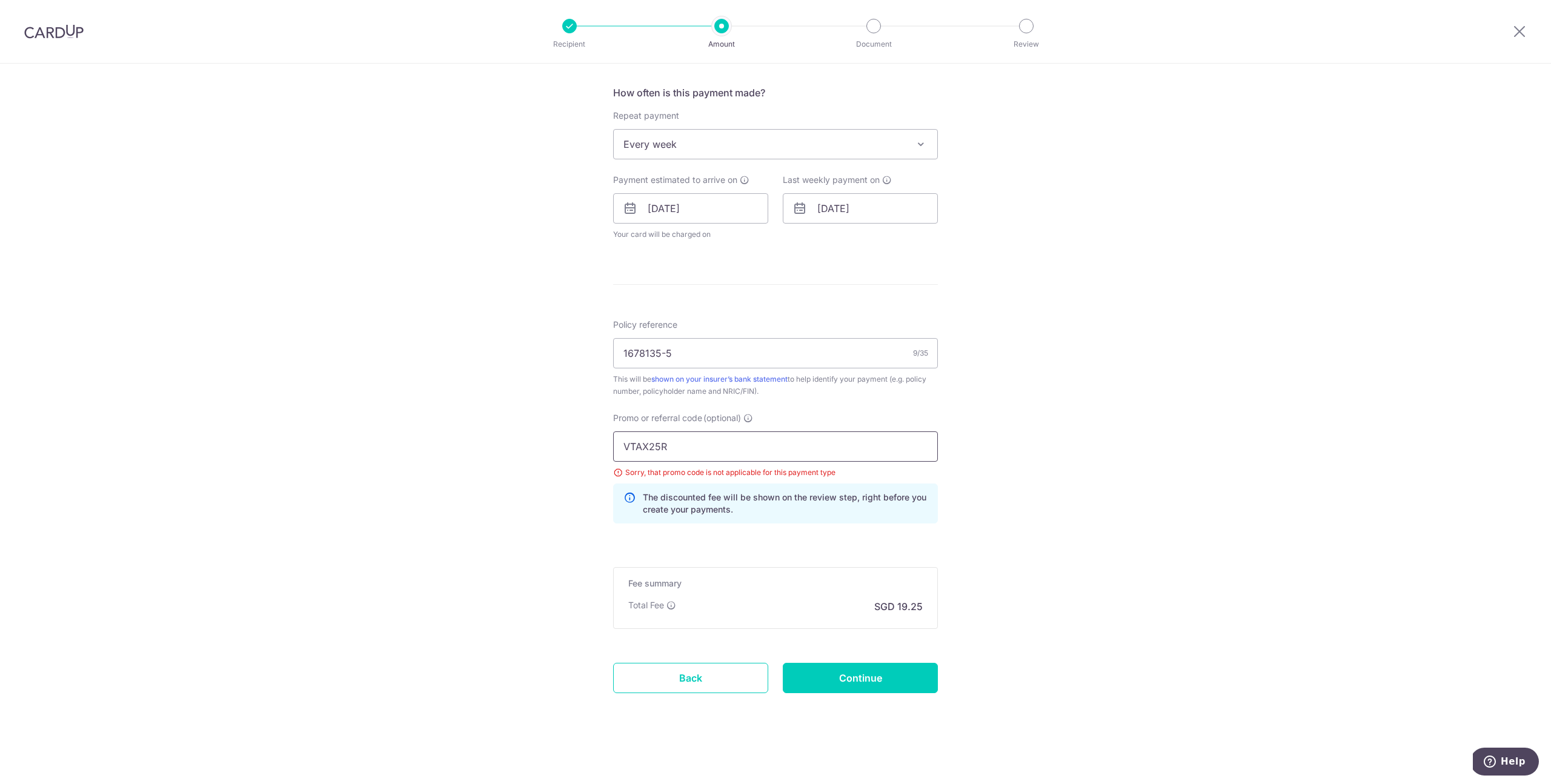
click at [694, 455] on input "VTAX25R" at bounding box center [775, 447] width 325 height 31
type input "V"
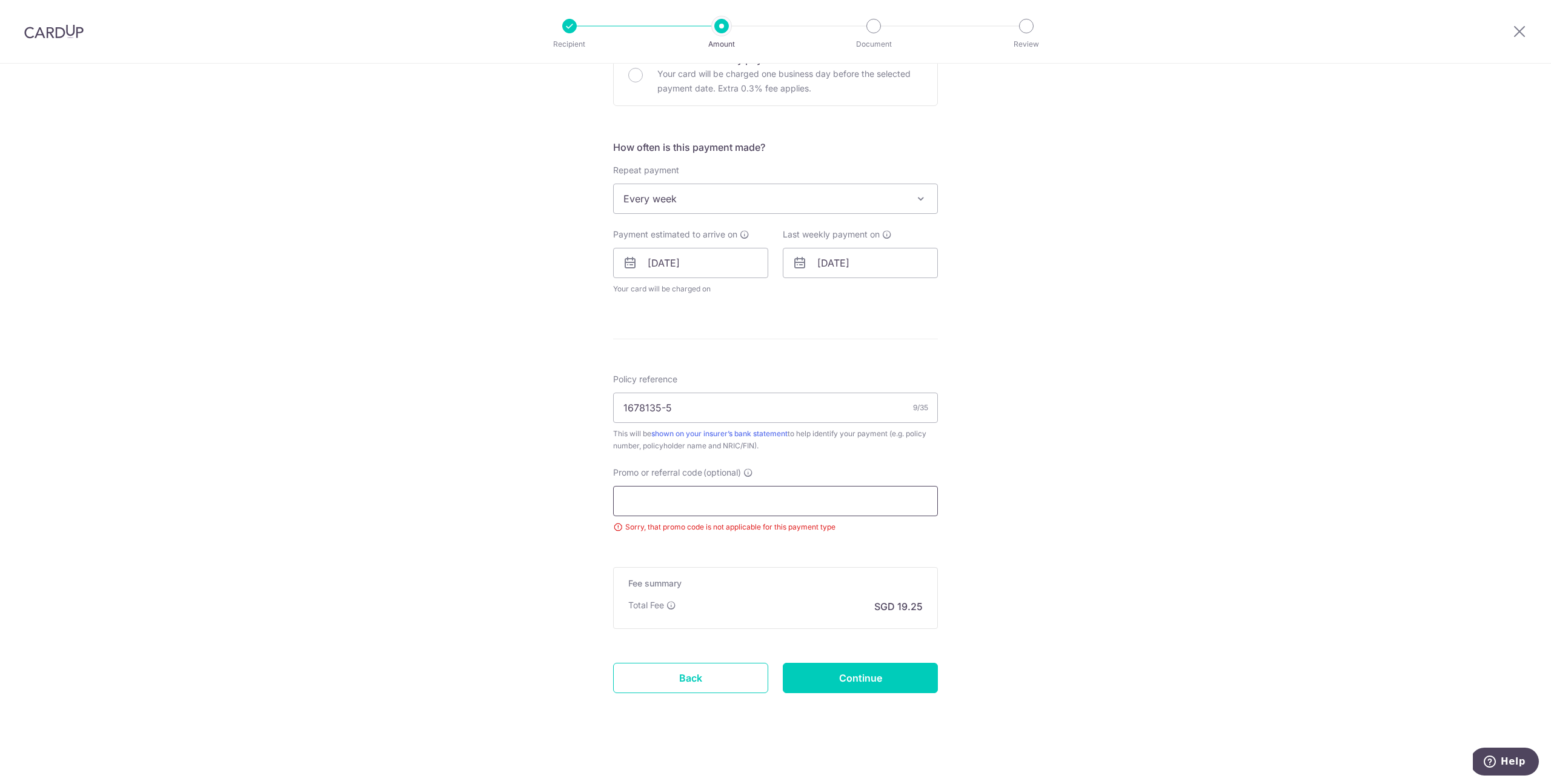
paste input "VTAX25R"
type input "VTAX25R"
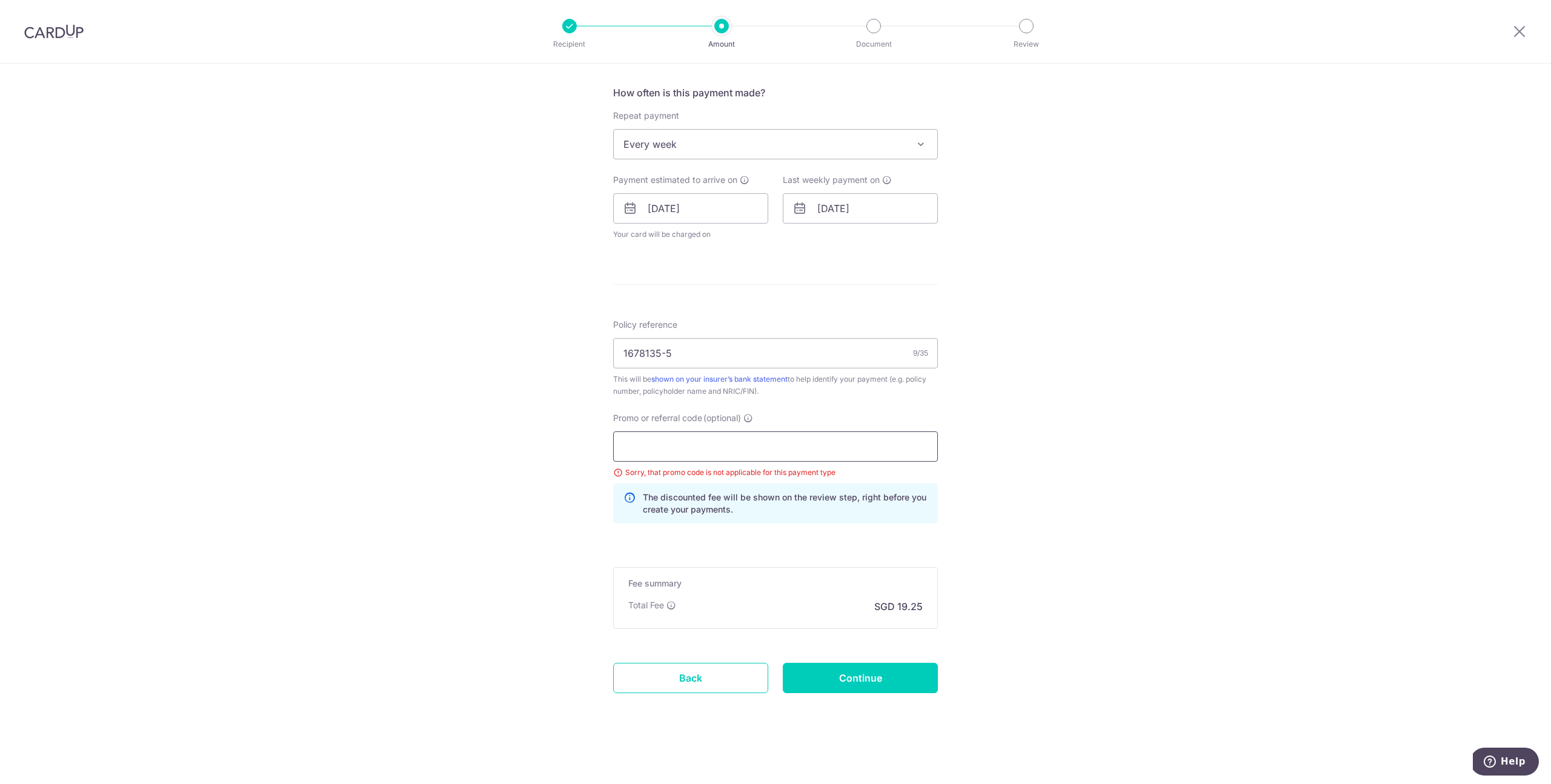
scroll to position [393, 0]
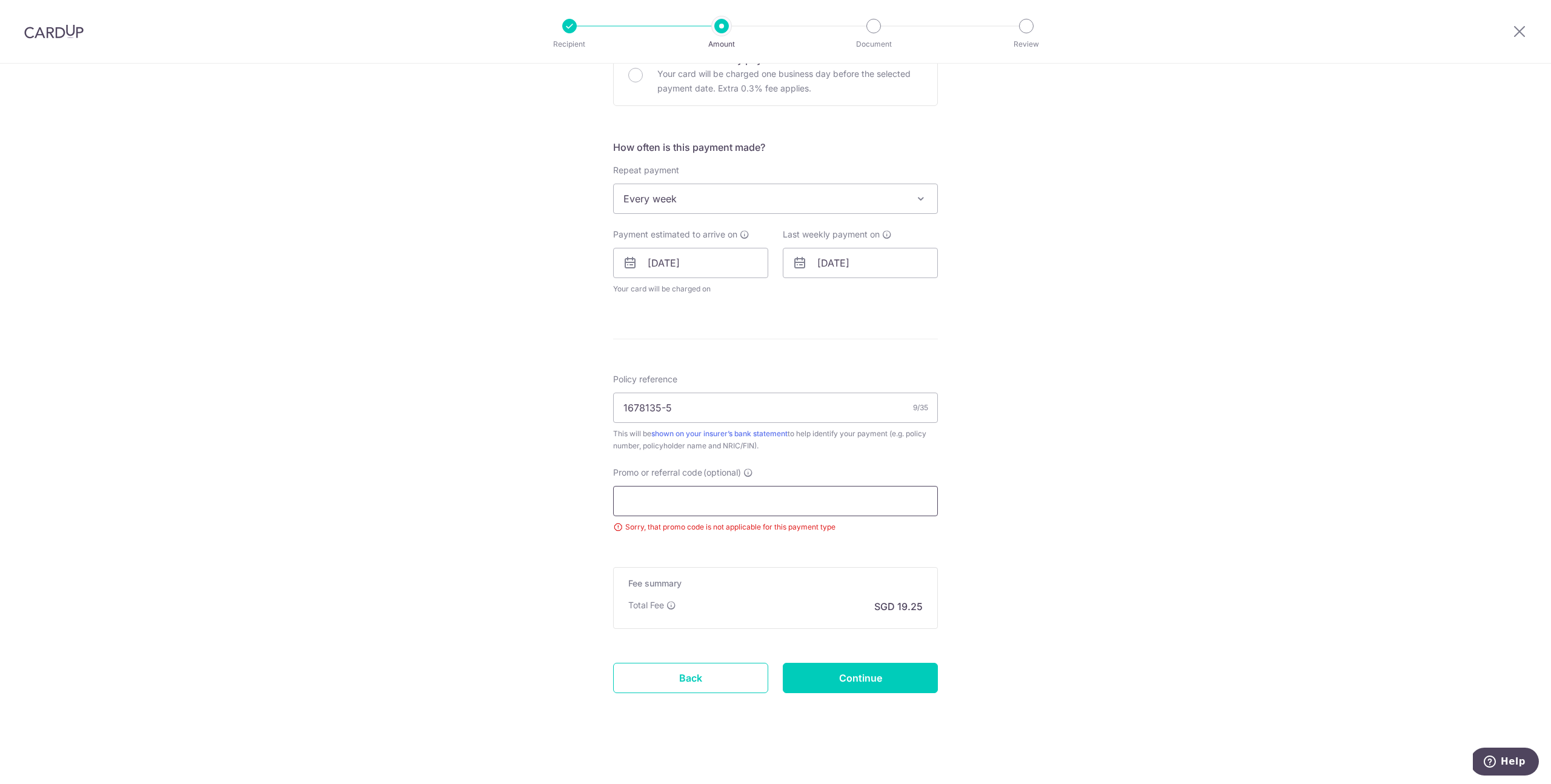
paste input "3NEWR4"
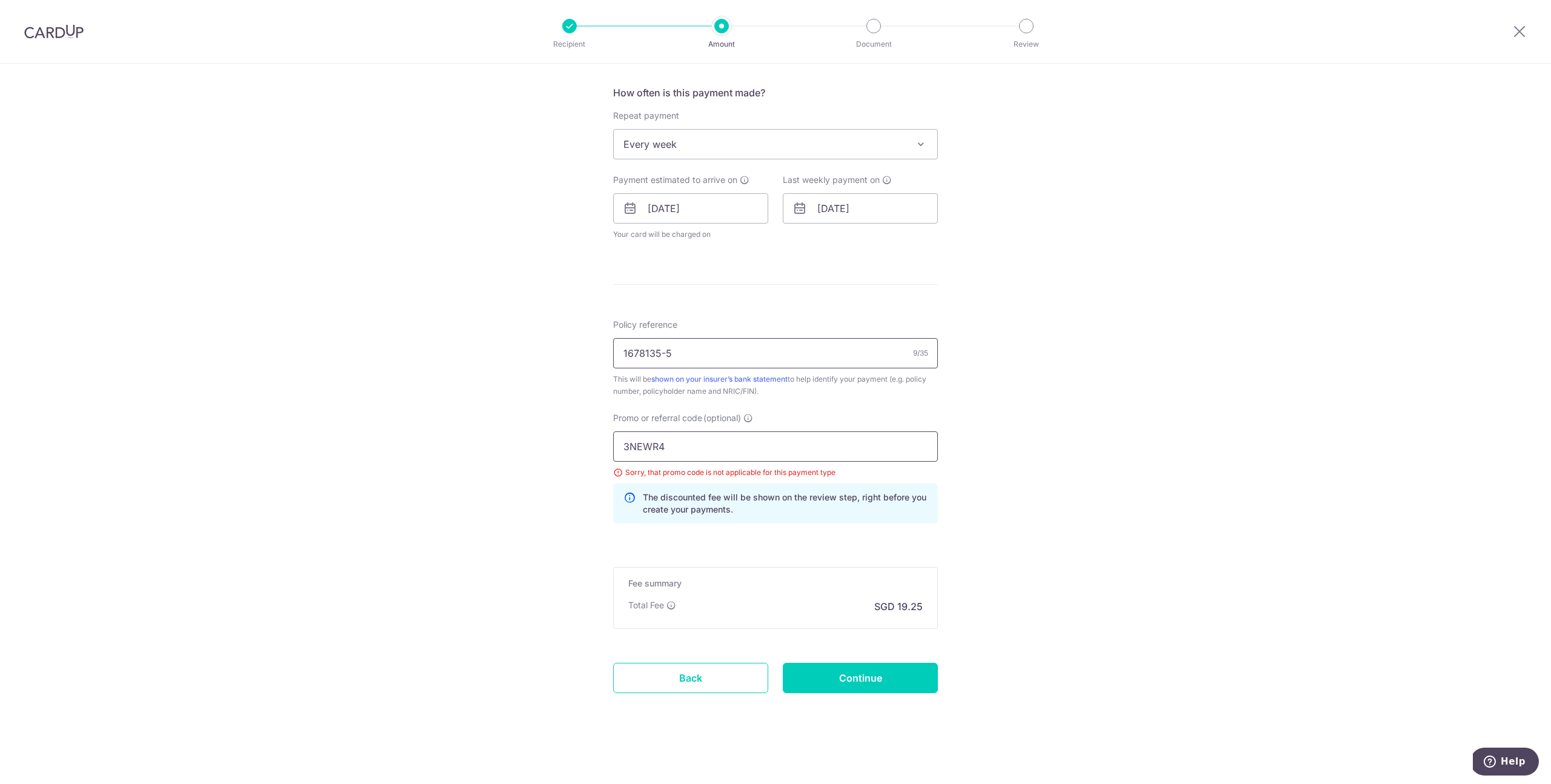
type input "3NEWR4"
click at [686, 346] on input "1678135-5" at bounding box center [775, 353] width 325 height 31
click at [687, 349] on input "1678135-5" at bounding box center [775, 353] width 325 height 31
click at [627, 350] on input "1678135-5" at bounding box center [775, 353] width 325 height 31
click at [703, 360] on input "1678135-5" at bounding box center [775, 353] width 325 height 31
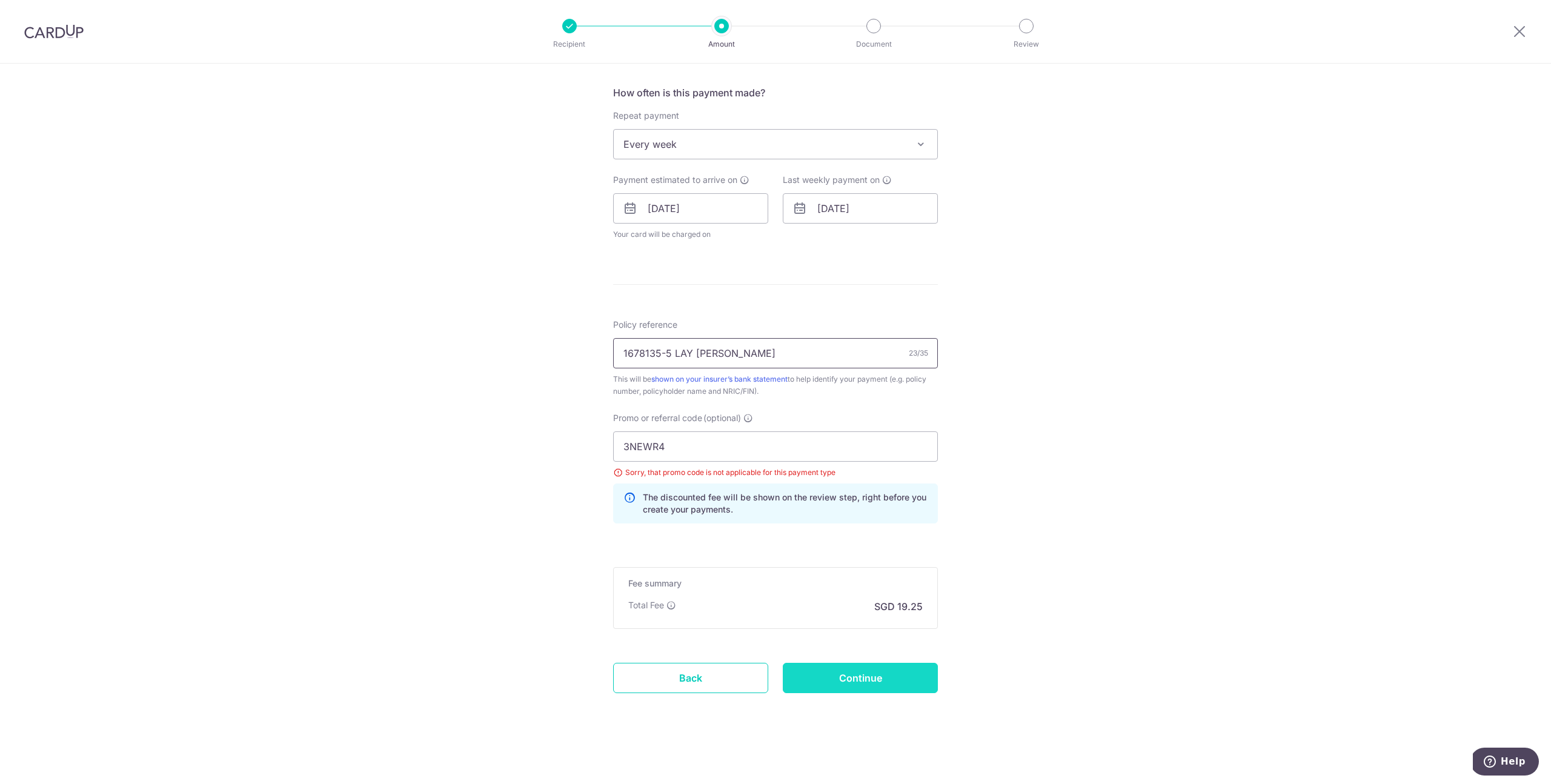
type input "1678135-5 LAY CHANG YAO"
click at [851, 666] on input "Continue" at bounding box center [860, 677] width 155 height 31
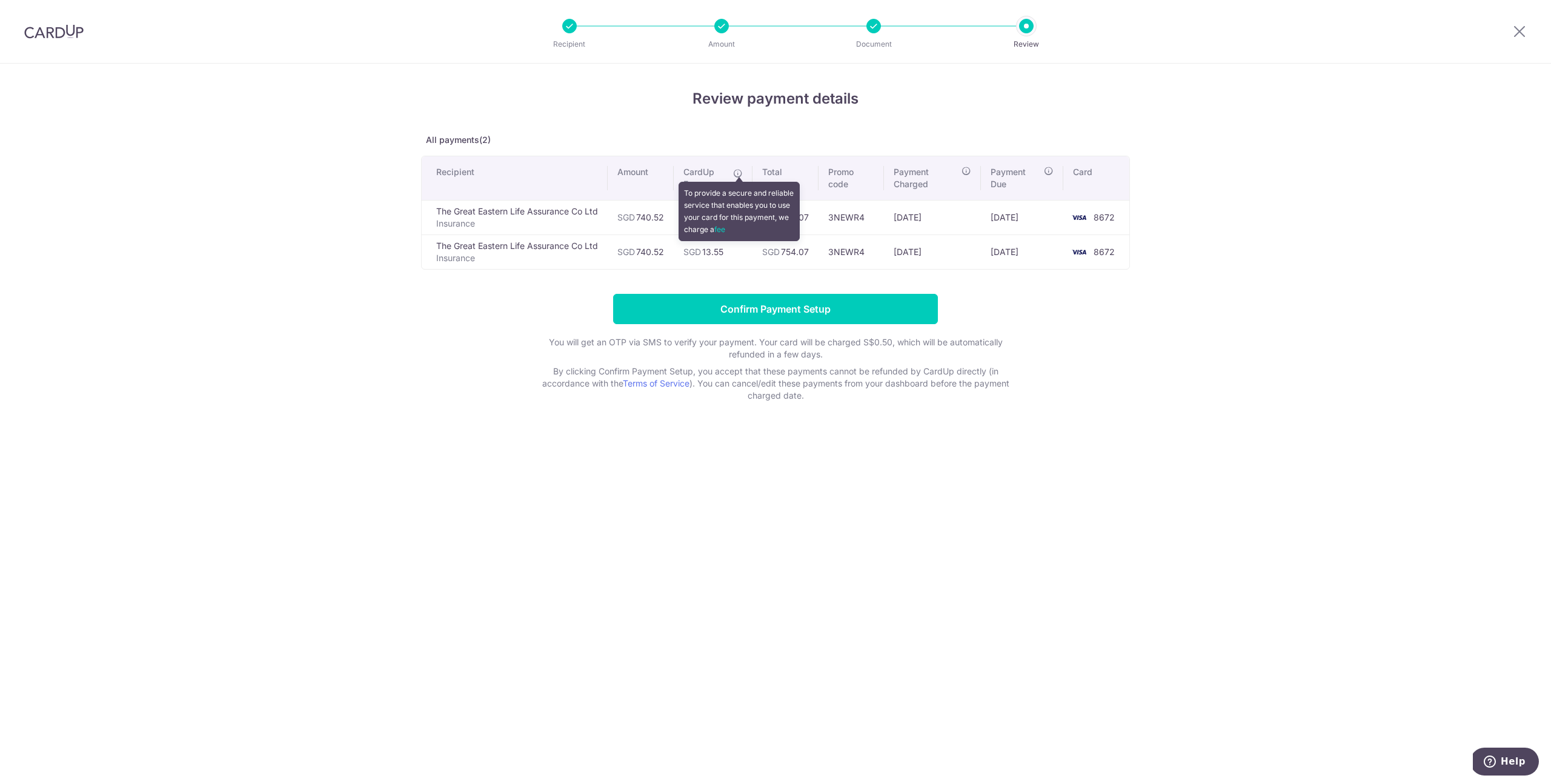
click at [743, 174] on icon at bounding box center [738, 173] width 10 height 10
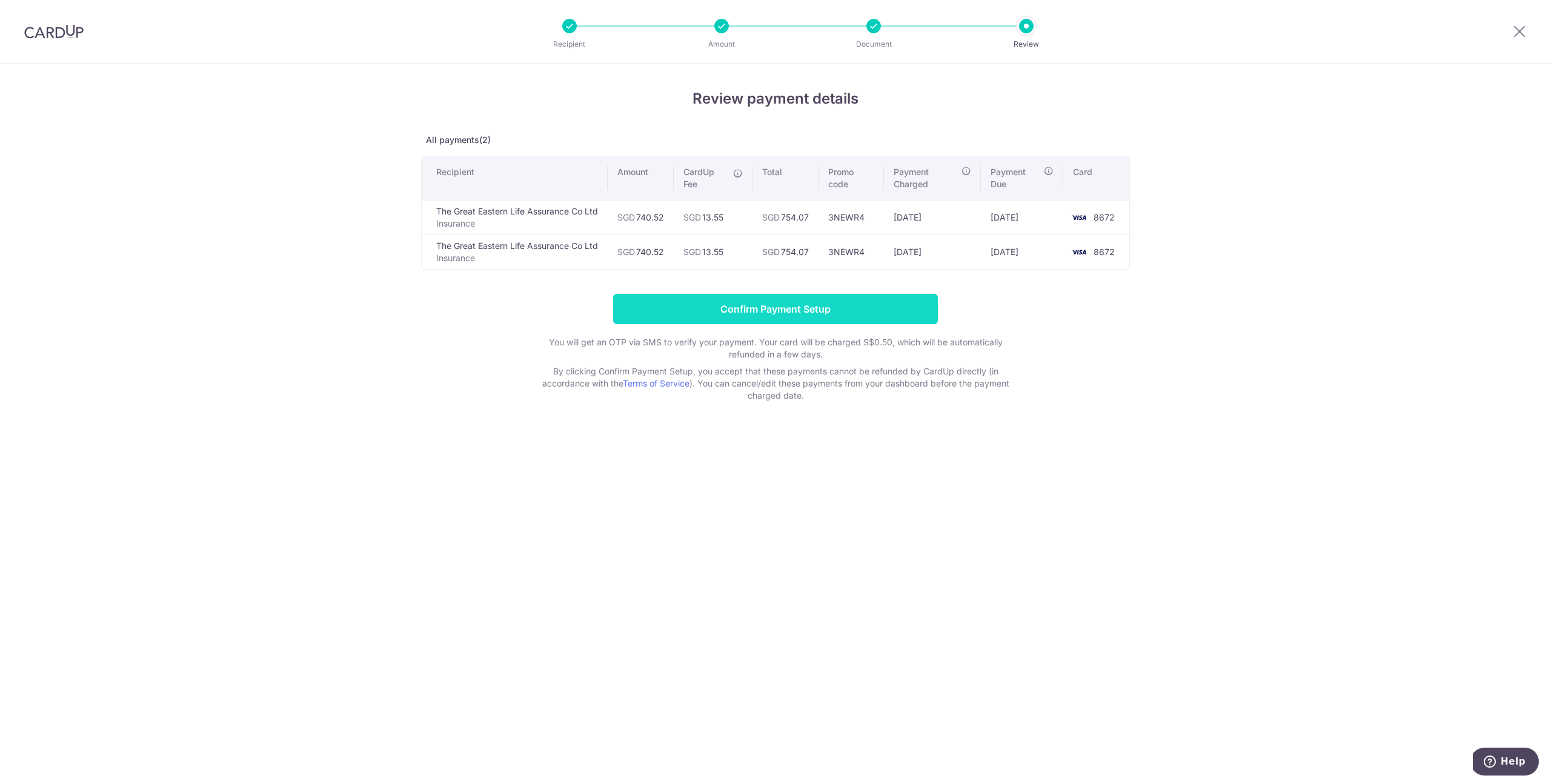
click at [815, 302] on input "Confirm Payment Setup" at bounding box center [775, 308] width 325 height 31
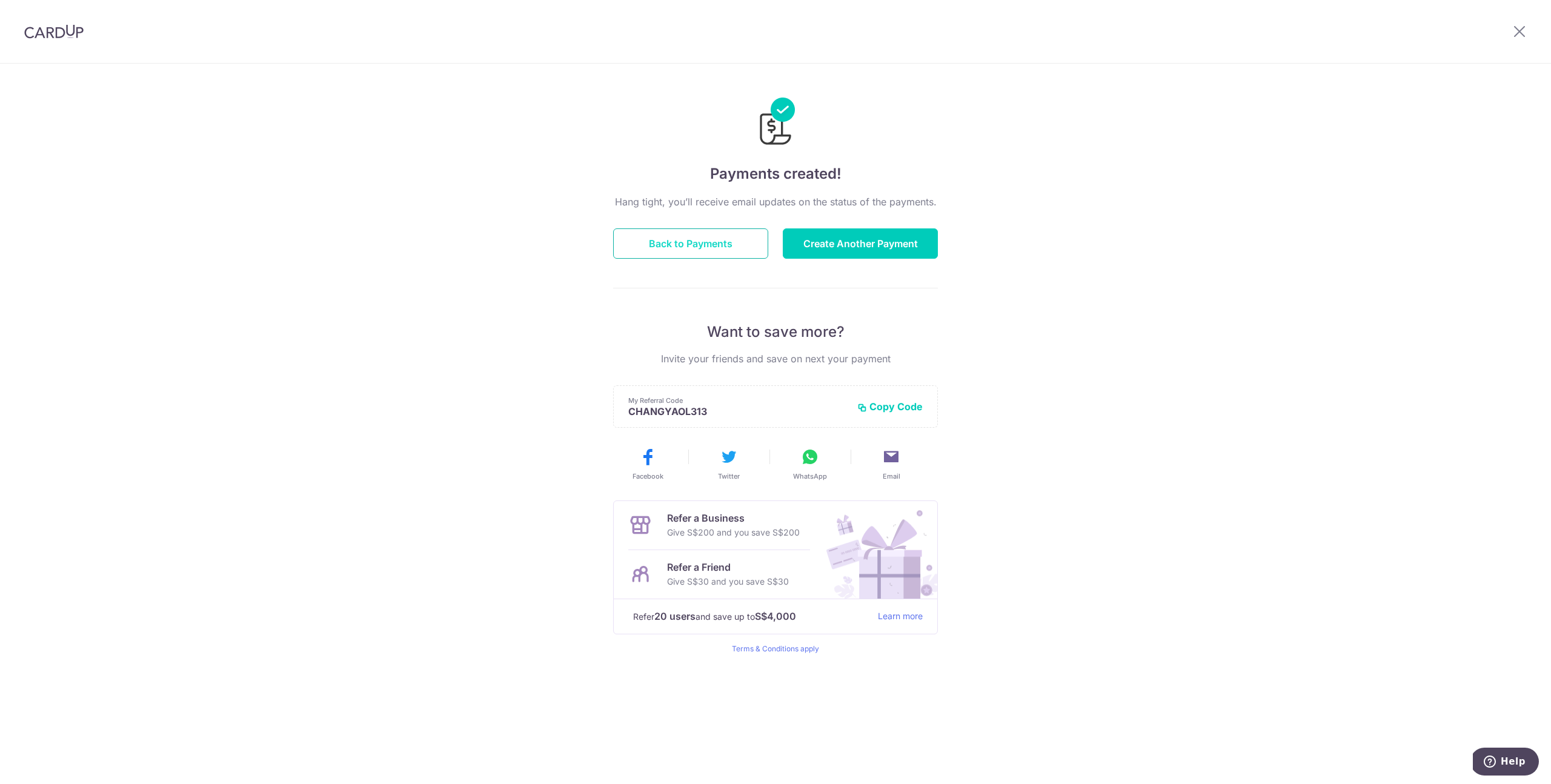
click at [691, 240] on button "Back to Payments" at bounding box center [691, 243] width 155 height 31
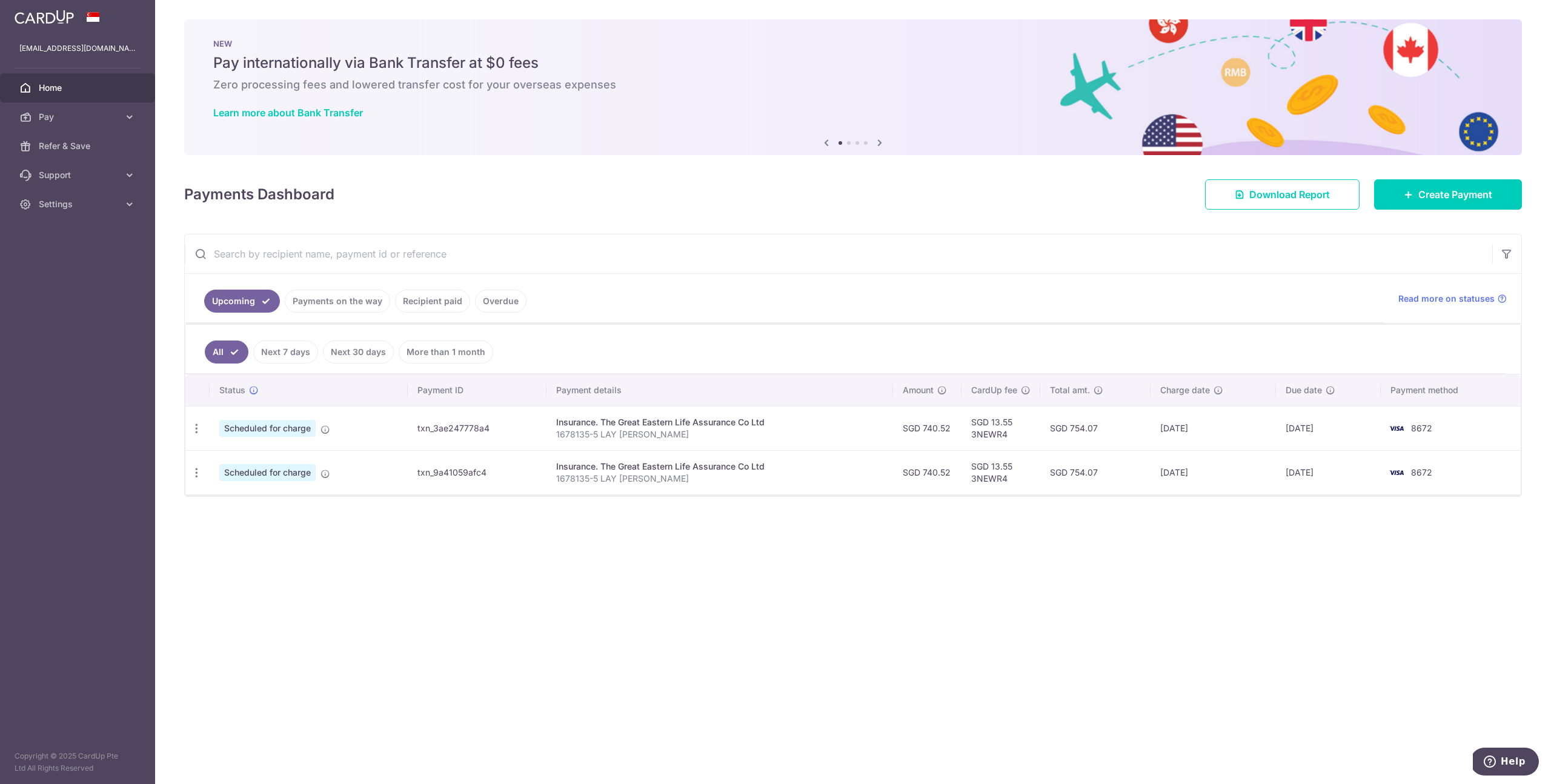
click at [579, 438] on p "1678135-5 LAY [PERSON_NAME]" at bounding box center [719, 435] width 326 height 12
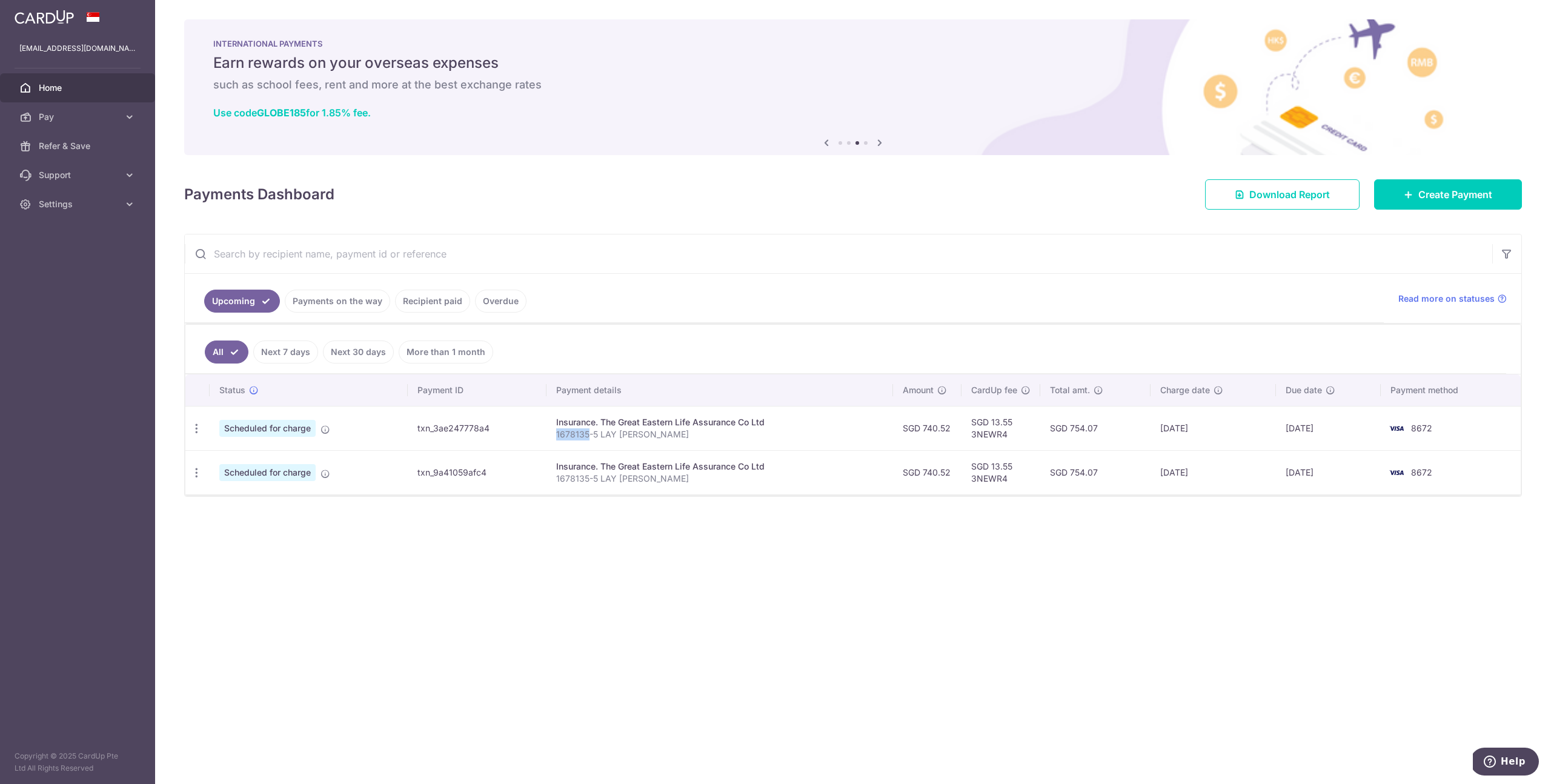
click at [718, 646] on div "× Pause Schedule Pause all future payments in this series Pause just this one p…" at bounding box center [853, 392] width 1396 height 784
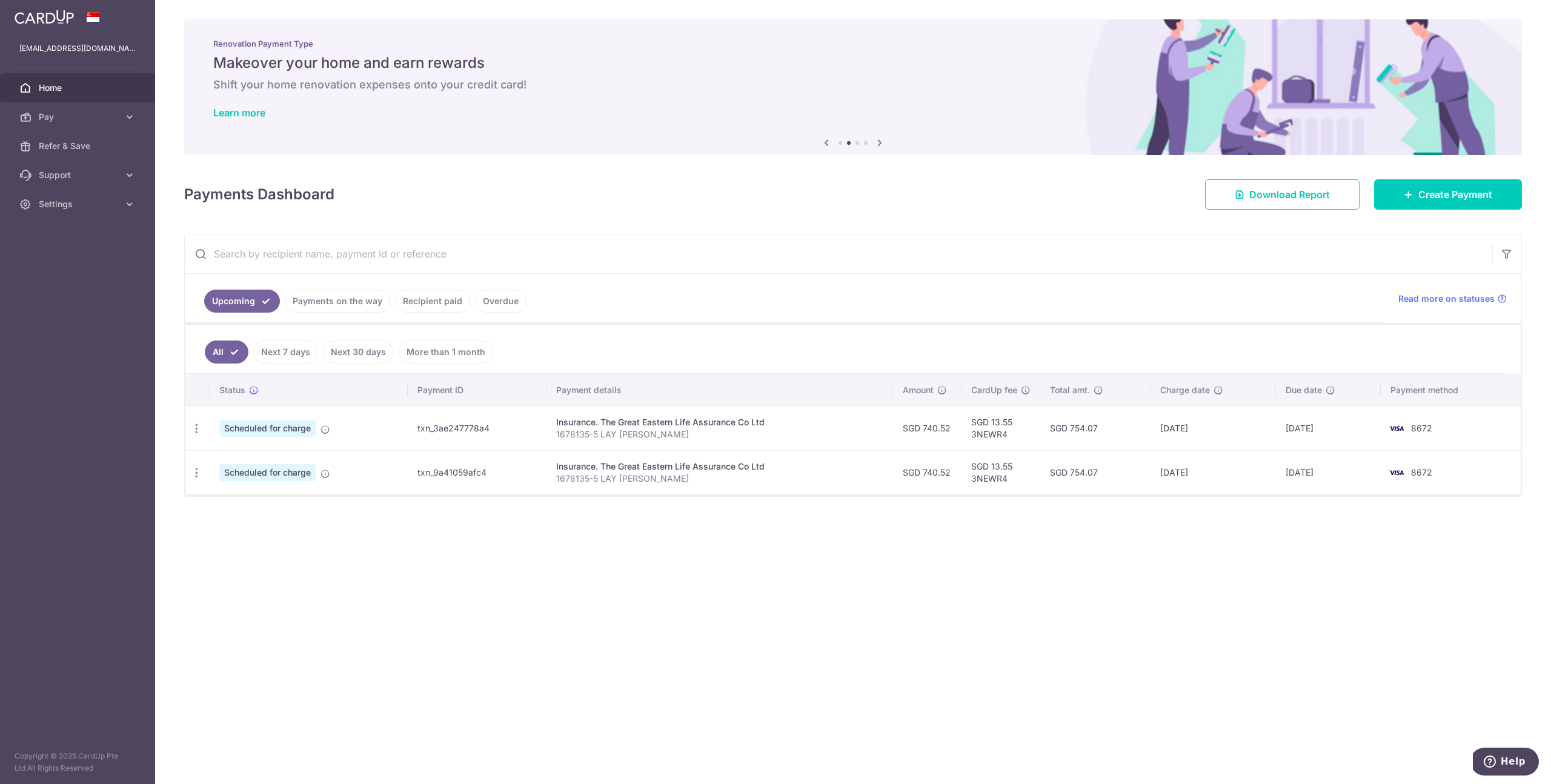
click at [329, 446] on td "Scheduled for charge" at bounding box center [308, 428] width 198 height 44
click at [327, 432] on icon at bounding box center [325, 429] width 10 height 10
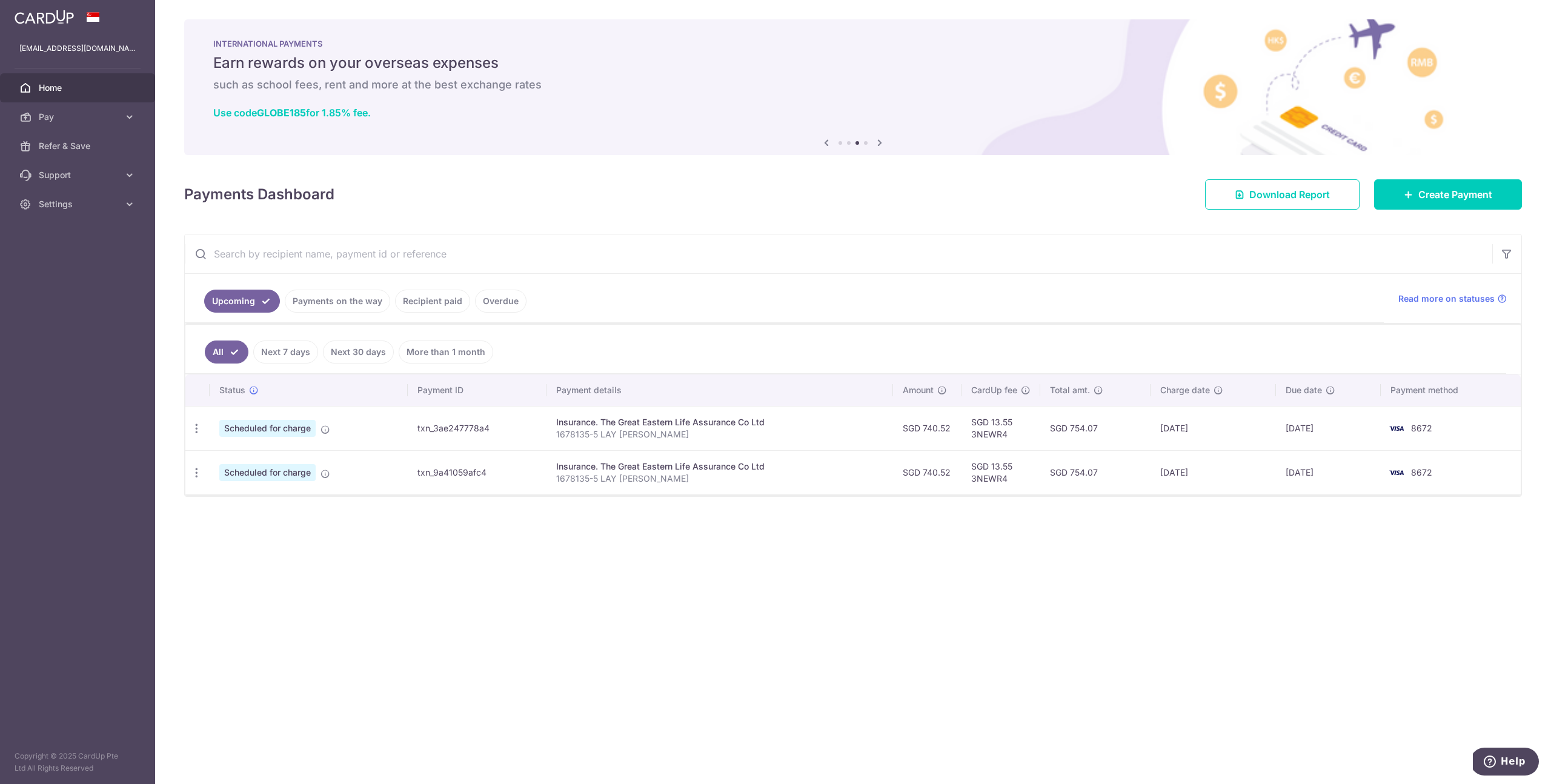
click at [878, 142] on icon at bounding box center [879, 143] width 14 height 15
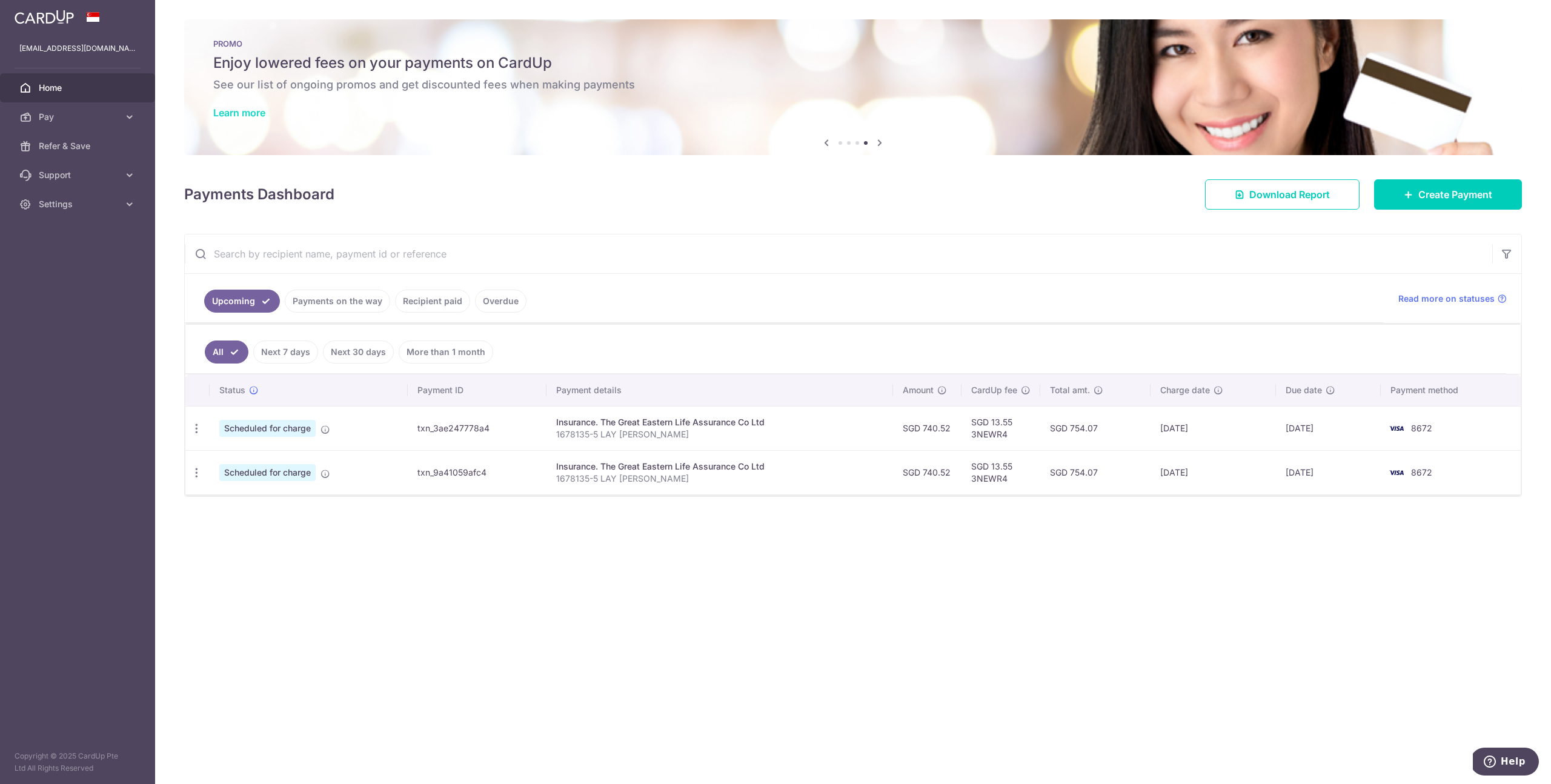
click at [238, 116] on link "Learn more" at bounding box center [240, 113] width 52 height 12
click at [883, 143] on icon at bounding box center [879, 143] width 14 height 15
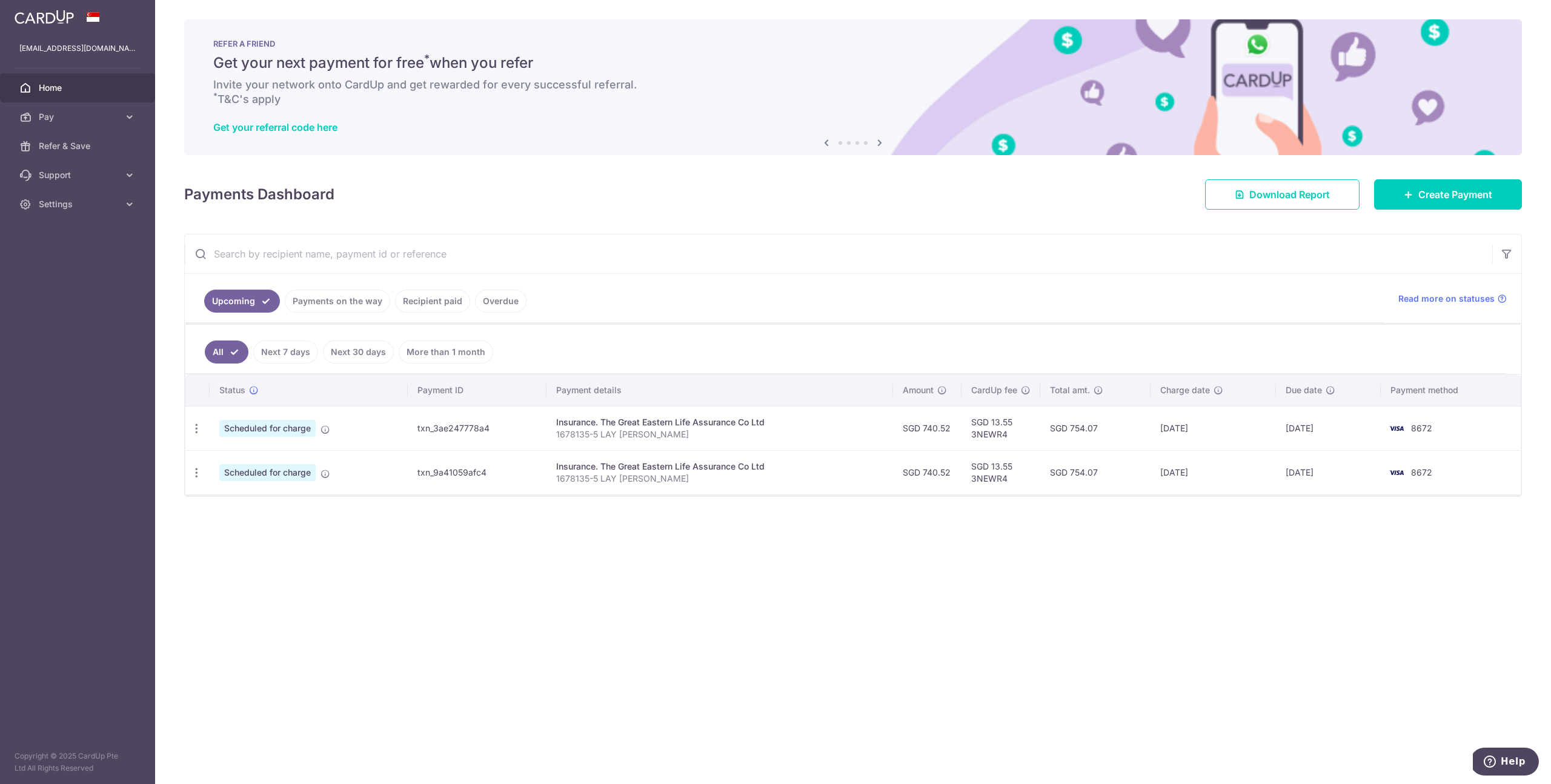
click at [883, 143] on icon at bounding box center [879, 143] width 14 height 15
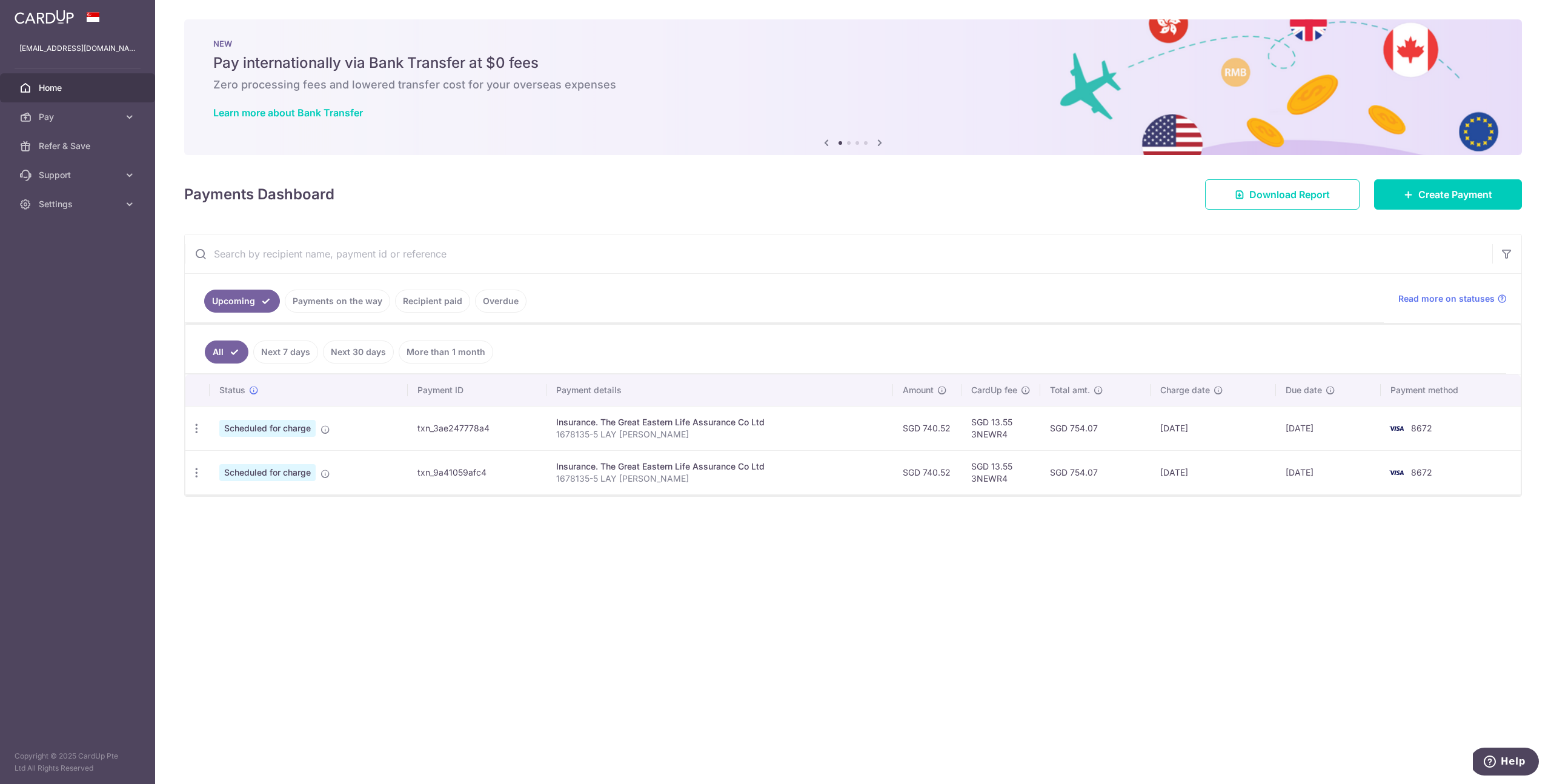
click at [883, 143] on icon at bounding box center [879, 143] width 14 height 15
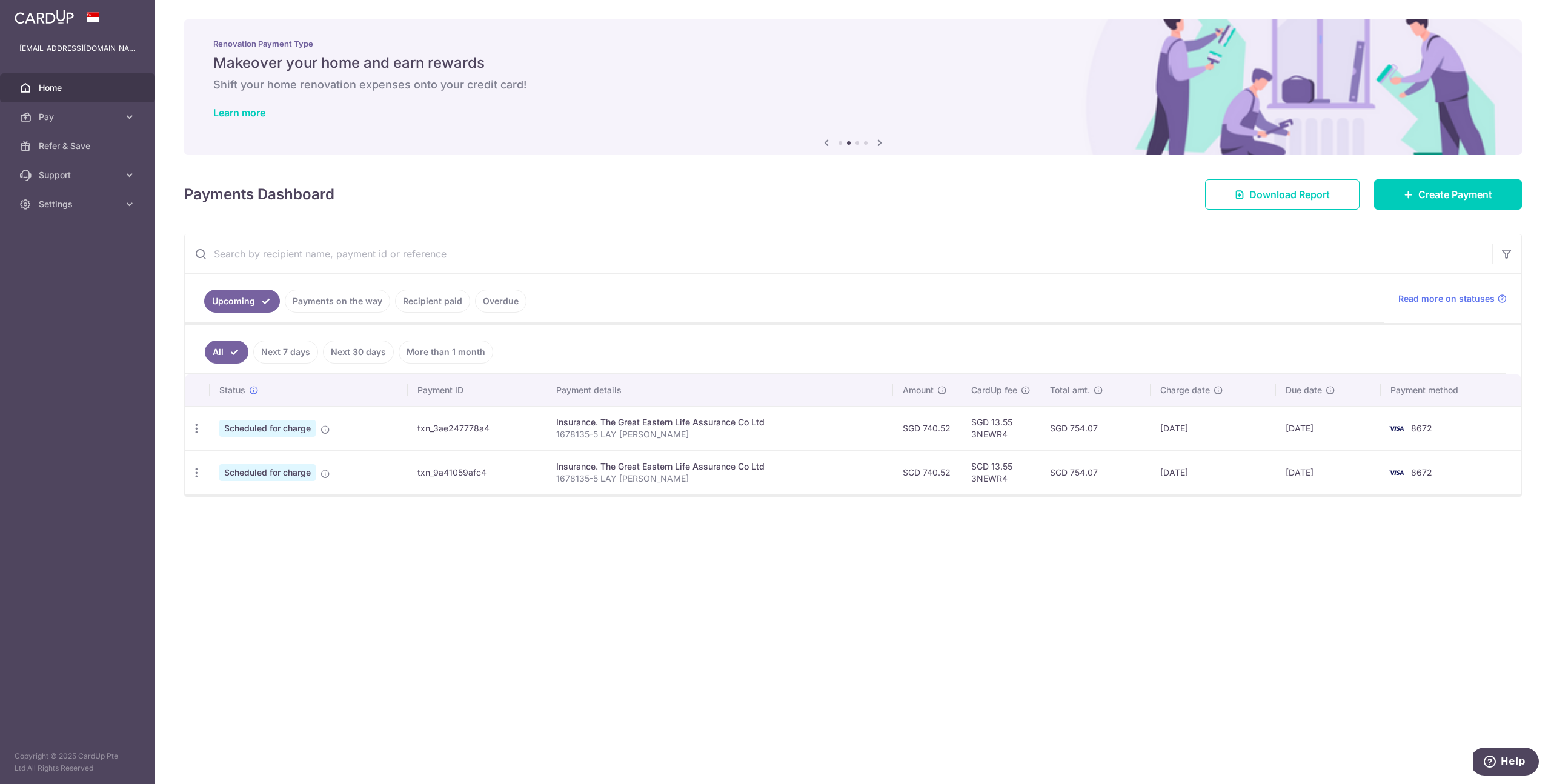
click at [883, 143] on icon at bounding box center [879, 143] width 14 height 15
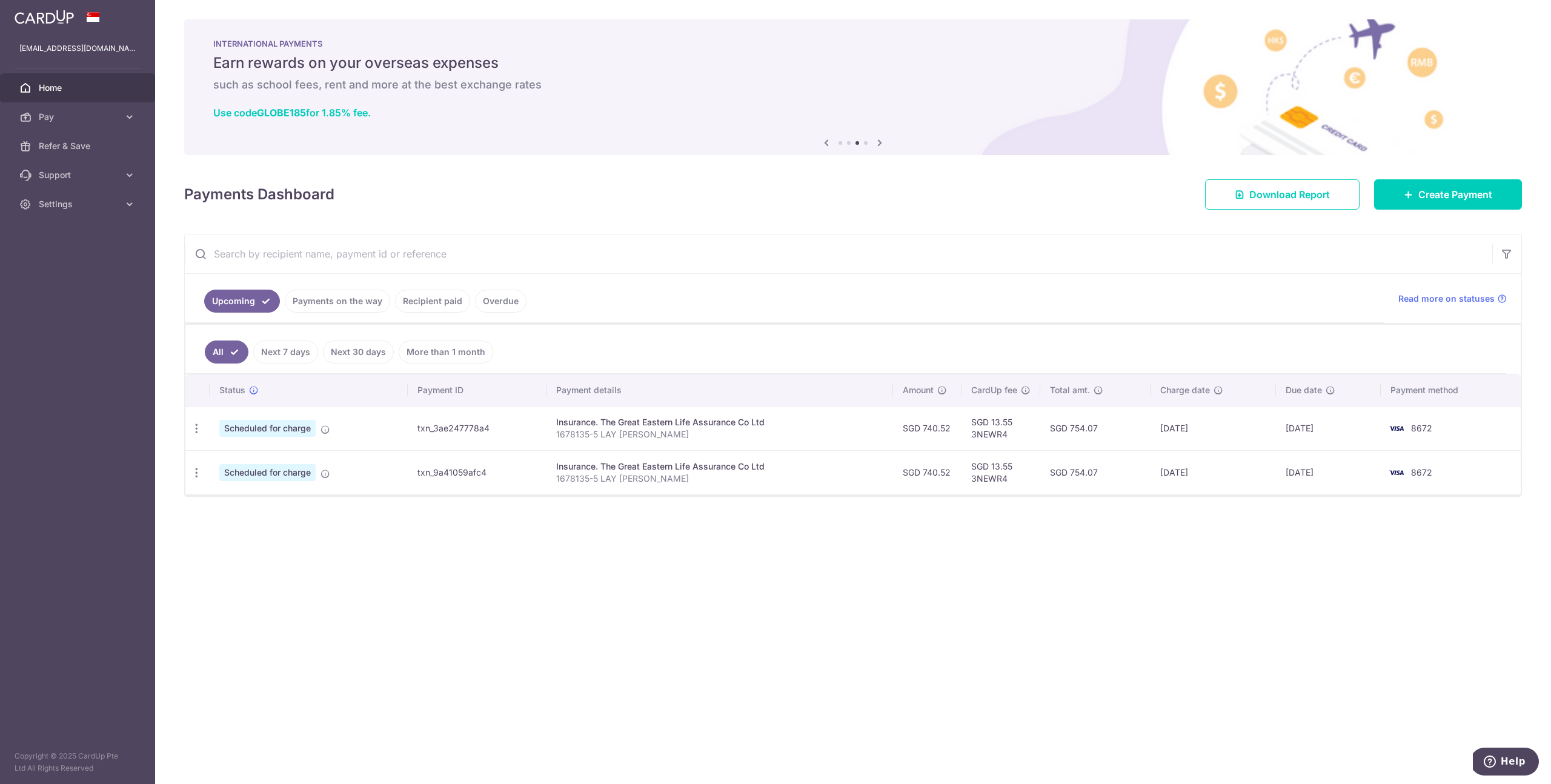
click at [883, 143] on icon at bounding box center [879, 143] width 14 height 15
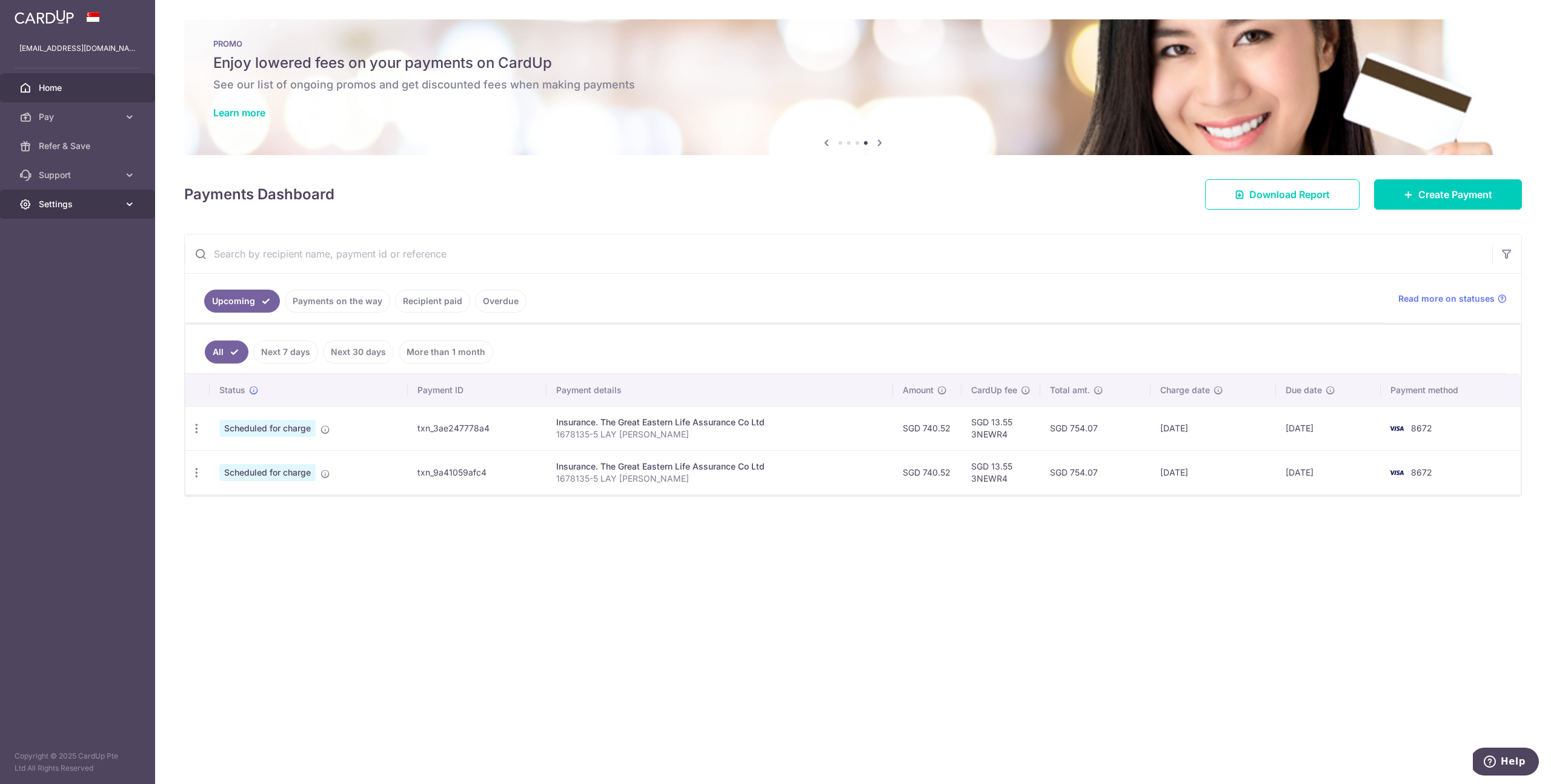
click at [87, 211] on link "Settings" at bounding box center [78, 204] width 155 height 29
click at [61, 267] on span "Logout" at bounding box center [78, 262] width 80 height 12
